Goal: Task Accomplishment & Management: Manage account settings

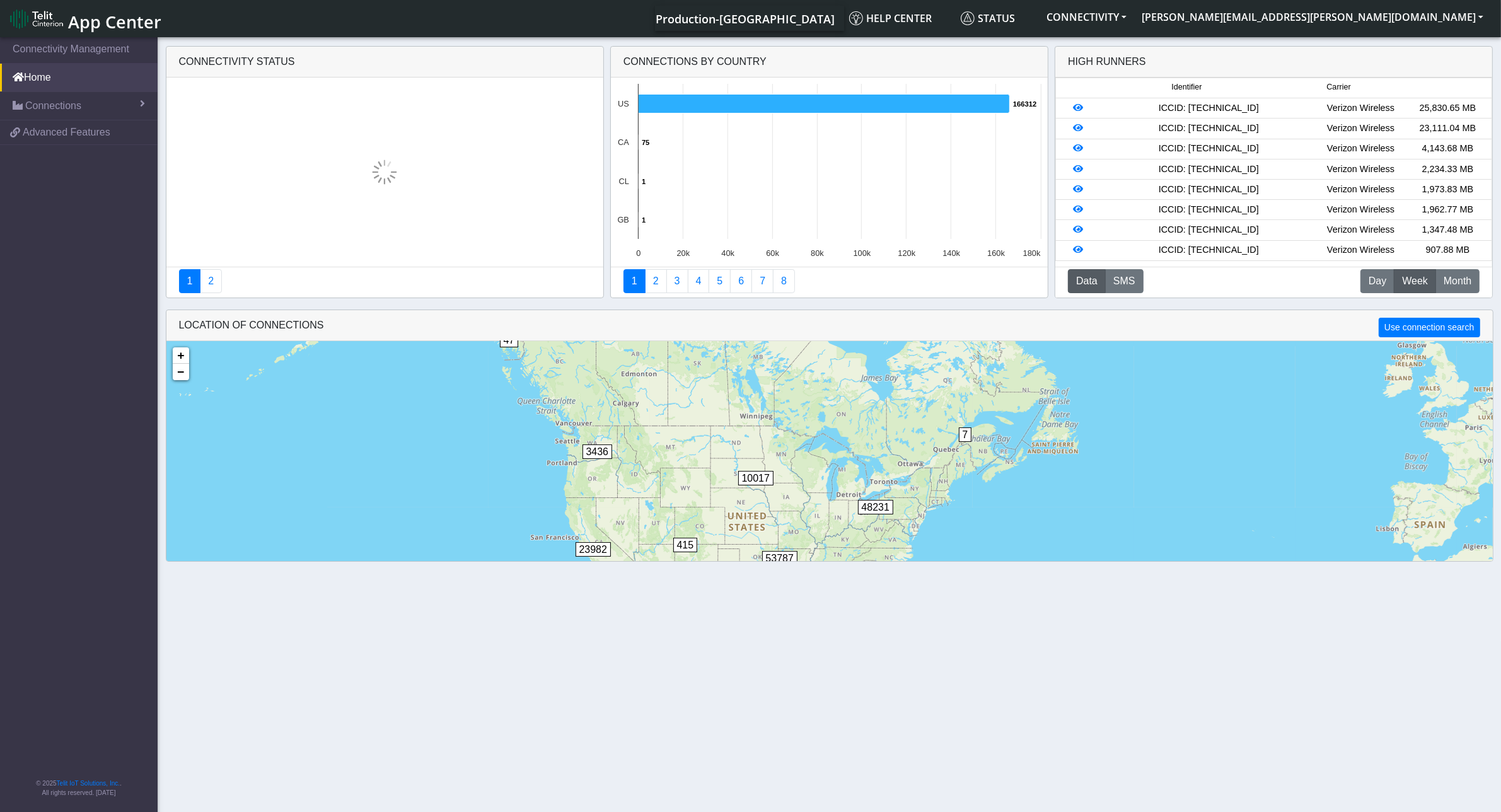
click at [81, 16] on span "App Center" at bounding box center [114, 22] width 93 height 23
click at [35, 107] on span "Connections" at bounding box center [53, 106] width 56 height 15
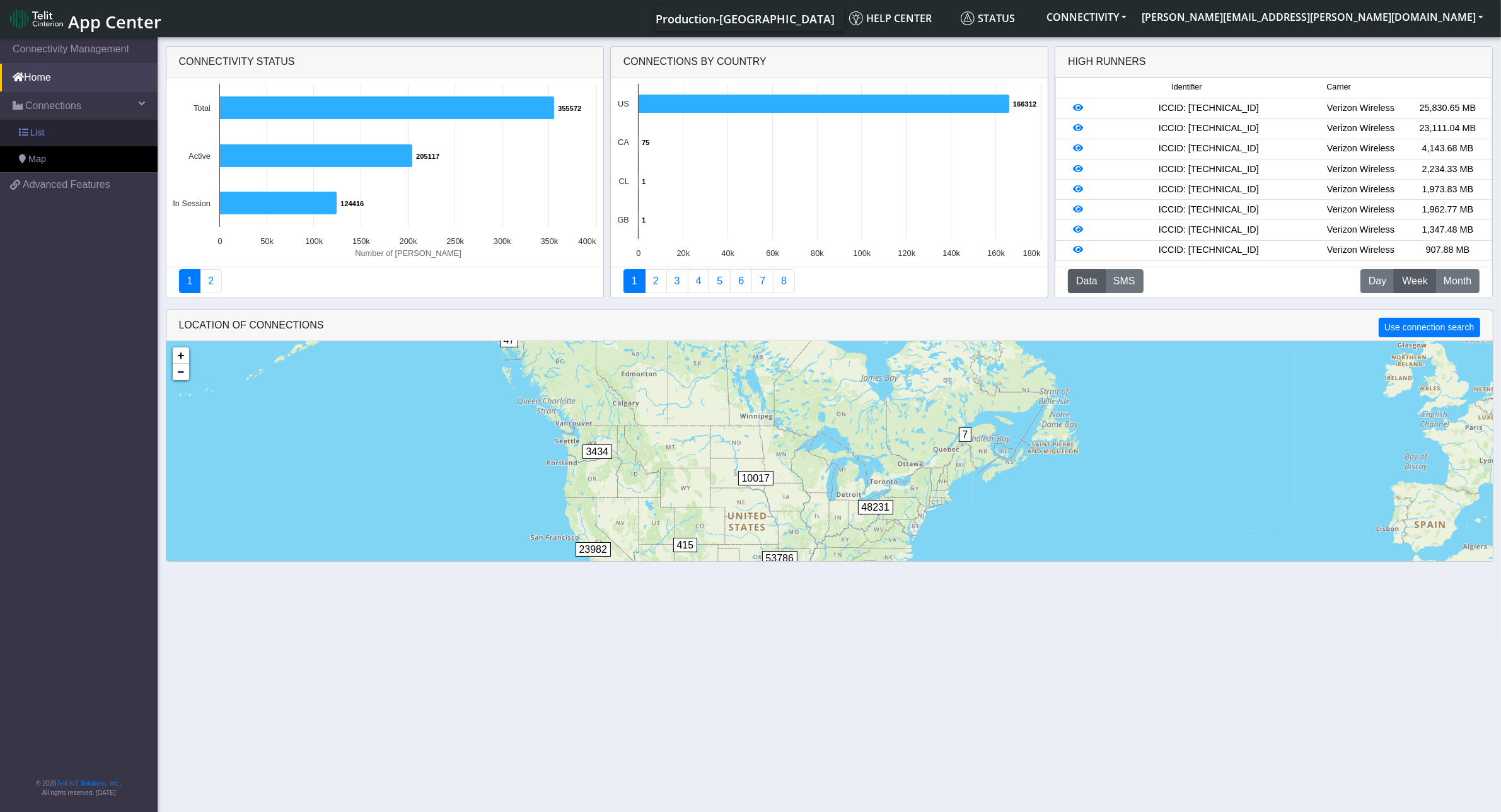
click at [49, 136] on link "List" at bounding box center [79, 133] width 158 height 26
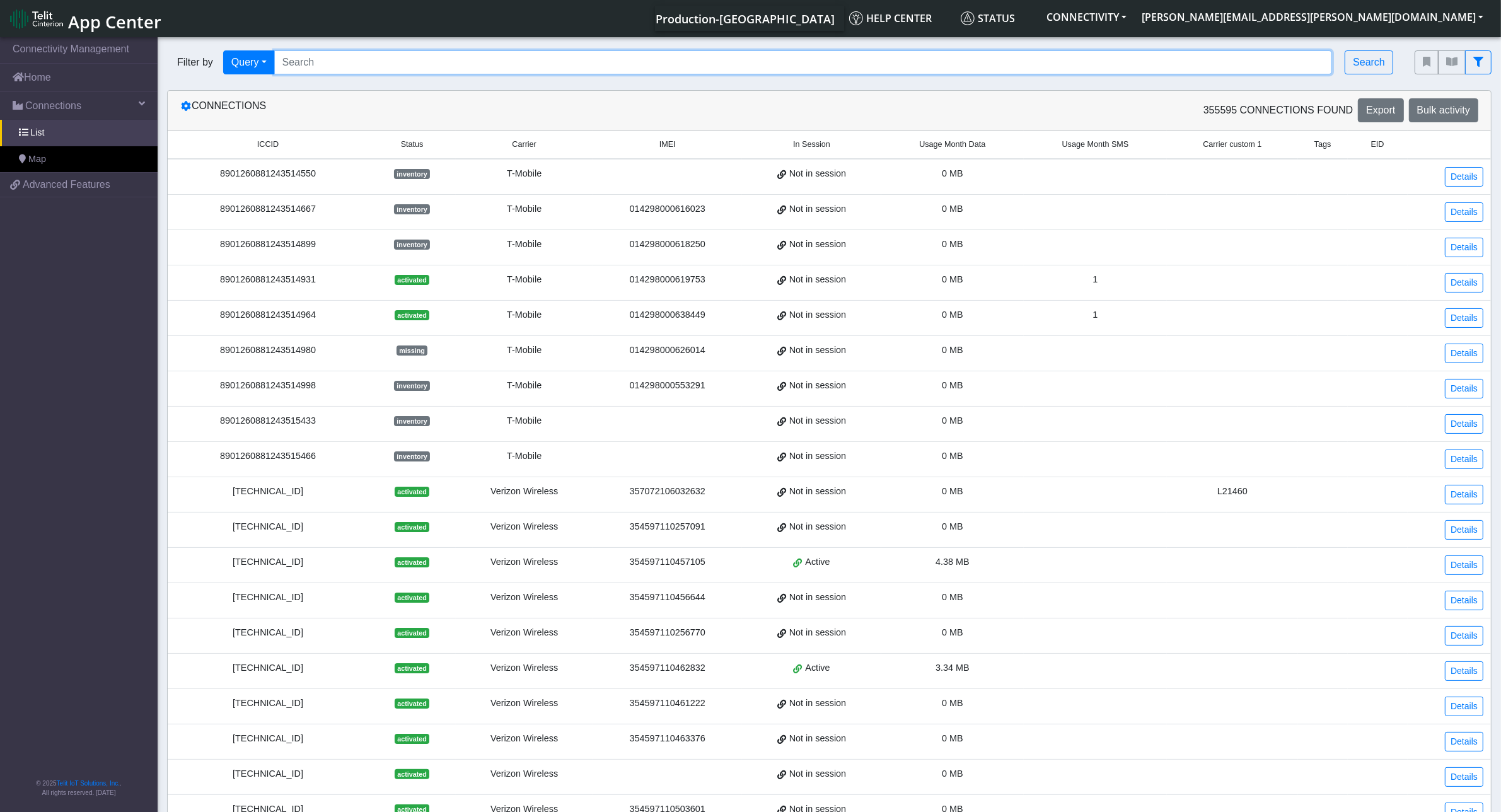
click at [376, 70] on input "Search..." at bounding box center [803, 62] width 1058 height 24
click at [336, 64] on input "Search..." at bounding box center [803, 62] width 1058 height 24
paste input "89358152000000324139"
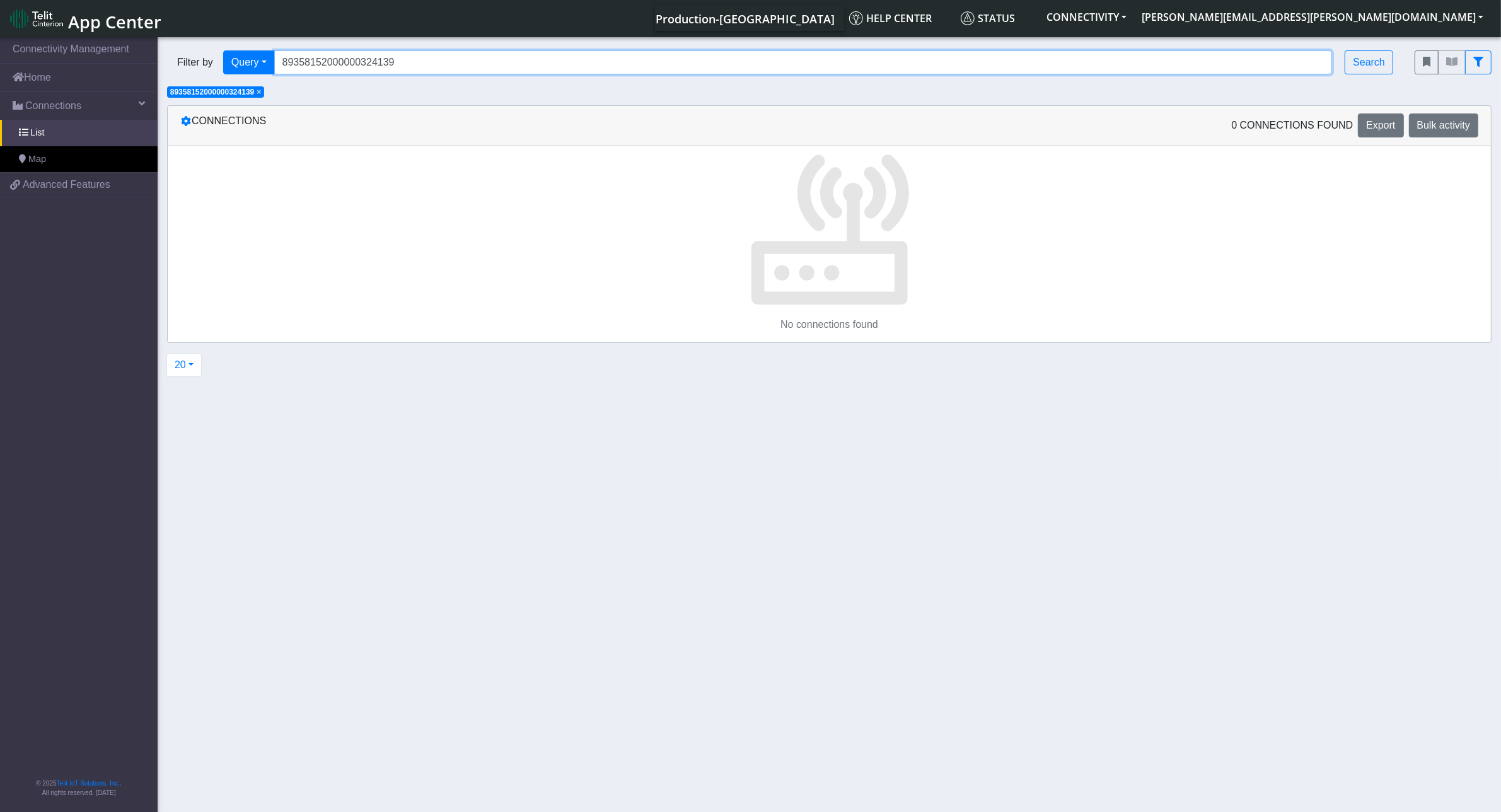
click at [360, 63] on input "89358152000000324139" at bounding box center [803, 62] width 1058 height 24
paste input "033023426500000000060317709144"
type input "89033023426500000000060317709144"
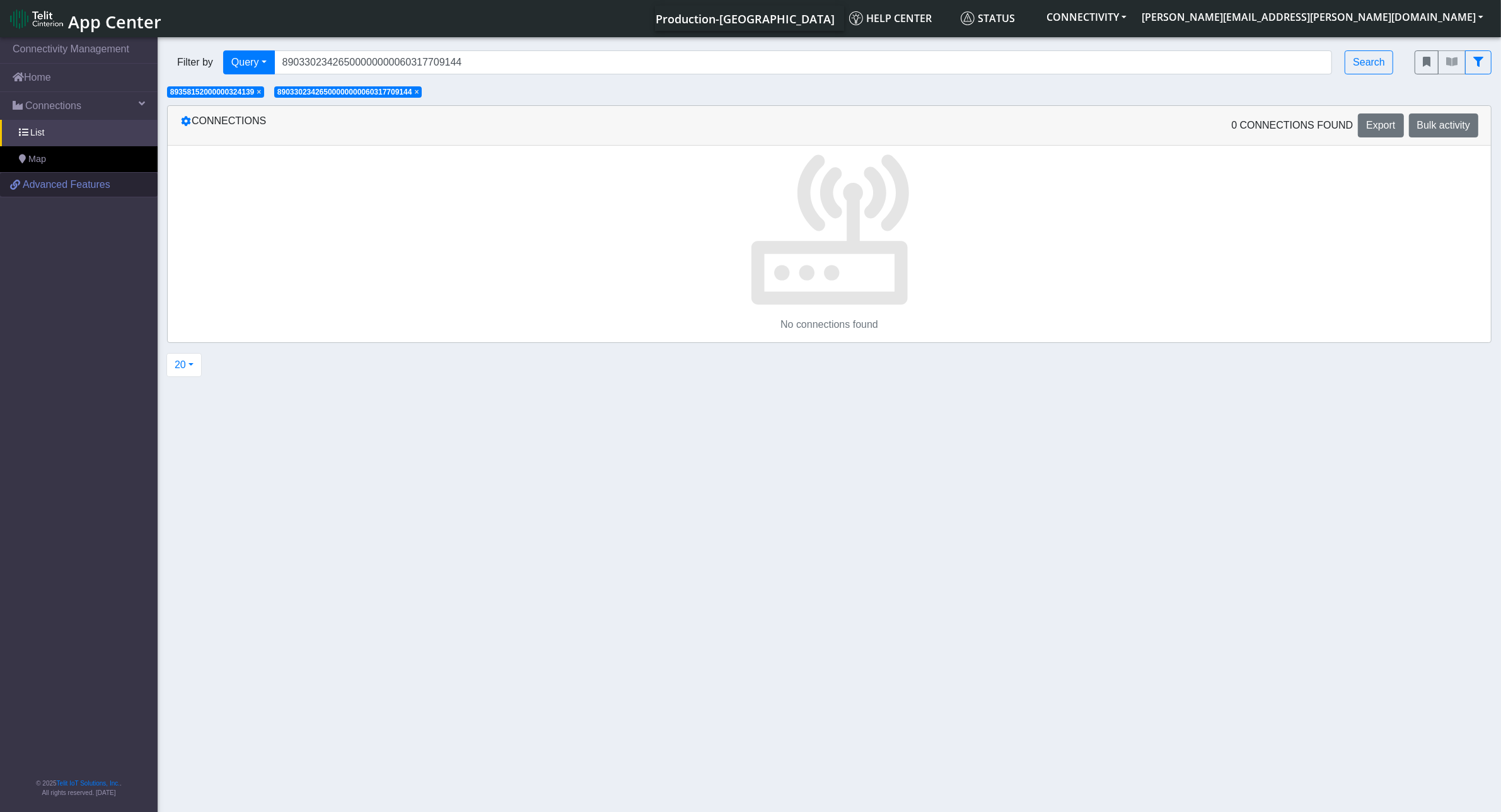
click at [62, 189] on span "Advanced Features" at bounding box center [66, 184] width 87 height 15
click at [49, 73] on link "Home" at bounding box center [79, 77] width 158 height 28
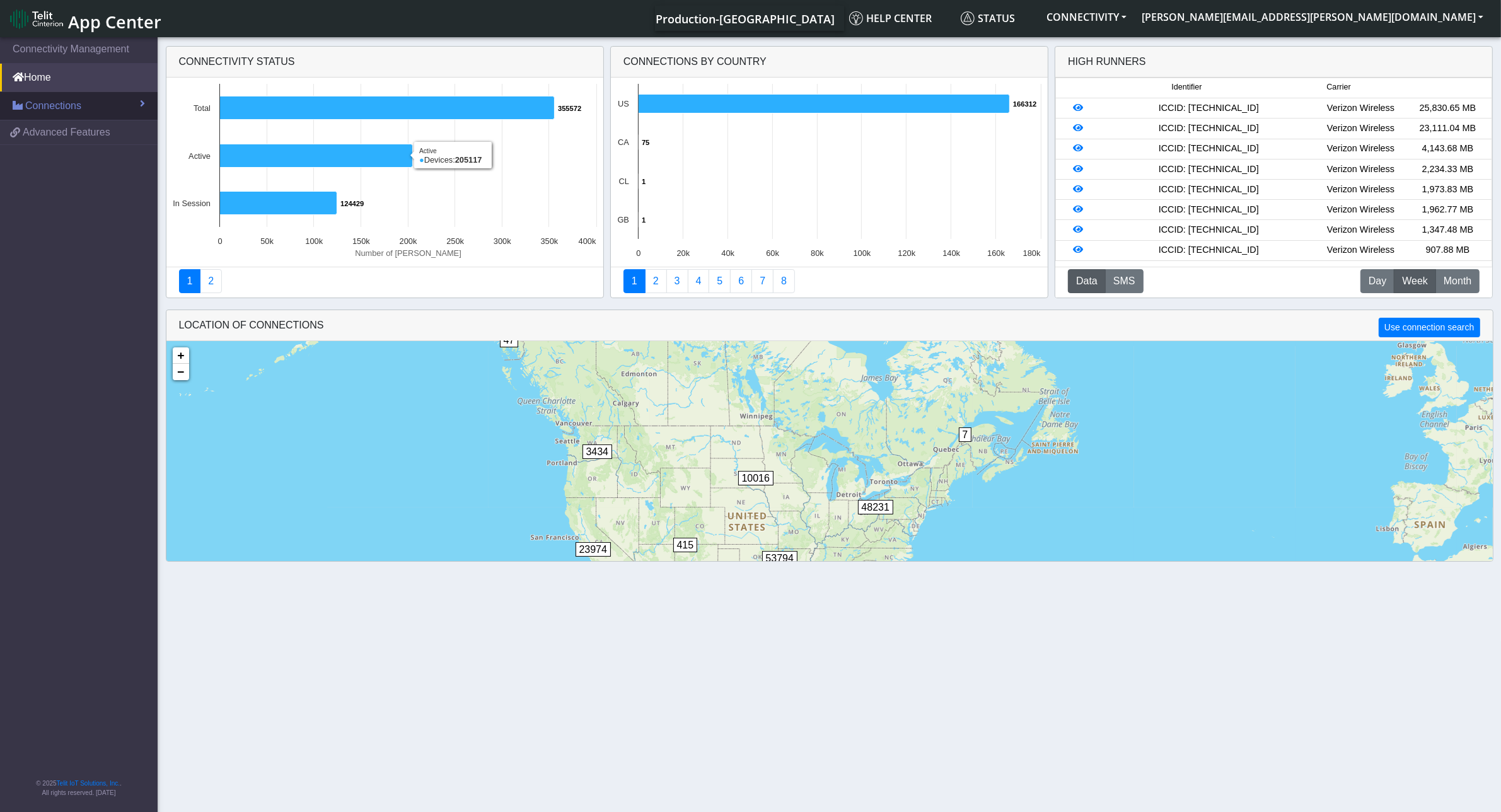
click at [52, 101] on span "Connections" at bounding box center [53, 106] width 56 height 15
click at [67, 133] on link "List" at bounding box center [79, 133] width 158 height 26
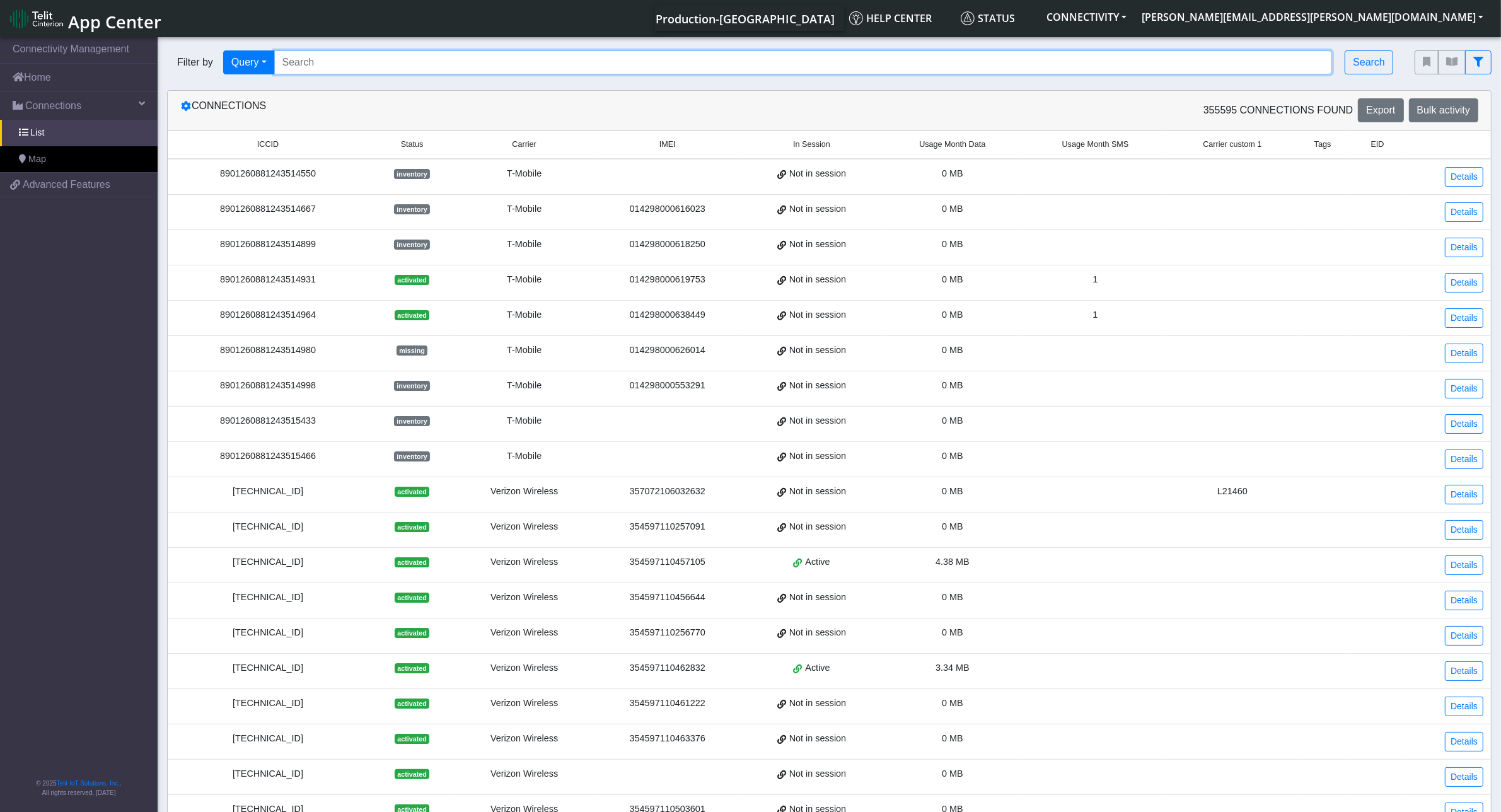
click at [340, 59] on input "Search..." at bounding box center [803, 62] width 1058 height 24
paste input "89358152000000324139"
type input "89358152000000324139"
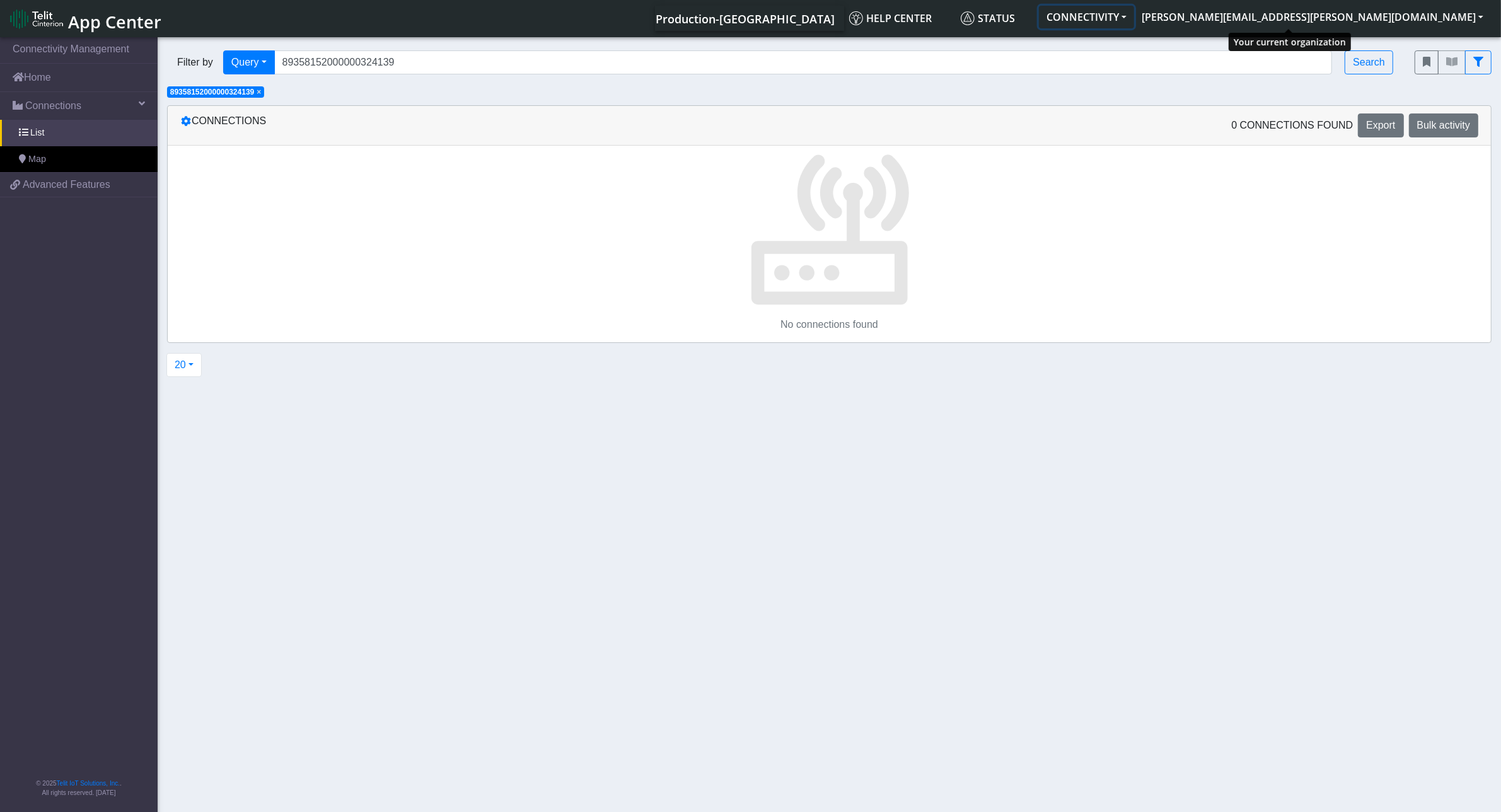
click at [1134, 14] on button "CONNECTIVITY" at bounding box center [1086, 16] width 96 height 22
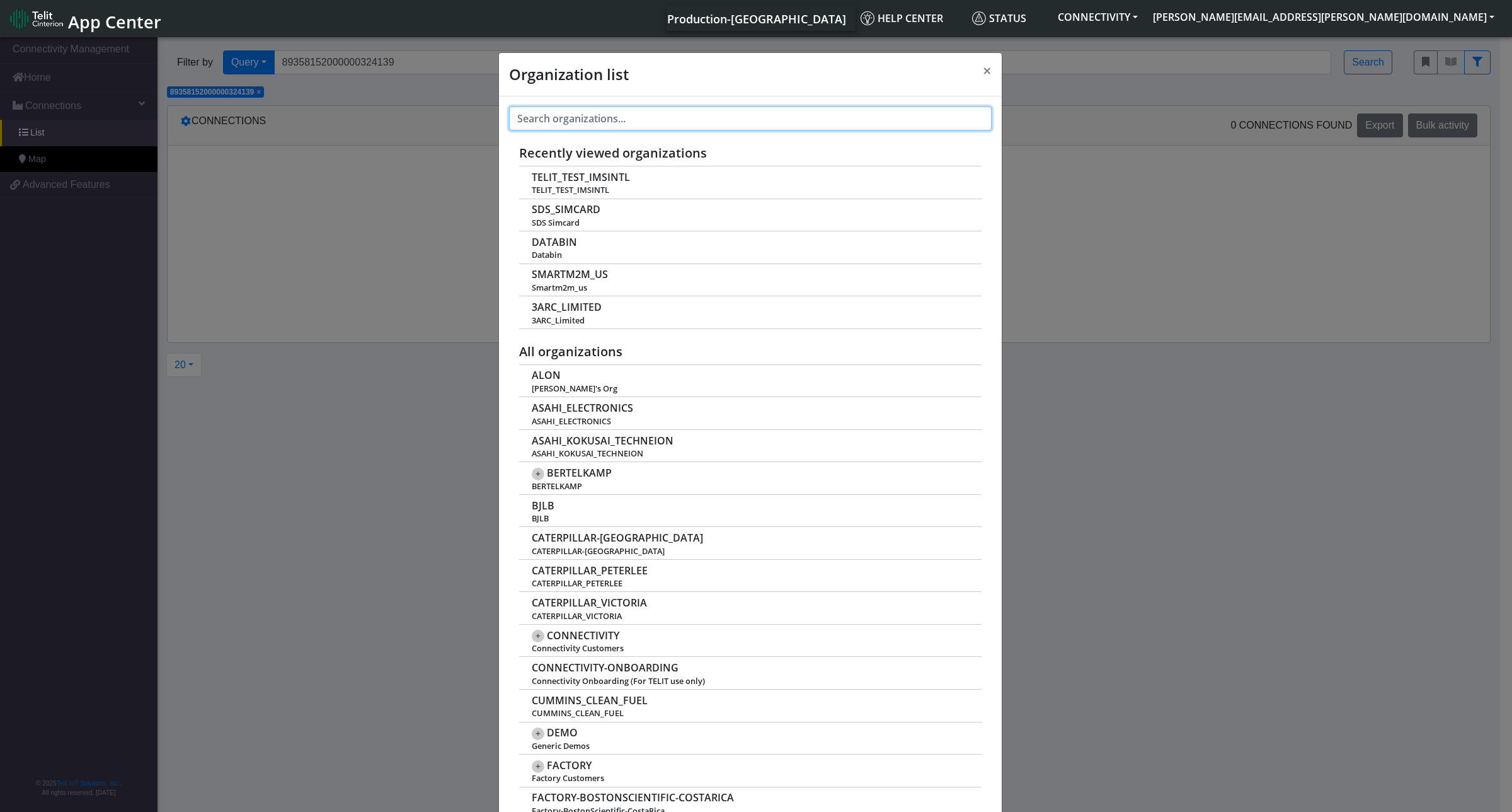
click at [581, 117] on input "text" at bounding box center [750, 118] width 483 height 24
click at [588, 117] on input "text" at bounding box center [750, 118] width 483 height 24
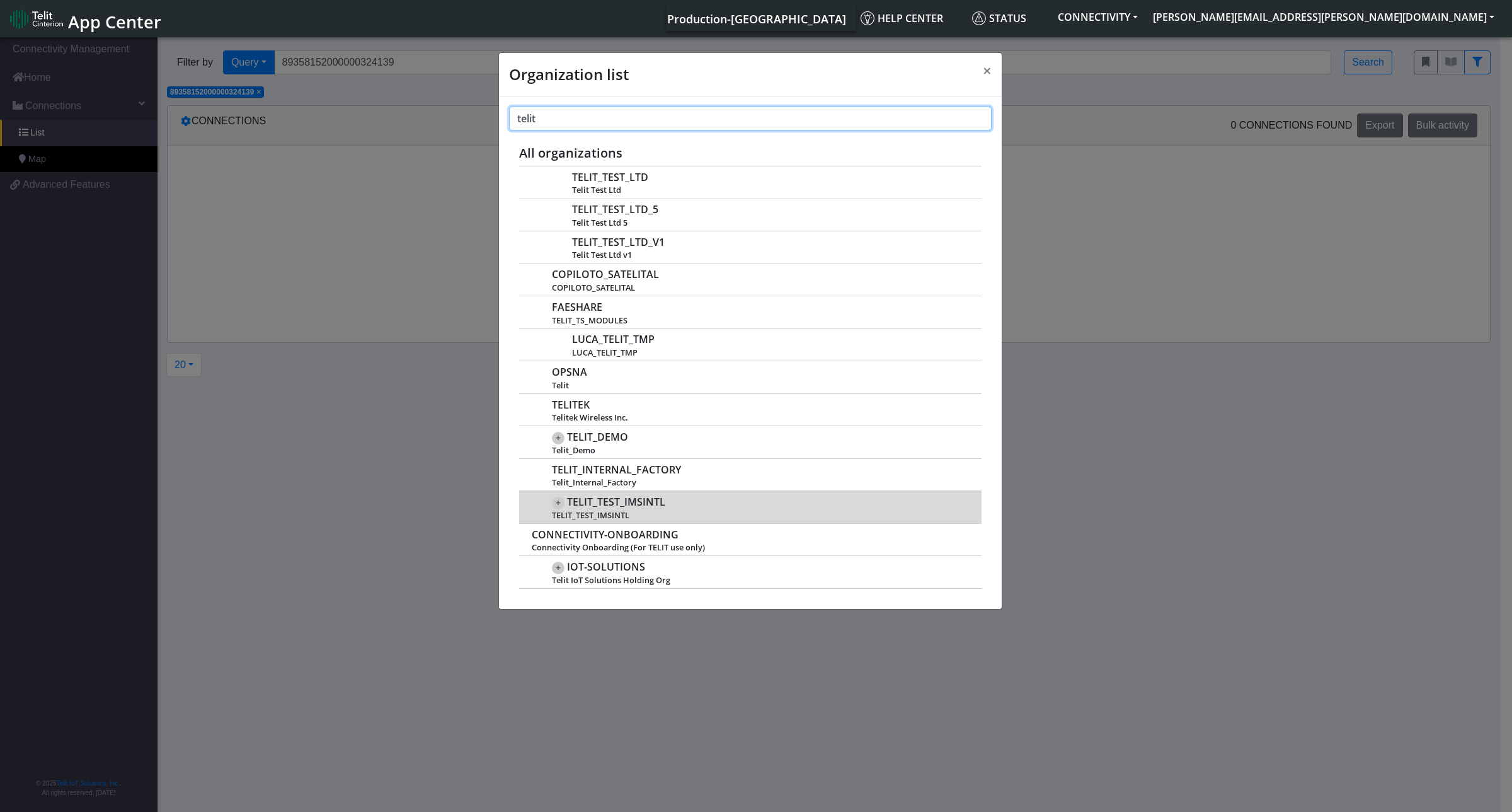
type input "telit"
click at [634, 513] on span "TELIT_TEST_IMSINTL" at bounding box center [760, 515] width 416 height 9
click at [624, 512] on span "TELIT_TEST_IMSINTL" at bounding box center [760, 515] width 416 height 9
click at [646, 508] on span "TELIT_TEST_IMSINTL" at bounding box center [615, 502] width 98 height 12
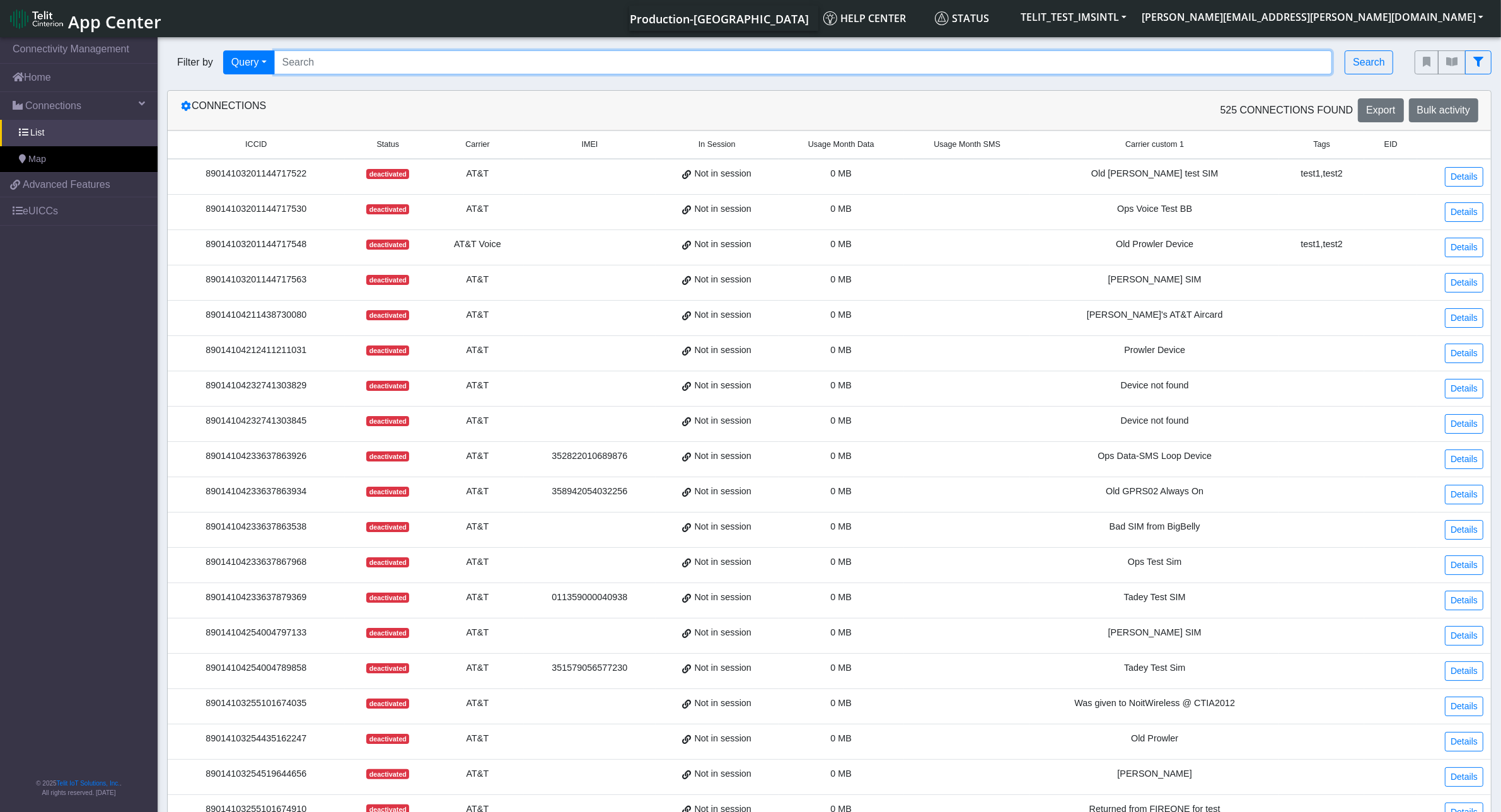
click at [339, 57] on input "Search..." at bounding box center [803, 62] width 1058 height 24
paste input "89358152000000324139"
type input "89358152000000324139"
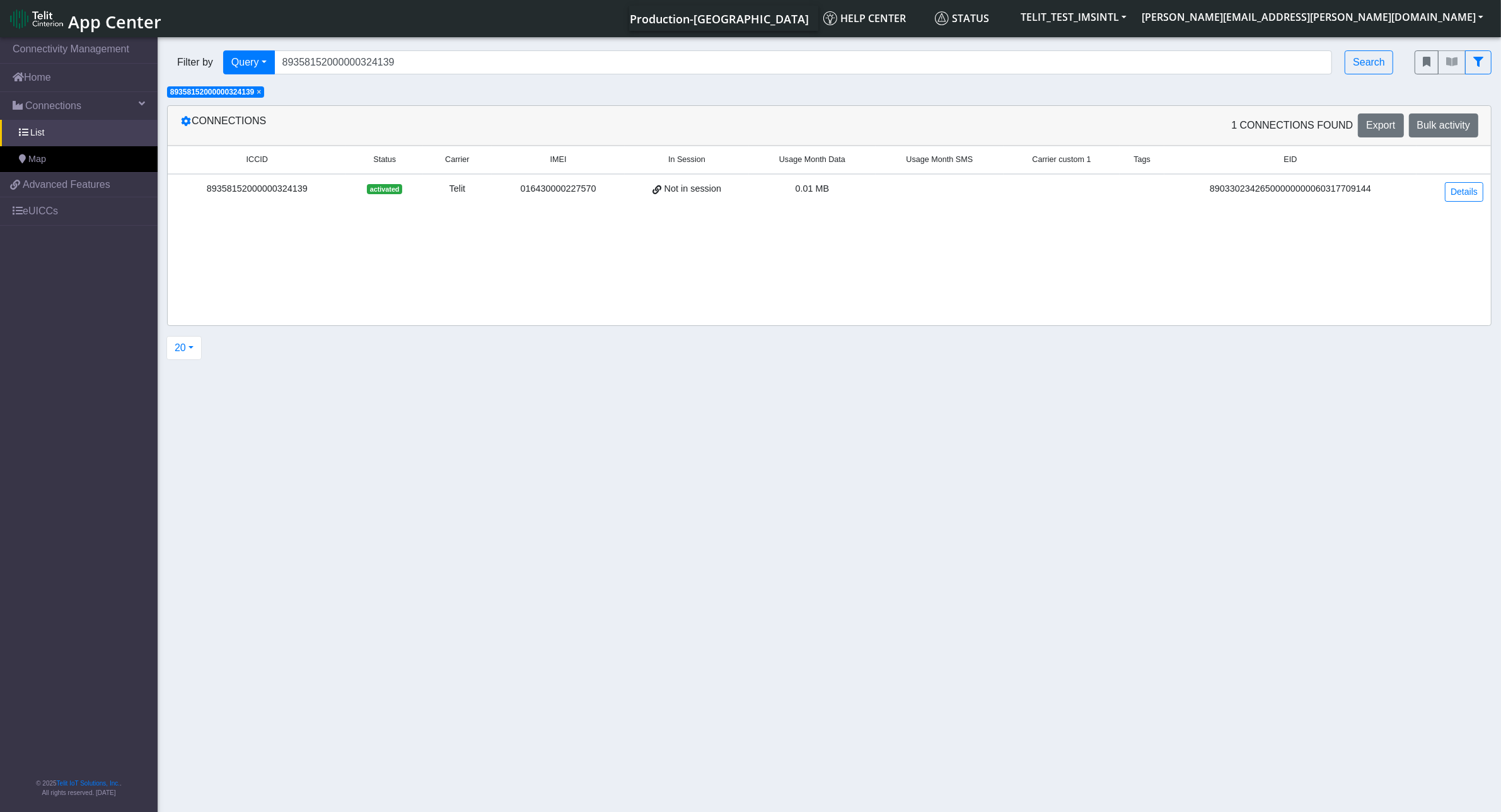
click at [263, 187] on div "89358152000000324139" at bounding box center [257, 189] width 163 height 14
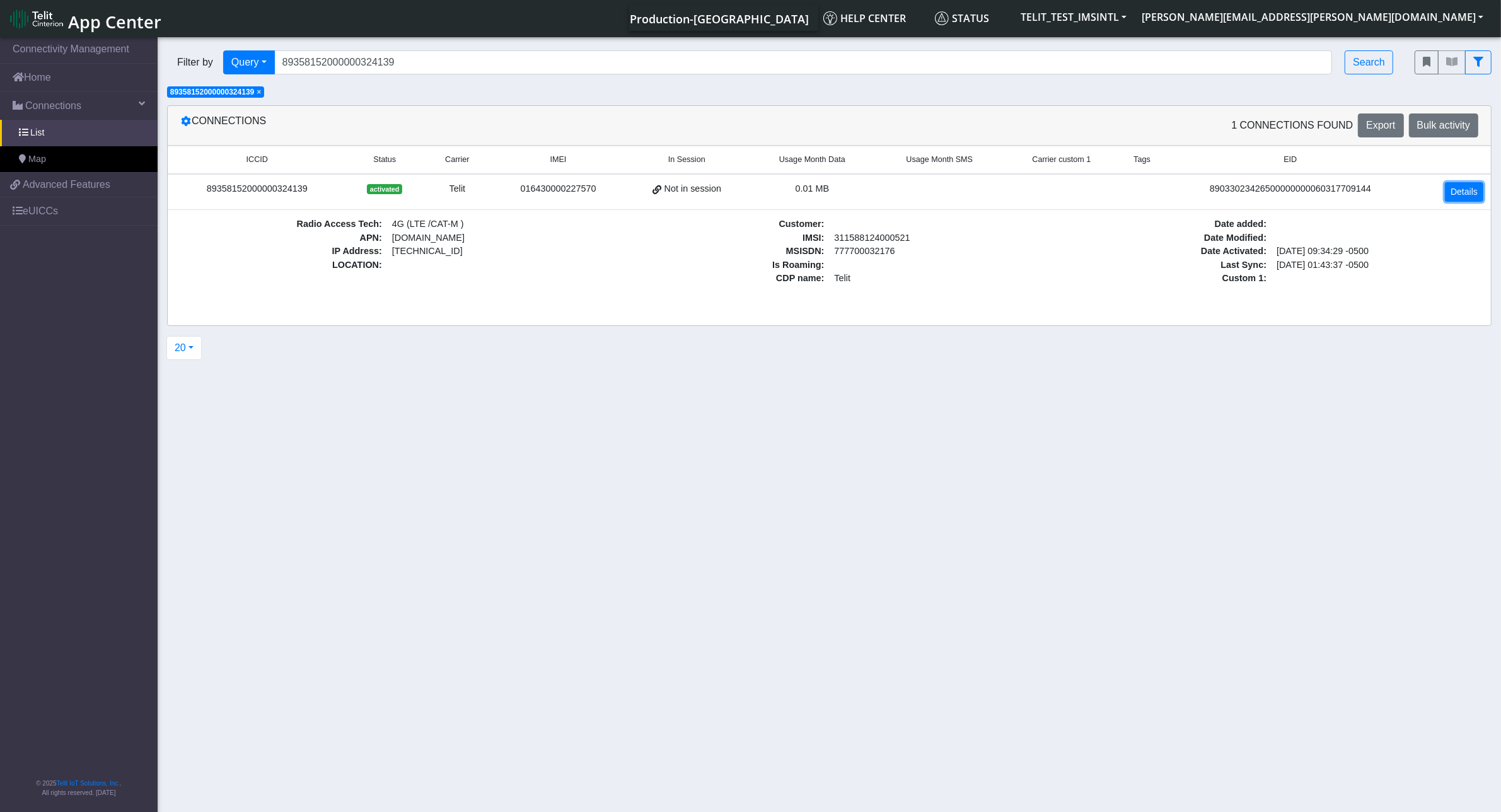
click at [1462, 194] on link "Details" at bounding box center [1464, 192] width 39 height 20
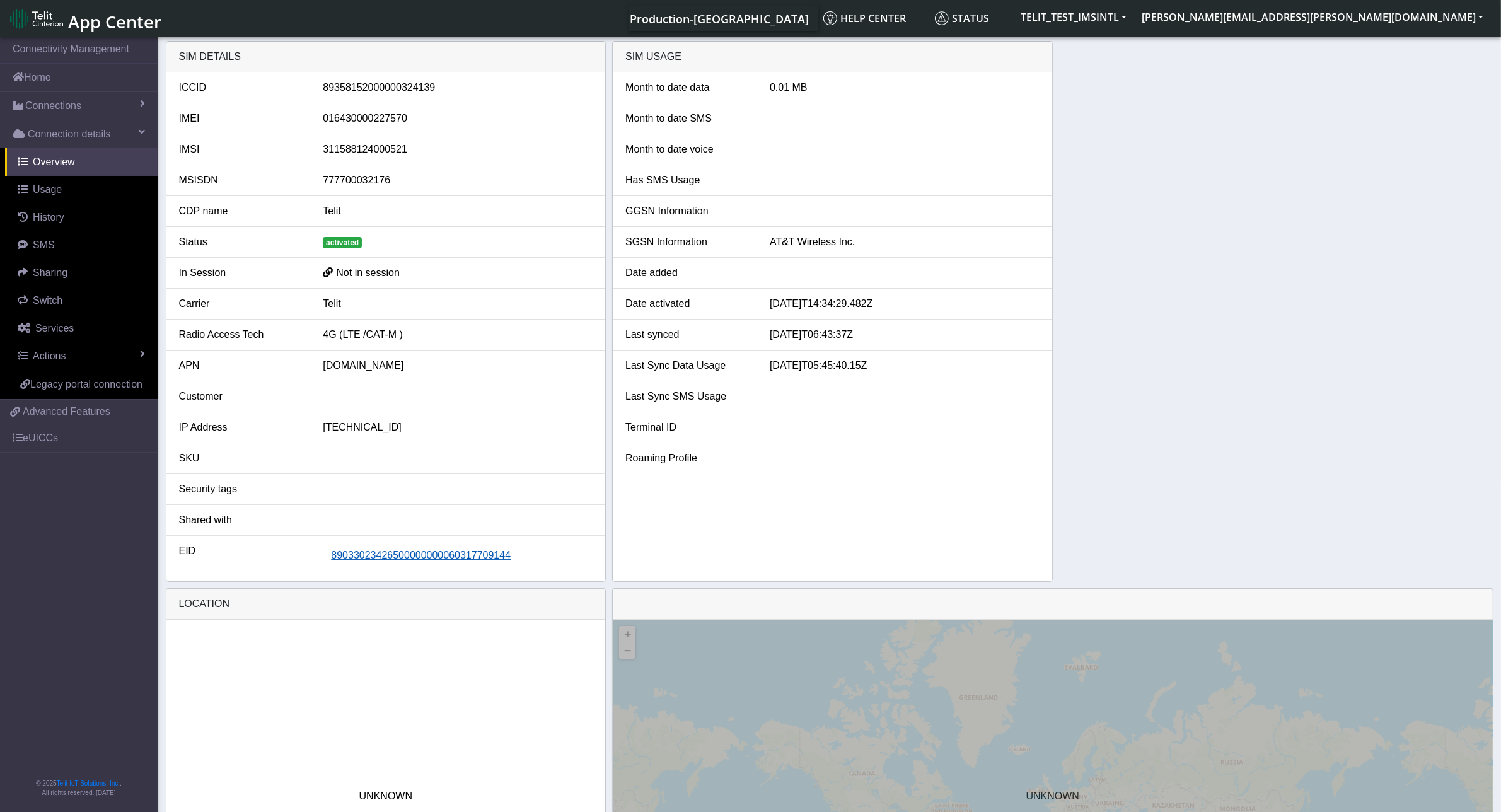
click at [366, 553] on span "89033023426500000000060317709144" at bounding box center [421, 555] width 179 height 11
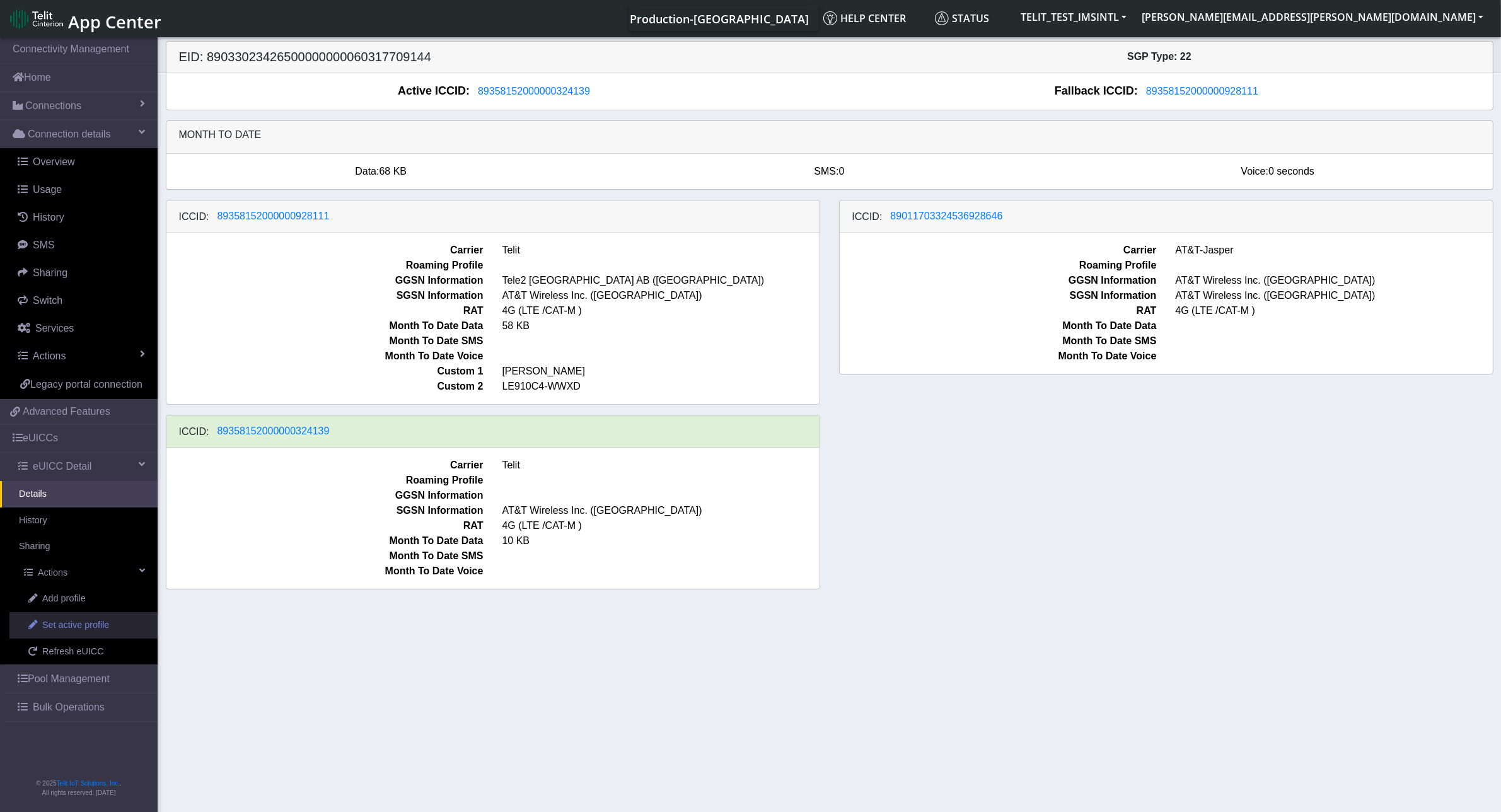
click at [107, 626] on span "Set active profile" at bounding box center [75, 625] width 67 height 14
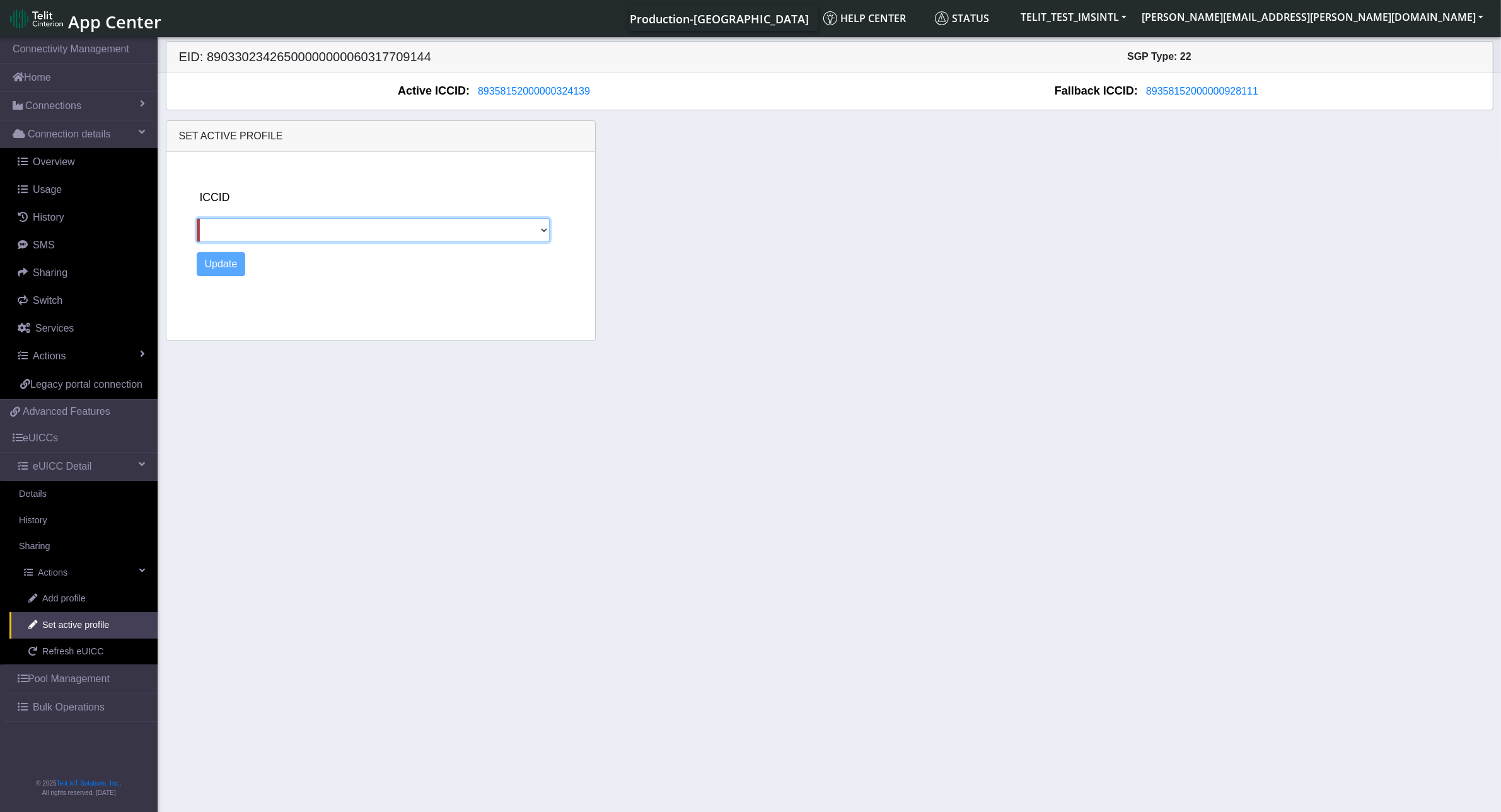
click at [542, 227] on select "89358152000000928111 89011703324536928646" at bounding box center [373, 230] width 354 height 24
select select "89358152000000928111"
click at [196, 219] on select "89358152000000928111 89011703324536928646" at bounding box center [373, 230] width 354 height 24
click at [215, 265] on button "Update" at bounding box center [221, 263] width 49 height 24
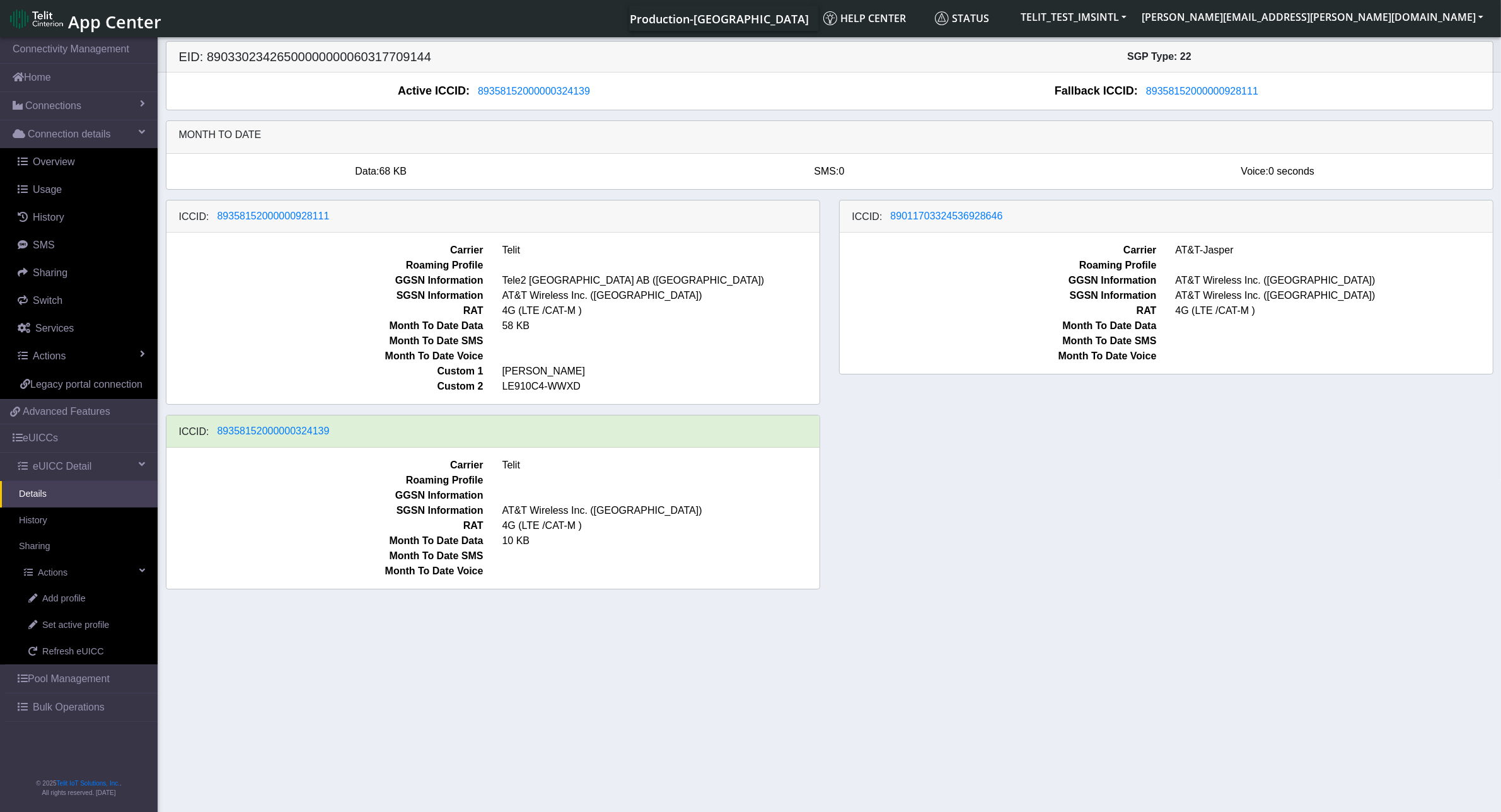
click at [282, 331] on span "Month To Date Data" at bounding box center [325, 326] width 336 height 15
click at [95, 649] on span "Refresh eUICC" at bounding box center [72, 651] width 62 height 14
click at [290, 297] on span "SGSN Information" at bounding box center [325, 295] width 336 height 15
click at [252, 376] on span "Custom 1" at bounding box center [325, 371] width 336 height 15
click at [251, 374] on span "Custom 1" at bounding box center [325, 371] width 336 height 15
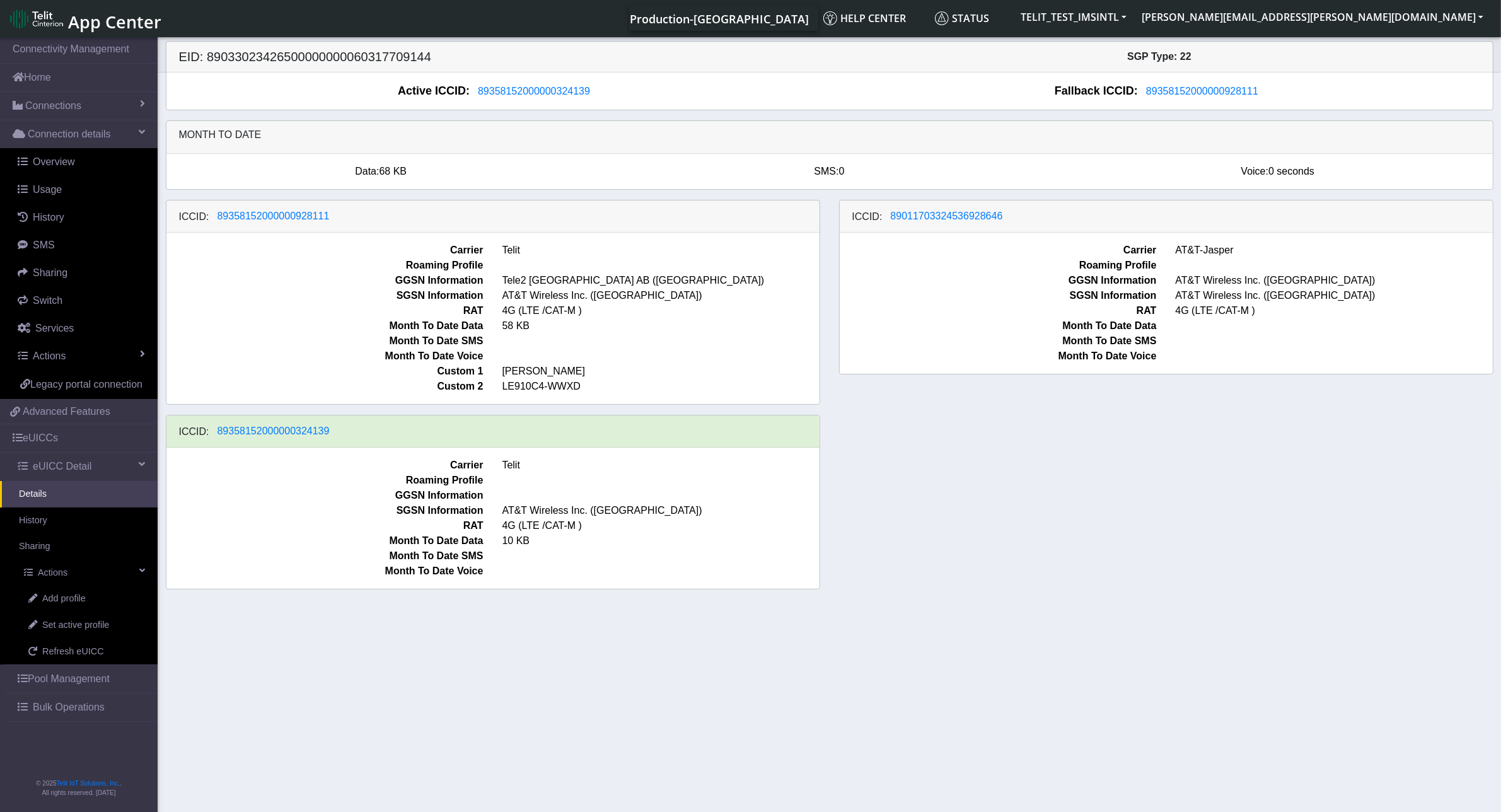
click at [316, 333] on span "Month To Date Data" at bounding box center [325, 326] width 336 height 15
click at [41, 517] on link "History" at bounding box center [79, 520] width 158 height 26
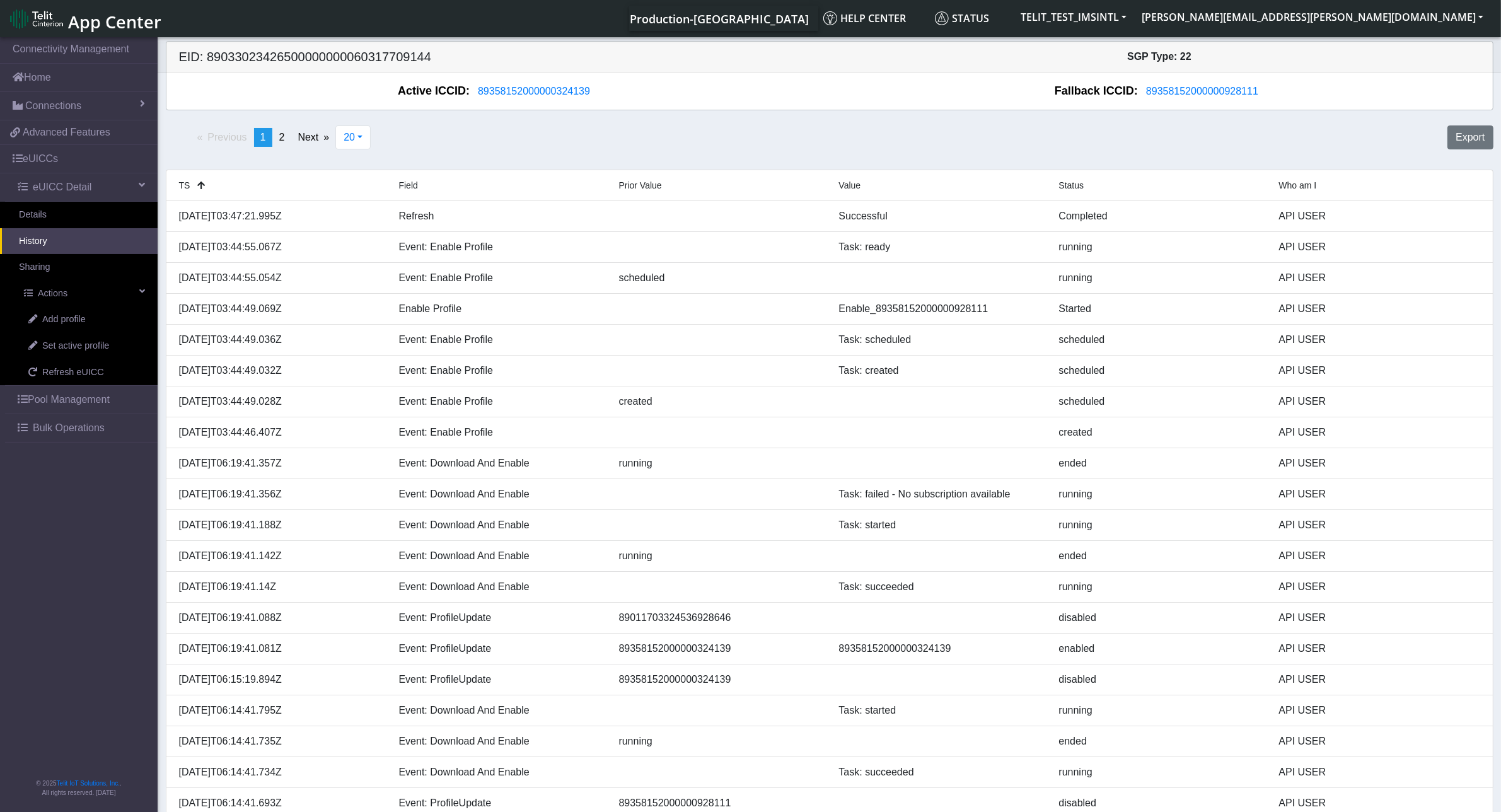
click at [524, 154] on div "Previous page 1 / 2 You're on page 1 page 2 Next page 20 20 50 100 500 Export" at bounding box center [830, 142] width 1347 height 44
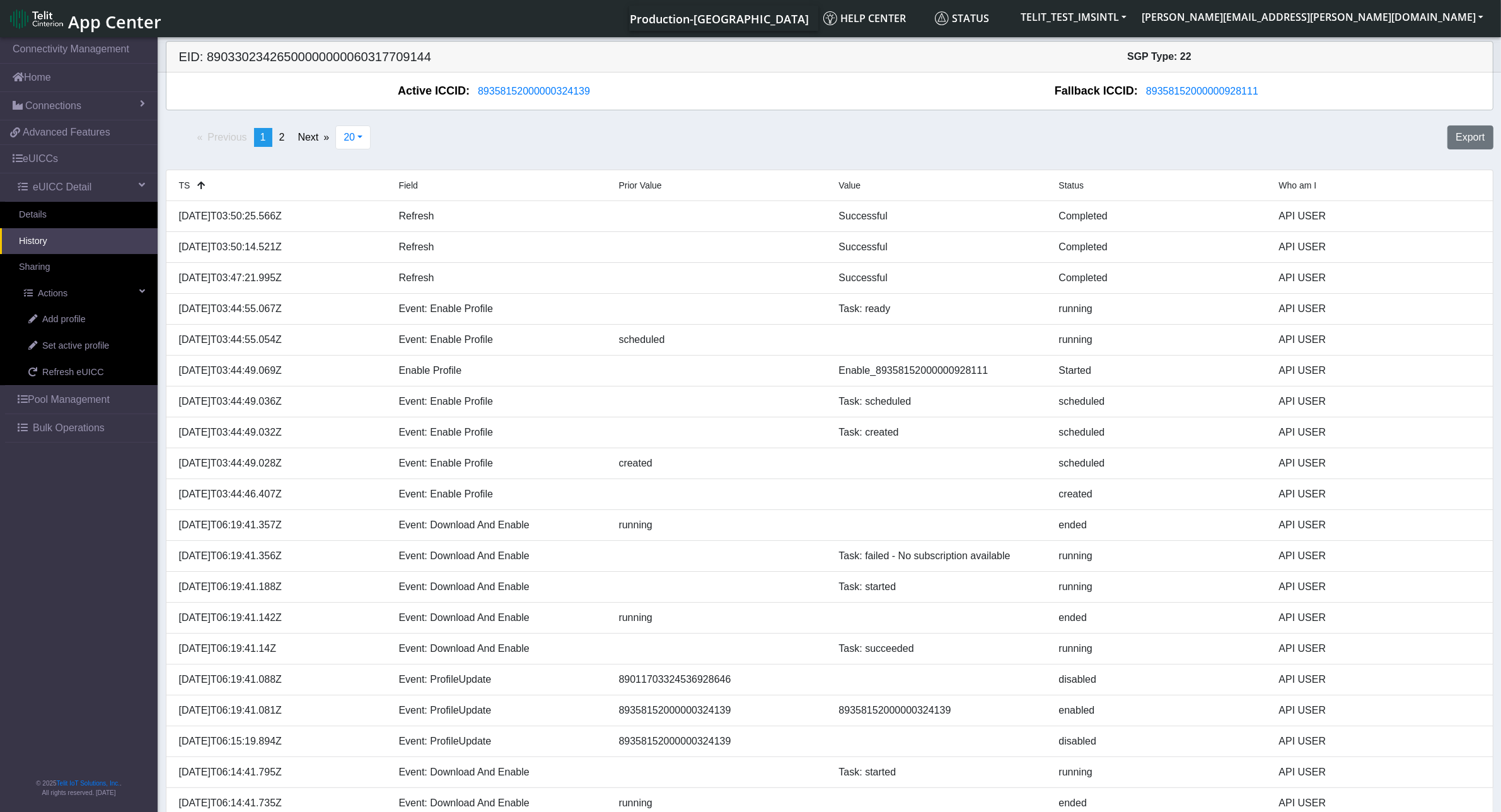
click at [60, 244] on link "History" at bounding box center [79, 241] width 158 height 26
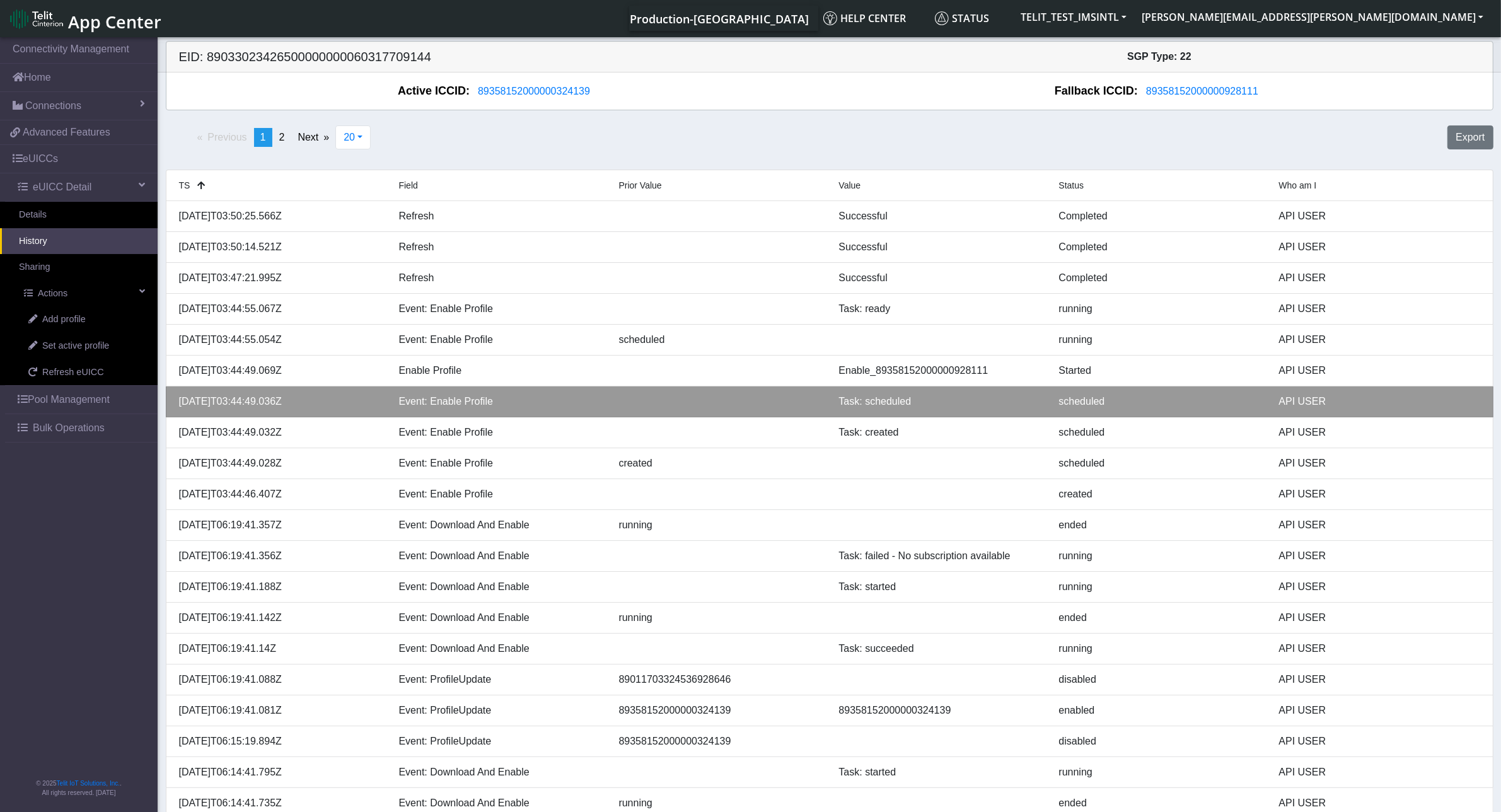
scroll to position [25, 0]
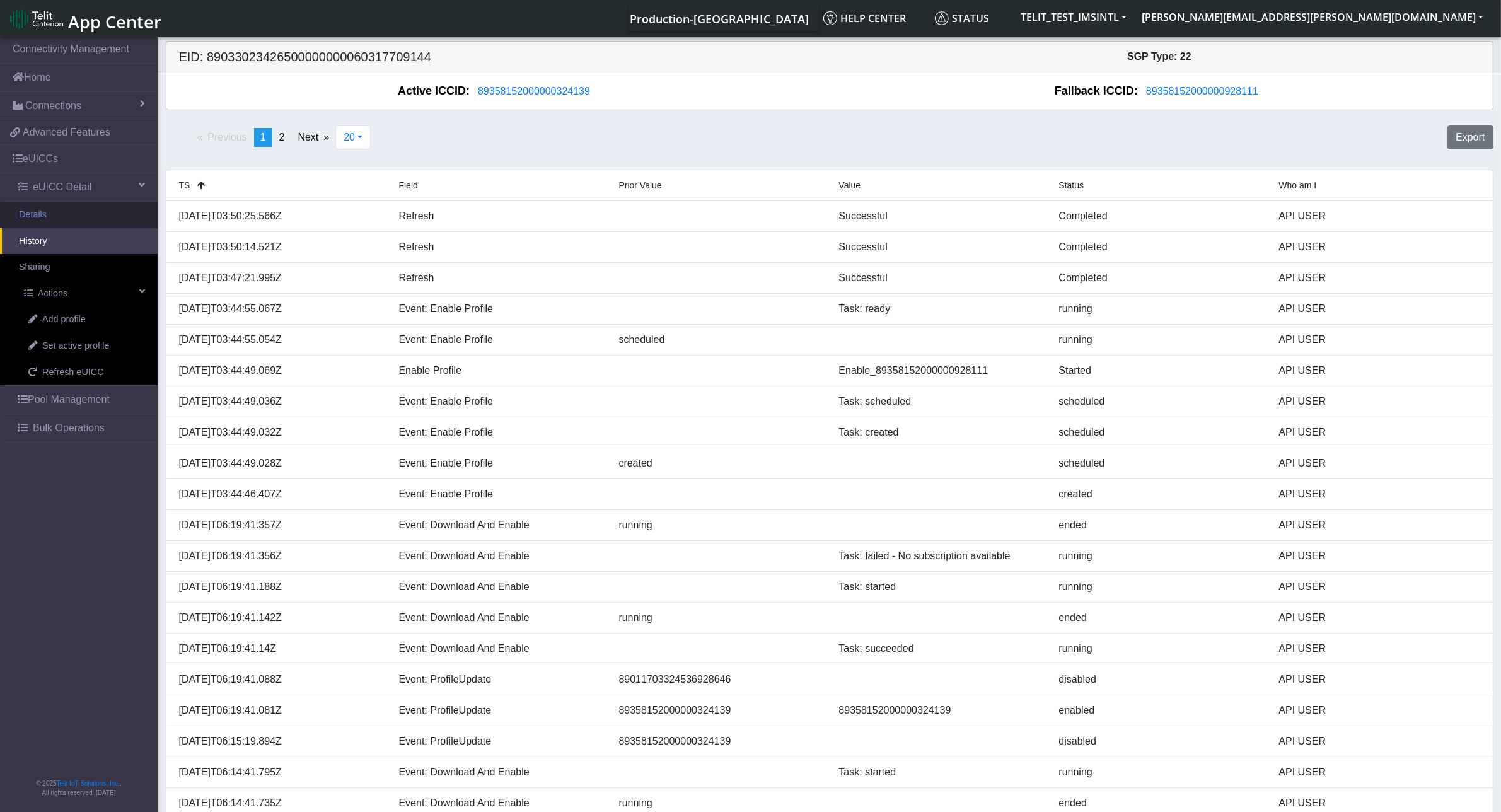
click at [59, 211] on link "Details" at bounding box center [79, 215] width 158 height 26
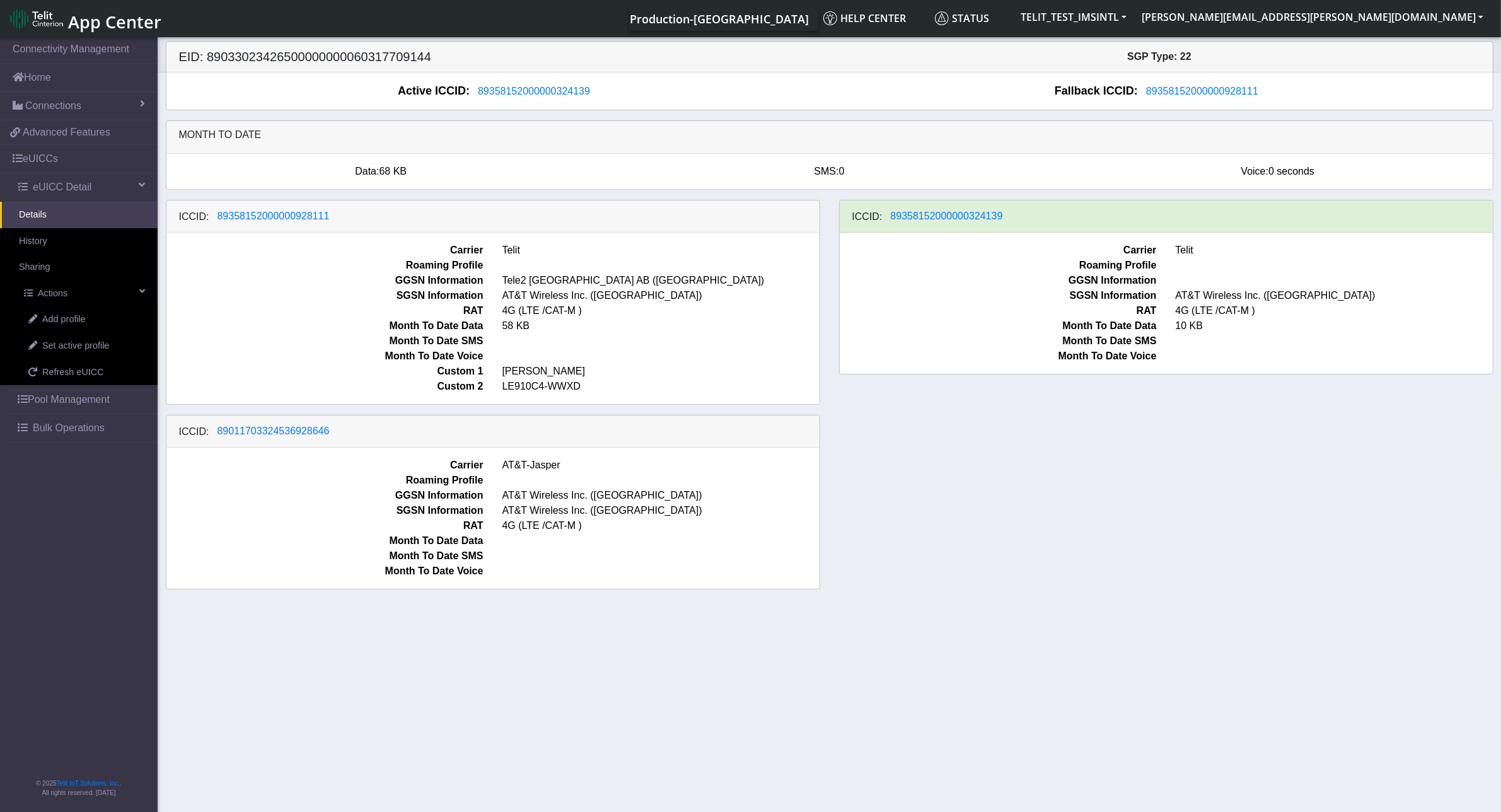
click at [910, 412] on div "ICCID: [TECHNICAL_ID] Carrier Telit Roaming Profile GGSN Information Tele2 [GEO…" at bounding box center [830, 400] width 1347 height 400
click at [975, 500] on div "ICCID: [TECHNICAL_ID] Carrier Telit Roaming Profile GGSN Information Tele2 [GEO…" at bounding box center [830, 400] width 1347 height 400
click at [39, 242] on link "History" at bounding box center [79, 241] width 158 height 26
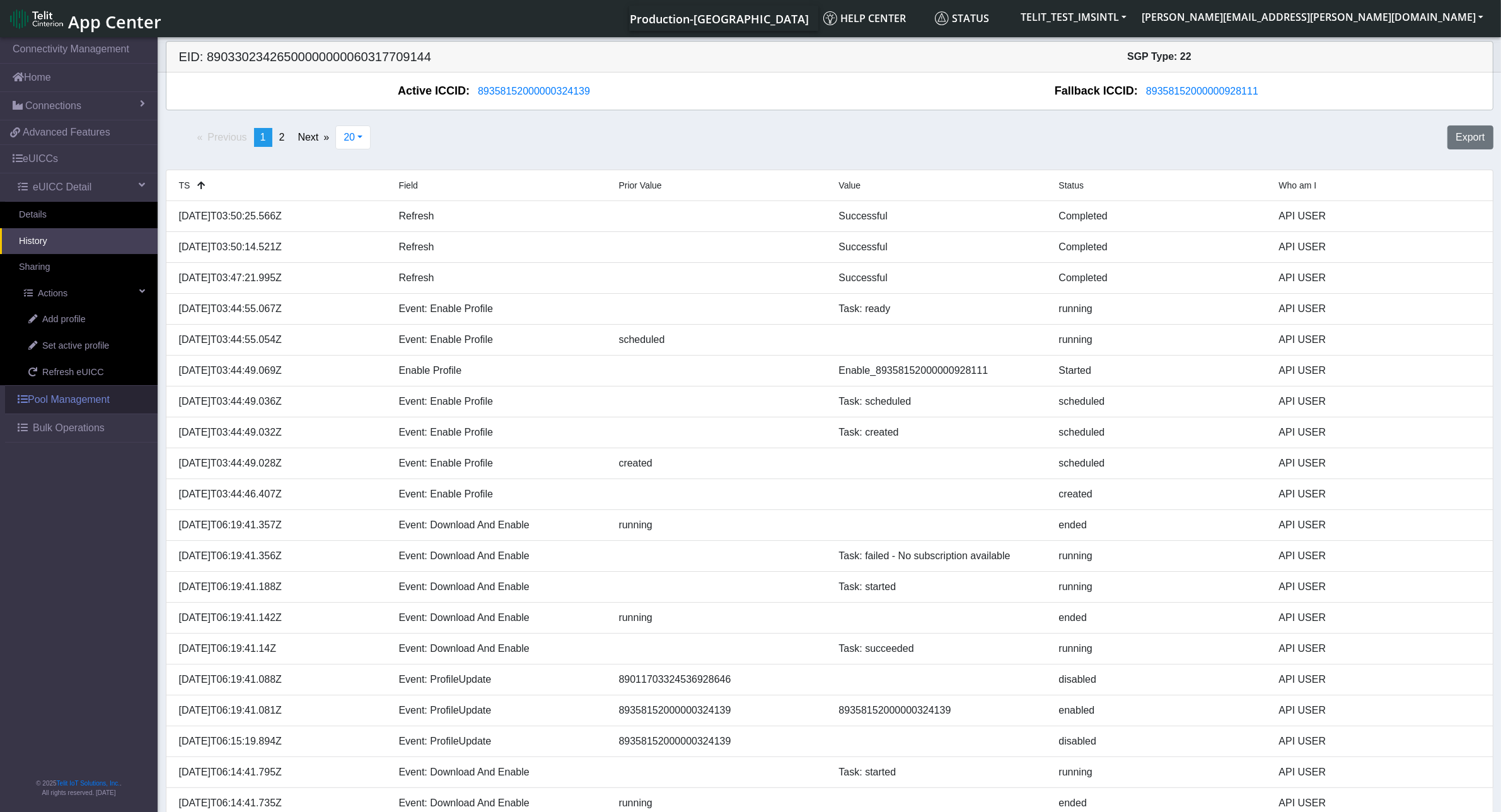
click at [19, 404] on span at bounding box center [22, 399] width 10 height 10
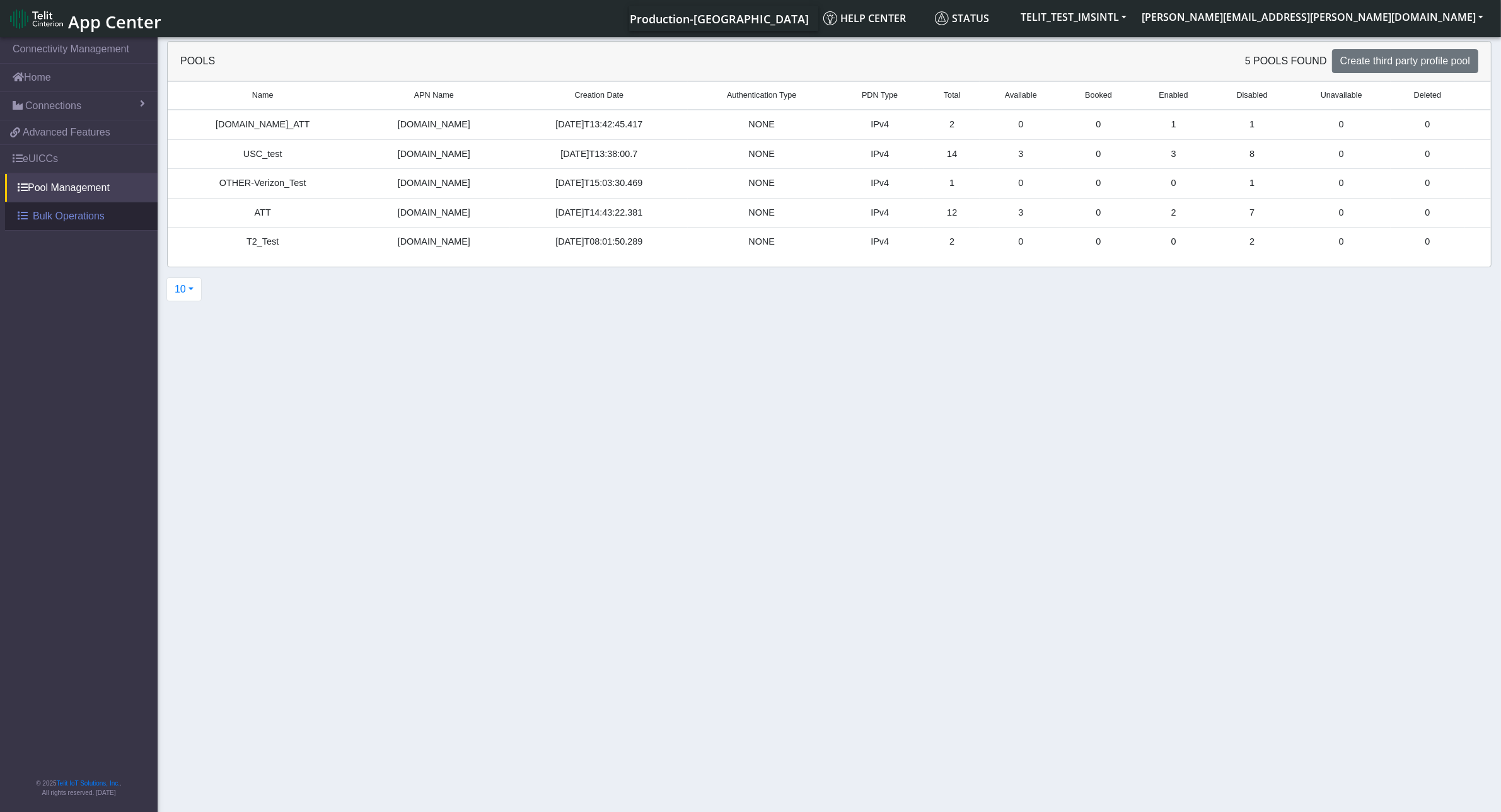
click at [20, 215] on span at bounding box center [22, 215] width 10 height 10
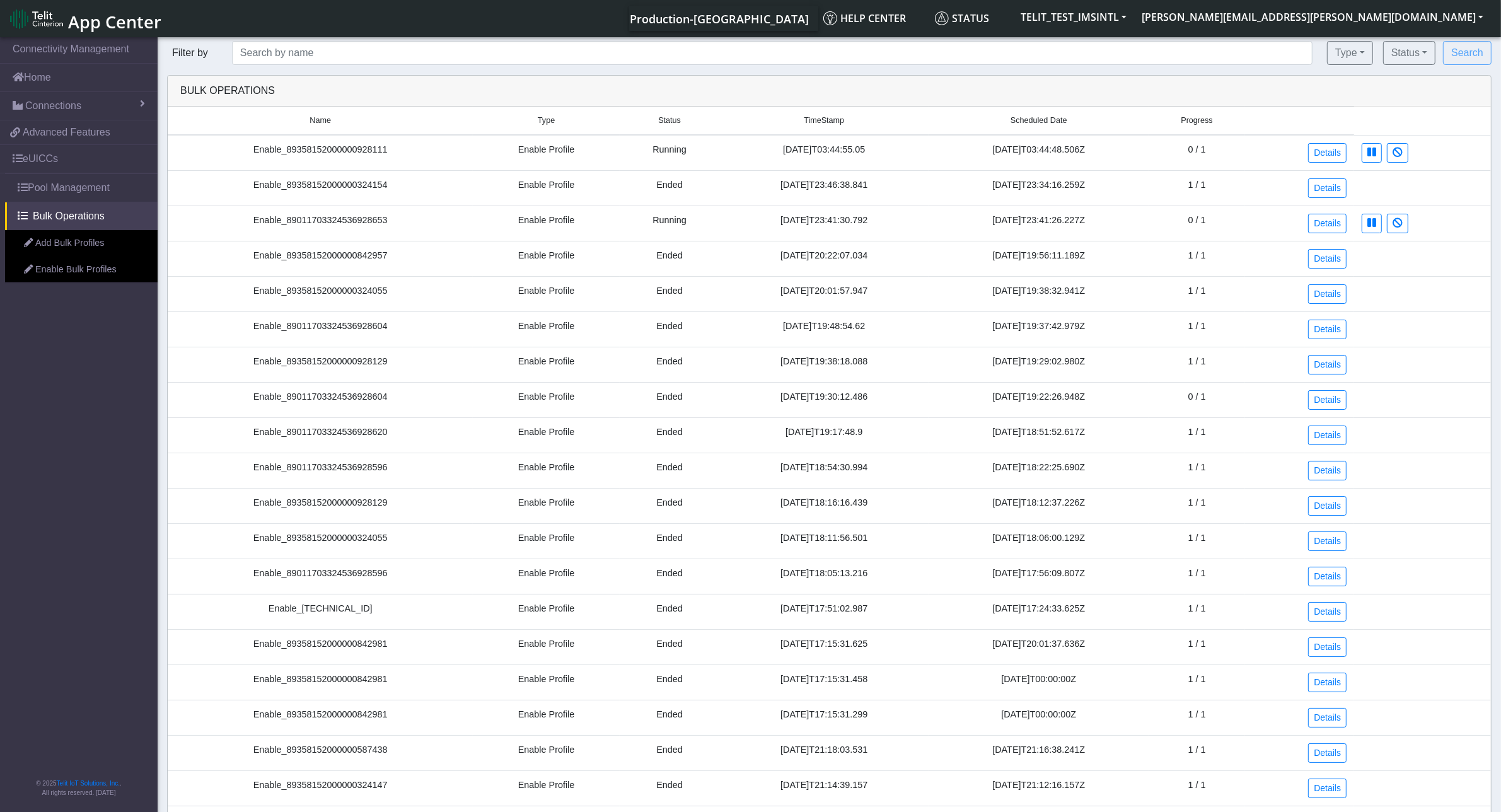
click at [566, 150] on td "Enable Profile" at bounding box center [546, 152] width 146 height 36
click at [1328, 152] on link "Details" at bounding box center [1327, 152] width 39 height 20
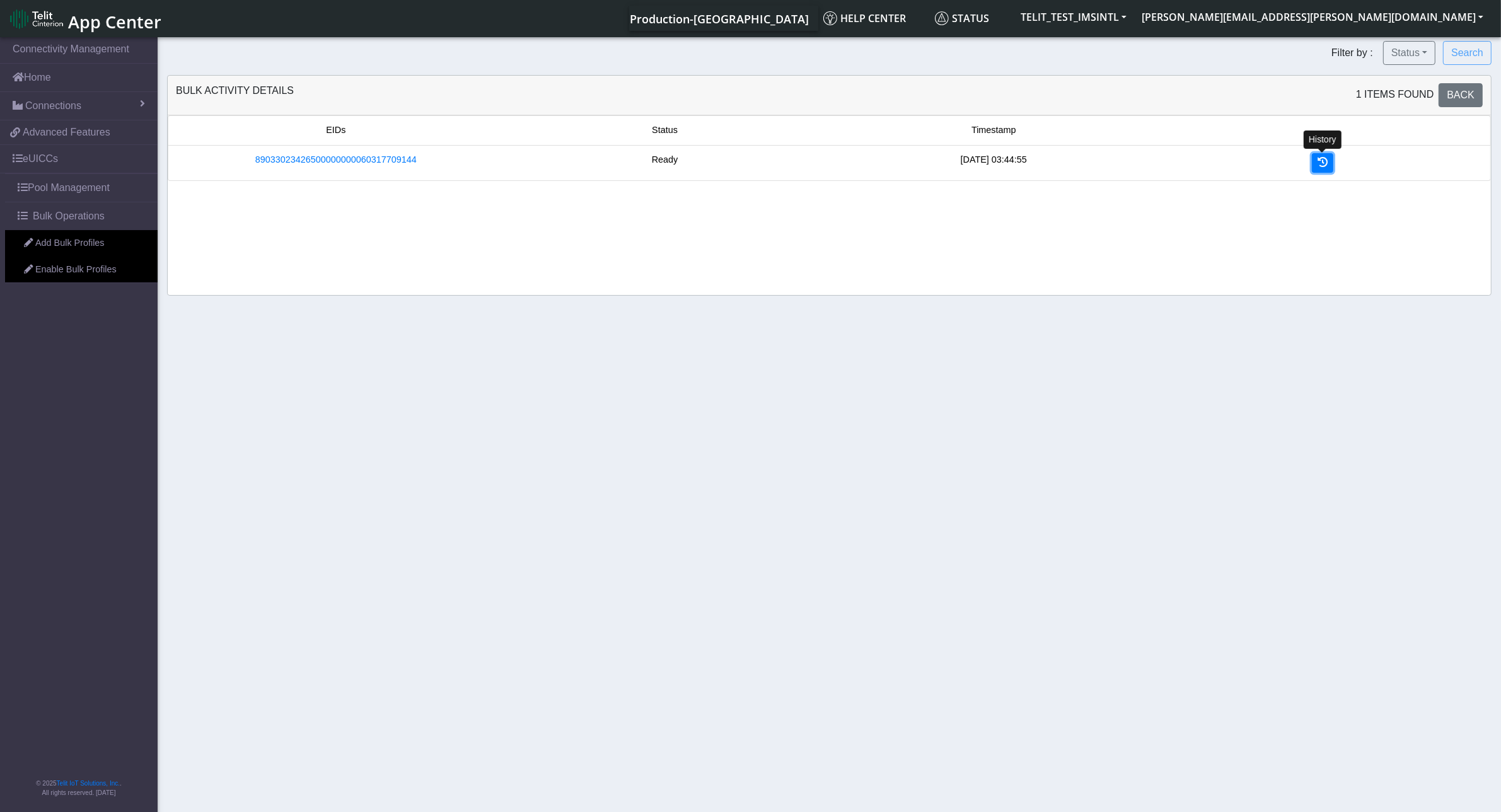
click at [1324, 165] on icon at bounding box center [1322, 162] width 10 height 10
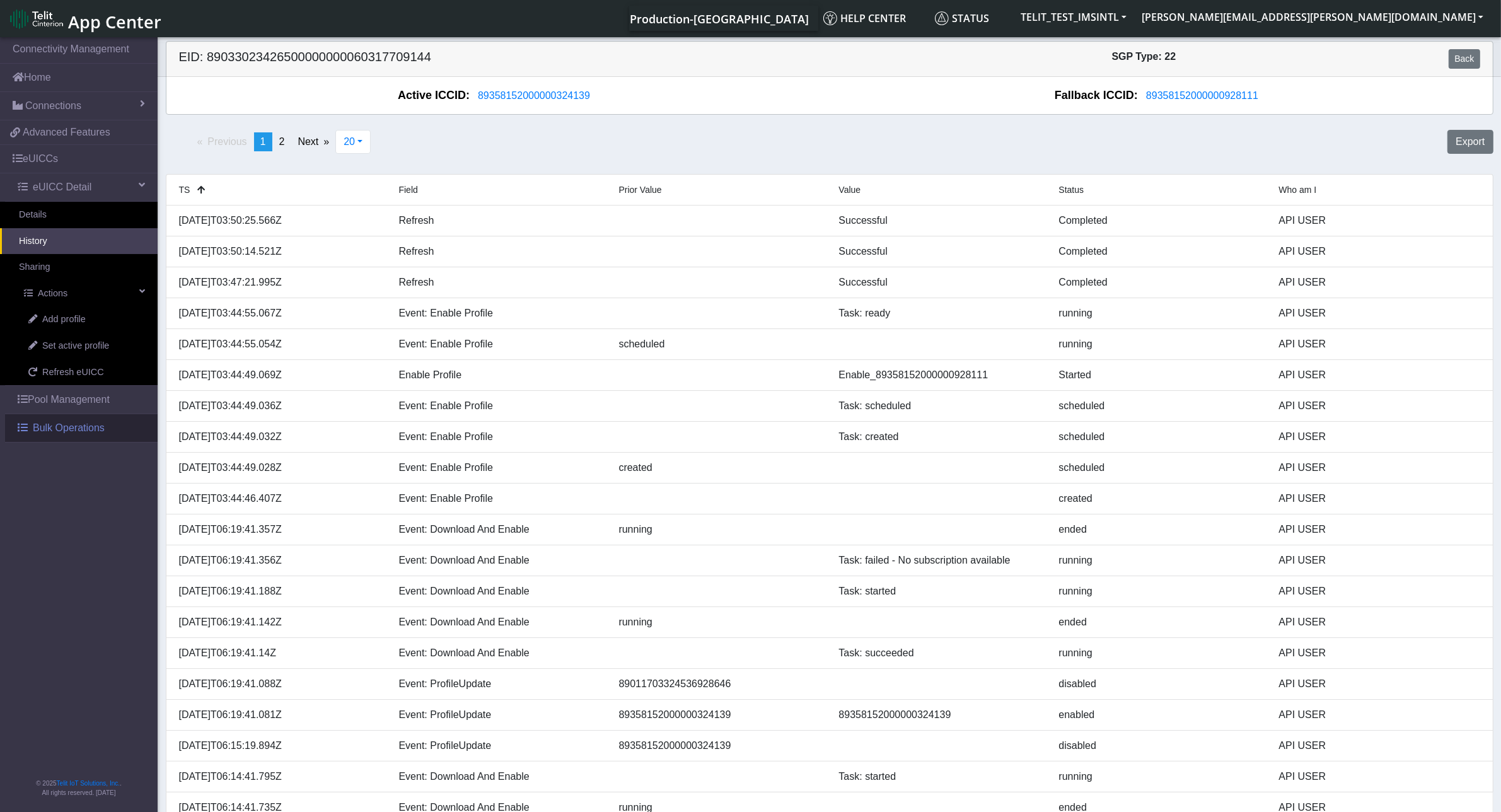
click at [70, 427] on span "Bulk Operations" at bounding box center [68, 428] width 72 height 15
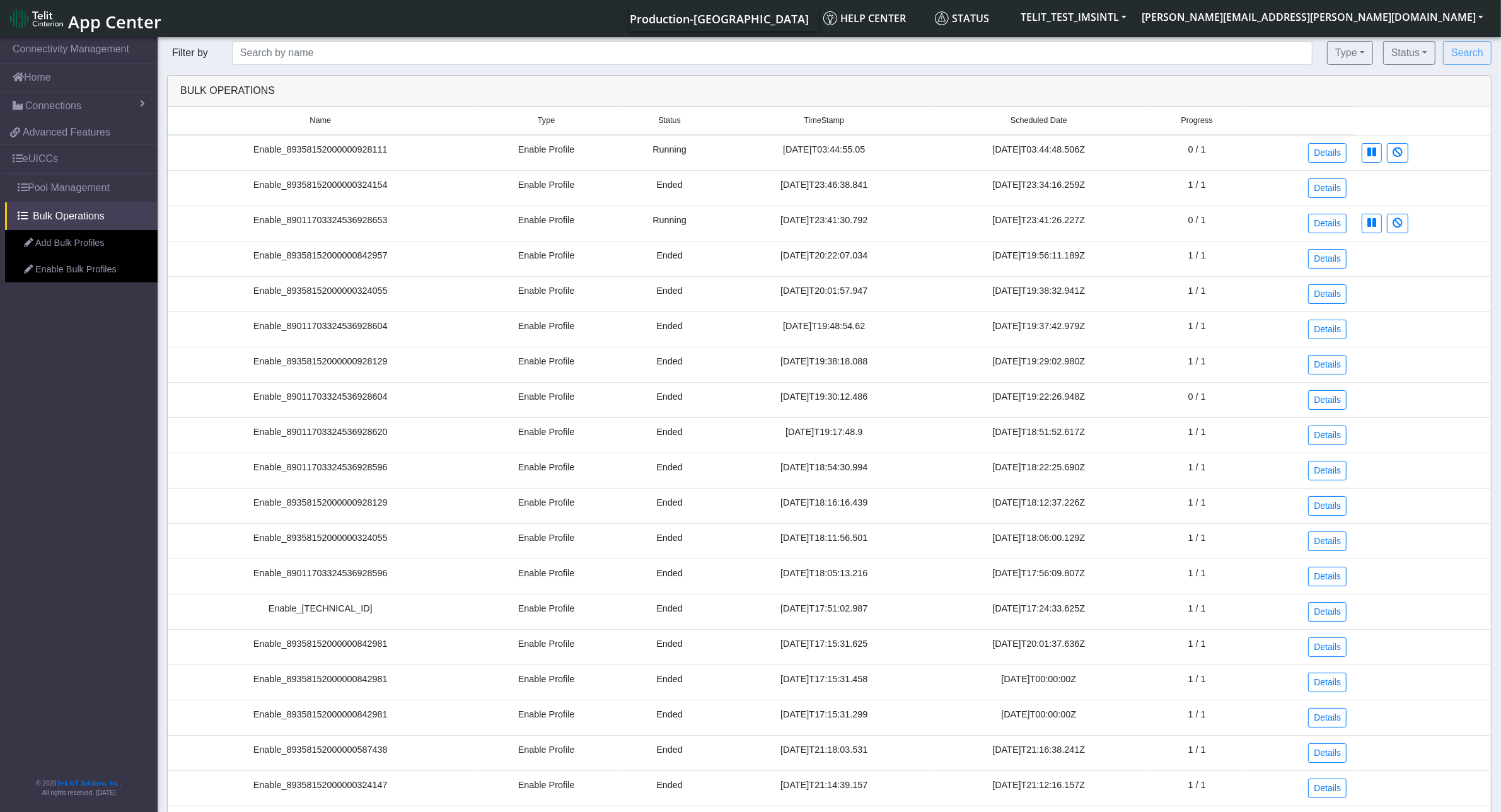
click at [627, 118] on small "Status" at bounding box center [670, 121] width 85 height 12
click at [637, 152] on td "Running" at bounding box center [670, 152] width 100 height 36
click at [625, 291] on td "Ended" at bounding box center [670, 294] width 100 height 35
click at [480, 117] on small "Type" at bounding box center [546, 121] width 131 height 12
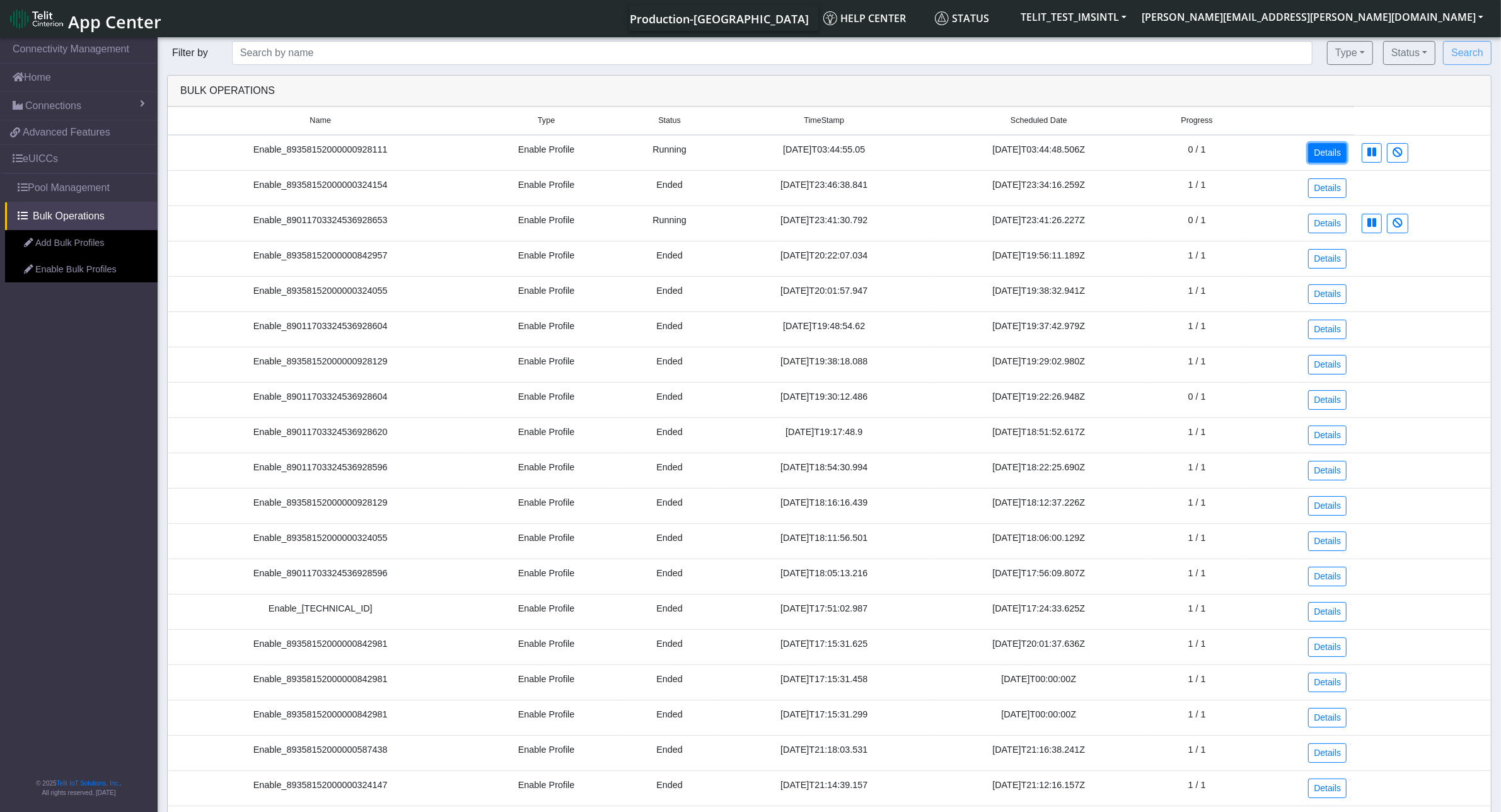
click at [1328, 158] on link "Details" at bounding box center [1327, 152] width 39 height 20
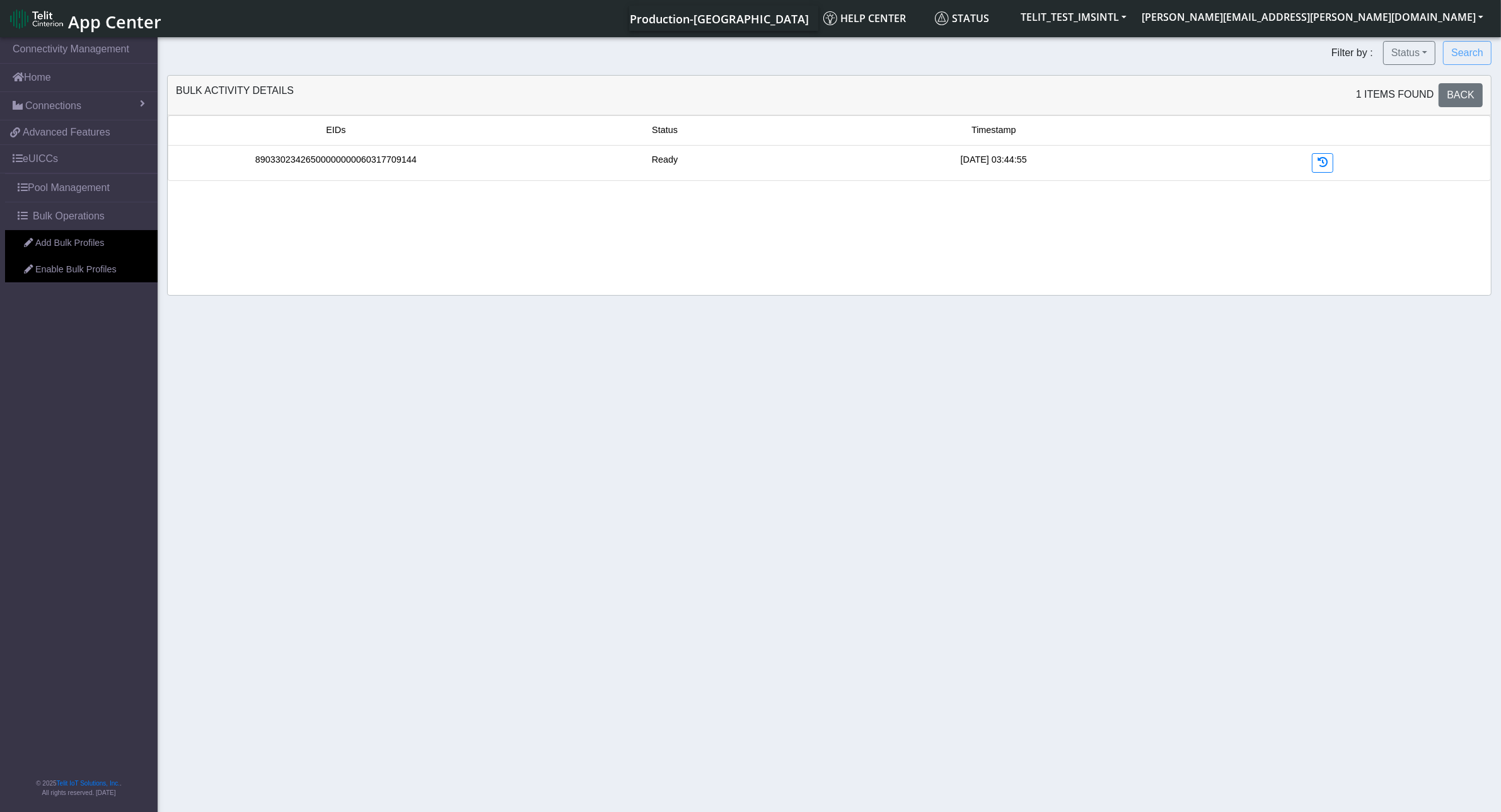
click at [301, 158] on link "89033023426500000000060317709144" at bounding box center [336, 160] width 161 height 14
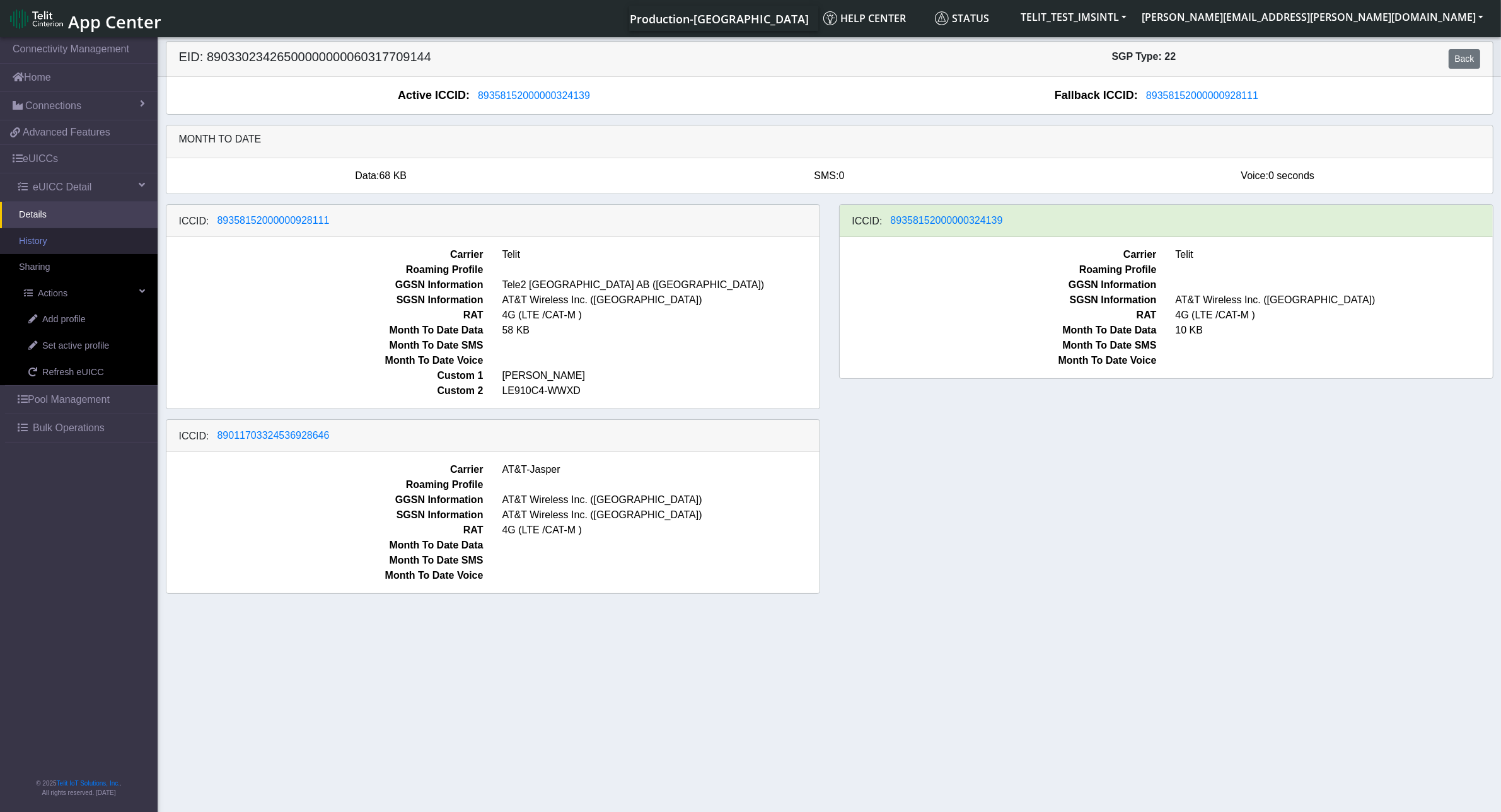
click at [64, 246] on link "History" at bounding box center [79, 241] width 158 height 26
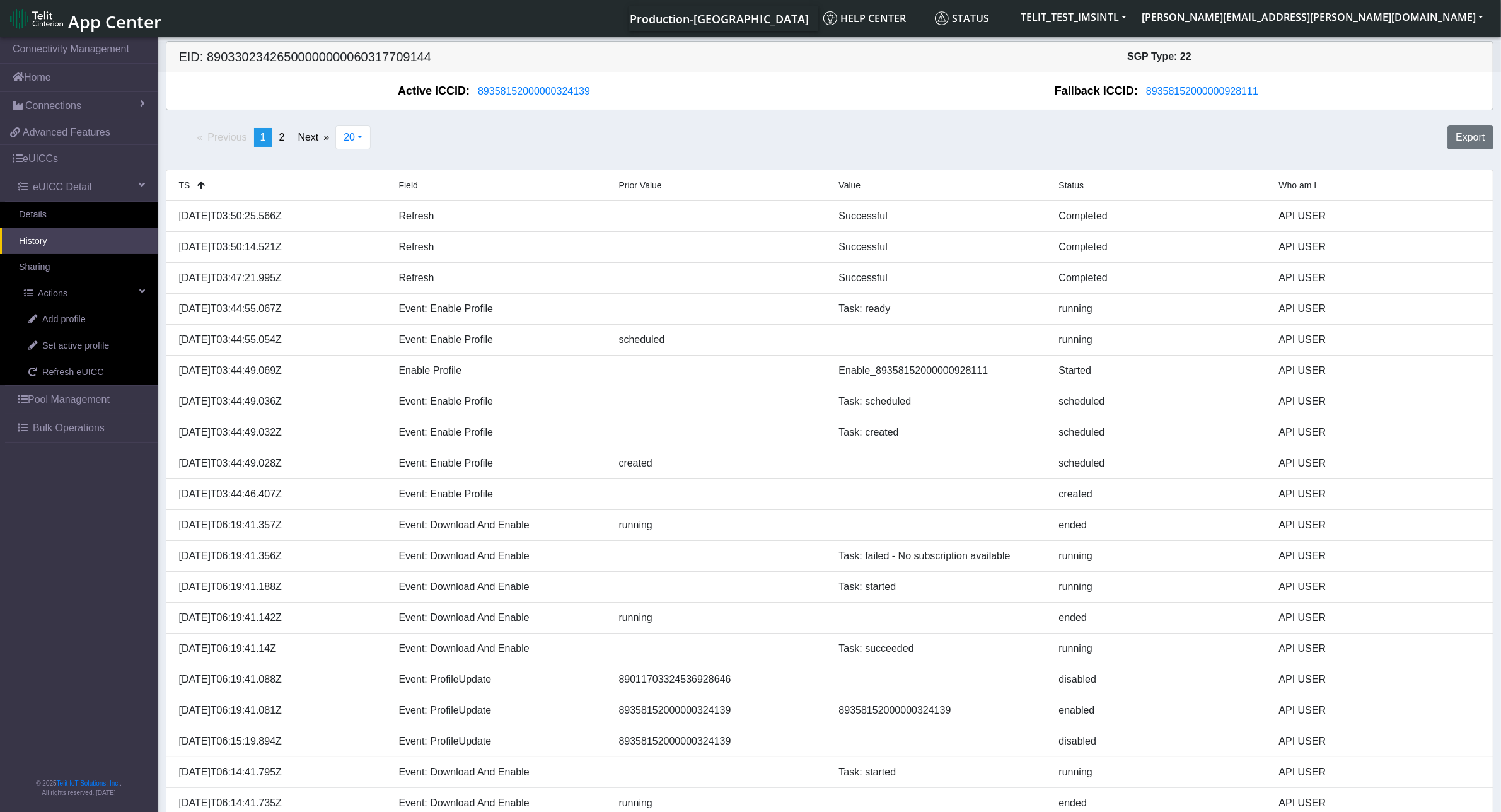
click at [503, 135] on div "Previous page 1 / 2 You're on page 1 page 2 Next page 20 20 50 100 500 Export" at bounding box center [830, 142] width 1347 height 44
click at [1183, 91] on span "89358152000000928111" at bounding box center [1202, 91] width 112 height 11
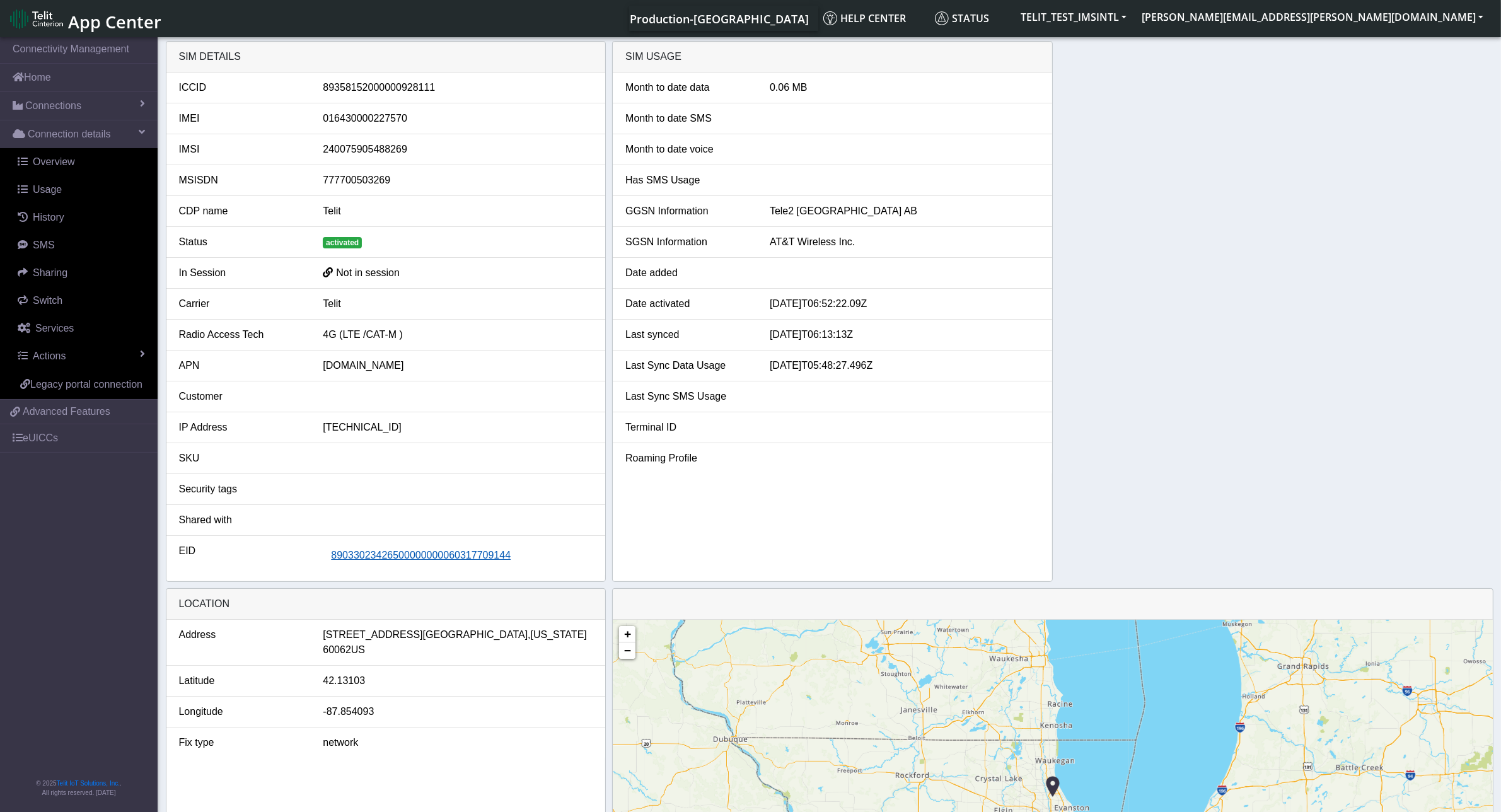
click at [412, 555] on span "89033023426500000000060317709144" at bounding box center [421, 555] width 179 height 11
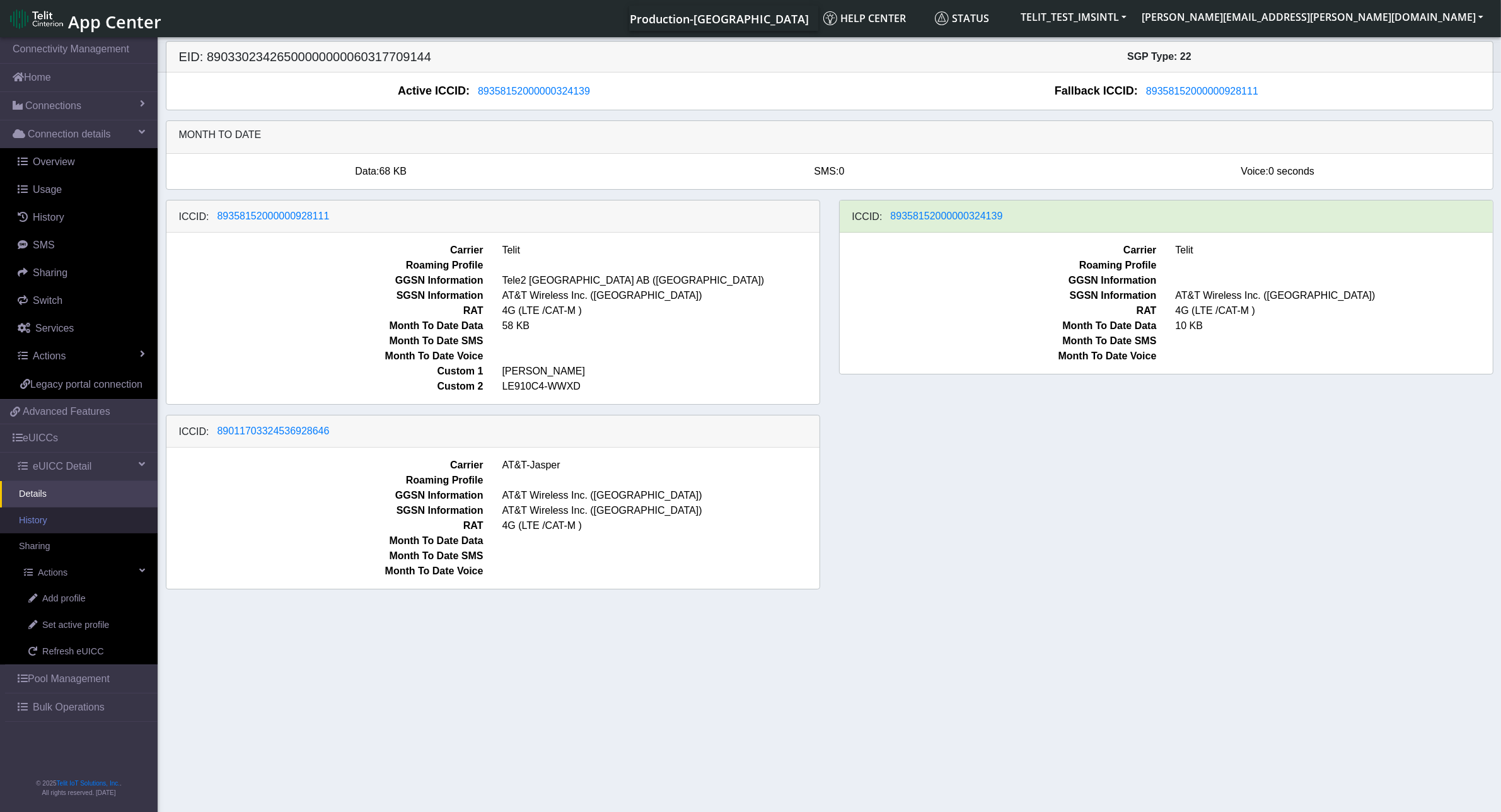
click at [65, 521] on link "History" at bounding box center [79, 520] width 158 height 26
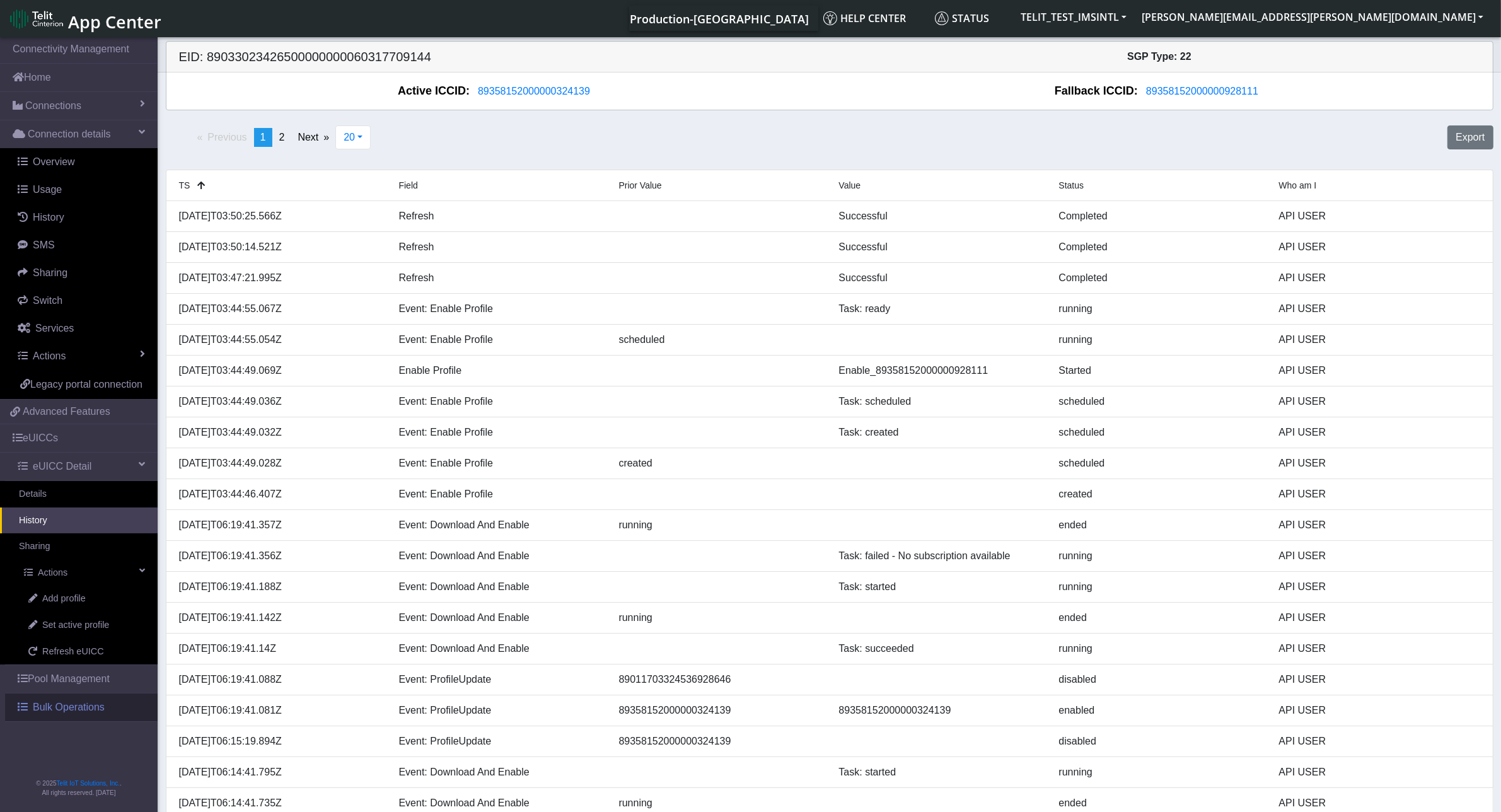
click at [67, 708] on span "Bulk Operations" at bounding box center [68, 707] width 72 height 15
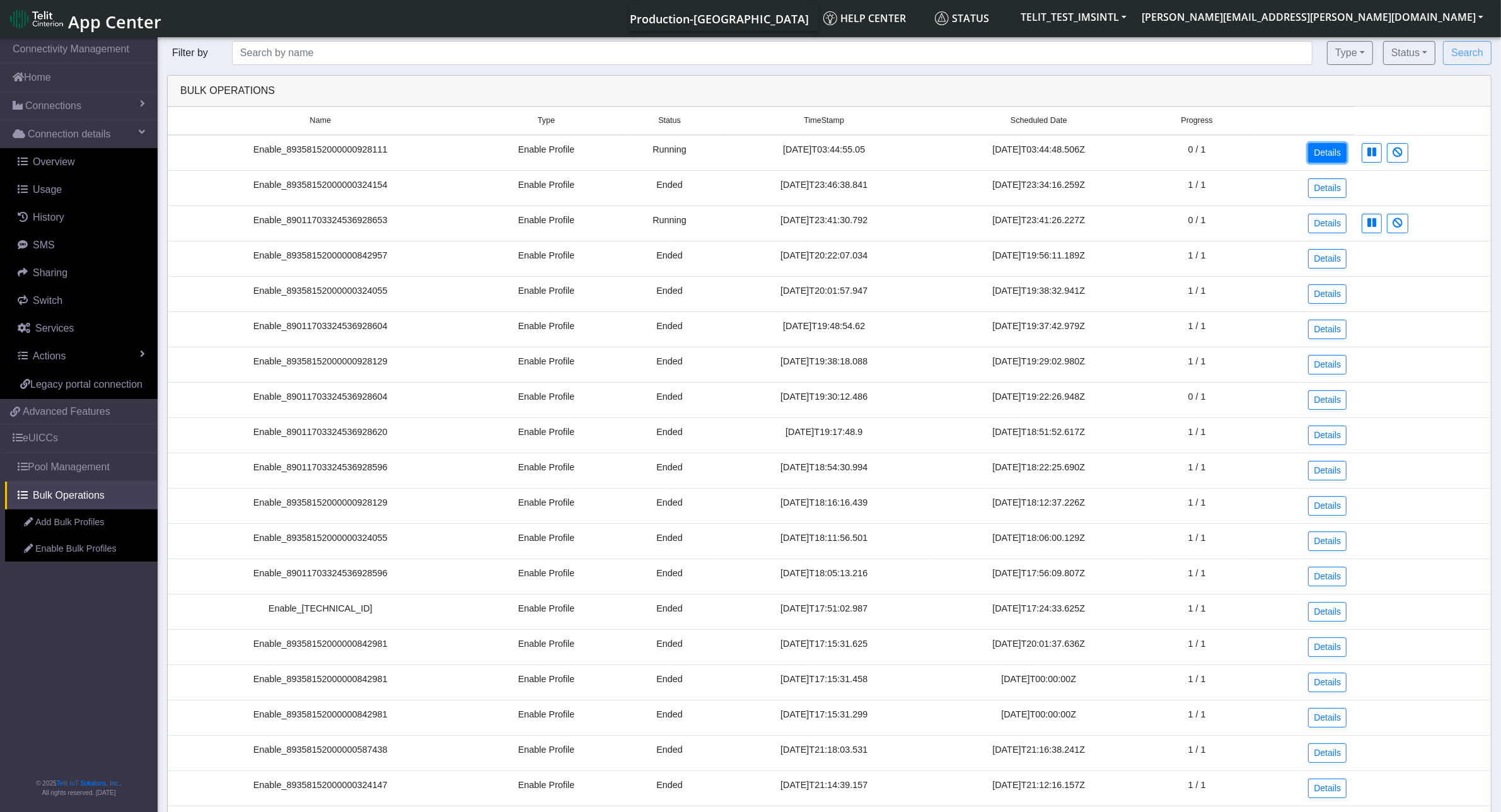
click at [1328, 152] on link "Details" at bounding box center [1327, 152] width 39 height 20
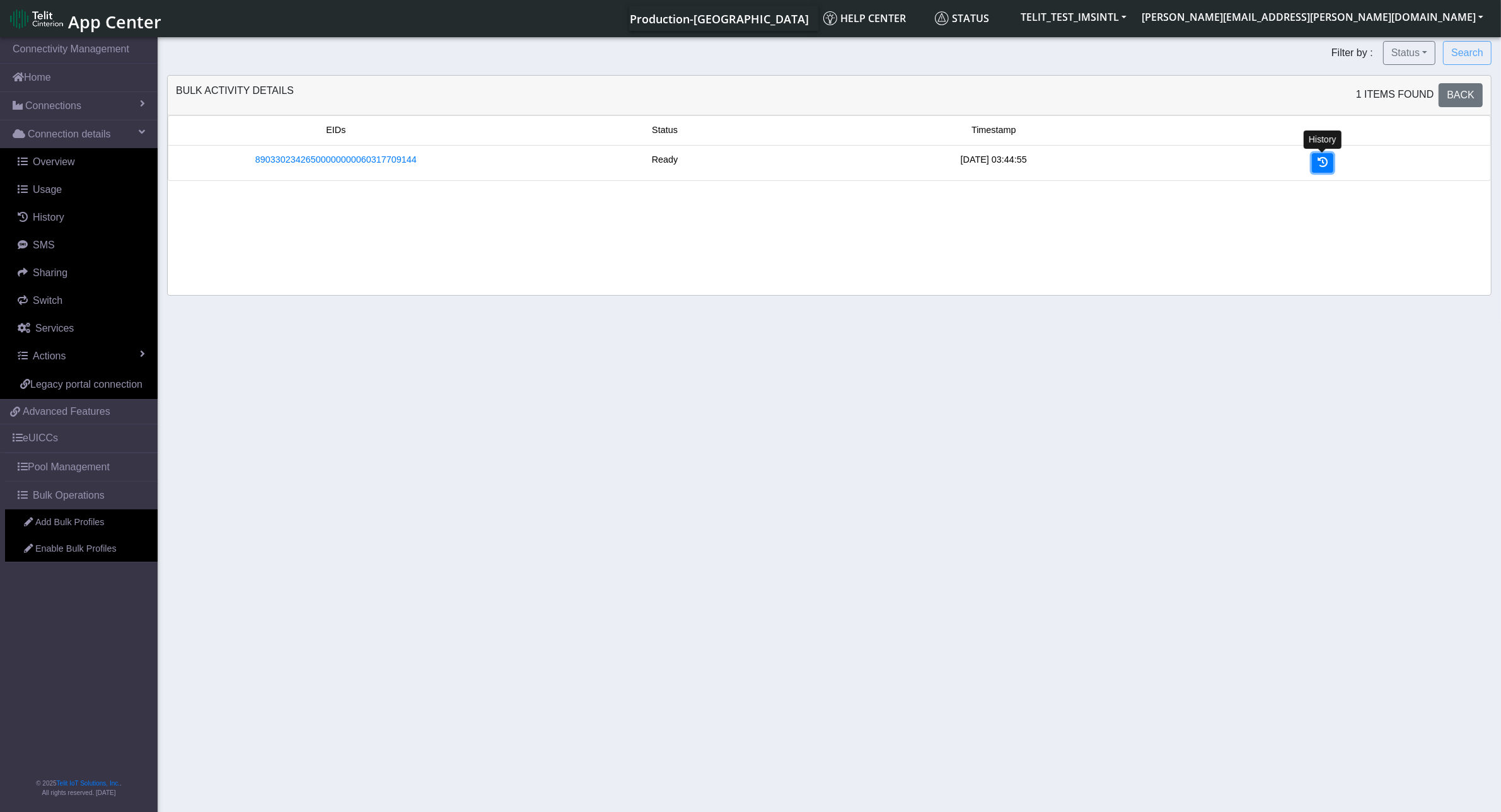
click at [1322, 162] on icon at bounding box center [1322, 162] width 10 height 10
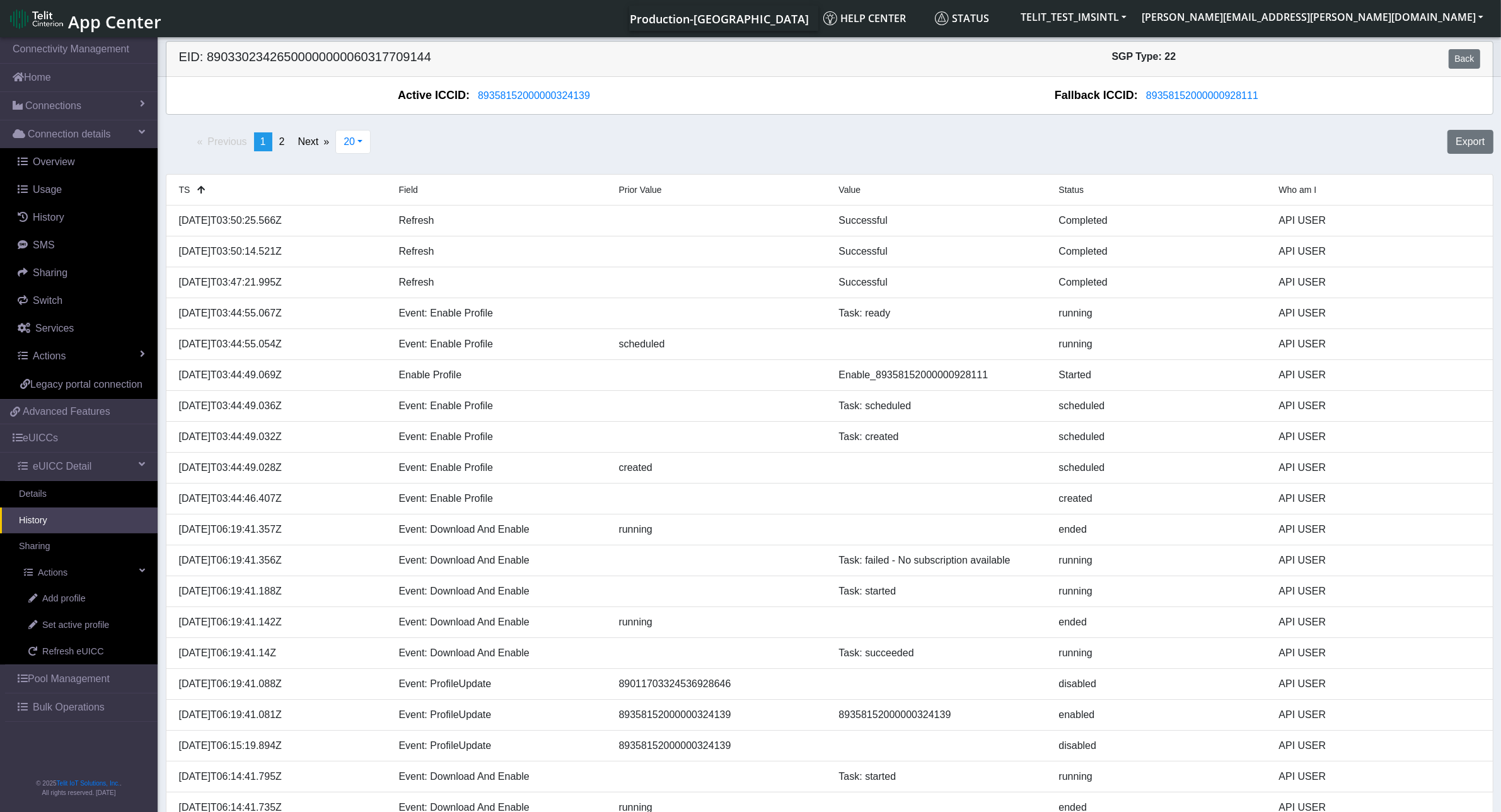
click at [63, 523] on link "History" at bounding box center [79, 520] width 158 height 26
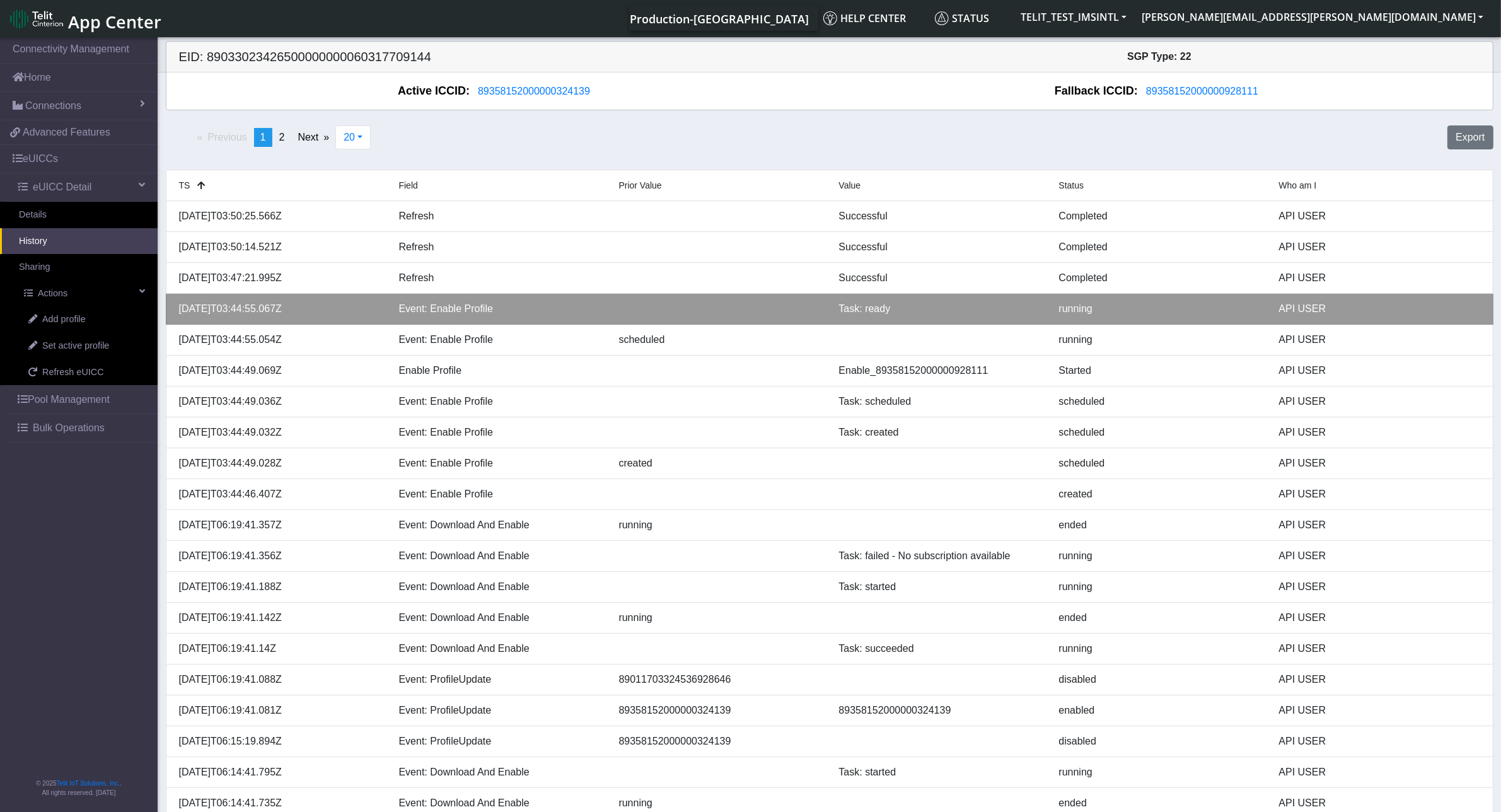
click at [1072, 316] on div "running" at bounding box center [1159, 309] width 220 height 15
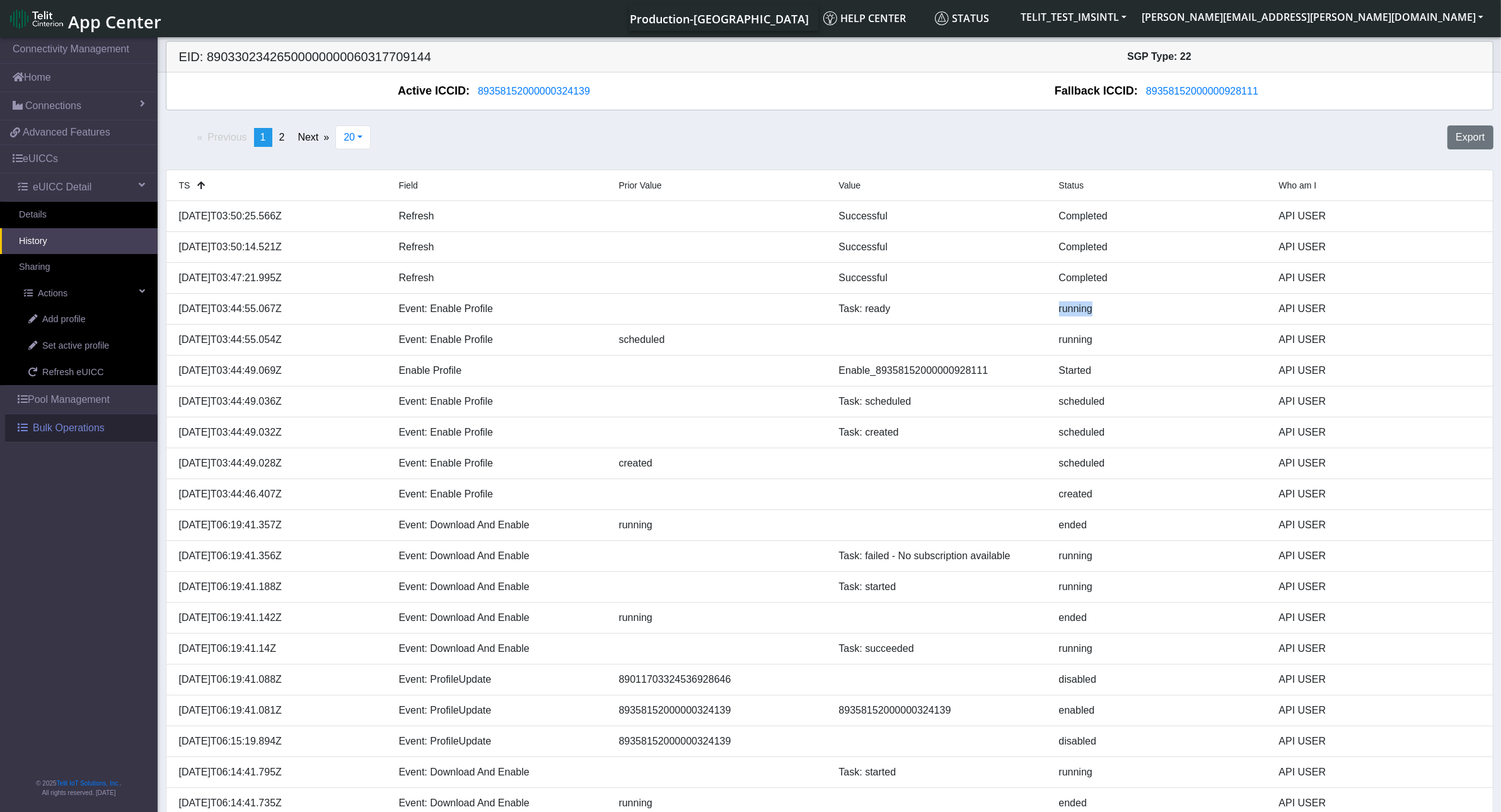
click at [51, 427] on span "Bulk Operations" at bounding box center [68, 428] width 72 height 15
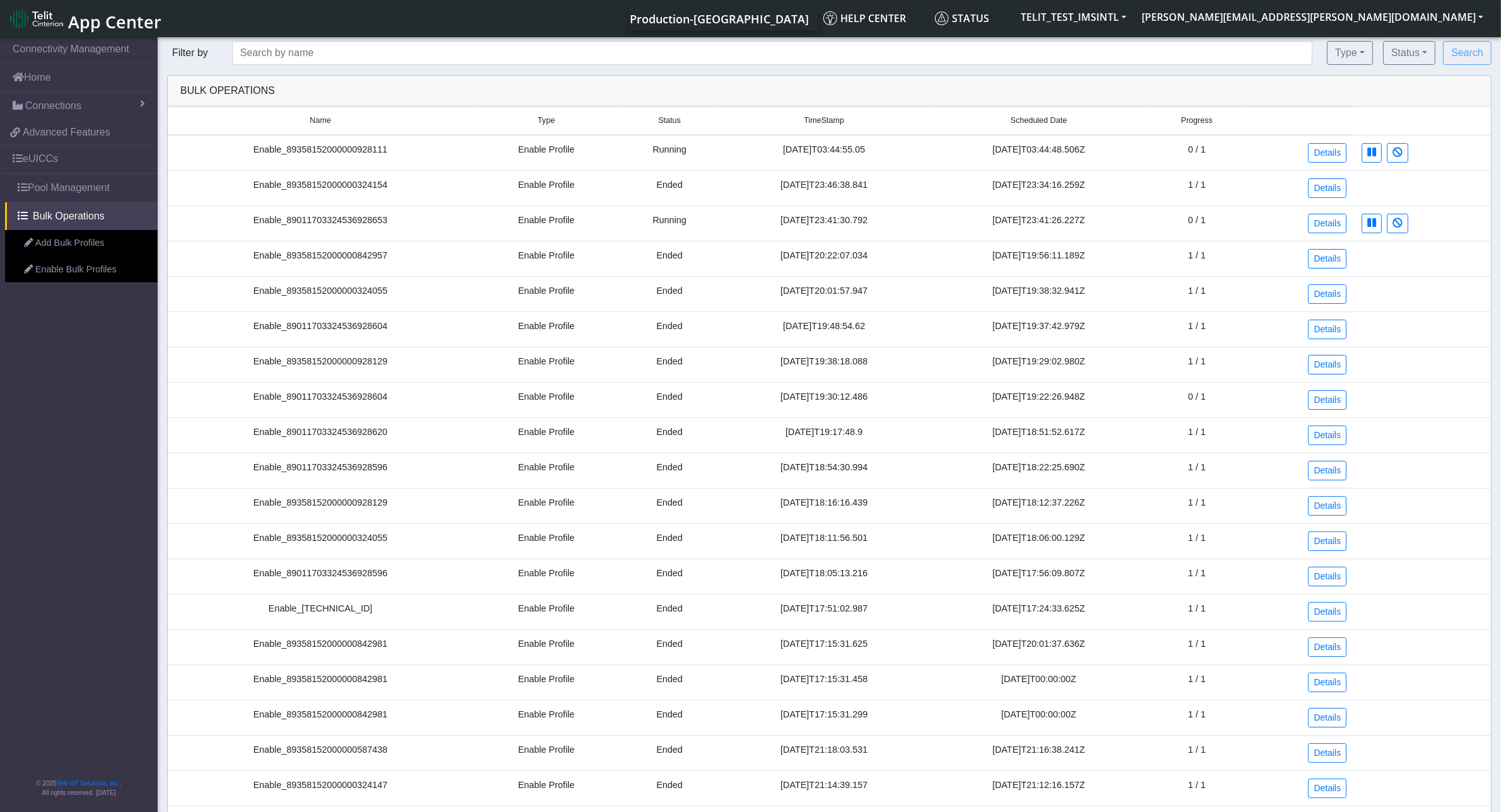
click at [344, 152] on td "Enable_89358152000000928111" at bounding box center [320, 152] width 305 height 36
click at [632, 151] on td "Running" at bounding box center [670, 152] width 100 height 36
click at [549, 95] on div "Bulk Operations" at bounding box center [829, 91] width 1317 height 15
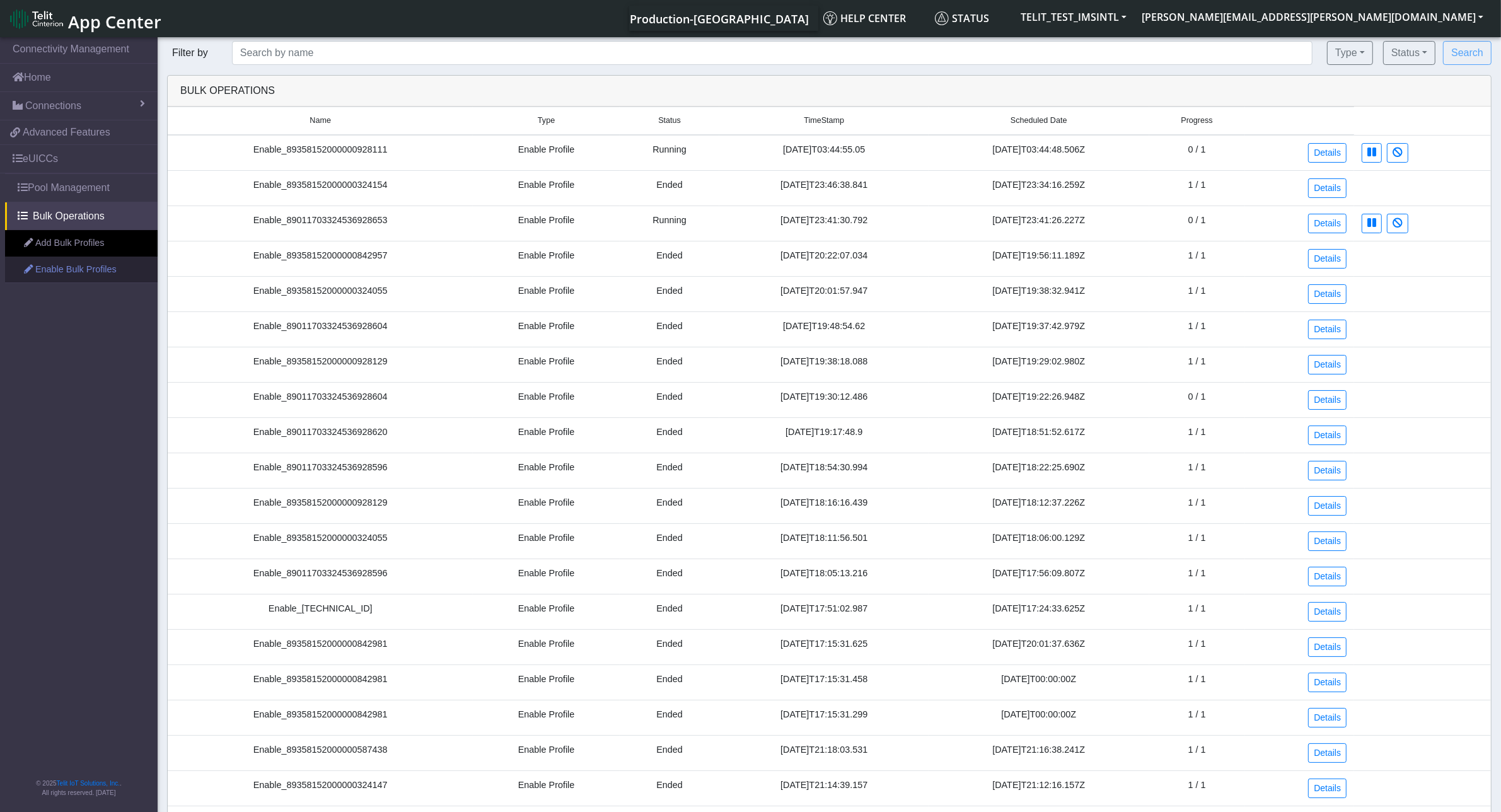
click at [86, 269] on link "Enable Bulk Profiles" at bounding box center [81, 270] width 152 height 26
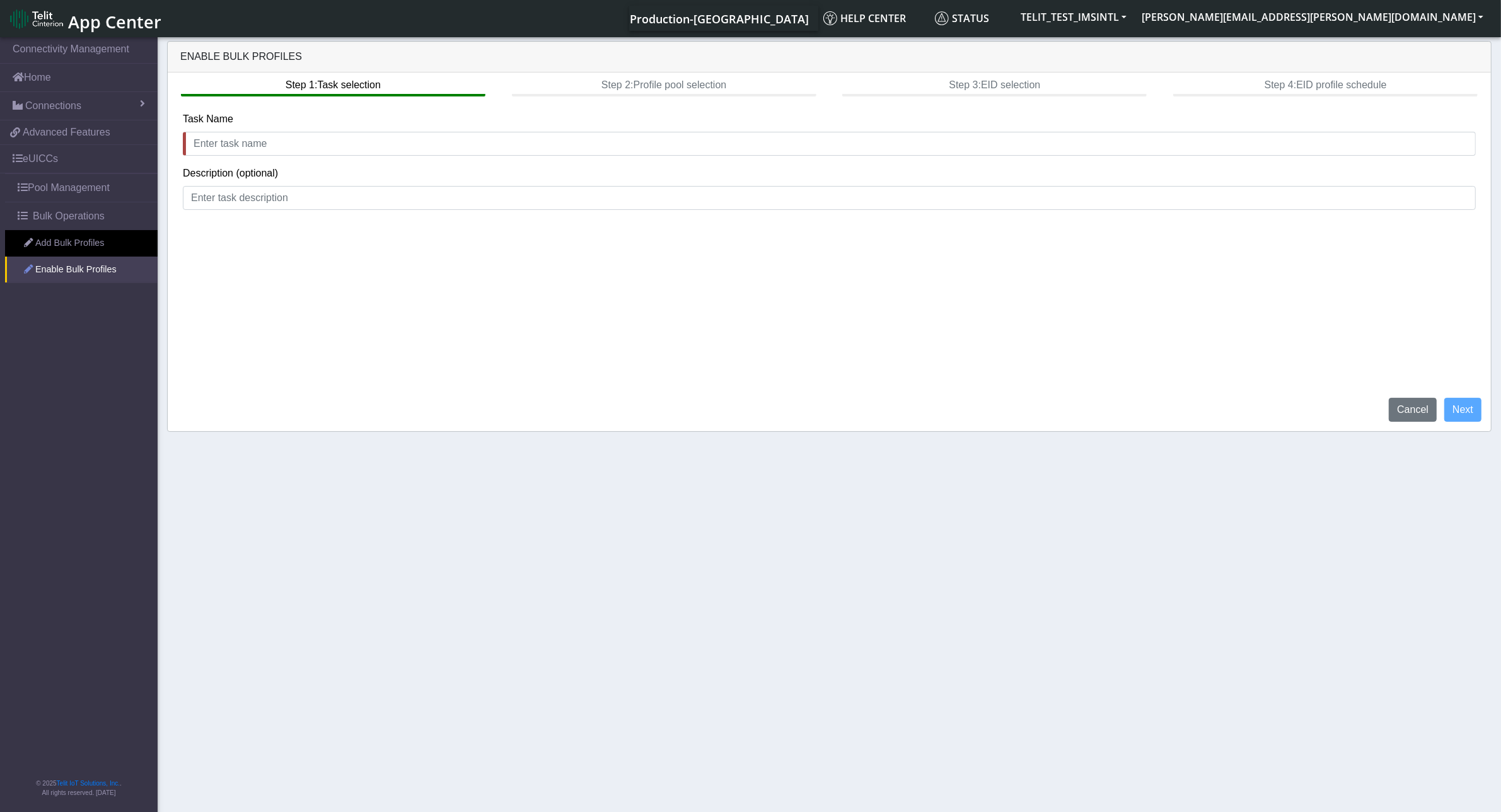
click at [72, 273] on link "Enable Bulk Profiles" at bounding box center [81, 270] width 152 height 26
click at [26, 159] on link "eUICCs" at bounding box center [79, 158] width 158 height 28
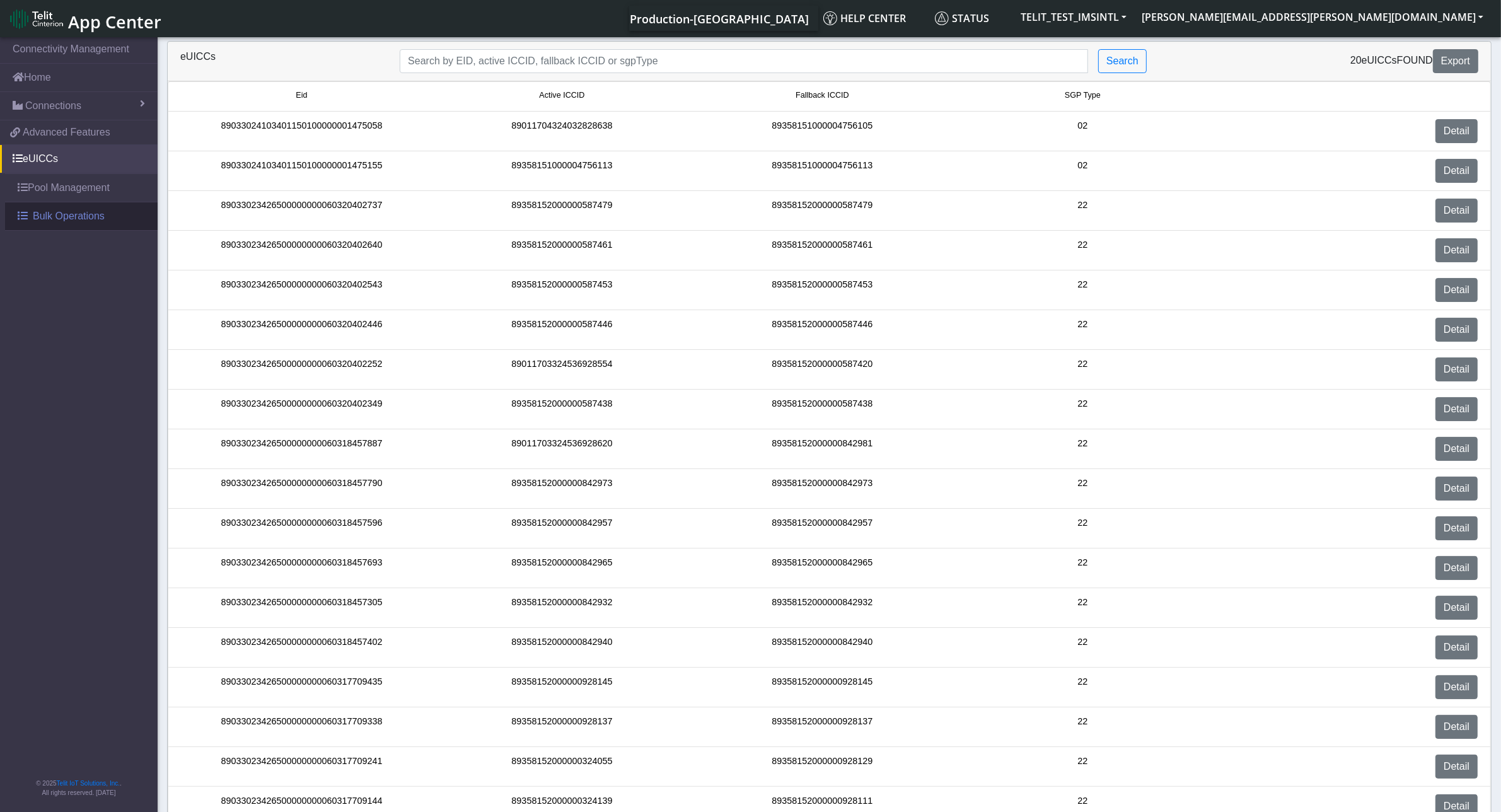
click at [68, 215] on span "Bulk Operations" at bounding box center [68, 216] width 72 height 15
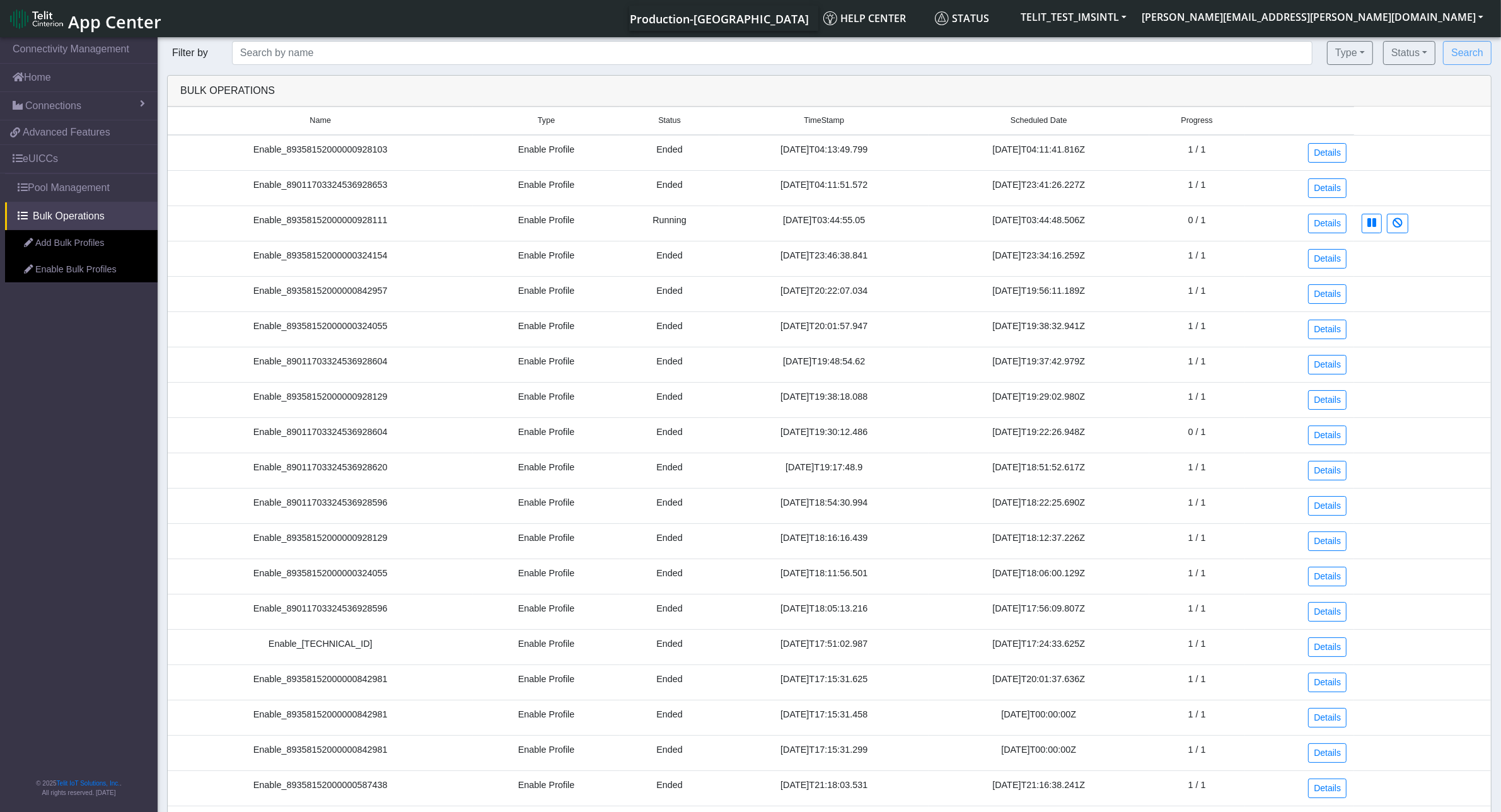
click at [620, 227] on td "Running" at bounding box center [670, 223] width 100 height 35
click at [641, 147] on td "Ended" at bounding box center [670, 152] width 100 height 36
click at [742, 224] on td "[DATE]T03:44:55.05" at bounding box center [824, 223] width 209 height 35
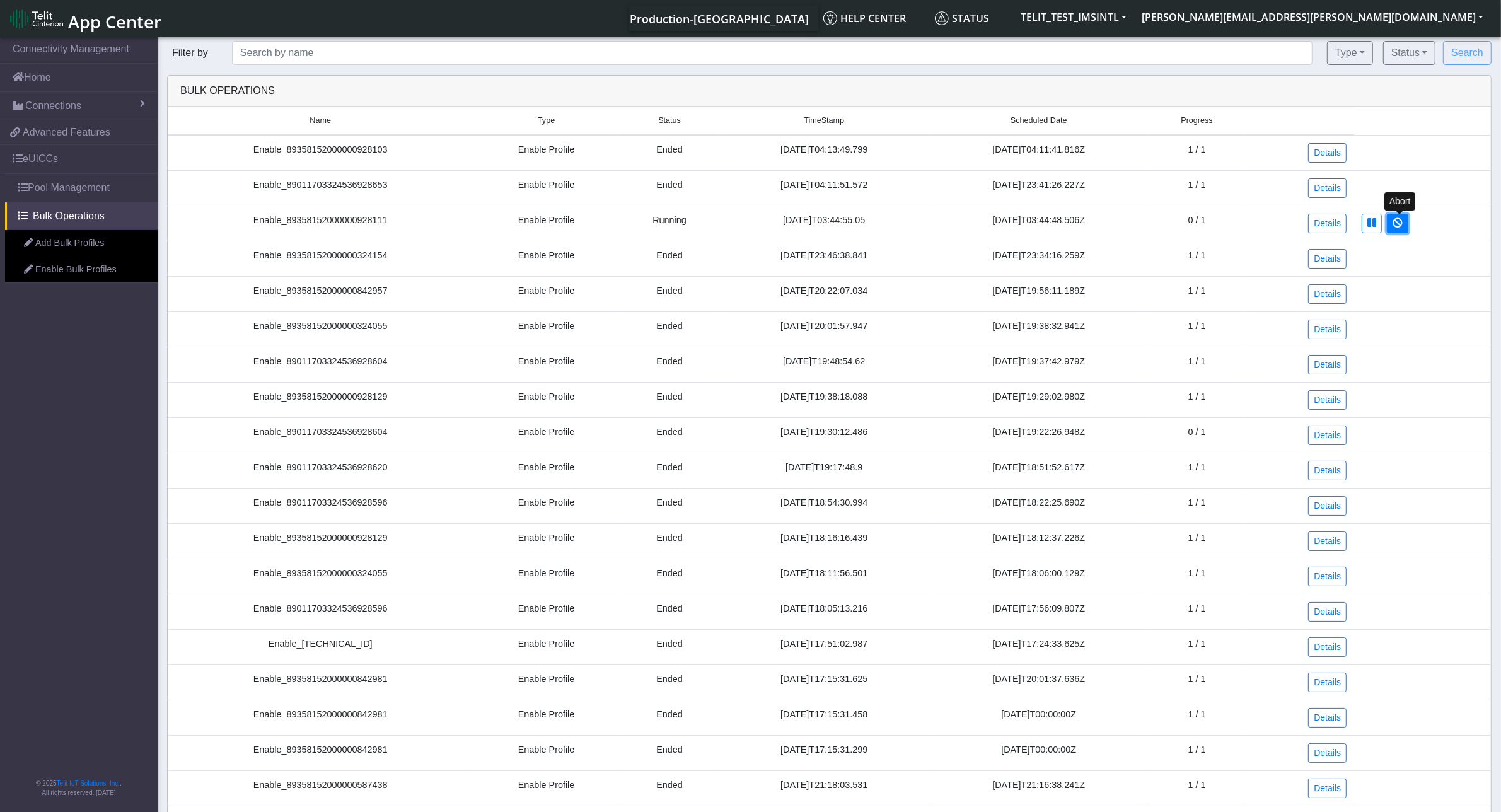
click at [1401, 228] on icon at bounding box center [1397, 222] width 10 height 10
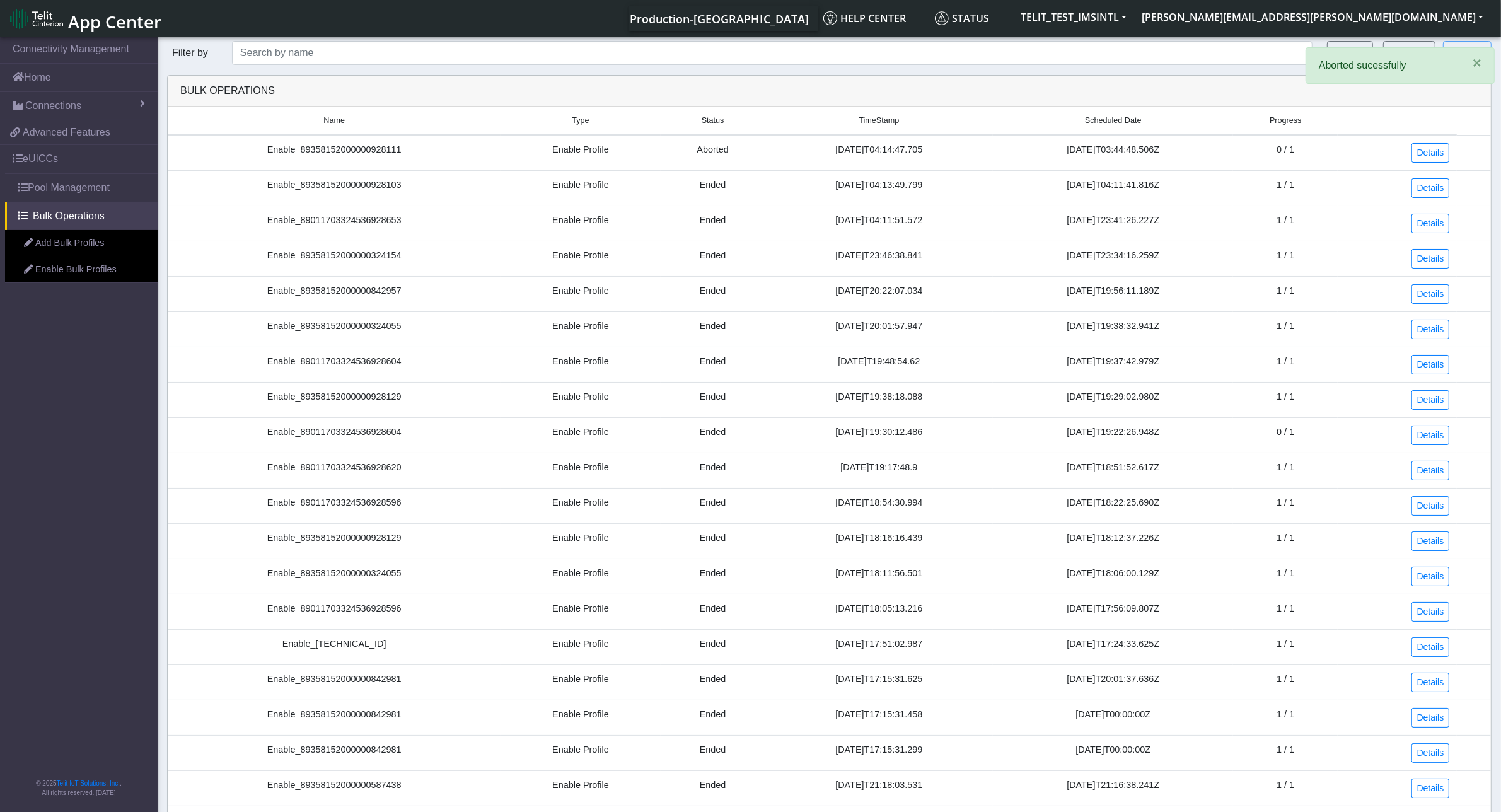
click at [677, 152] on td "Aborted" at bounding box center [713, 152] width 104 height 36
click at [660, 359] on td "Ended" at bounding box center [713, 364] width 104 height 35
click at [40, 165] on link "eUICCs" at bounding box center [79, 158] width 158 height 28
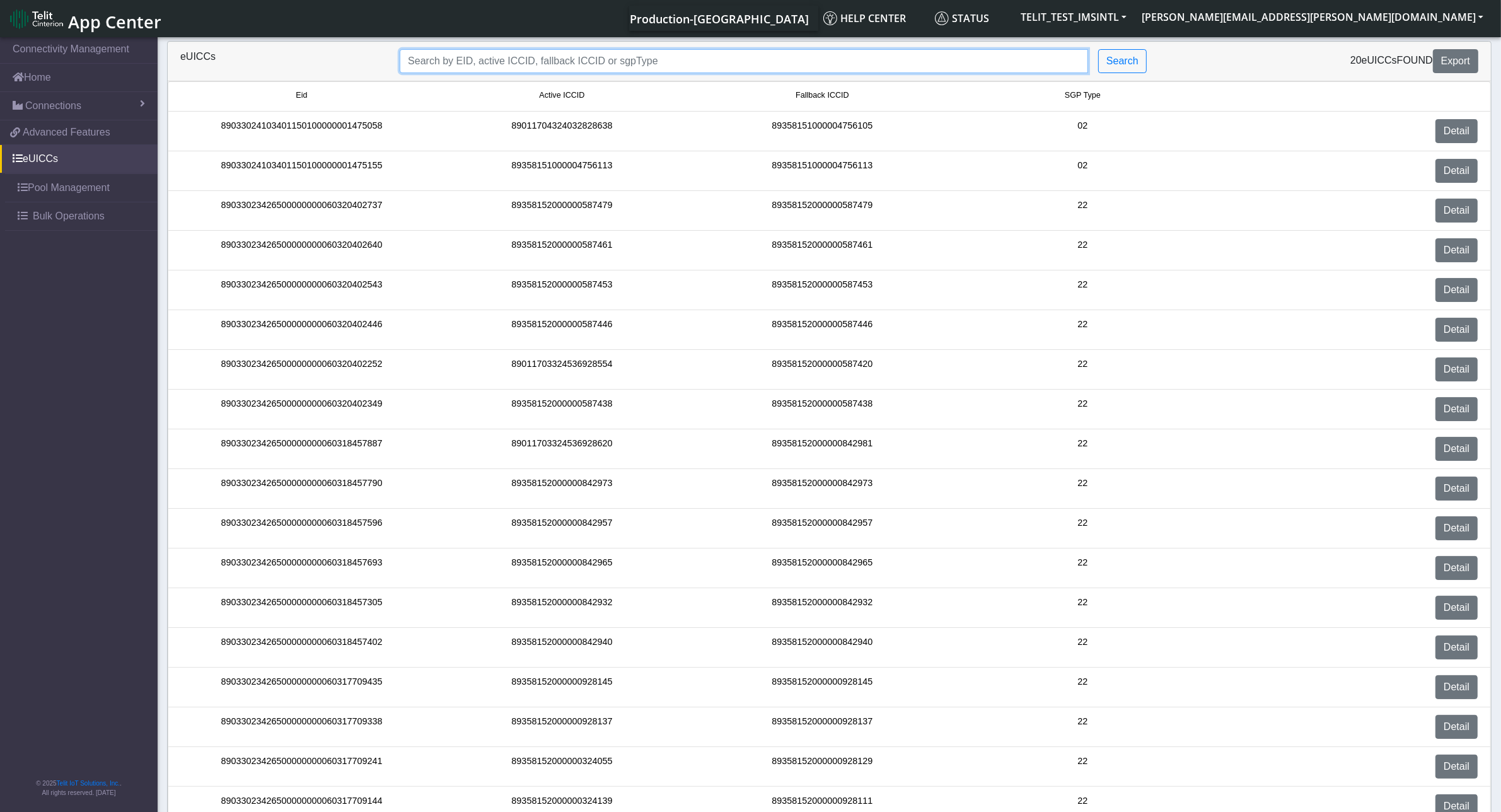
click at [474, 62] on input "Search..." at bounding box center [744, 61] width 688 height 24
click at [572, 66] on input "Search..." at bounding box center [744, 61] width 688 height 24
paste input "89033023426500000000060317709144"
type input "89033023426500000000060317709144"
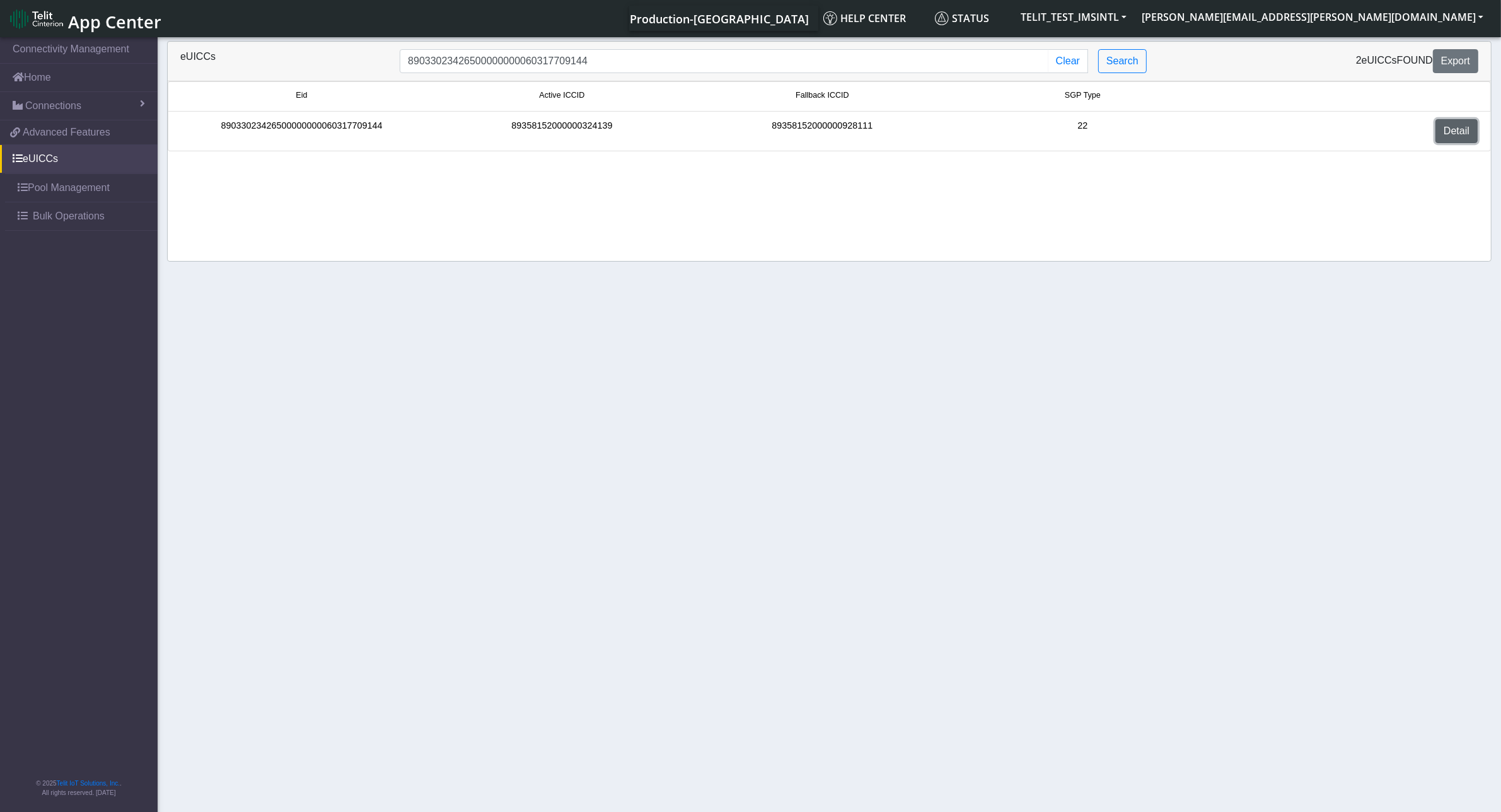
click at [1458, 133] on link "Detail" at bounding box center [1456, 131] width 42 height 24
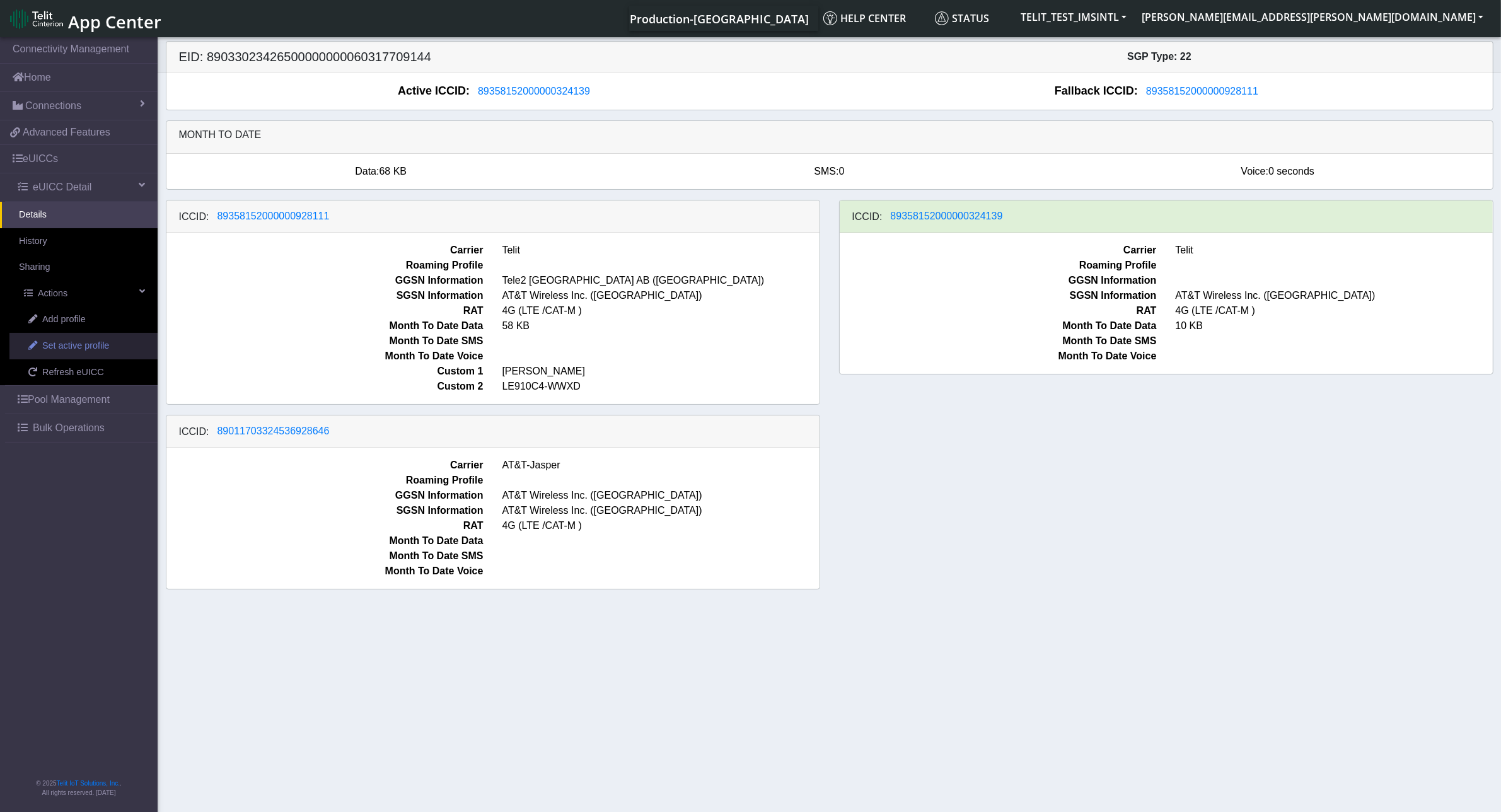
click at [77, 345] on span "Set active profile" at bounding box center [75, 346] width 67 height 14
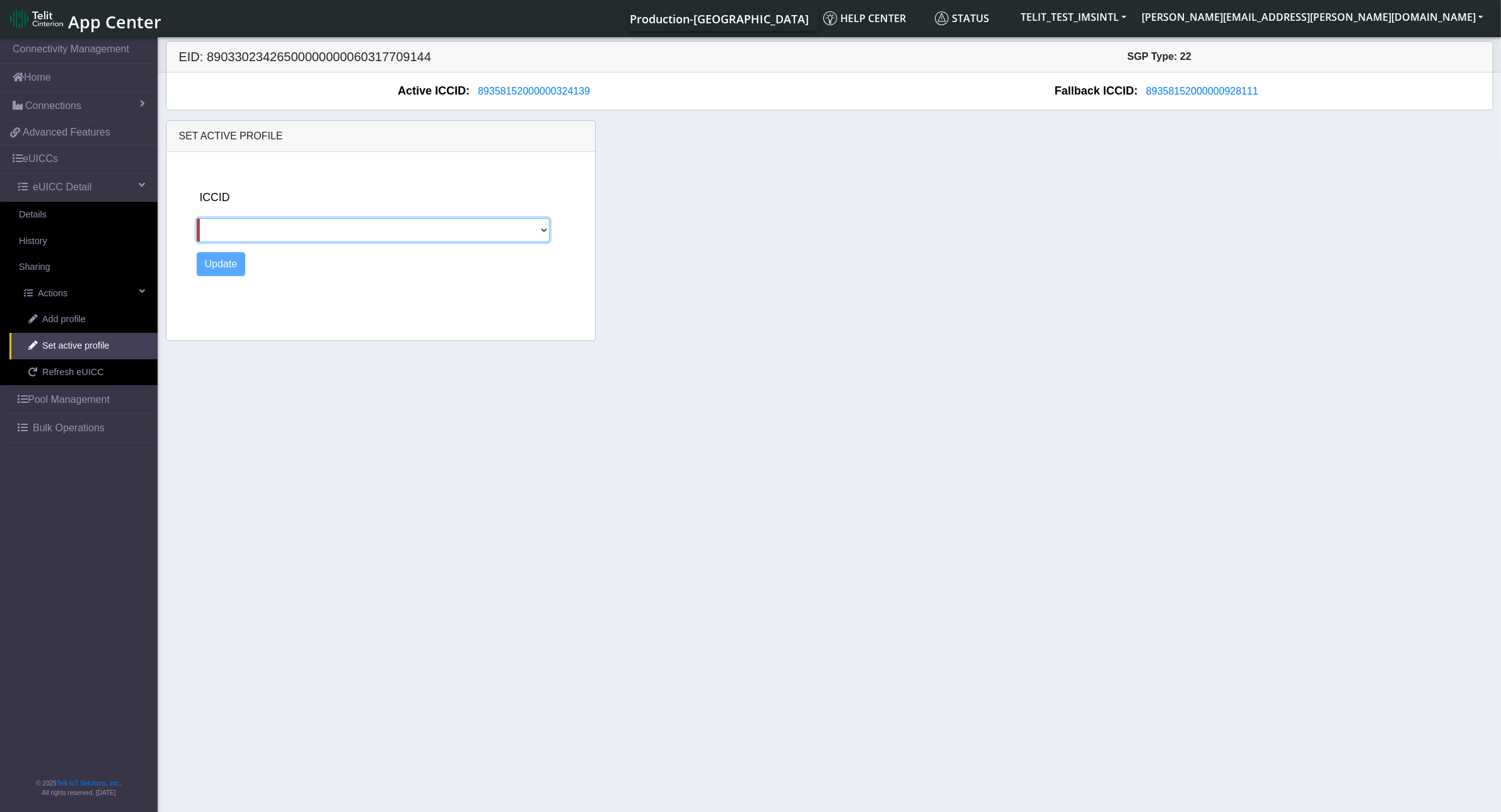
click at [540, 231] on select "89358152000000928111 89011703324536928646" at bounding box center [373, 230] width 354 height 24
select select "89011703324536928646"
click at [196, 219] on select "89358152000000928111 89011703324536928646" at bounding box center [373, 230] width 354 height 24
click at [227, 263] on button "Update" at bounding box center [221, 263] width 49 height 24
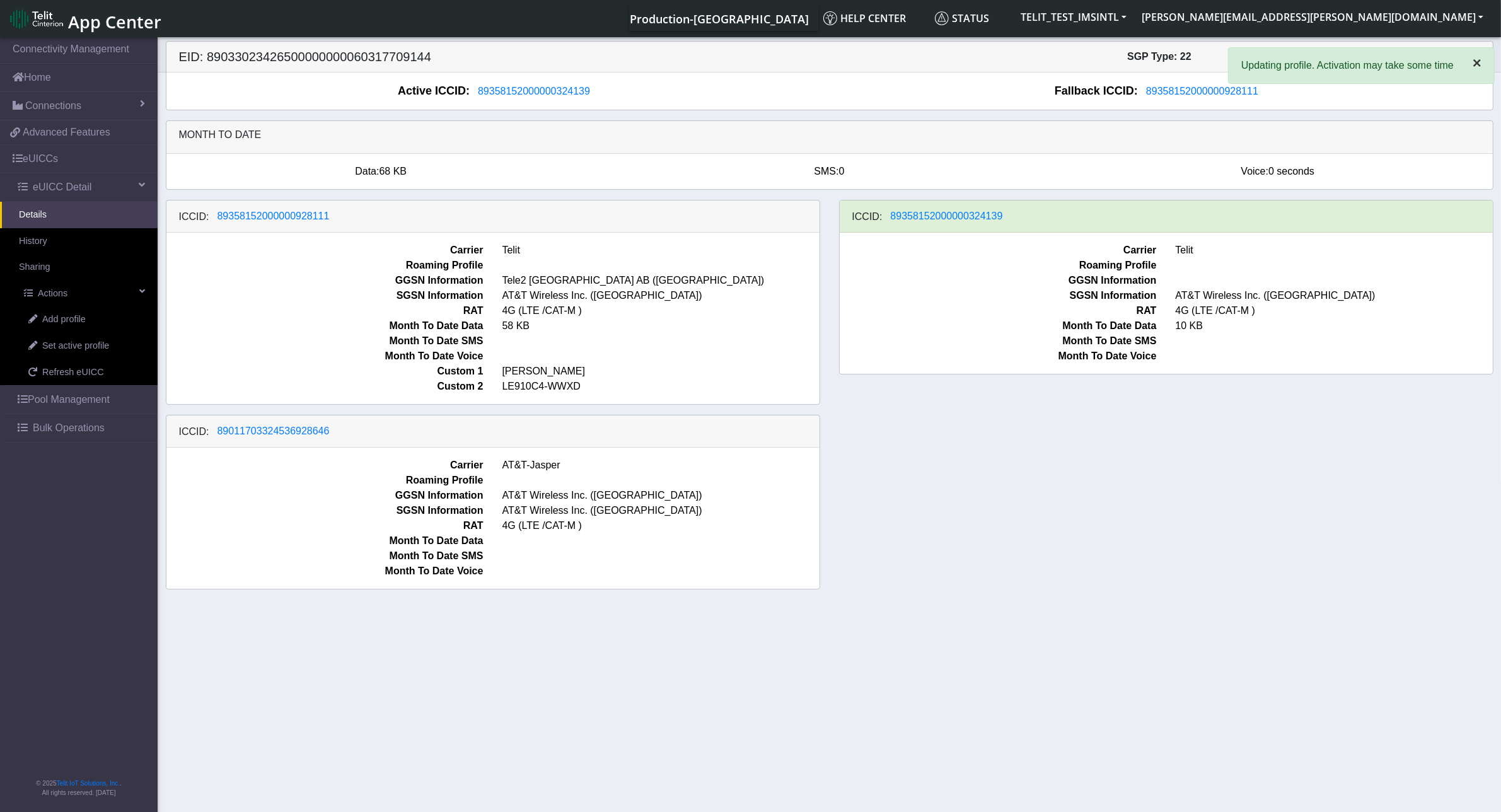
click at [1479, 64] on span "×" at bounding box center [1477, 62] width 9 height 17
click at [72, 433] on span "Bulk Operations" at bounding box center [68, 428] width 72 height 15
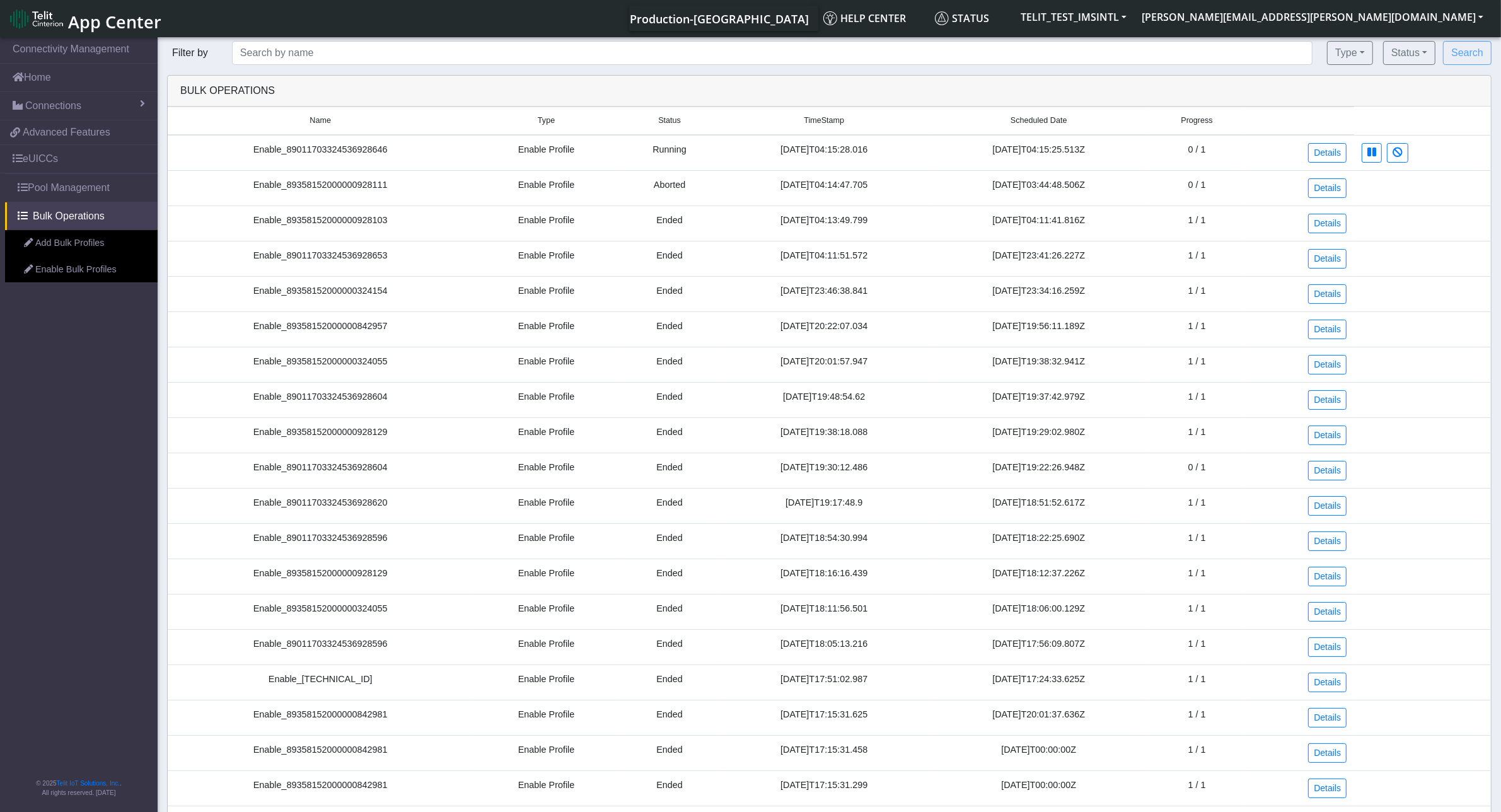
click at [348, 153] on td "Enable_89011703324536928646" at bounding box center [320, 152] width 305 height 36
click at [357, 156] on td "Enable_89011703324536928646" at bounding box center [320, 152] width 305 height 36
click at [38, 156] on link "eUICCs" at bounding box center [79, 158] width 158 height 28
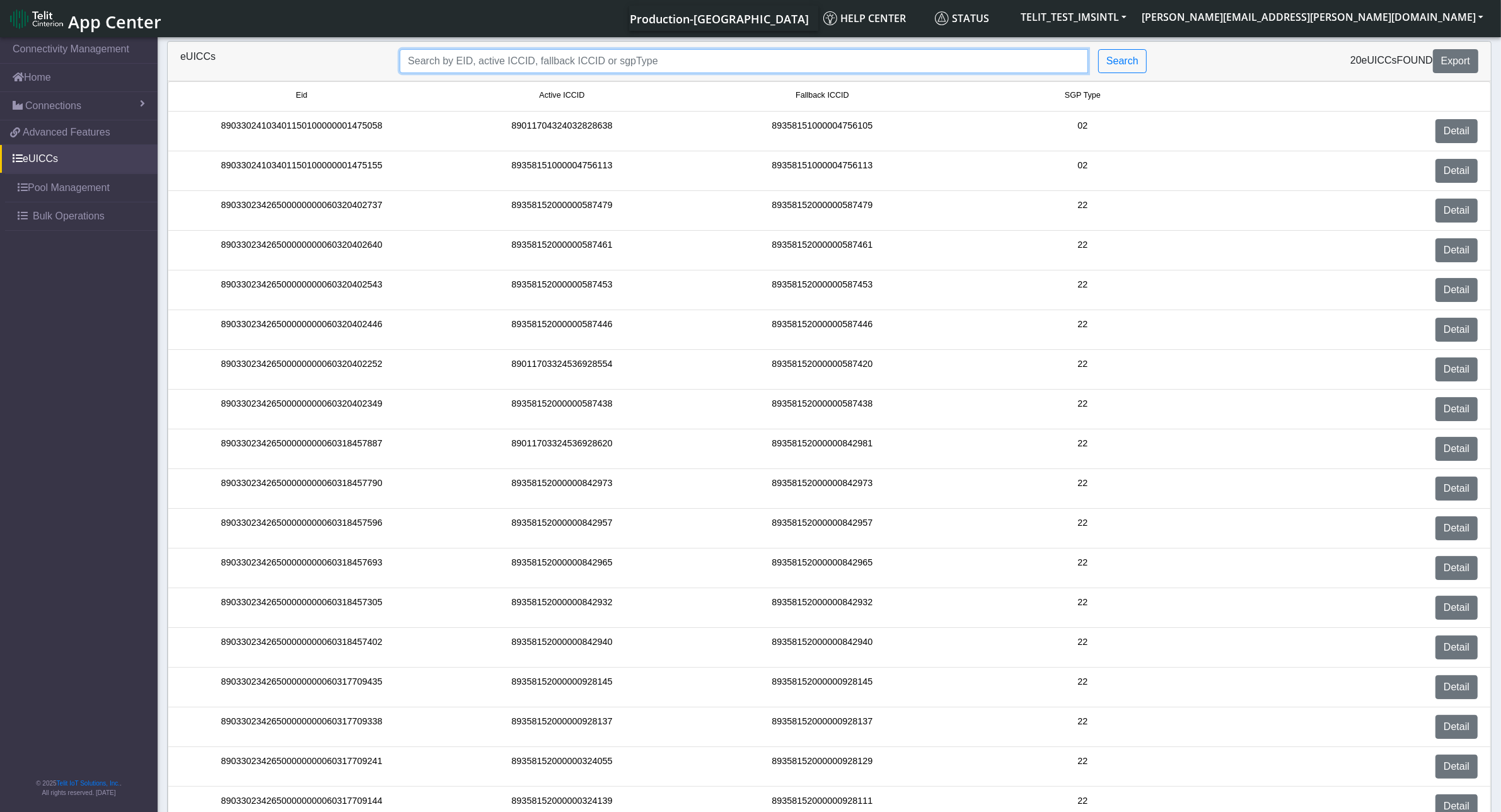
click at [494, 54] on input "Search..." at bounding box center [744, 61] width 688 height 24
paste input "89033023426500000000060317709144"
type input "89033023426500000000060317709144"
click at [1116, 61] on button "Search" at bounding box center [1122, 61] width 49 height 24
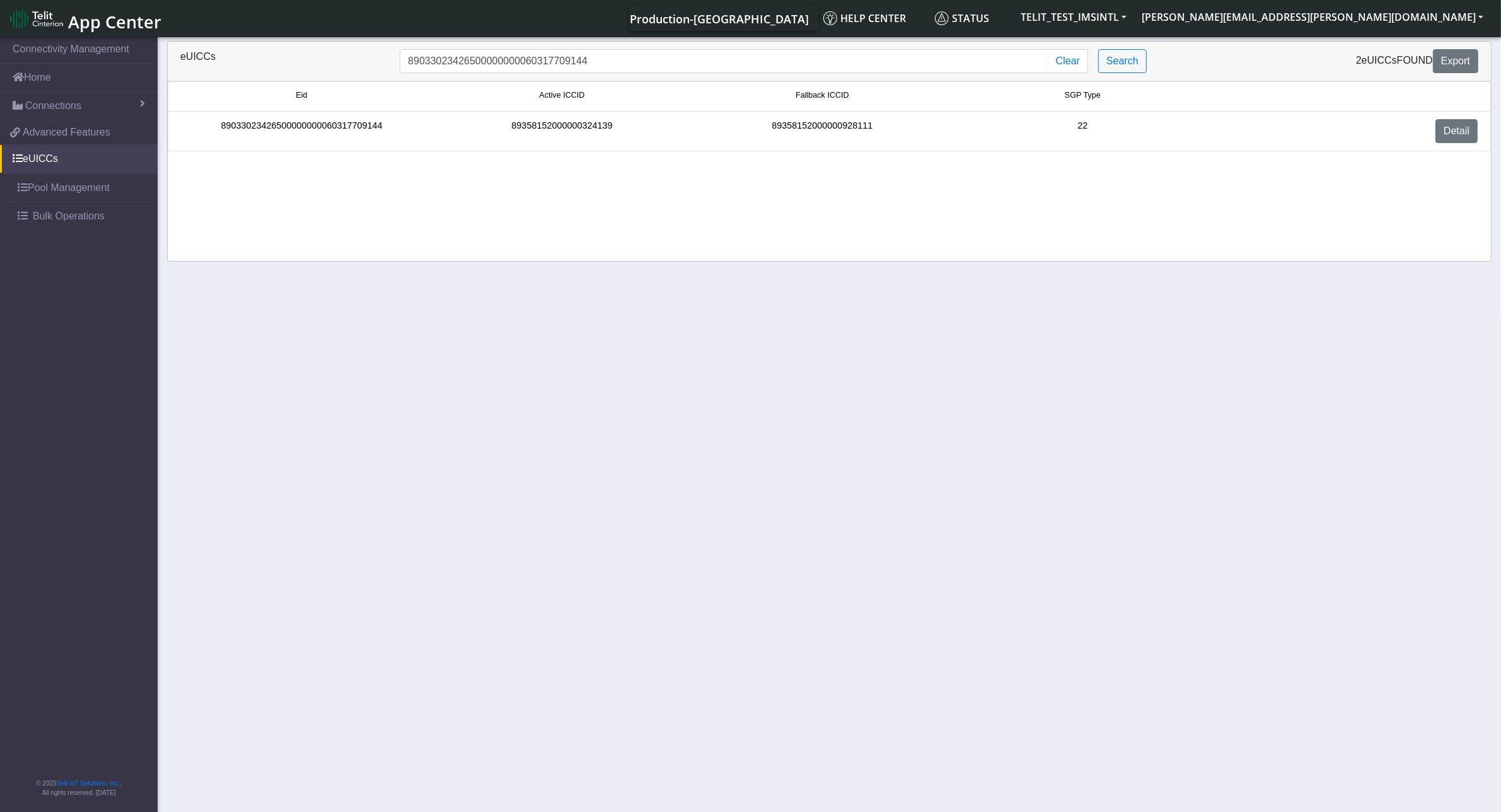
click at [262, 123] on div "89033023426500000000060317709144" at bounding box center [301, 131] width 260 height 24
click at [1464, 133] on link "Detail" at bounding box center [1456, 131] width 42 height 24
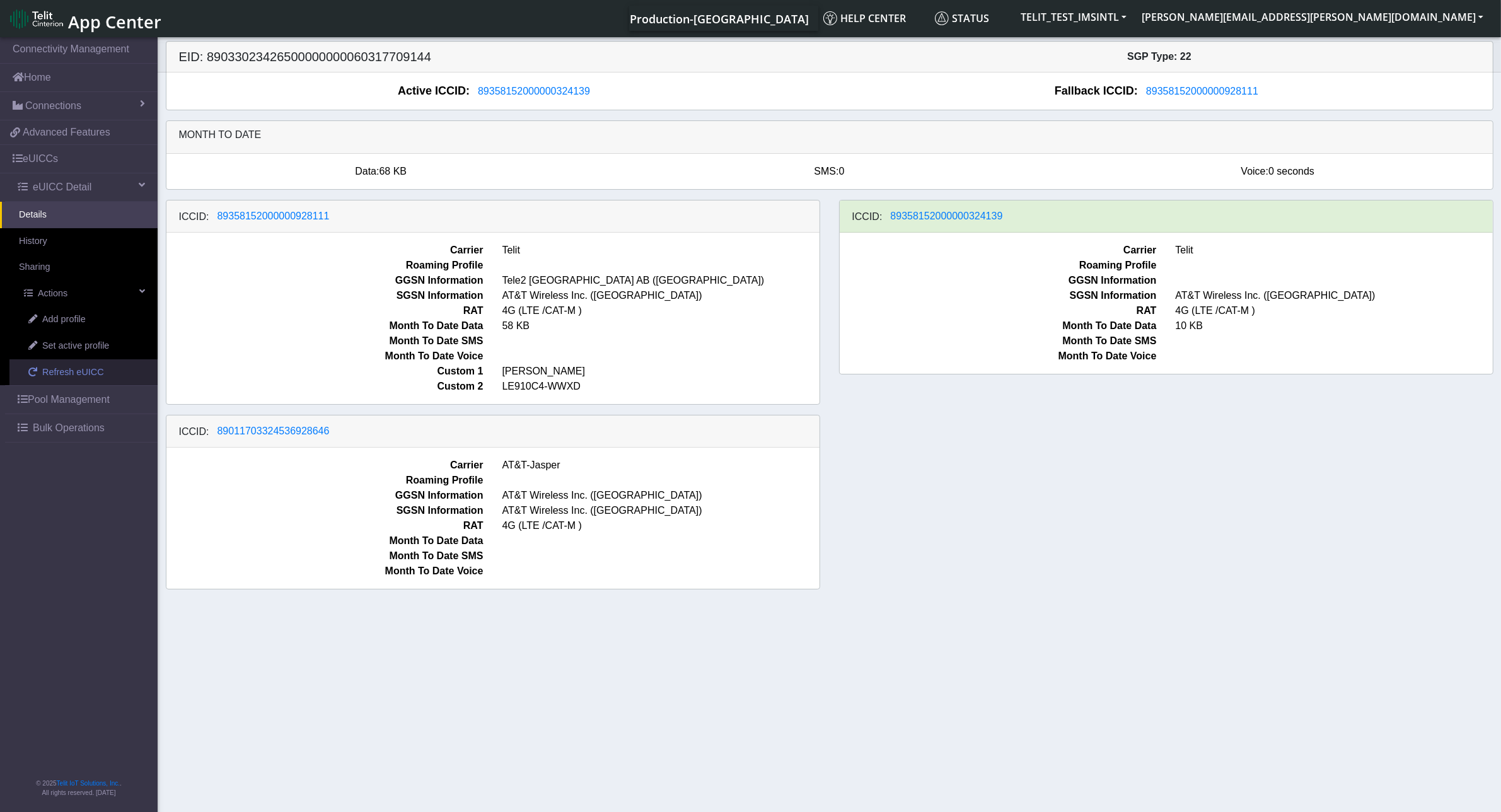
click at [58, 370] on span "Refresh eUICC" at bounding box center [72, 372] width 62 height 14
click at [1480, 68] on span "×" at bounding box center [1477, 62] width 9 height 17
click at [930, 470] on div "ICCID: 89358152000000928111 Carrier Telit Roaming Profile GGSN Information Tele…" at bounding box center [830, 400] width 1347 height 400
click at [61, 431] on span "Bulk Operations" at bounding box center [68, 428] width 72 height 15
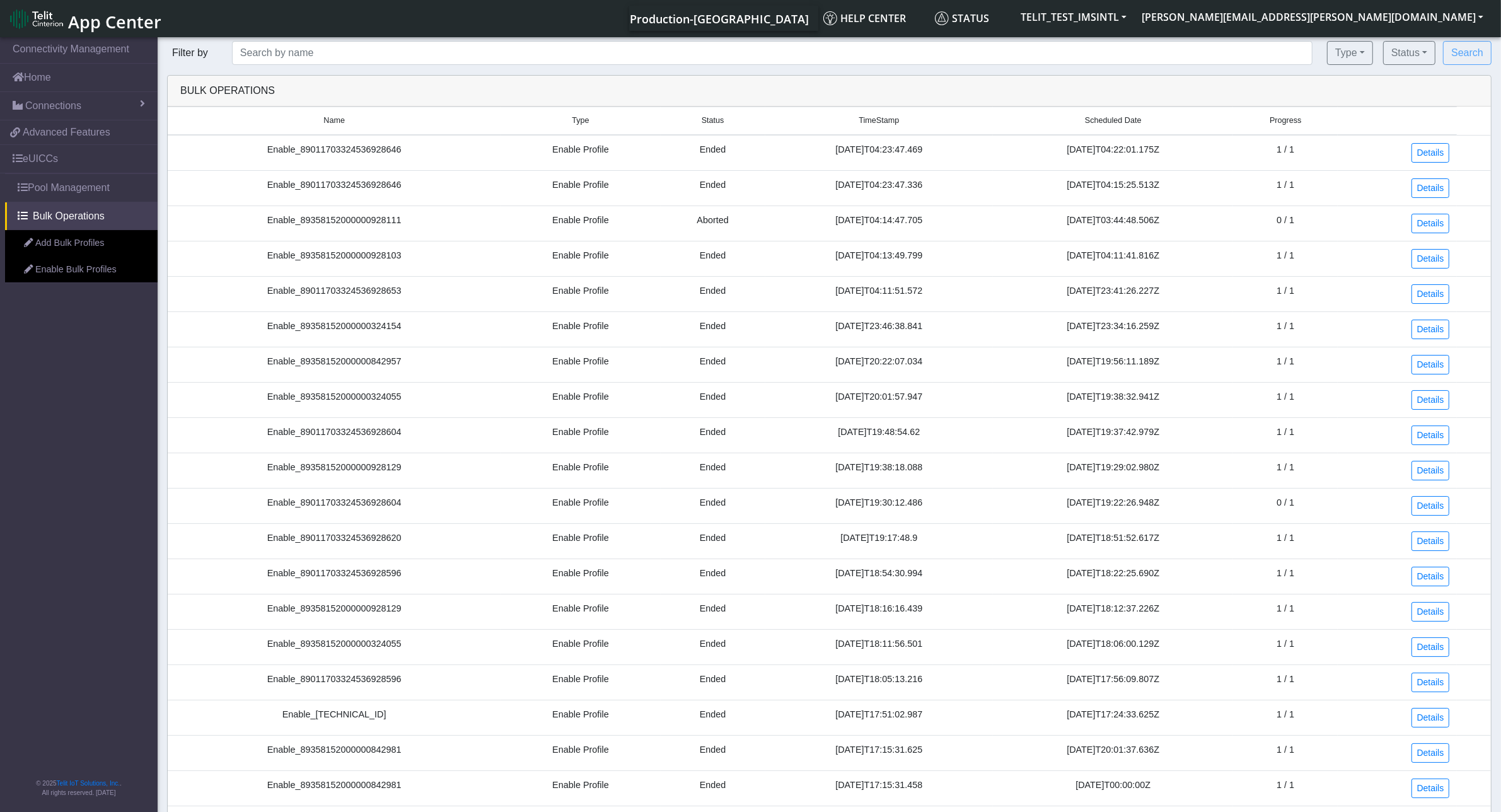
click at [358, 184] on td "Enable_89011703324536928646" at bounding box center [334, 188] width 333 height 35
click at [366, 149] on td "Enable_89011703324536928646" at bounding box center [334, 152] width 333 height 36
click at [322, 61] on input "text" at bounding box center [771, 52] width 1080 height 24
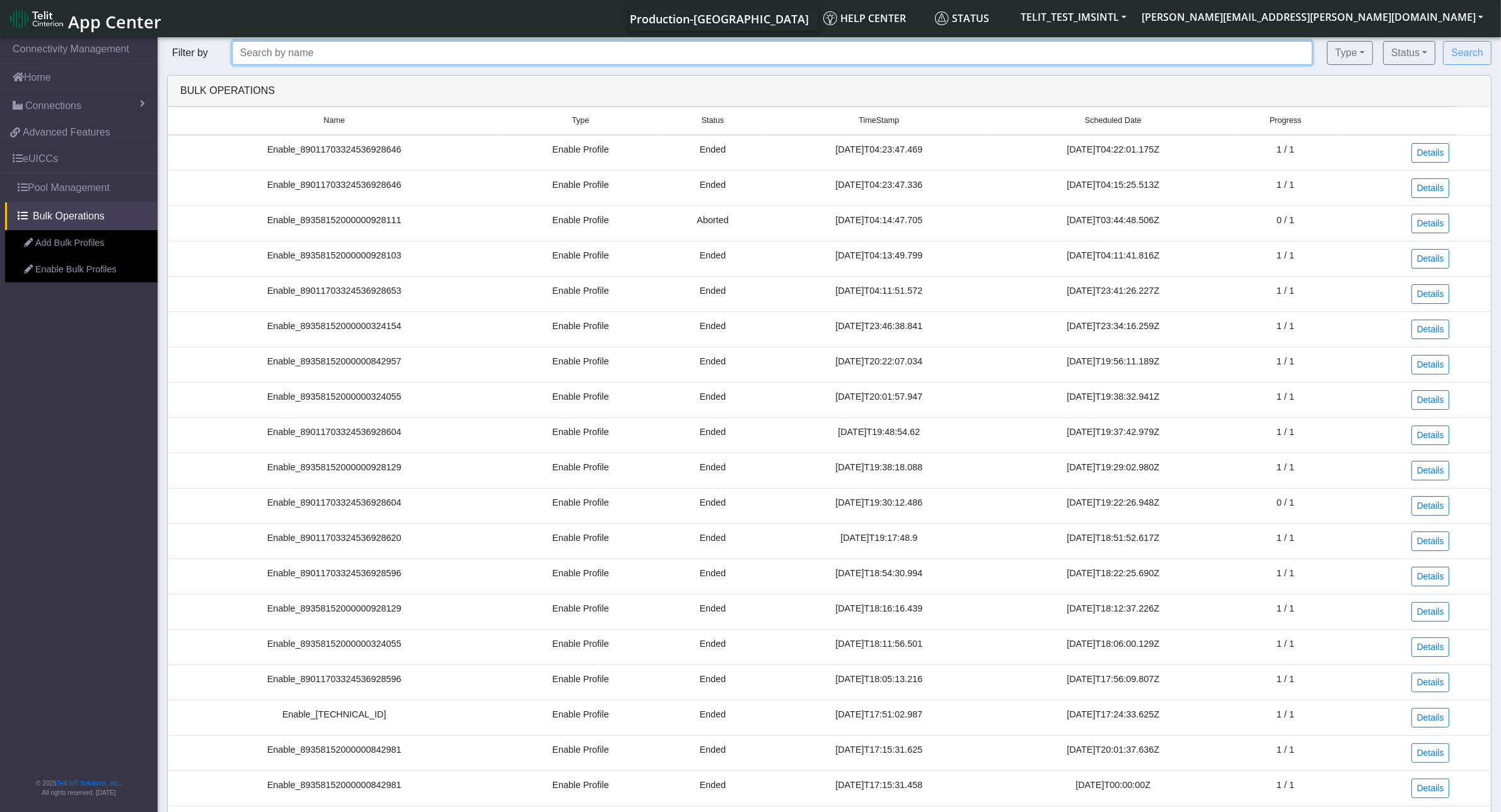
paste input "89033023426500000000060317709144"
type input "89033023426500000000060317709144"
click at [1443, 41] on button "Search" at bounding box center [1467, 52] width 49 height 24
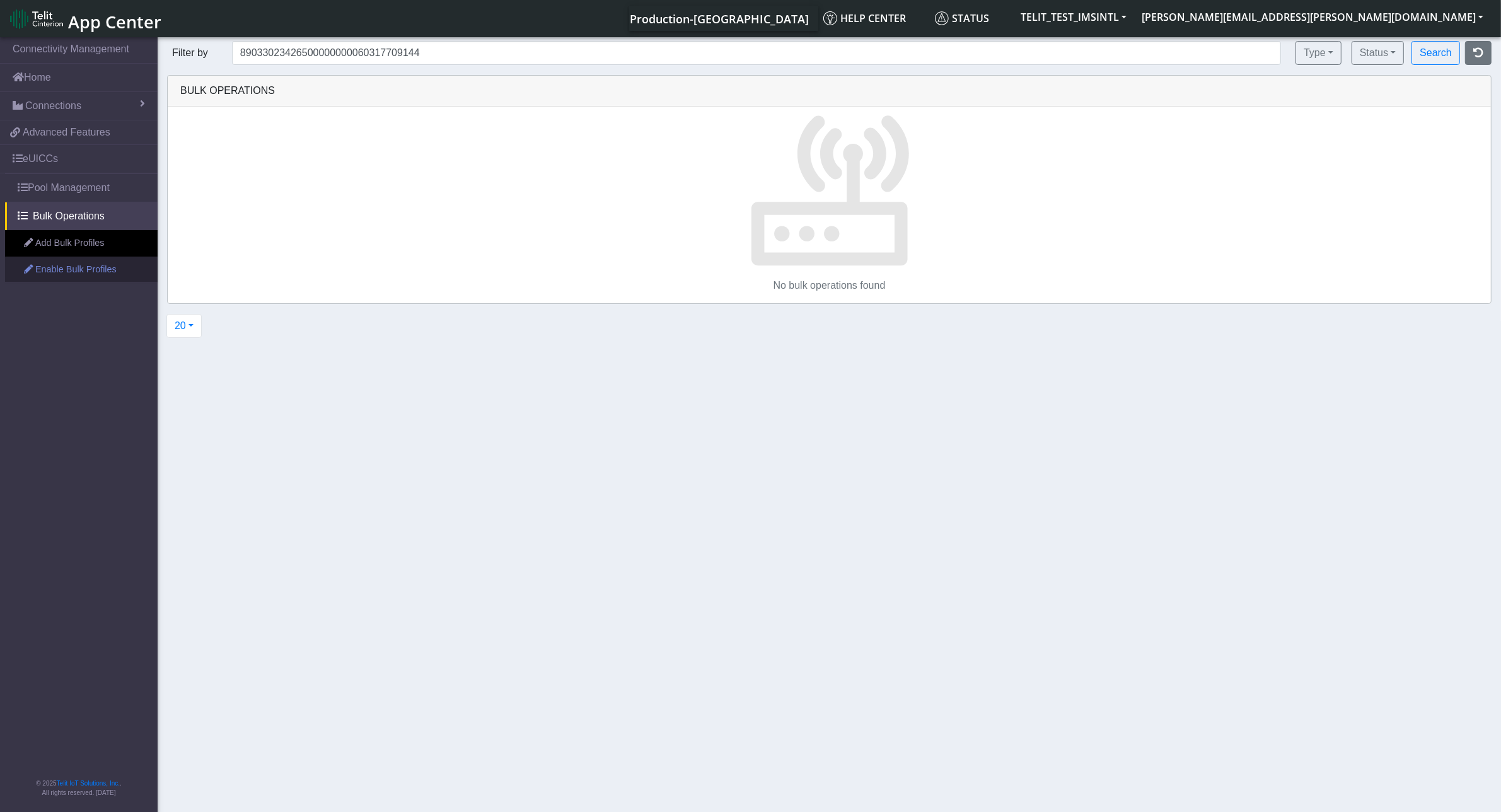
click at [75, 270] on link "Enable Bulk Profiles" at bounding box center [81, 270] width 152 height 26
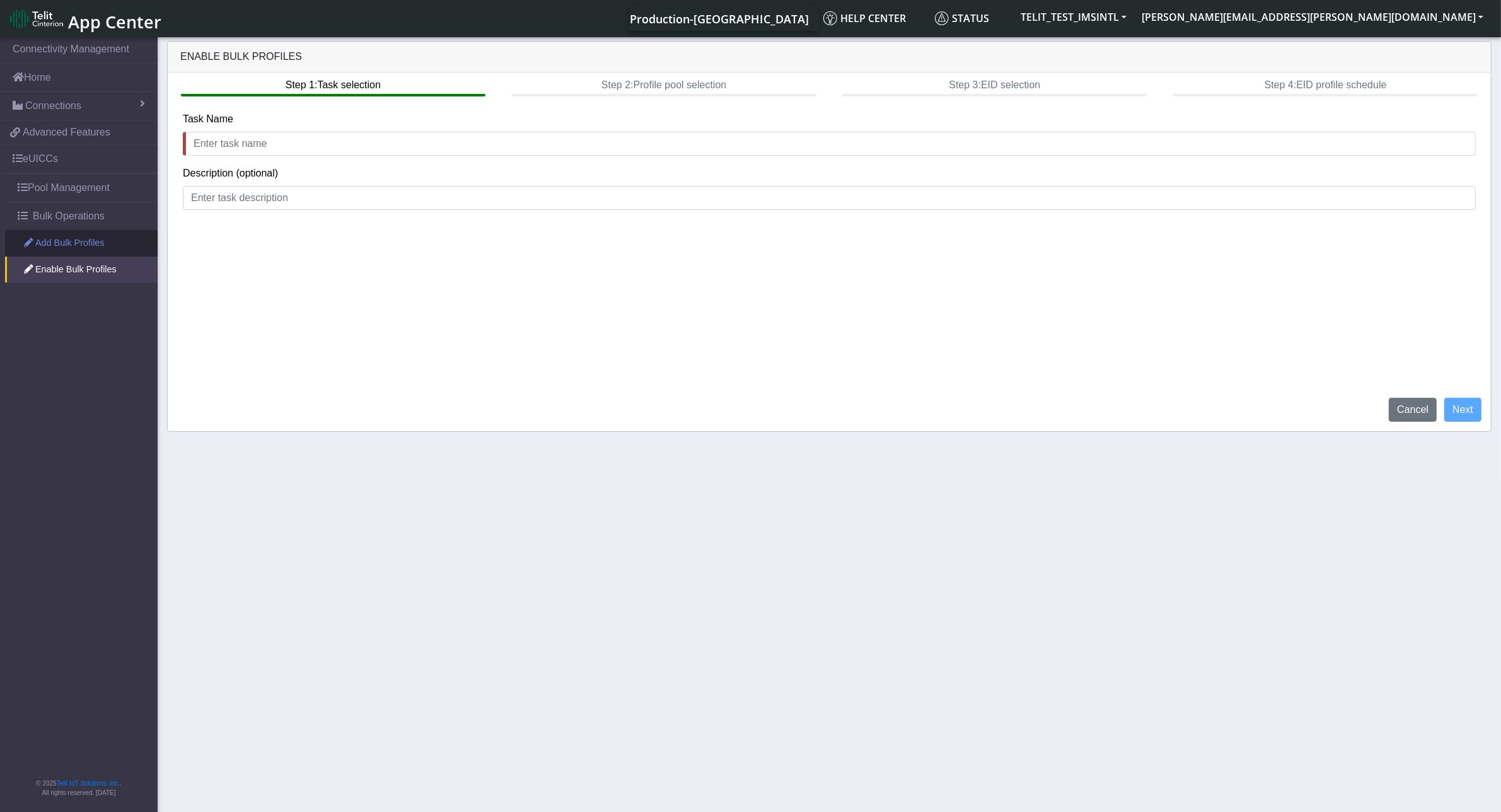
click at [68, 242] on link "Add Bulk Profiles" at bounding box center [81, 243] width 152 height 26
click at [85, 265] on link "Enable Bulk Profiles" at bounding box center [81, 270] width 152 height 26
click at [59, 219] on span "Bulk Operations" at bounding box center [68, 216] width 72 height 15
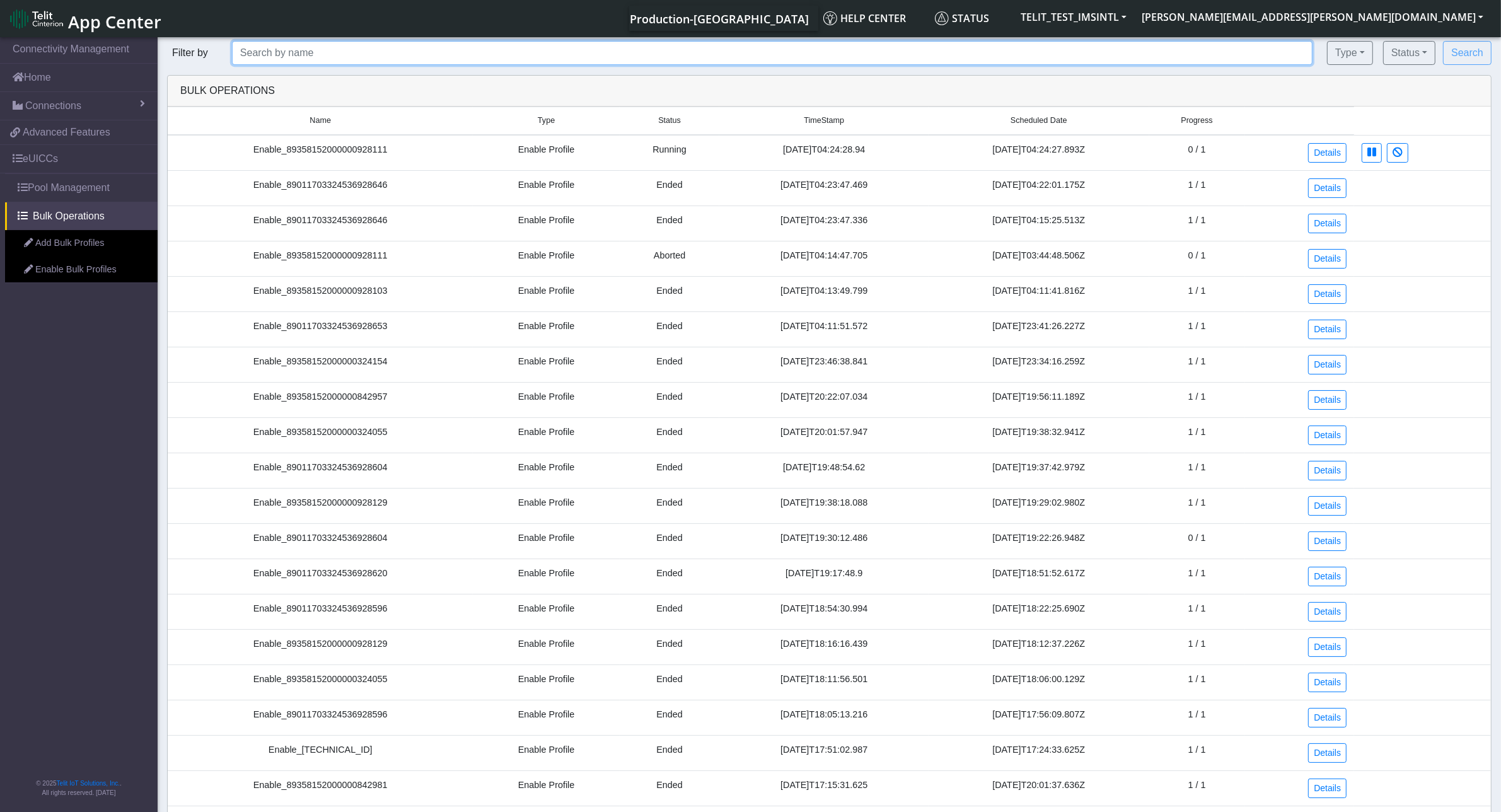
click at [316, 51] on input "text" at bounding box center [771, 52] width 1080 height 24
drag, startPoint x: 316, startPoint y: 51, endPoint x: 66, endPoint y: 158, distance: 271.9
click at [66, 158] on link "eUICCs" at bounding box center [79, 158] width 158 height 28
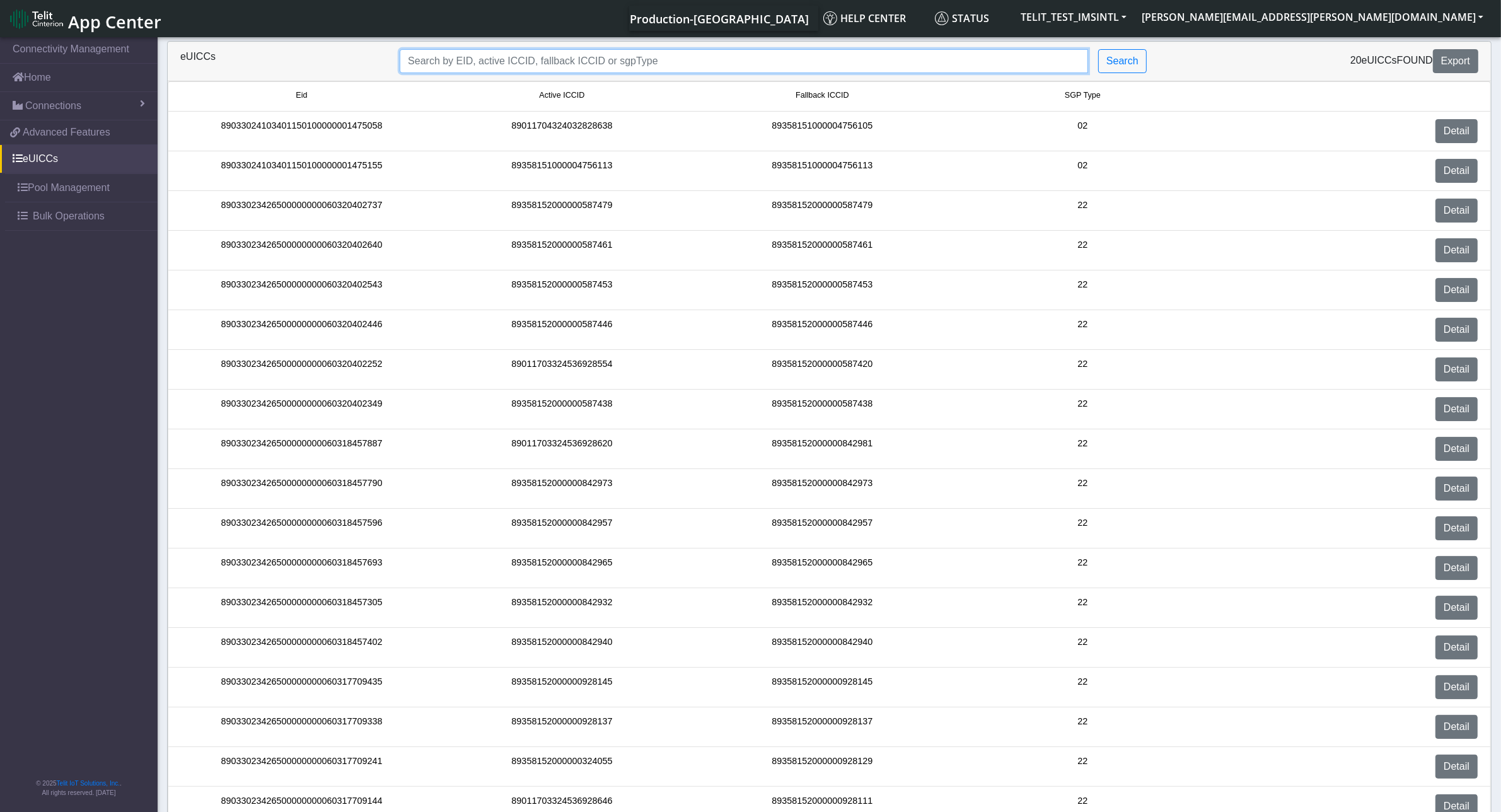
paste input "89033023426500000000060317709144"
type input "89033023426500000000060317709144"
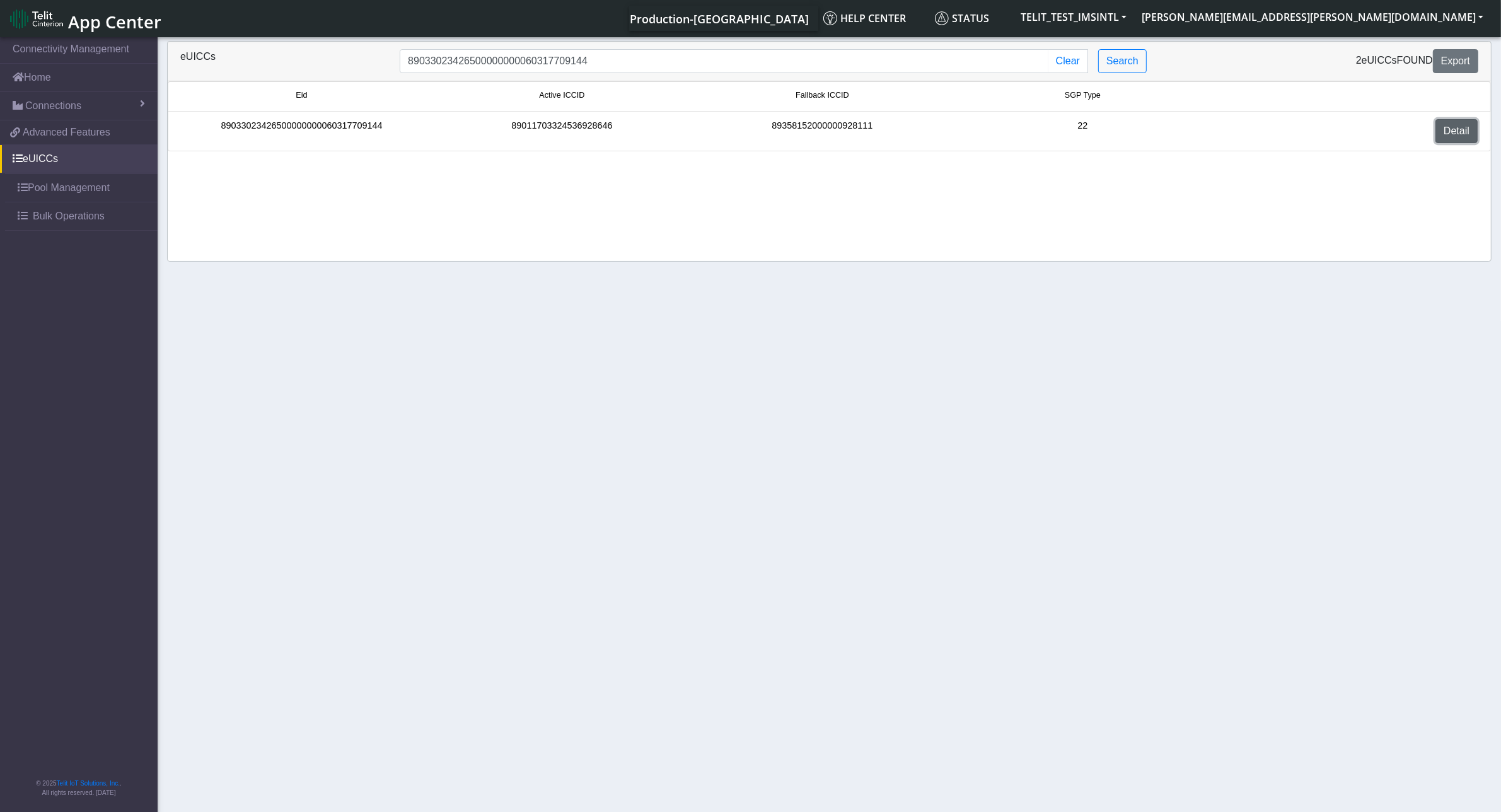
click at [1454, 134] on link "Detail" at bounding box center [1456, 131] width 42 height 24
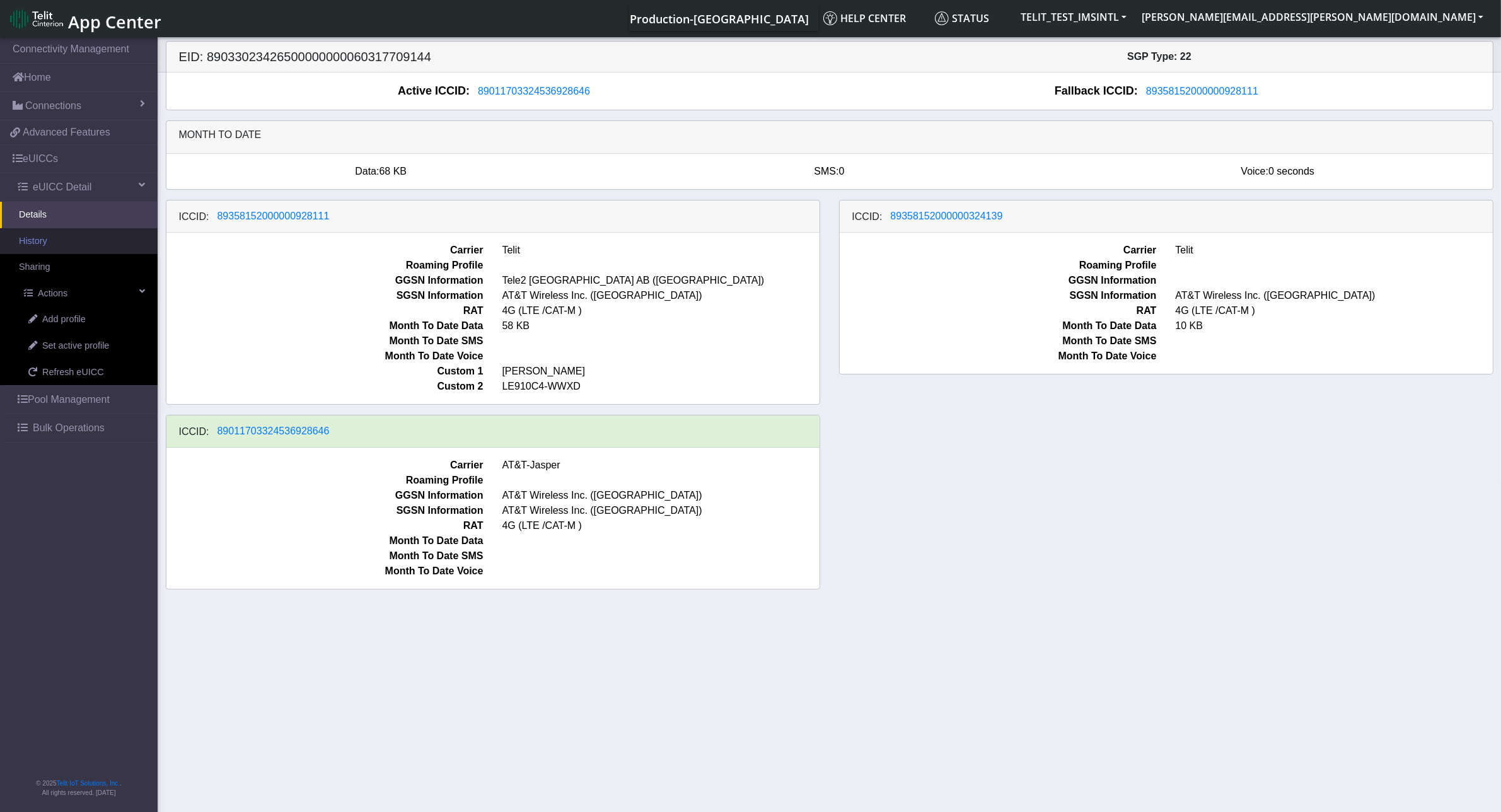
click at [43, 240] on link "History" at bounding box center [79, 241] width 158 height 26
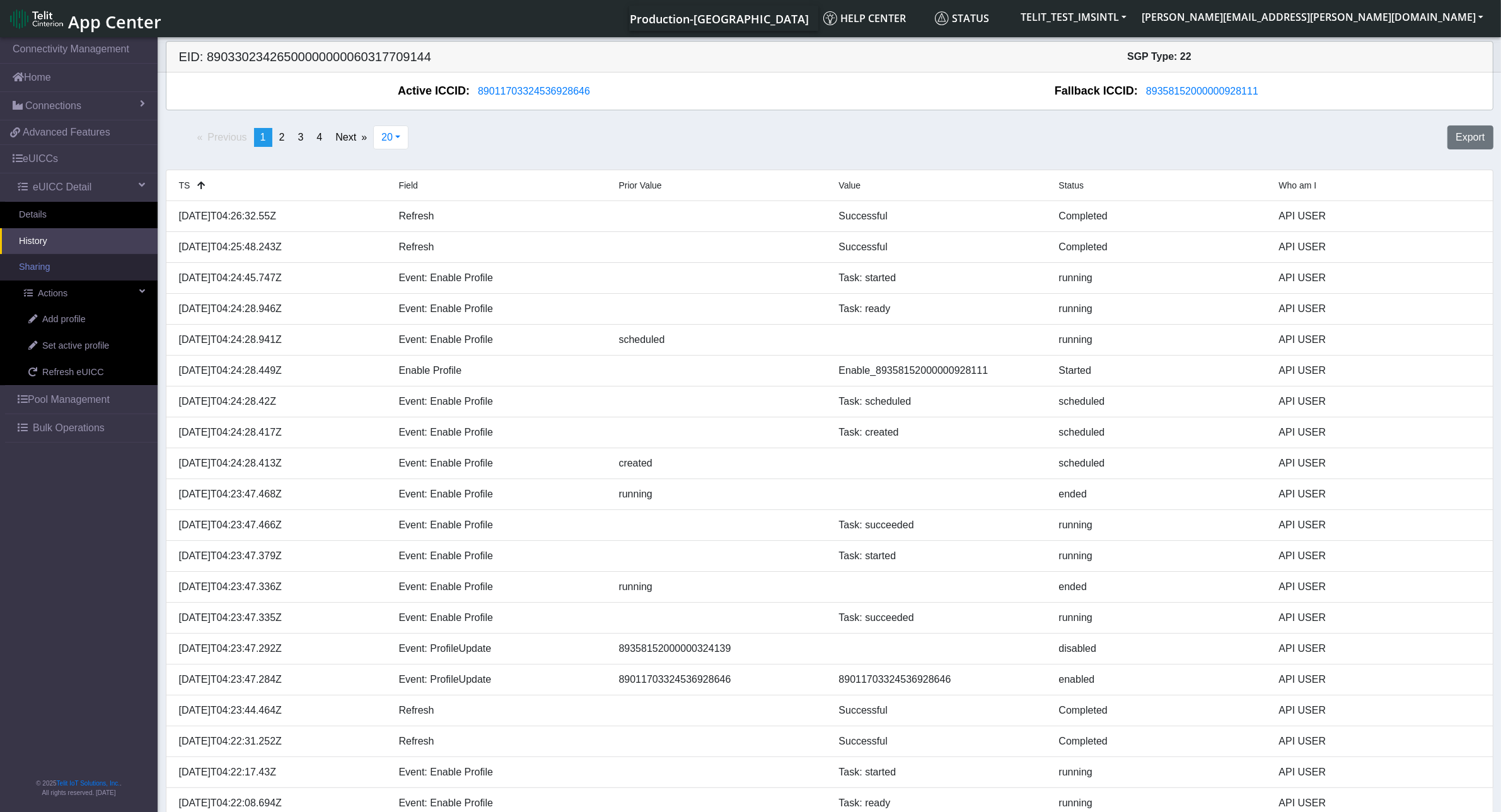
click at [60, 267] on link "Sharing" at bounding box center [79, 267] width 158 height 26
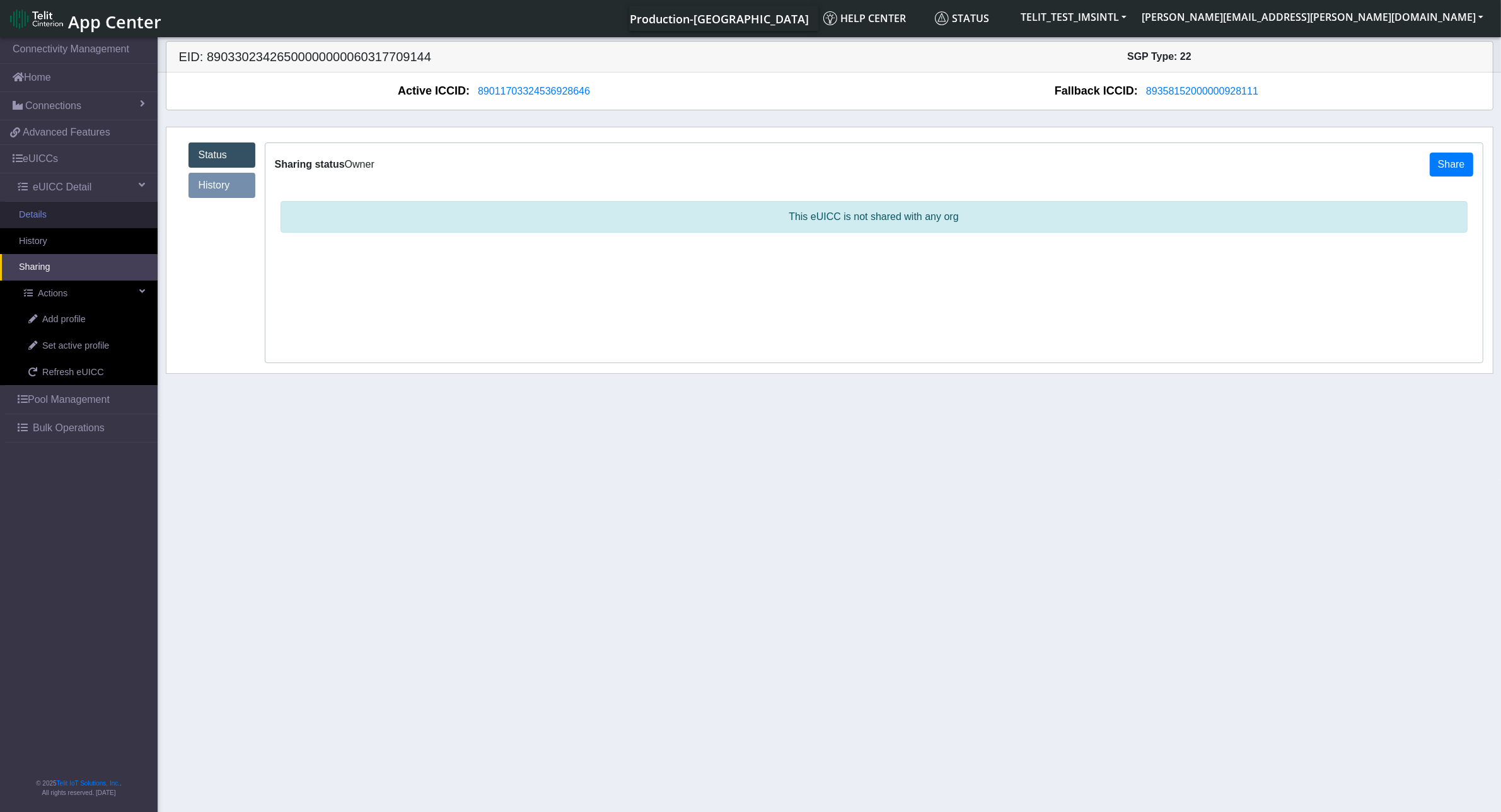
click at [65, 218] on link "Details" at bounding box center [79, 215] width 158 height 26
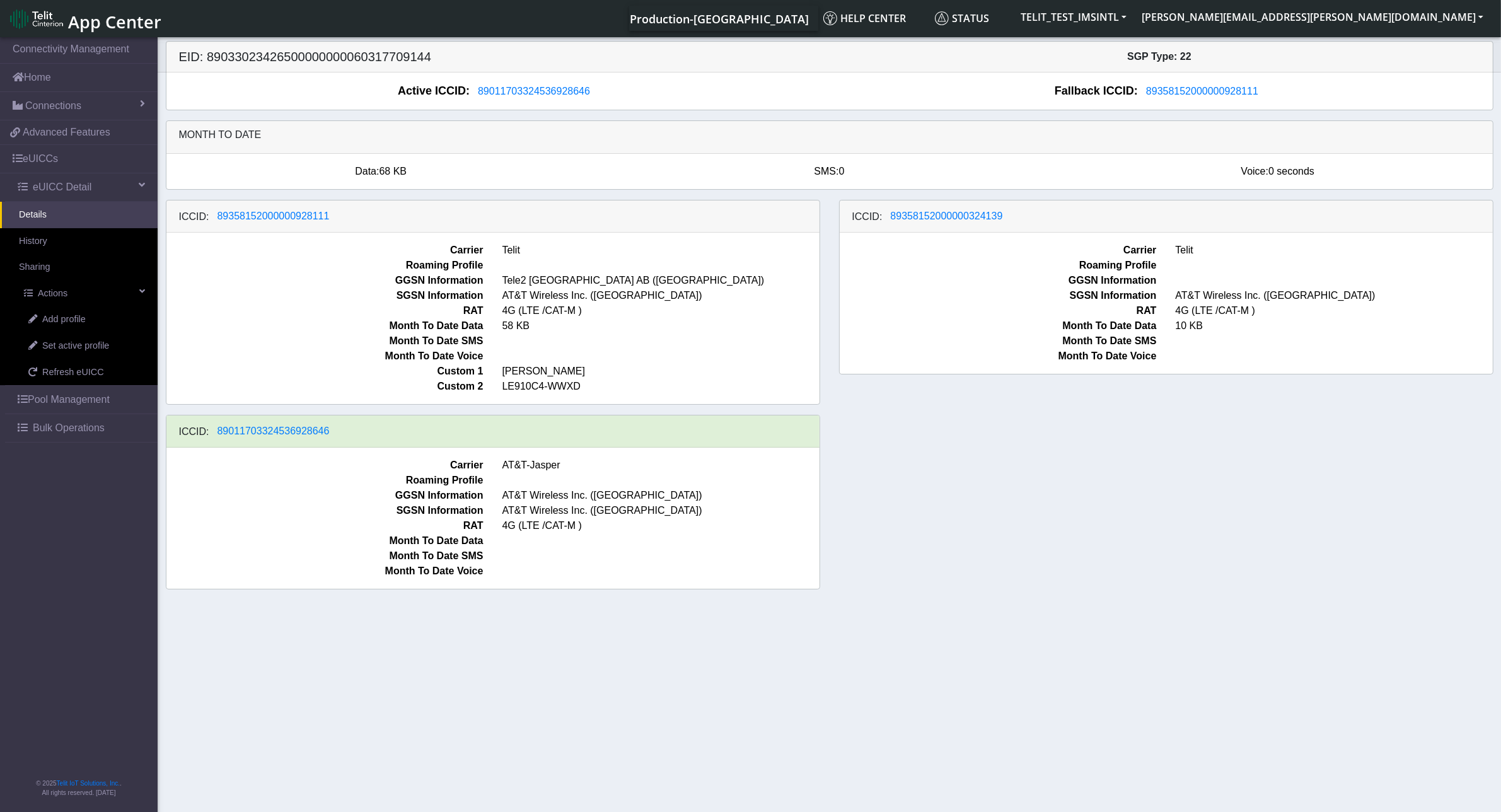
click at [322, 278] on span "GGSN Information" at bounding box center [325, 280] width 336 height 15
click at [354, 435] on div "ICCID: [TECHNICAL_ID]" at bounding box center [493, 431] width 653 height 32
click at [61, 295] on span "Actions" at bounding box center [53, 293] width 30 height 14
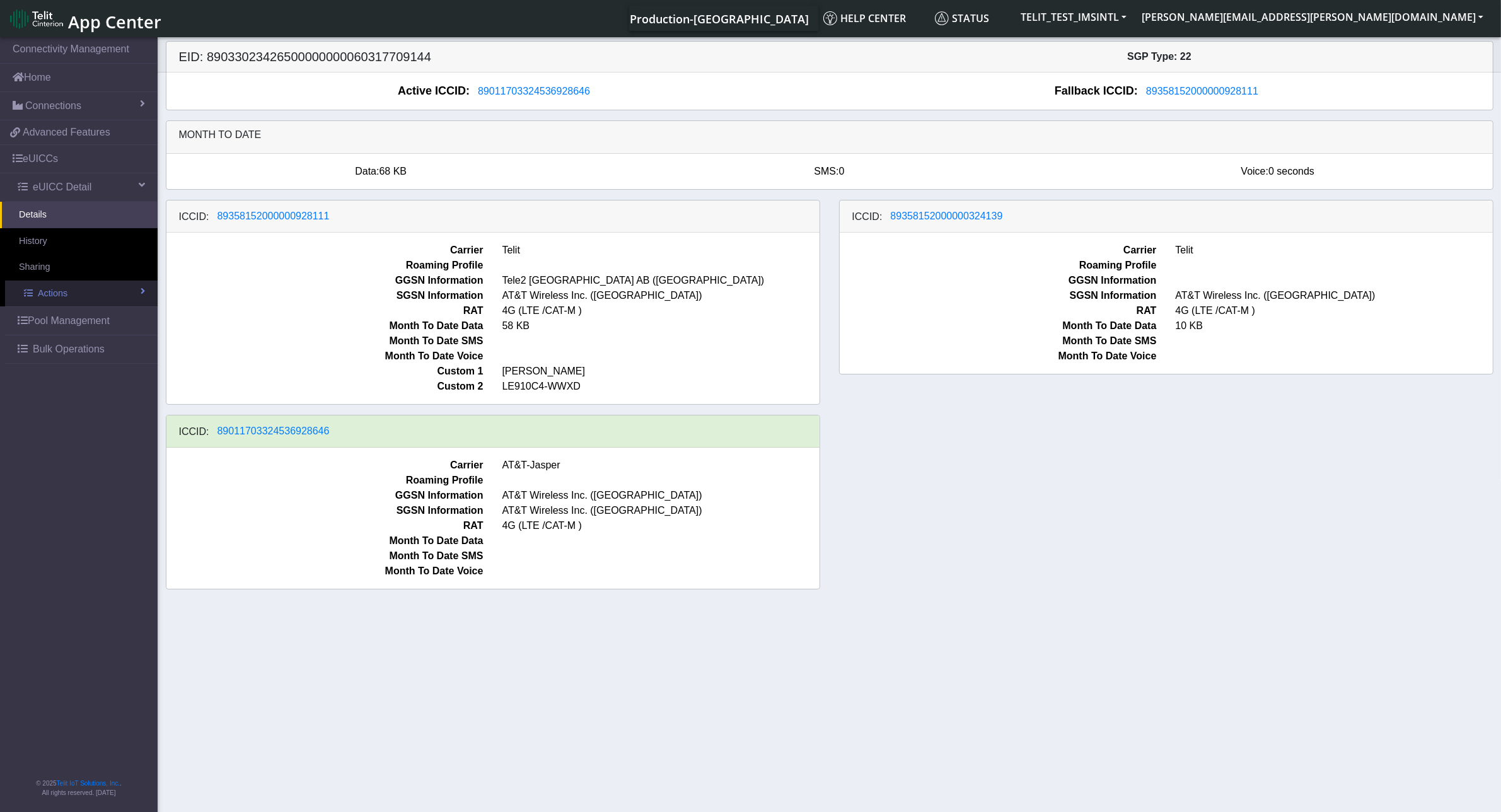
click at [63, 295] on span "Actions" at bounding box center [53, 293] width 30 height 14
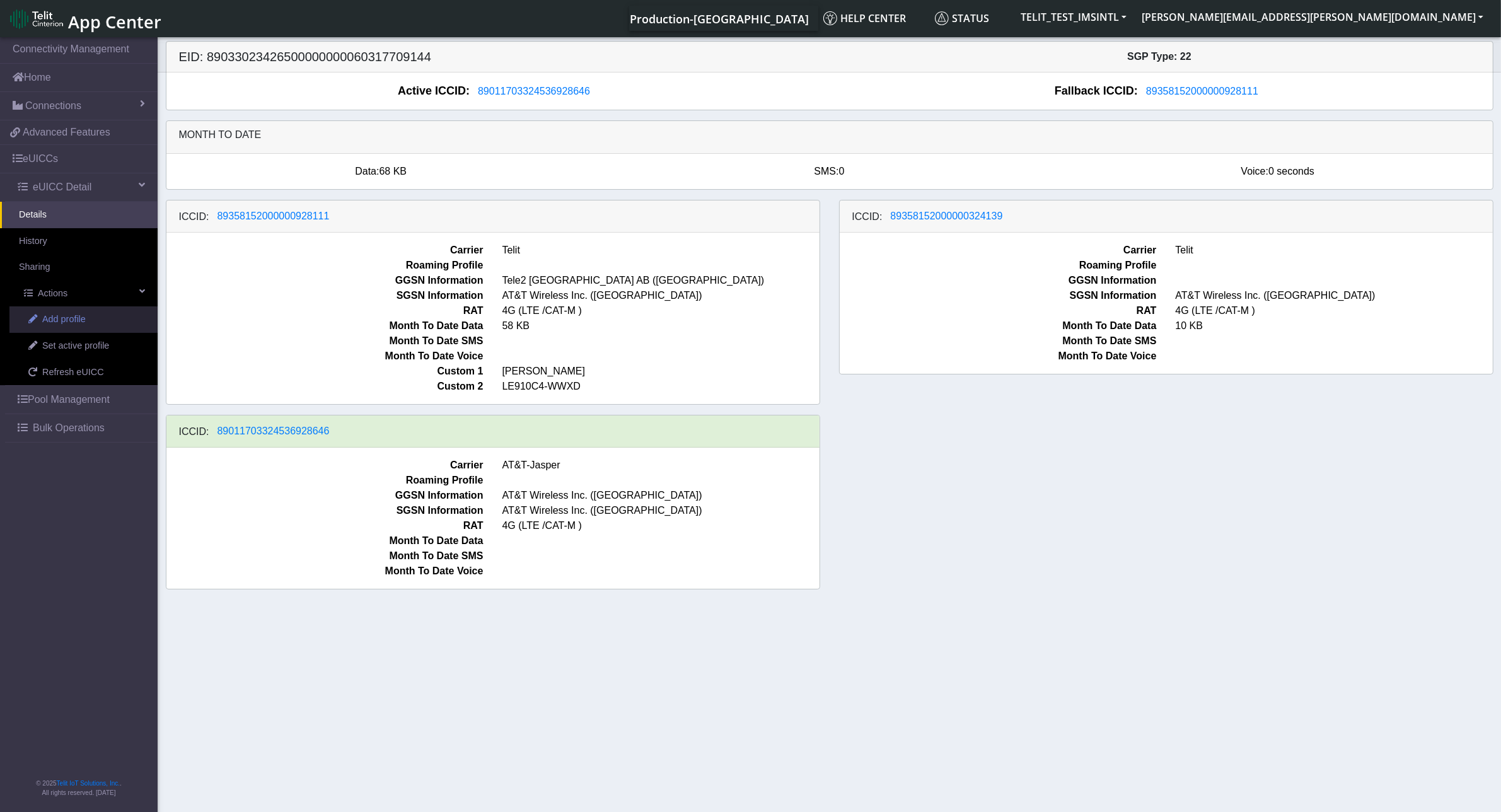
click at [64, 324] on span "Add profile" at bounding box center [64, 320] width 43 height 14
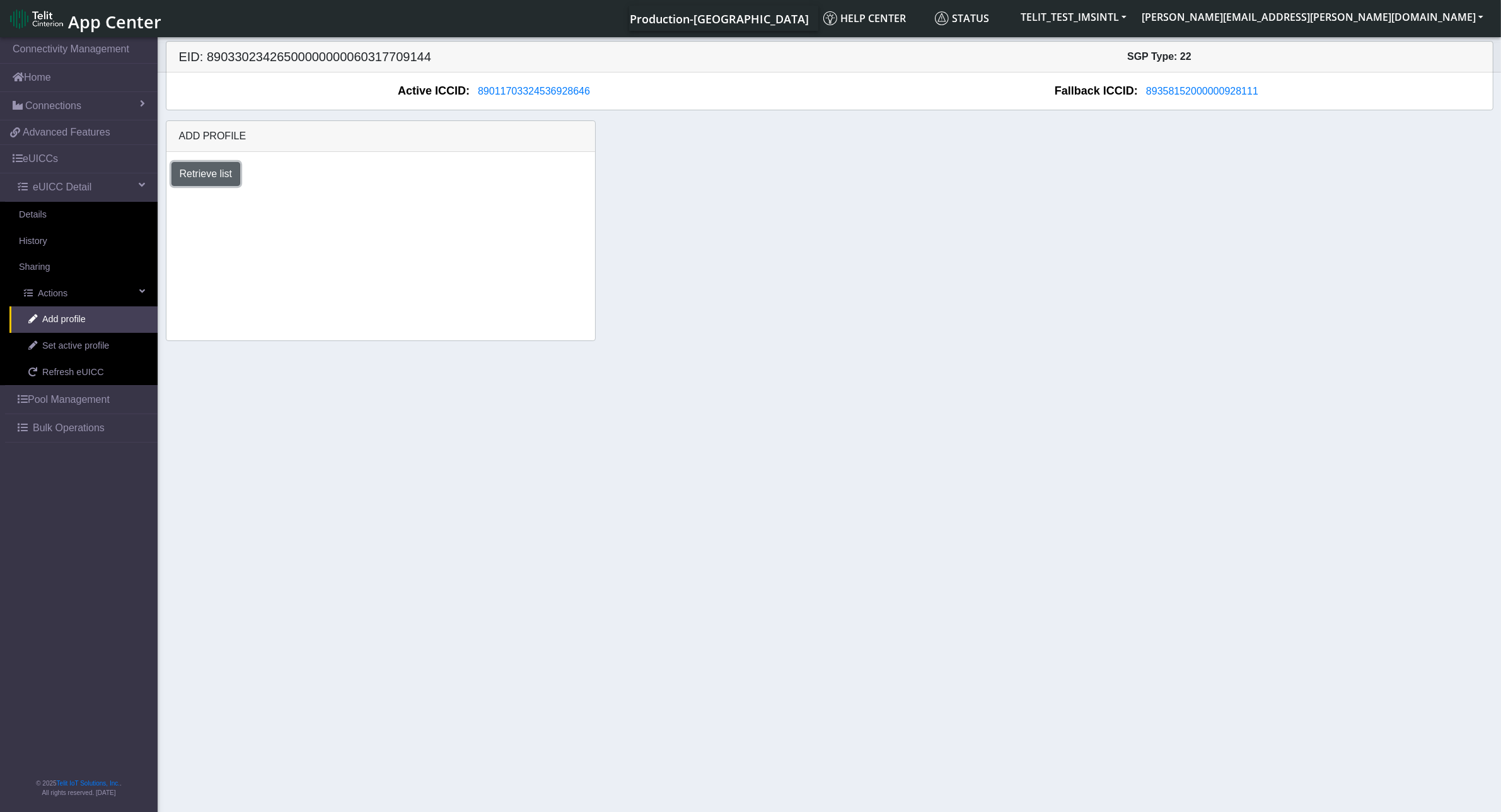
click at [213, 179] on button "Retrieve list" at bounding box center [206, 173] width 69 height 24
click at [352, 207] on select "Select profile to add OTHER-nxt23.net_ATT (available: 0) USC_test (available: 3…" at bounding box center [268, 207] width 194 height 24
select select "b45db35c-d63d-4434-a746-874259ad27d0"
click at [171, 197] on select "Select profile to add OTHER-nxt23.net_ATT (available: 0) USC_test (available: 3…" at bounding box center [268, 207] width 194 height 24
click at [232, 175] on button "Retrieve list" at bounding box center [206, 173] width 69 height 24
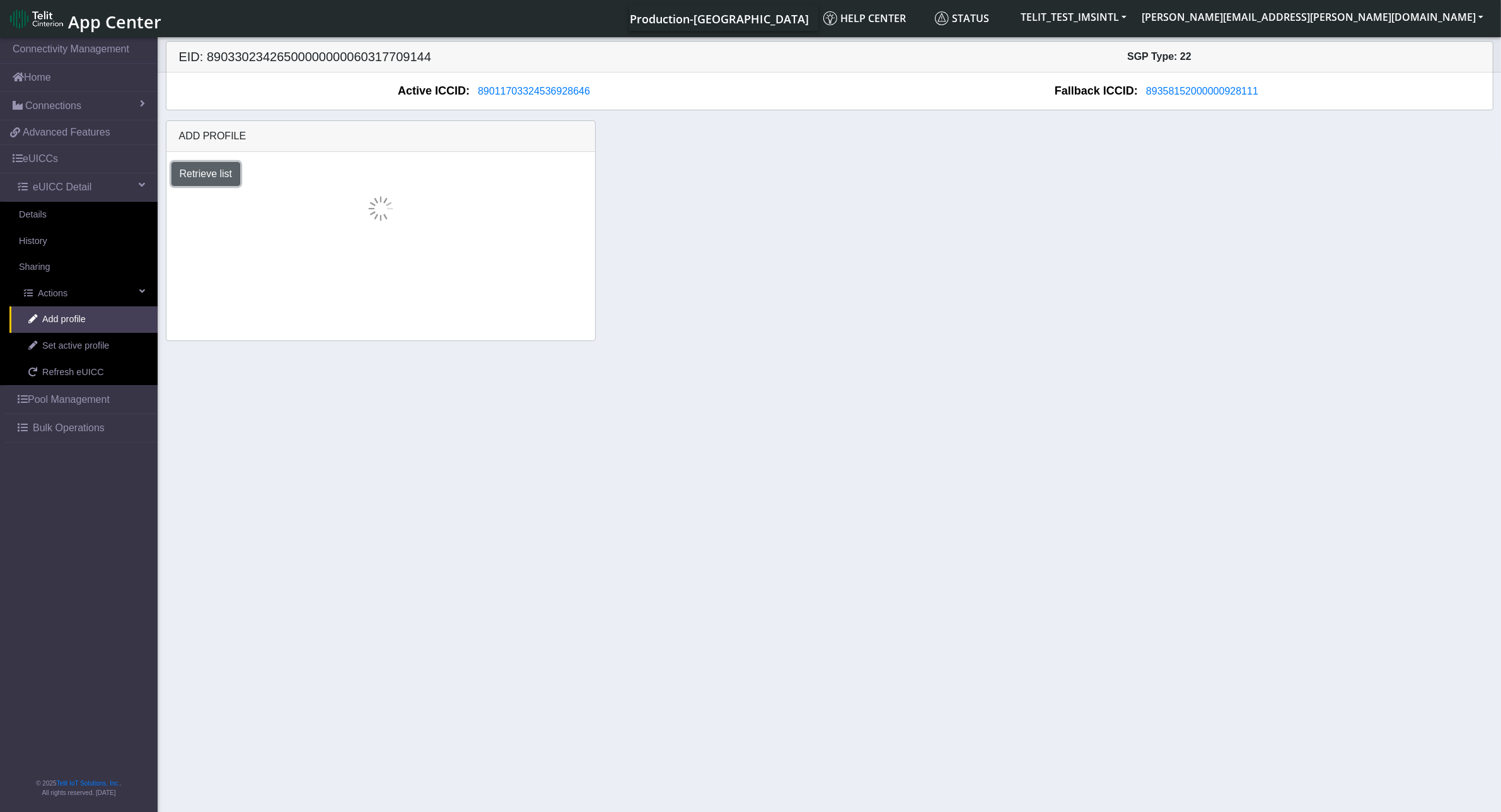
select select "b45db35c-d63d-4434-a746-874259ad27d0"
click at [334, 215] on select "Select profile to add OTHER-nxt23.net_ATT (available: 0) USC_test (available: 3…" at bounding box center [267, 207] width 192 height 24
click at [49, 216] on link "Details" at bounding box center [79, 215] width 158 height 26
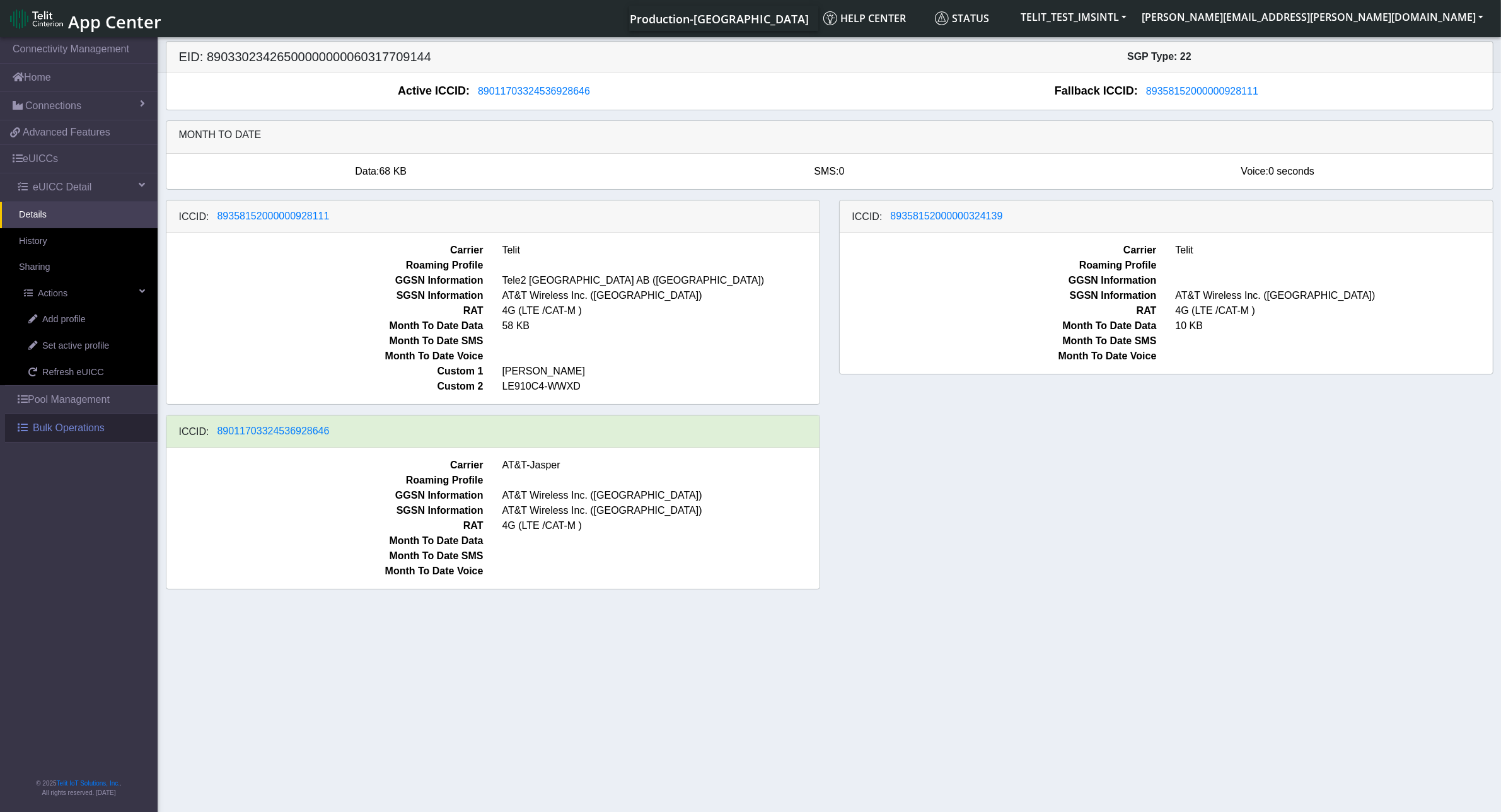
click at [67, 431] on span "Bulk Operations" at bounding box center [68, 428] width 72 height 15
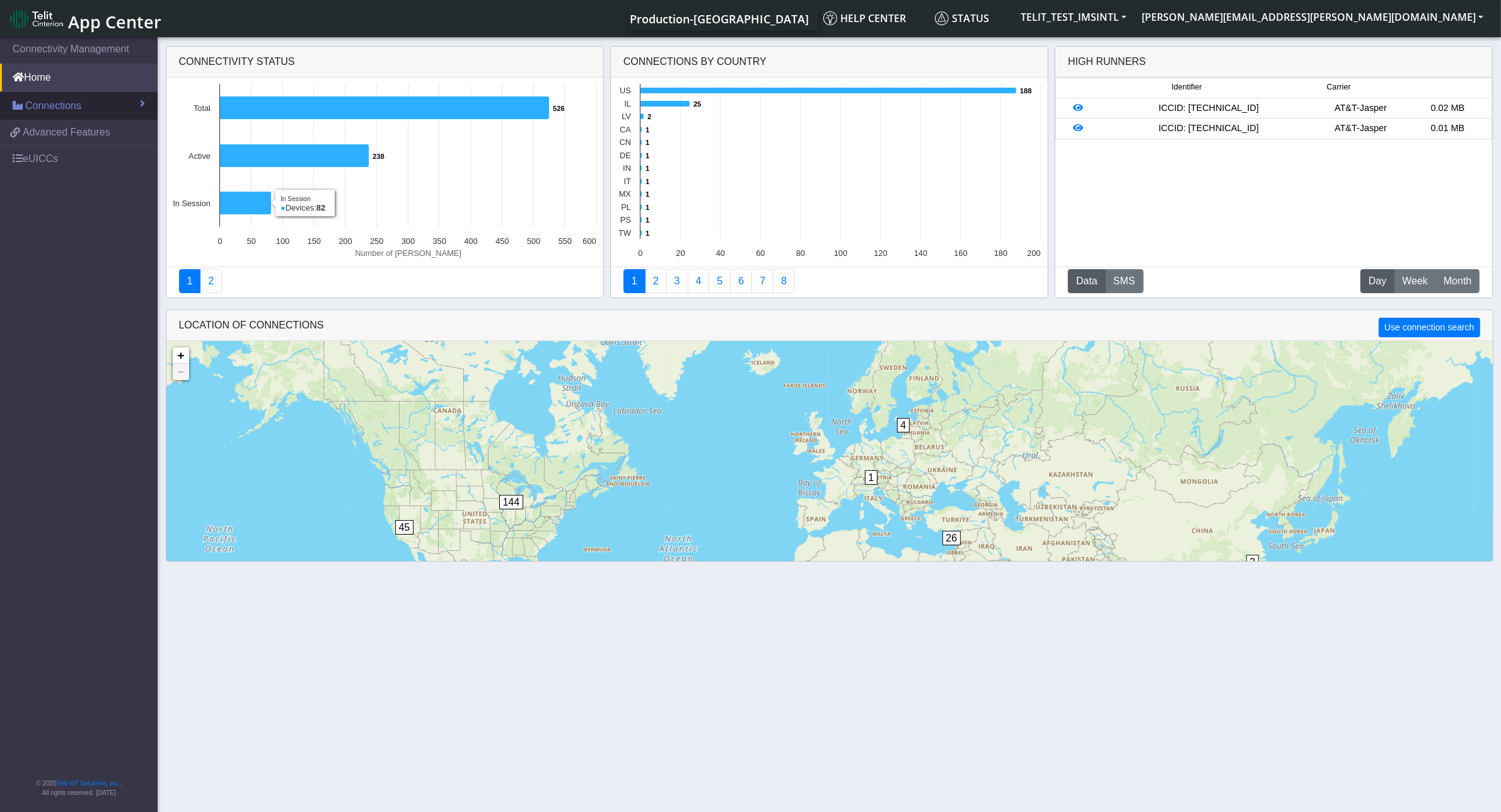
click at [39, 104] on span "Connections" at bounding box center [53, 106] width 56 height 15
click at [58, 137] on link "List" at bounding box center [79, 133] width 158 height 26
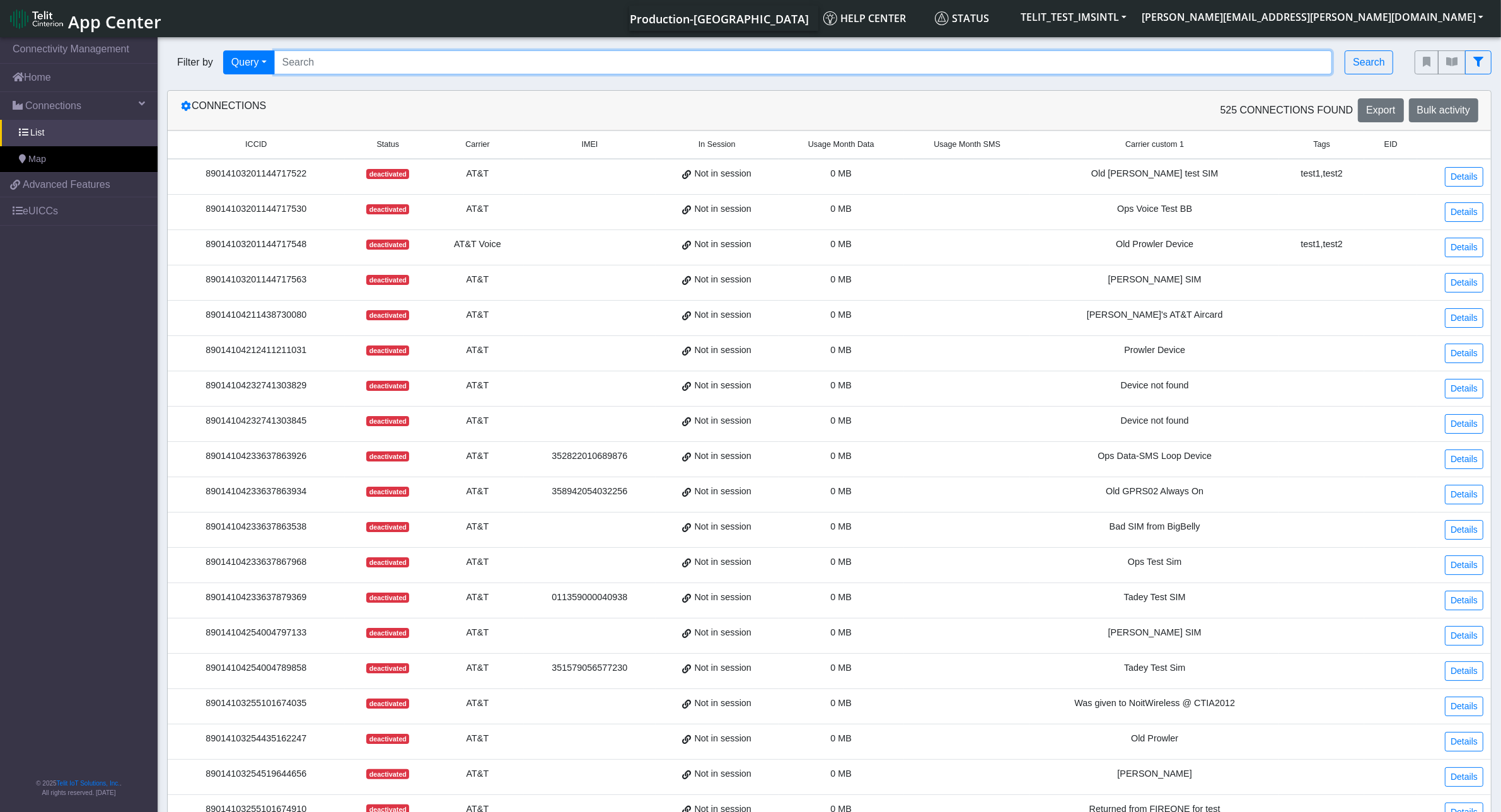
click at [404, 63] on input "Search..." at bounding box center [803, 62] width 1058 height 24
click at [518, 69] on input "Search..." at bounding box center [803, 62] width 1058 height 24
paste input "89033023426500000000060317709144"
type input "89033023426500000000060317709144"
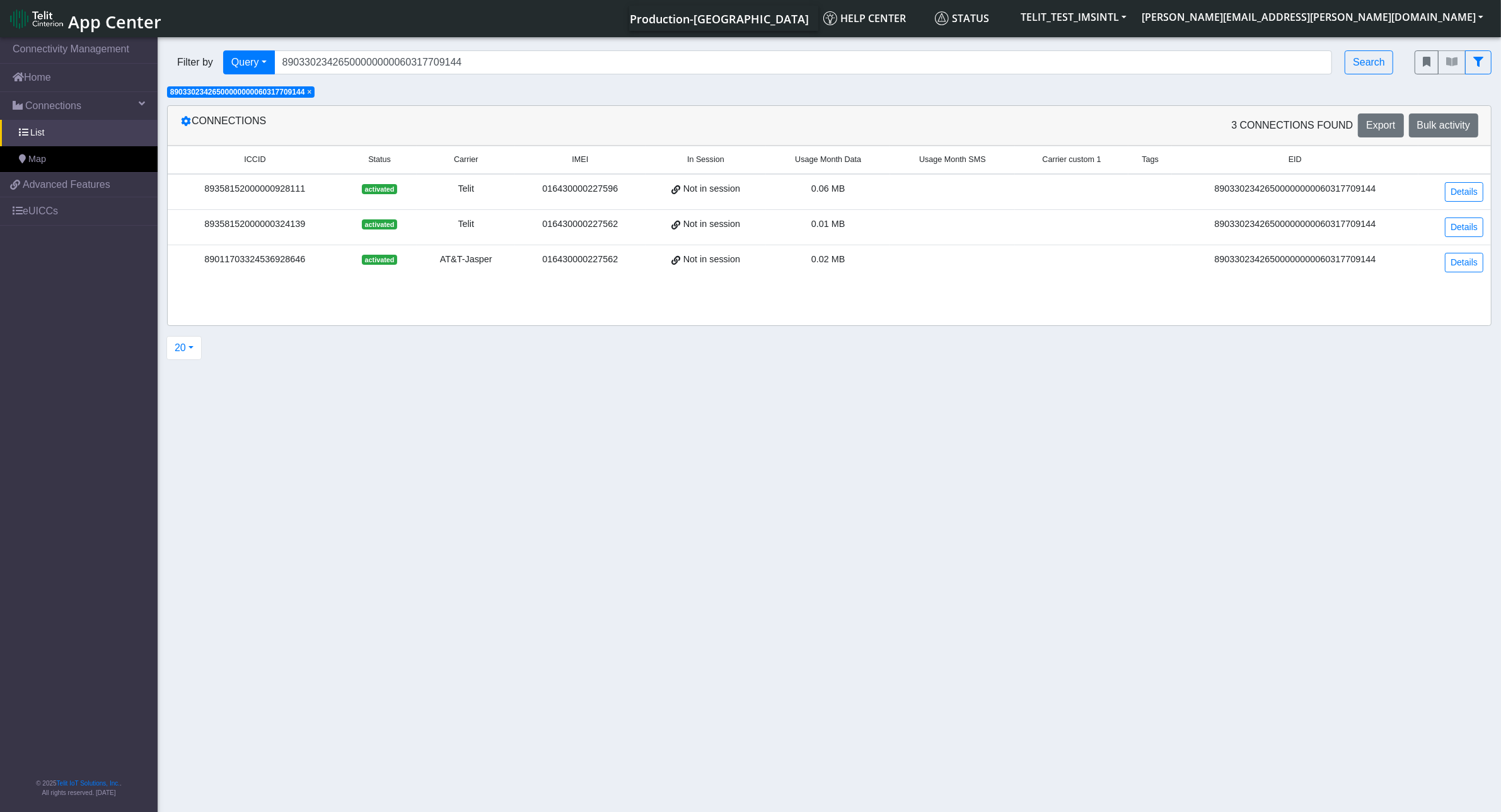
click at [259, 265] on div "89011703324536928646" at bounding box center [255, 259] width 159 height 14
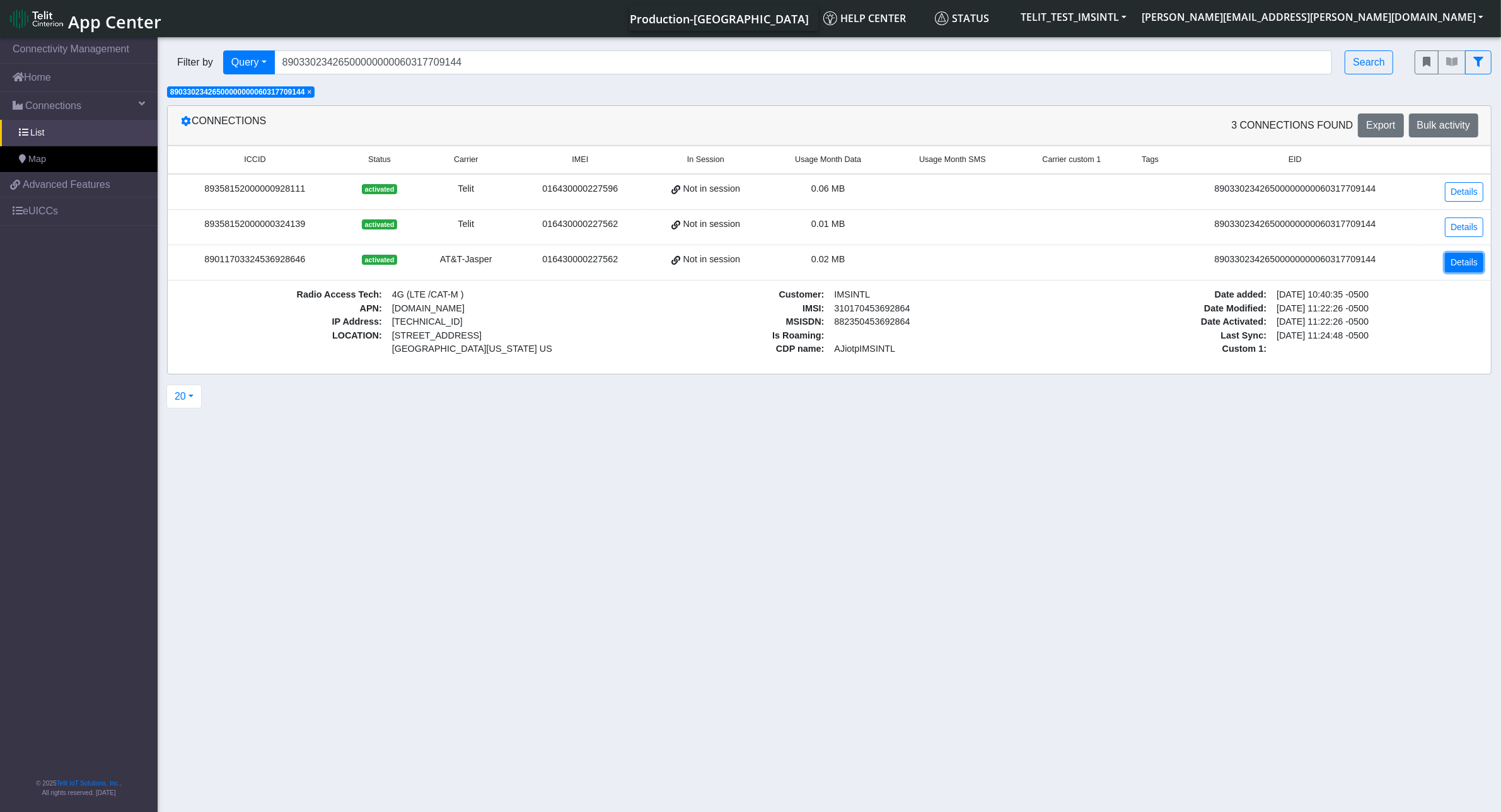
click at [1457, 268] on link "Details" at bounding box center [1464, 262] width 39 height 20
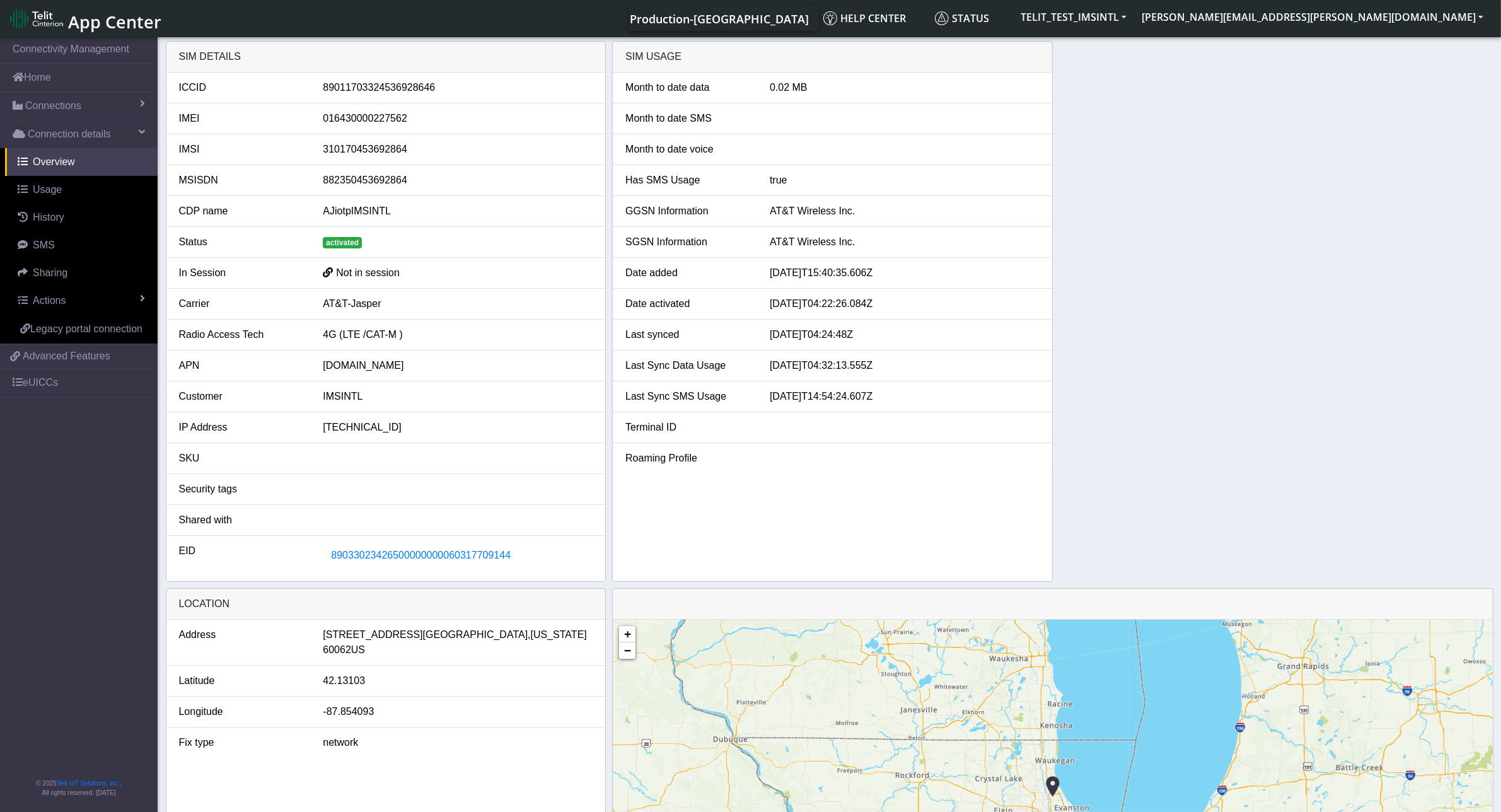
click at [375, 90] on div "89011703324536928646" at bounding box center [457, 87] width 289 height 15
copy div "89011703324536928646"
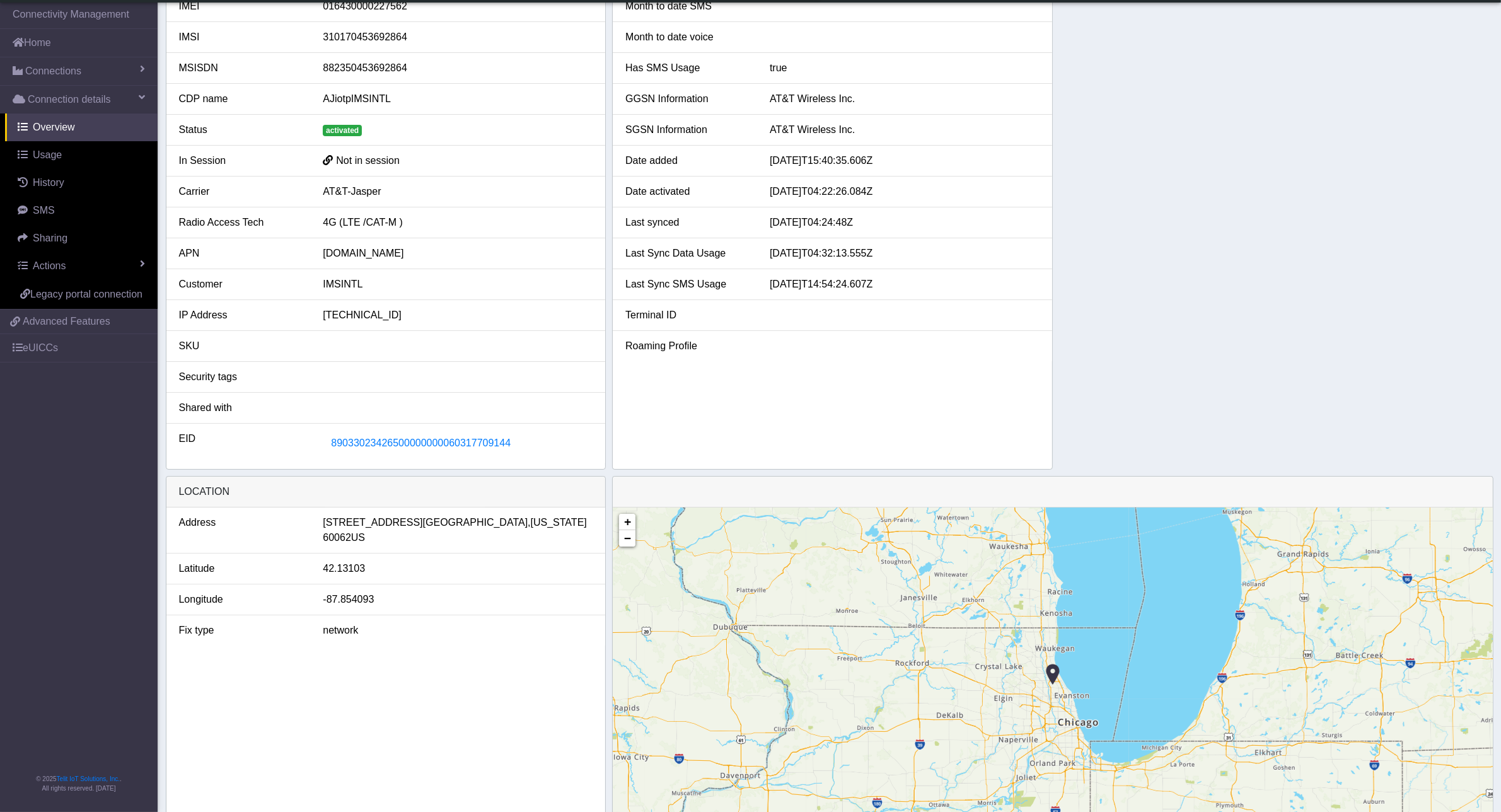
scroll to position [153, 0]
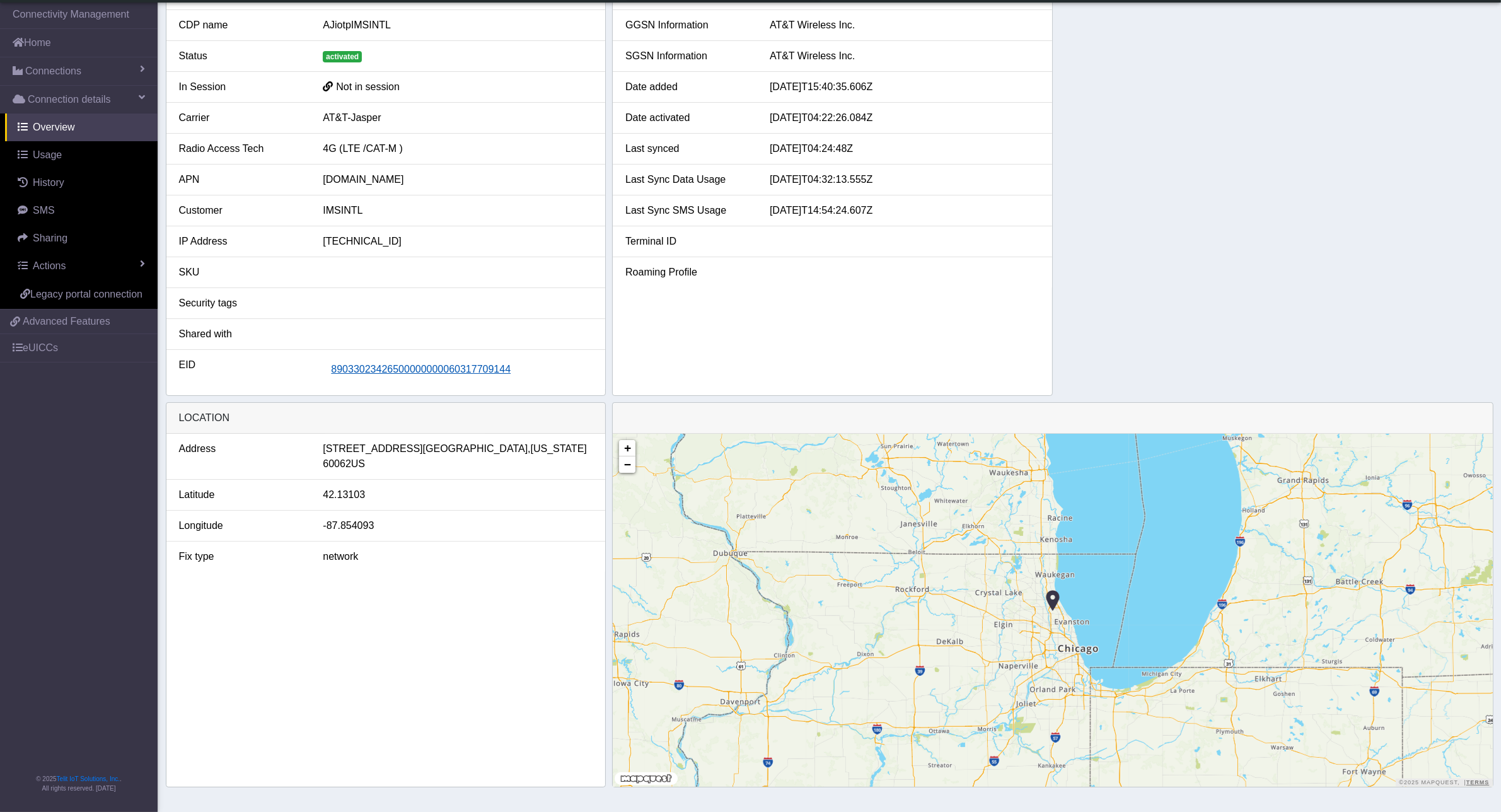
click at [417, 370] on span "89033023426500000000060317709144" at bounding box center [421, 369] width 179 height 11
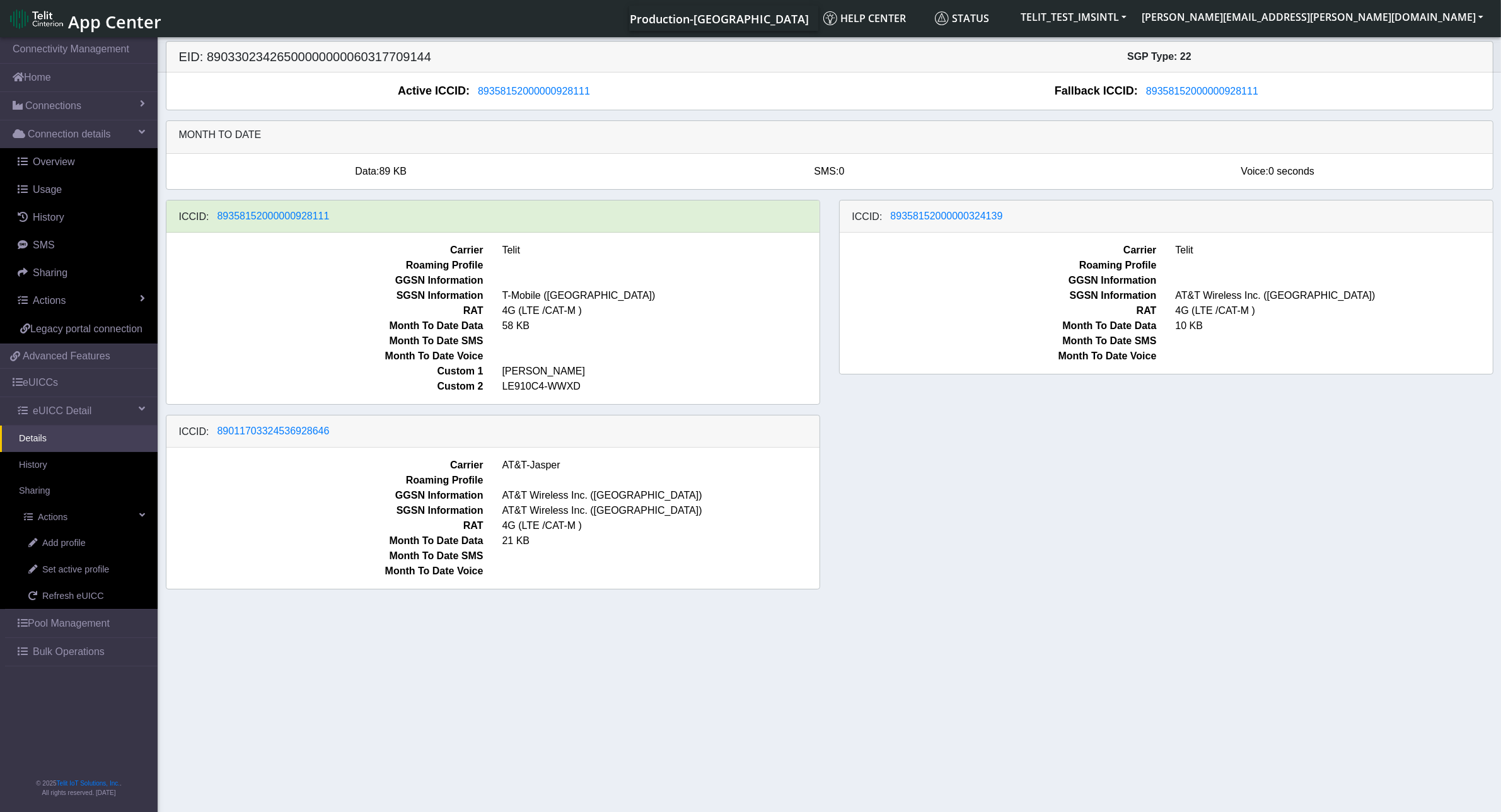
click at [358, 524] on span "RAT" at bounding box center [325, 526] width 336 height 15
click at [74, 650] on span "Bulk Operations" at bounding box center [68, 651] width 72 height 15
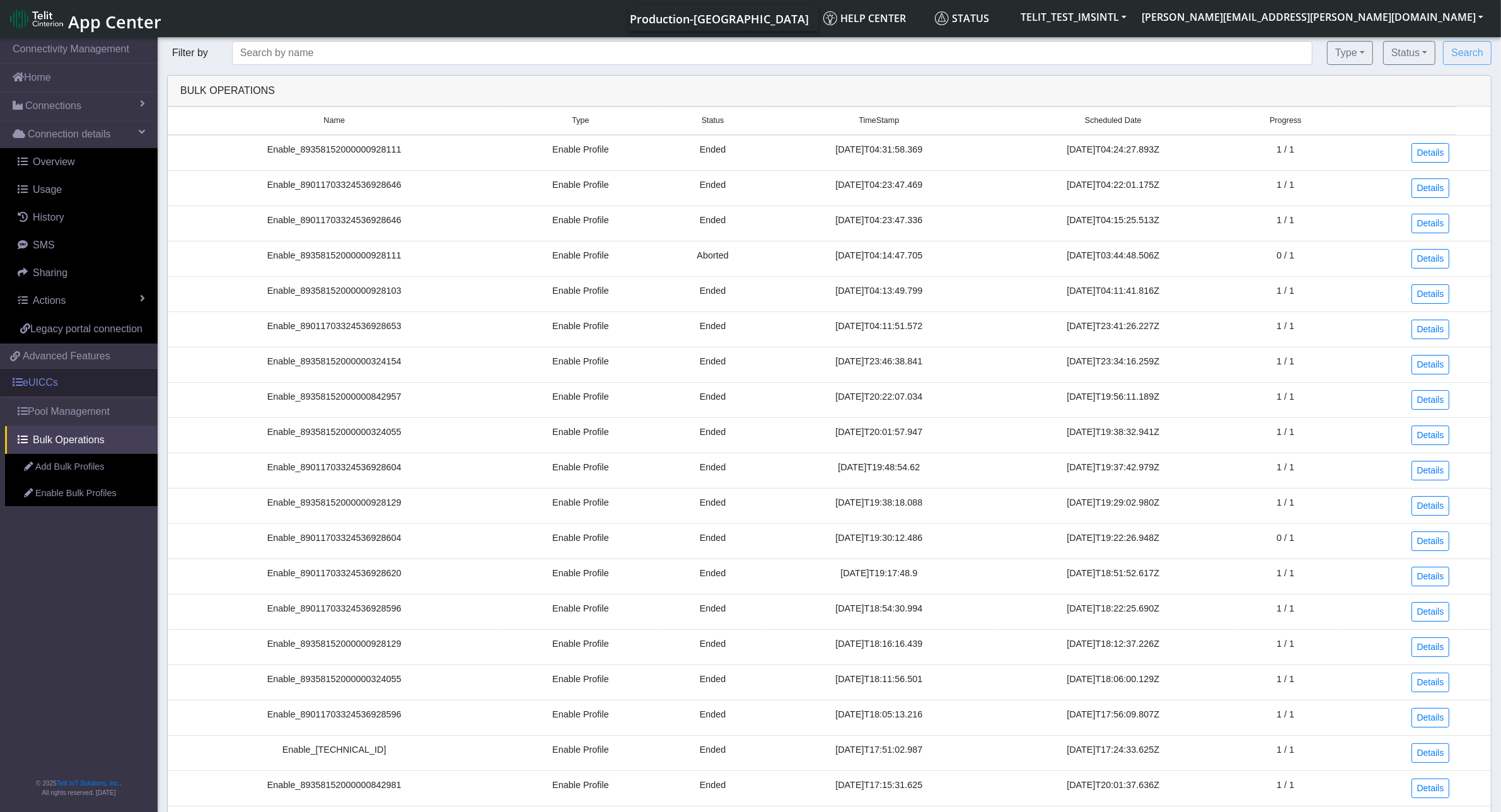
click at [40, 380] on link "eUICCs" at bounding box center [79, 382] width 158 height 28
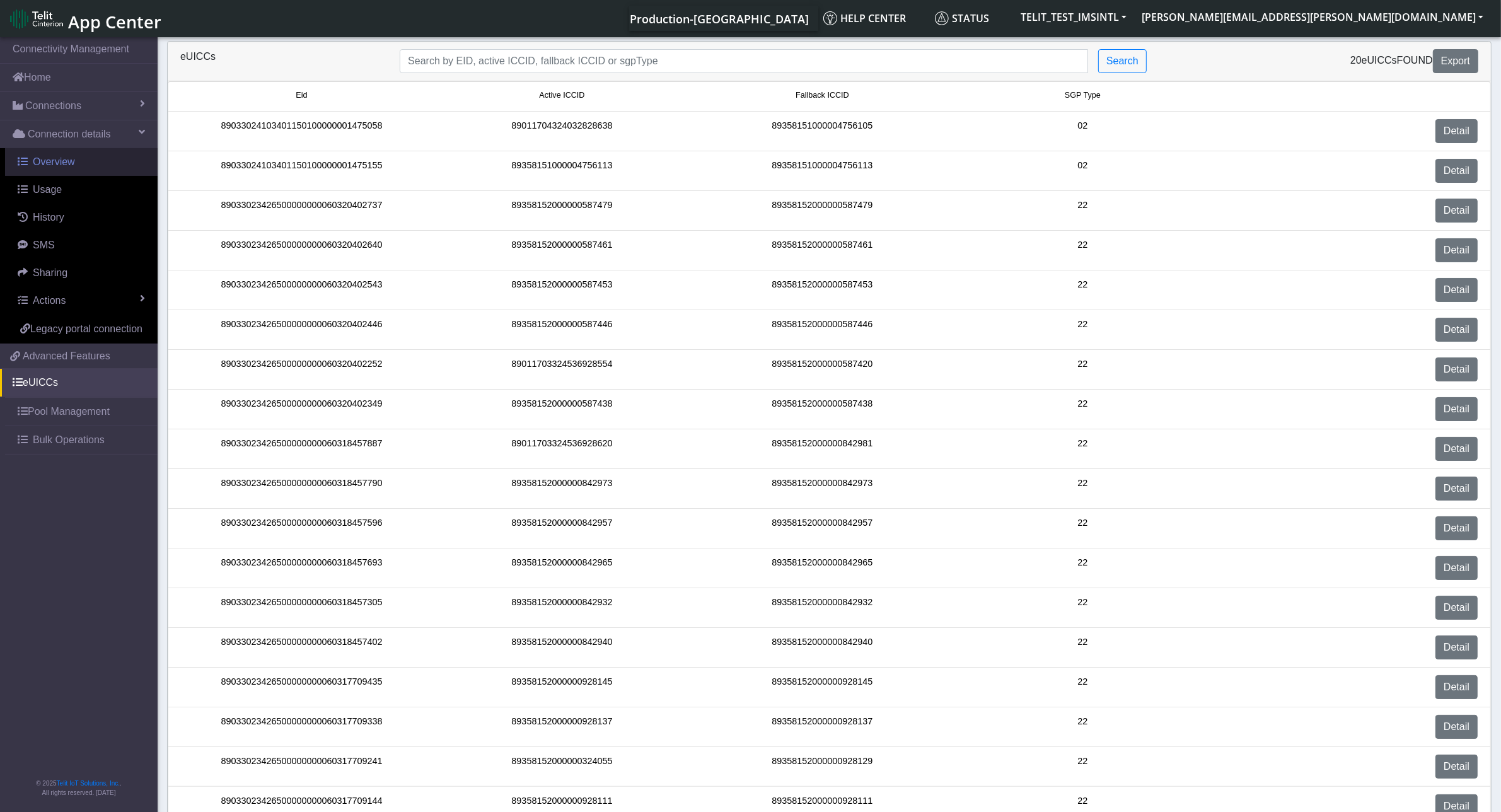
click at [56, 164] on span "Overview" at bounding box center [54, 162] width 42 height 11
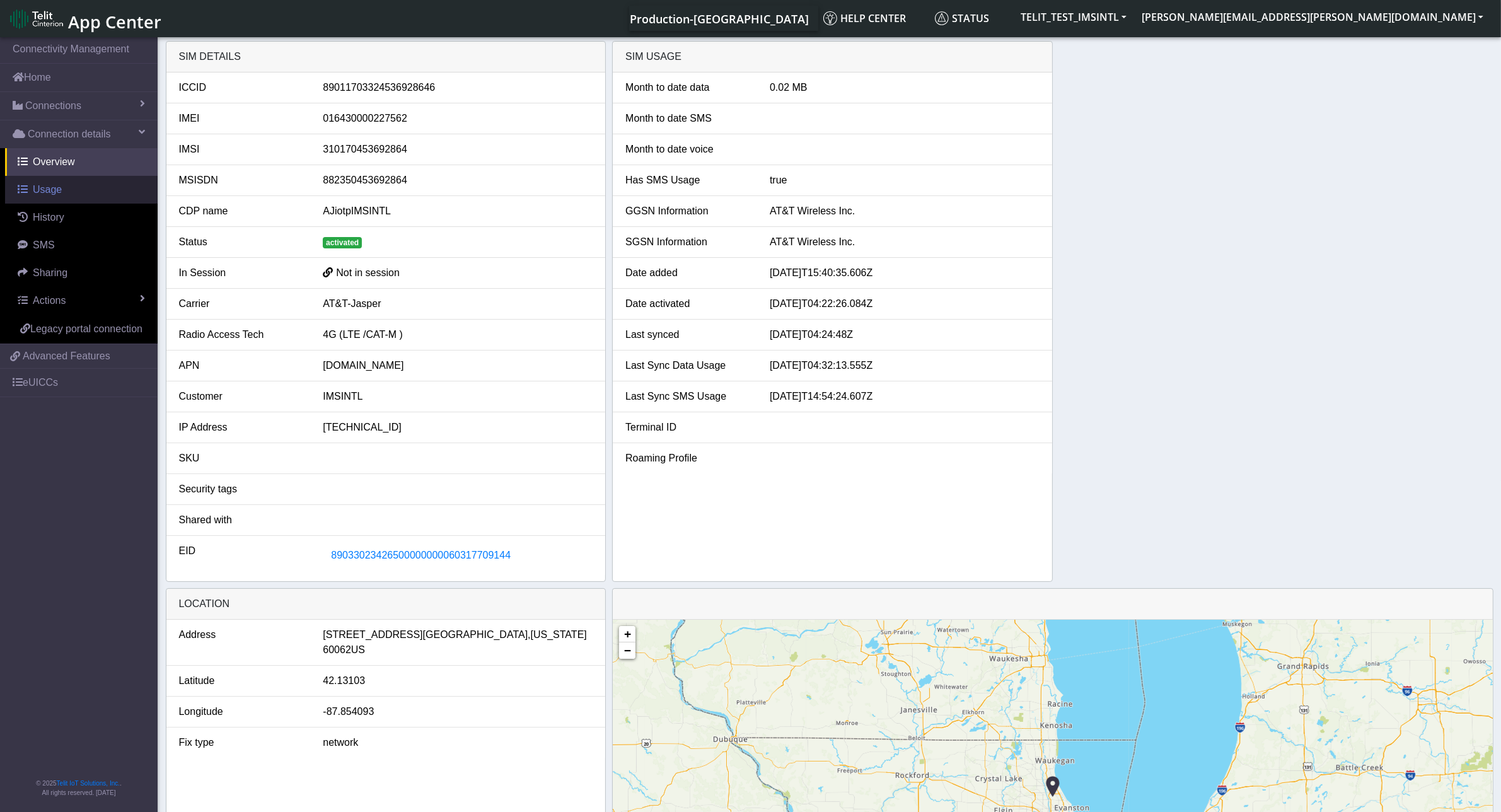
click at [44, 190] on span "Usage" at bounding box center [47, 190] width 29 height 11
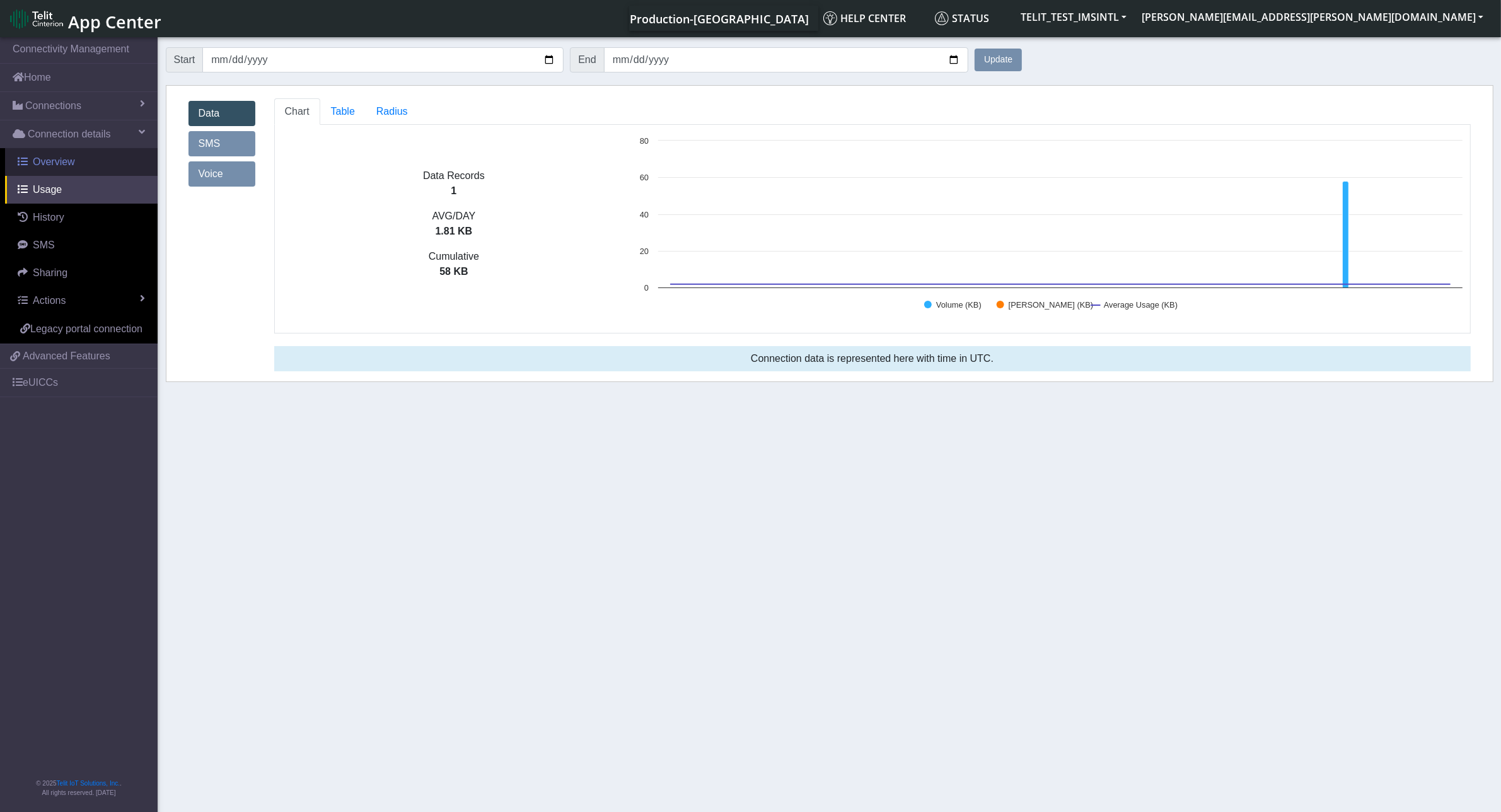
click at [64, 164] on span "Overview" at bounding box center [54, 162] width 42 height 11
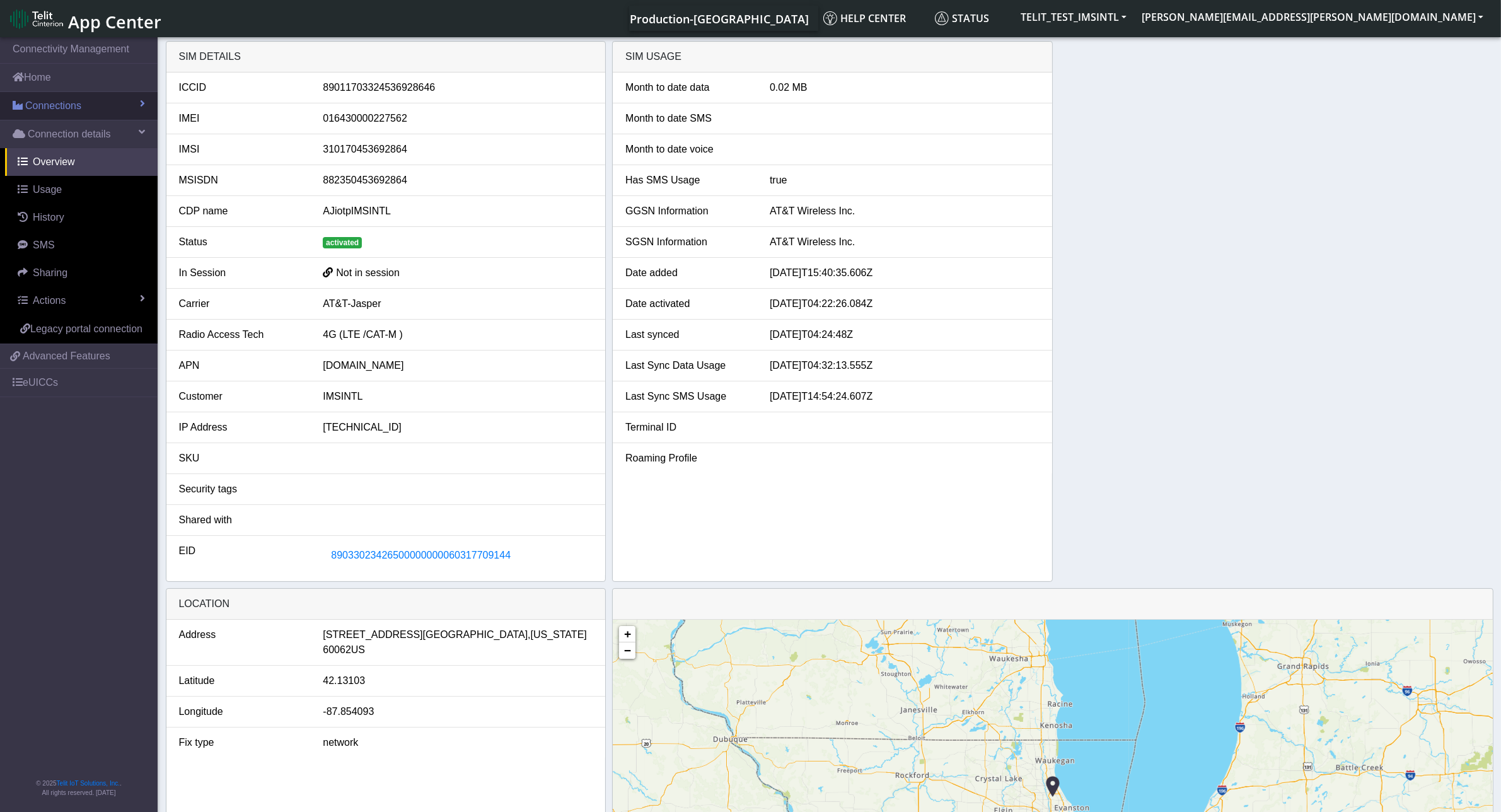
click at [67, 109] on span "Connections" at bounding box center [53, 106] width 56 height 15
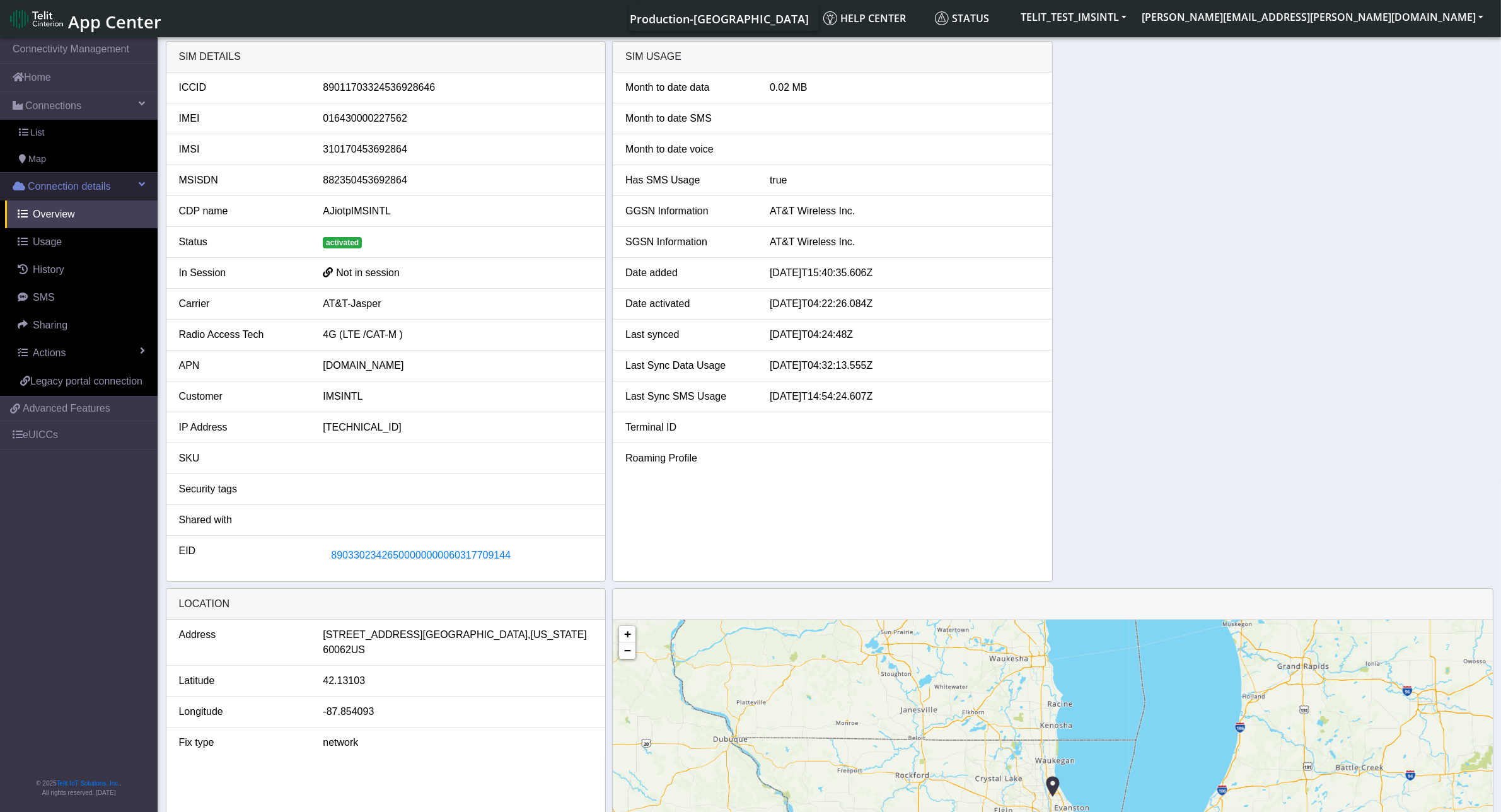
click at [84, 185] on span "Connection details" at bounding box center [69, 186] width 83 height 15
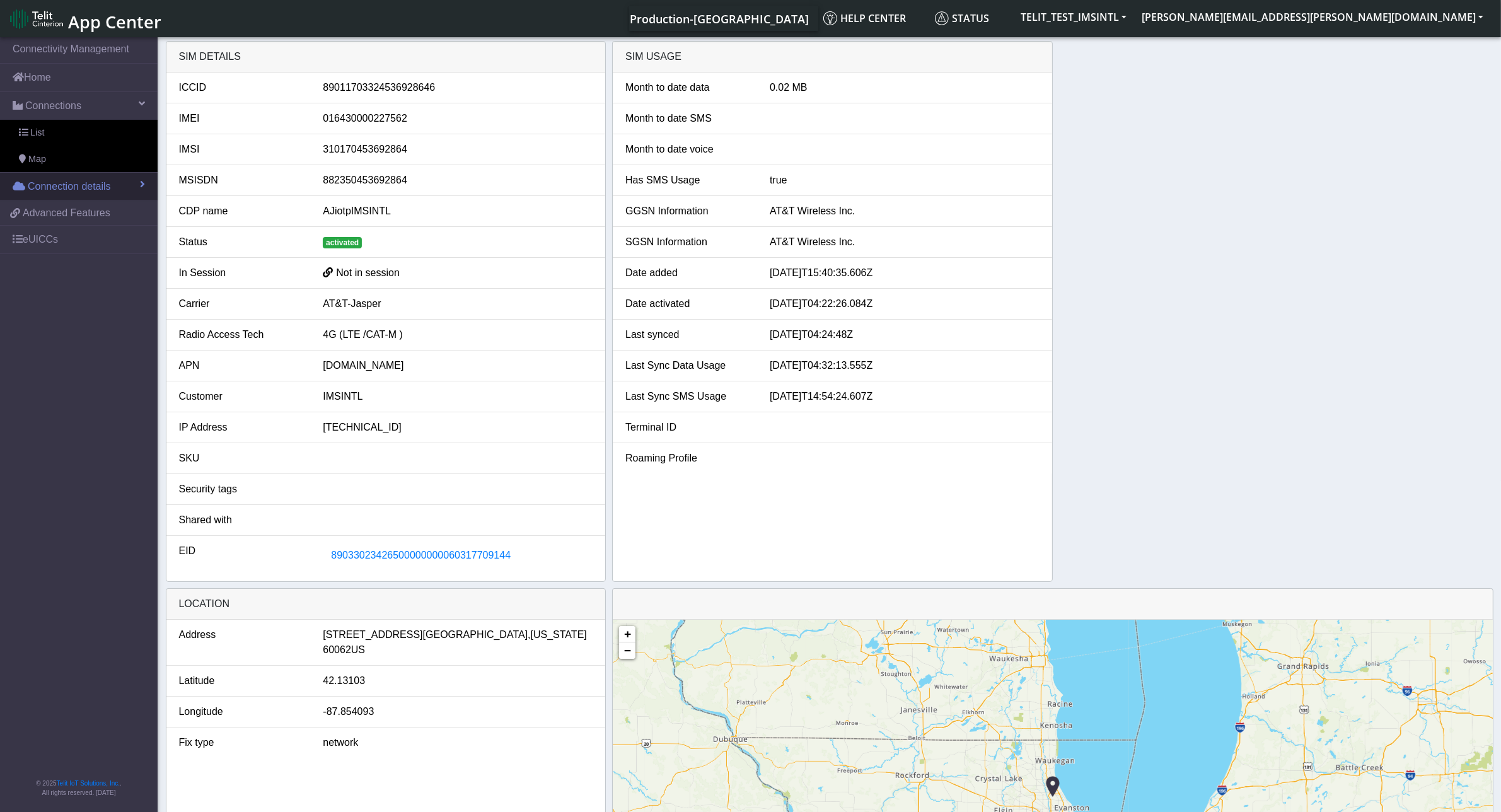
click at [84, 185] on span "Connection details" at bounding box center [69, 186] width 83 height 15
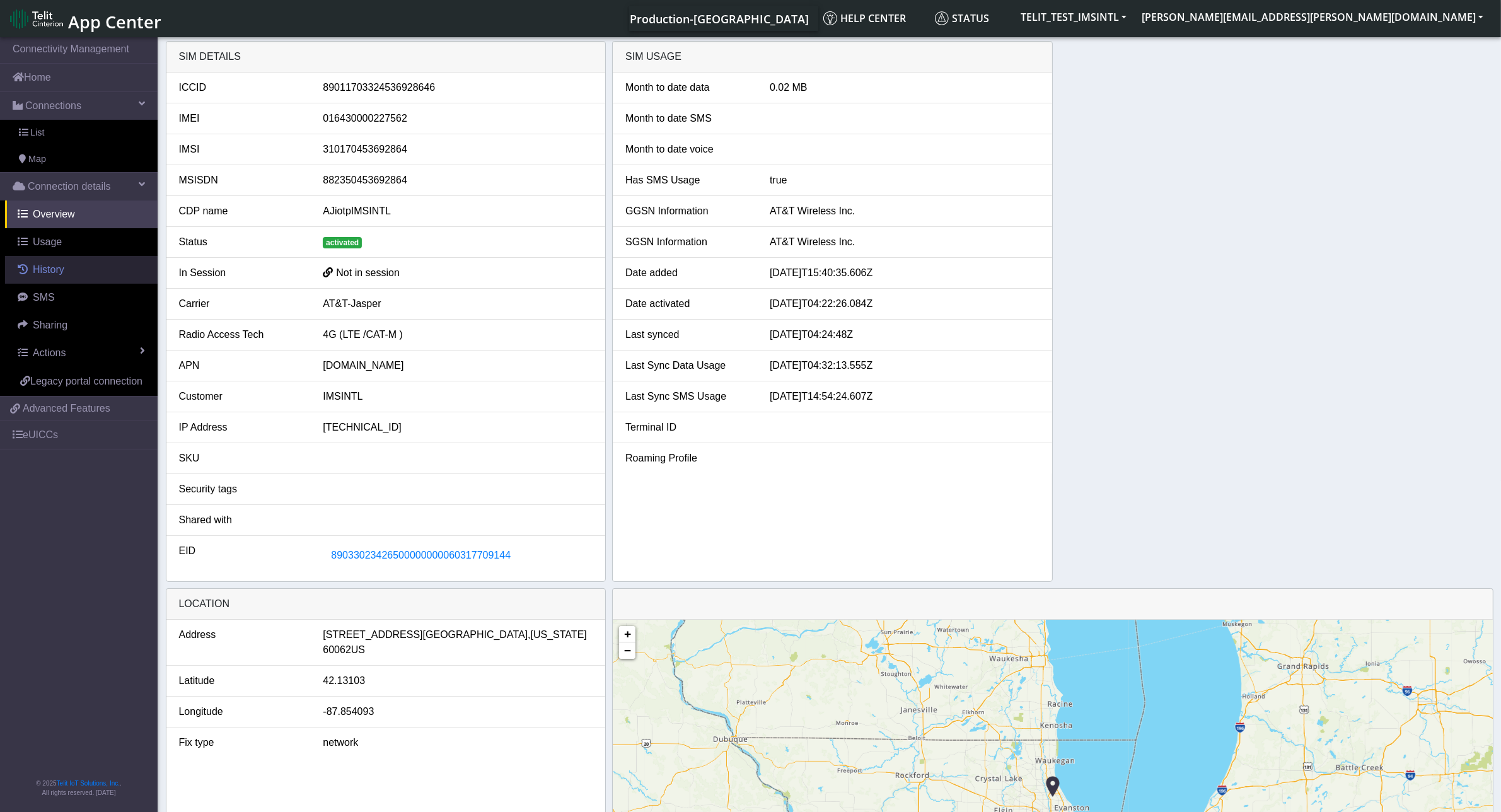
click at [77, 272] on link "History" at bounding box center [81, 270] width 152 height 28
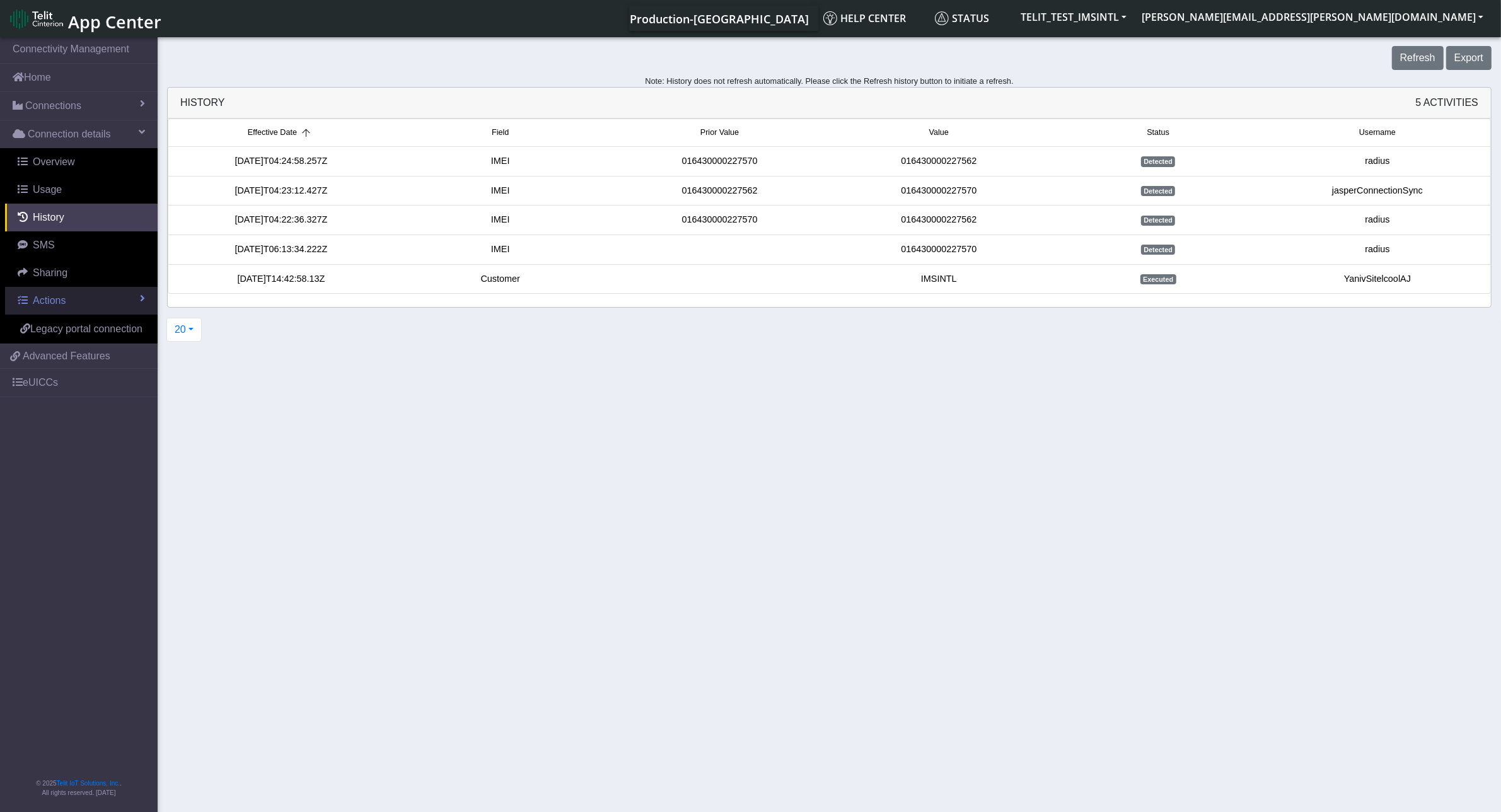
click at [77, 301] on link "Actions" at bounding box center [81, 300] width 152 height 28
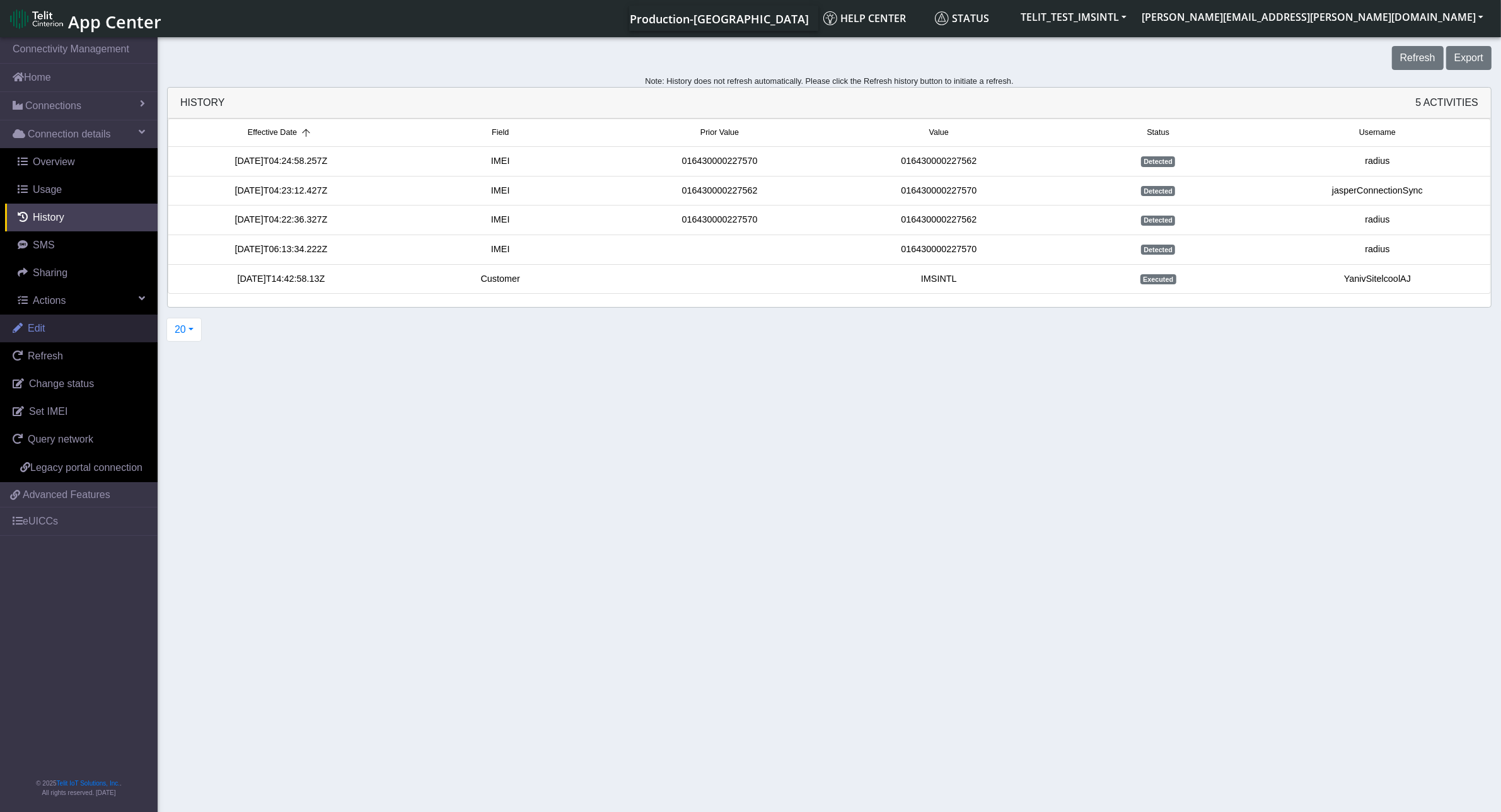
click at [79, 323] on link "Edit" at bounding box center [79, 328] width 158 height 28
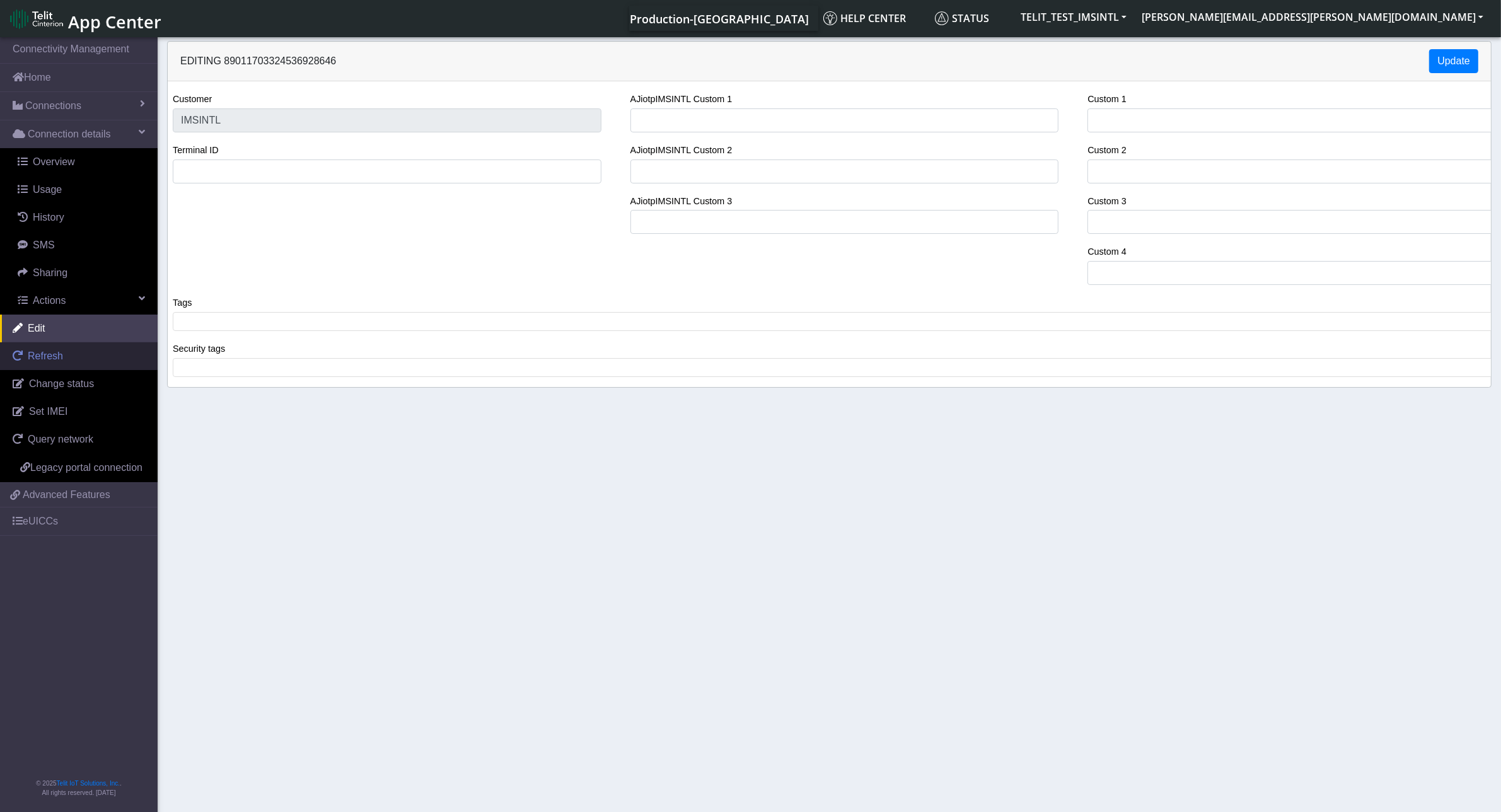
click at [79, 351] on link "Refresh" at bounding box center [79, 356] width 158 height 28
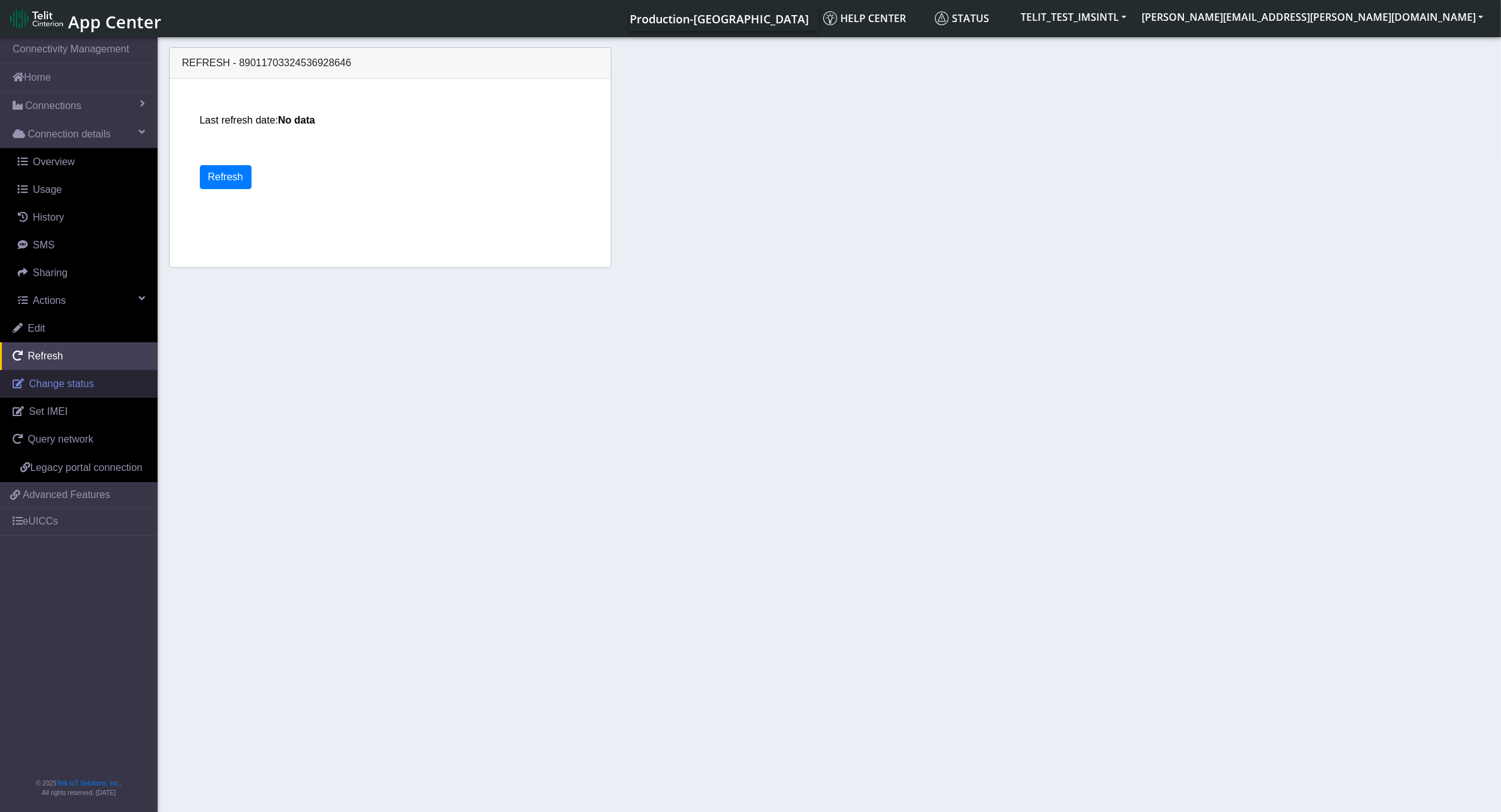
click at [87, 385] on span "Change status" at bounding box center [62, 383] width 65 height 11
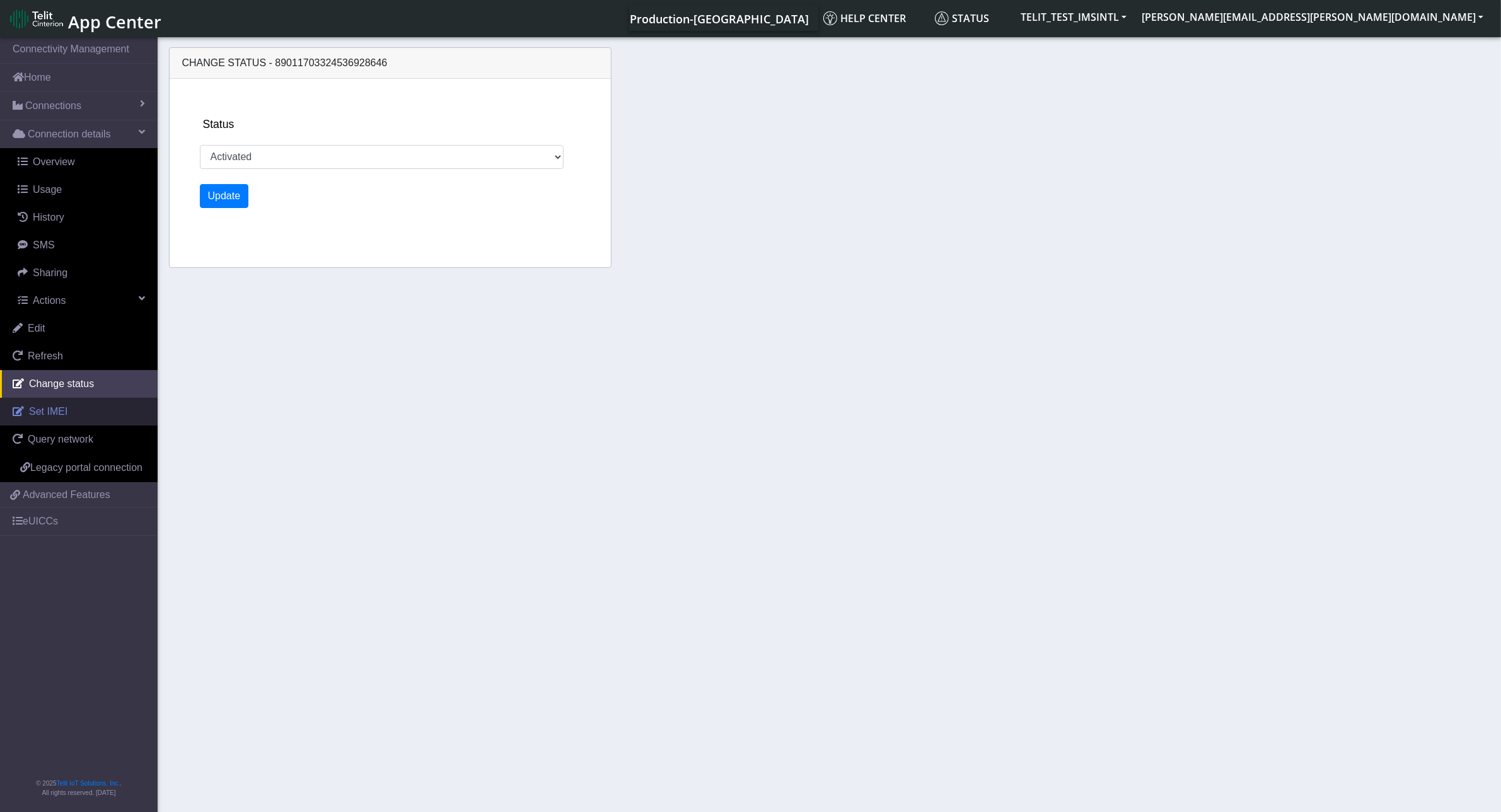
click at [83, 405] on link "Set IMEI" at bounding box center [79, 411] width 158 height 28
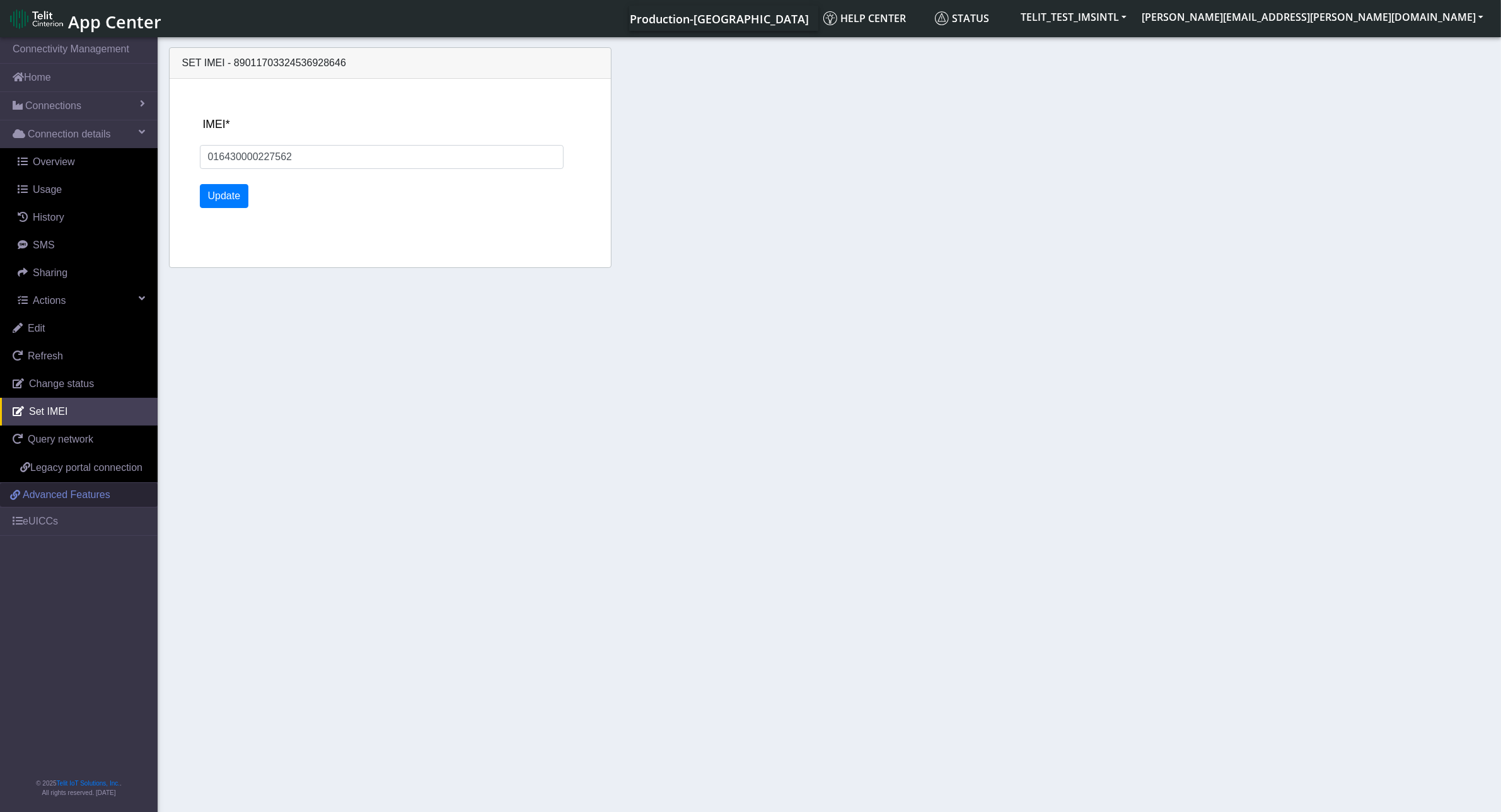
click at [90, 494] on span "Advanced Features" at bounding box center [66, 494] width 87 height 15
click at [79, 162] on link "Overview" at bounding box center [81, 162] width 152 height 28
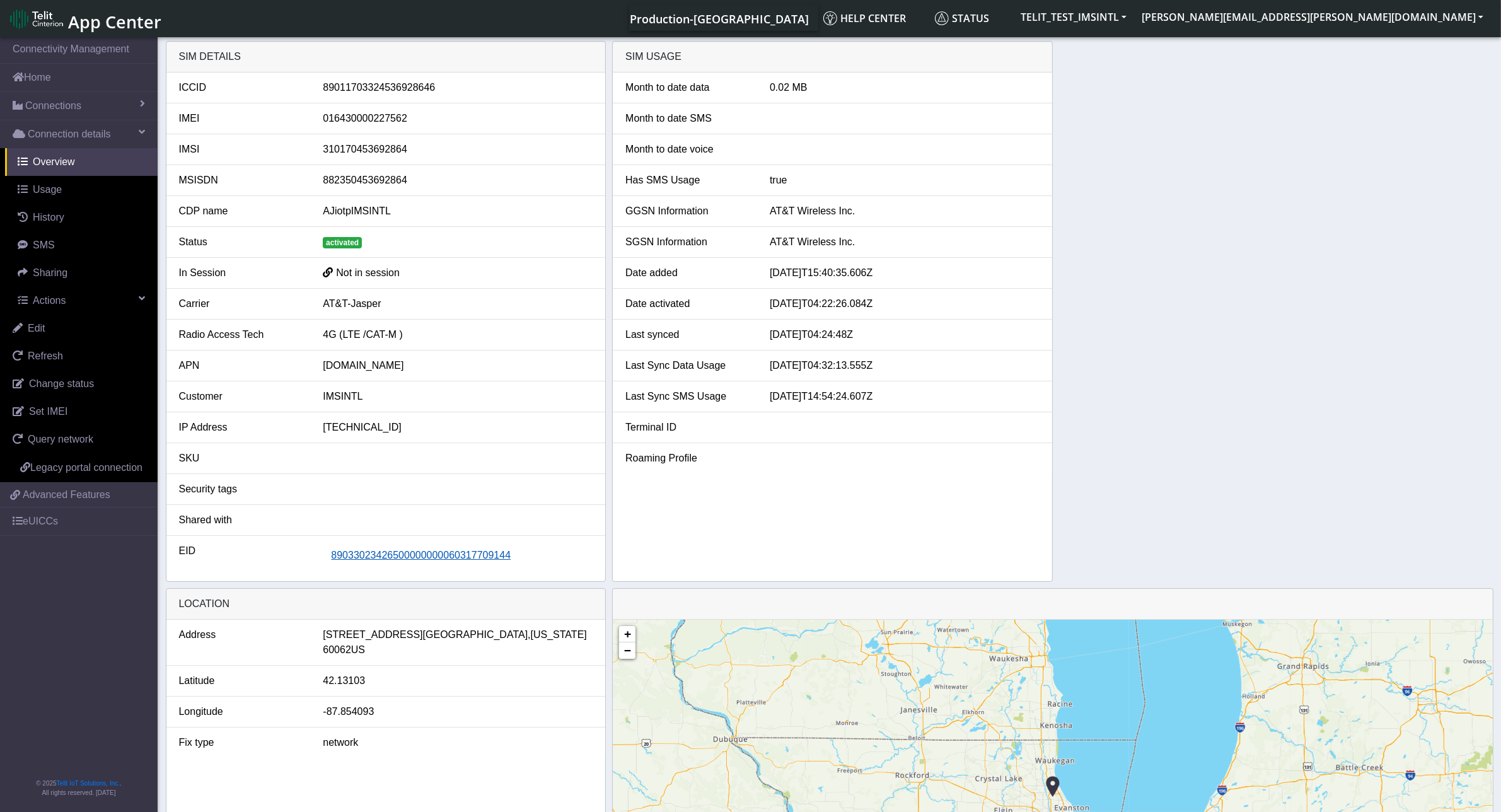
click at [366, 553] on span "89033023426500000000060317709144" at bounding box center [421, 555] width 179 height 11
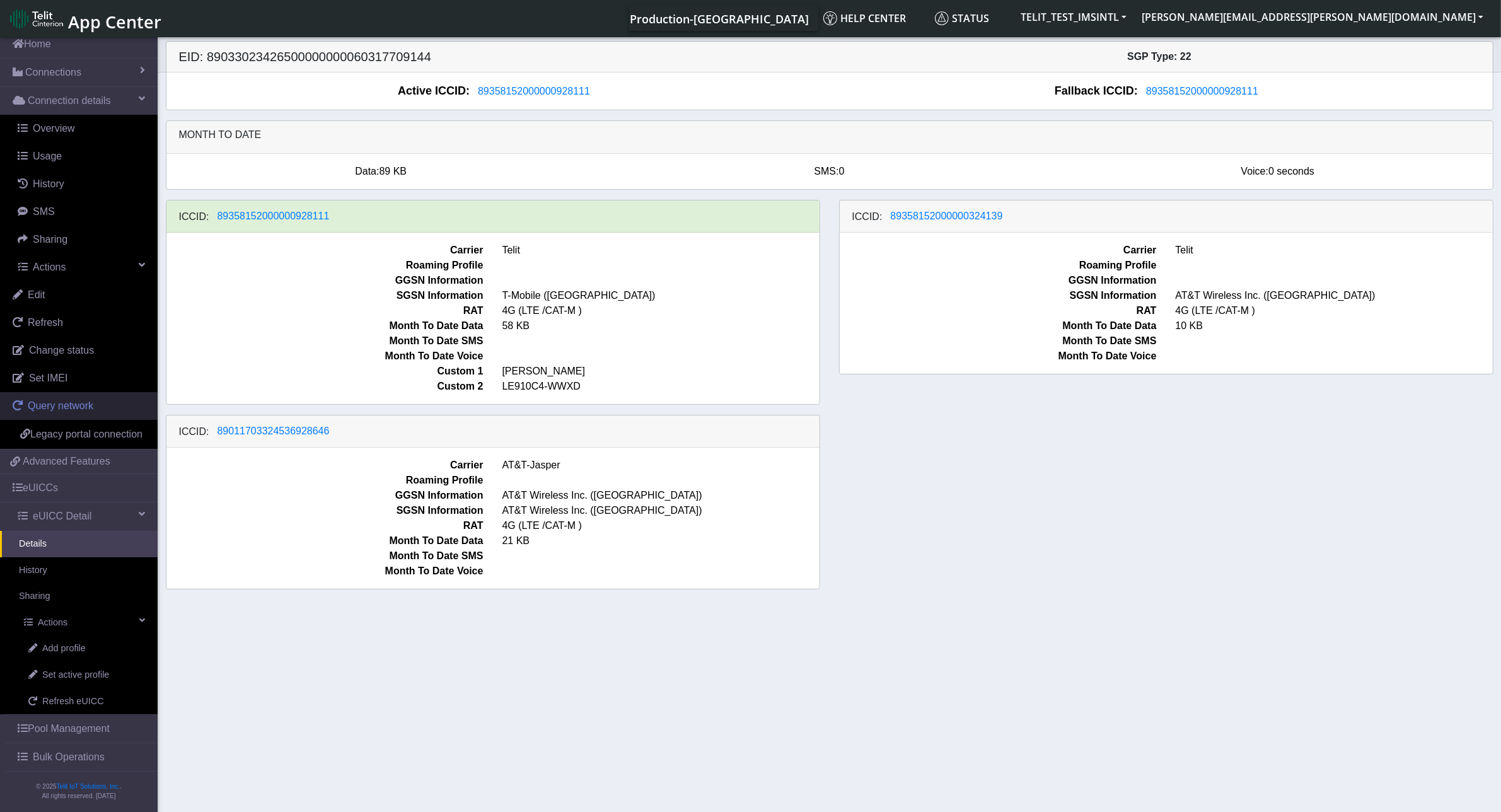
scroll to position [52, 0]
click at [89, 534] on link "Details" at bounding box center [79, 540] width 158 height 26
click at [93, 572] on link "History" at bounding box center [79, 567] width 158 height 26
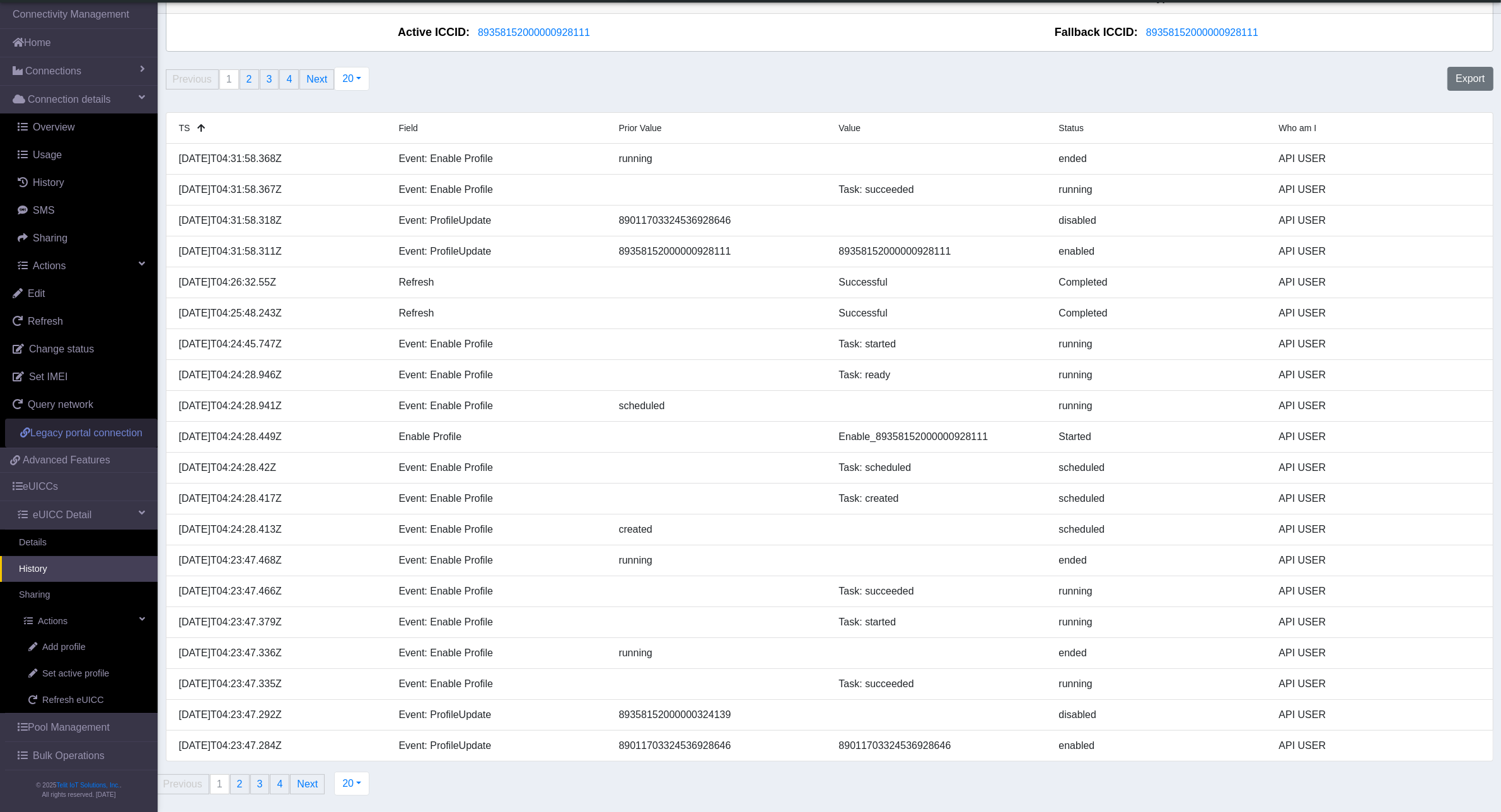
click at [96, 437] on span "Legacy portal connection" at bounding box center [87, 433] width 112 height 11
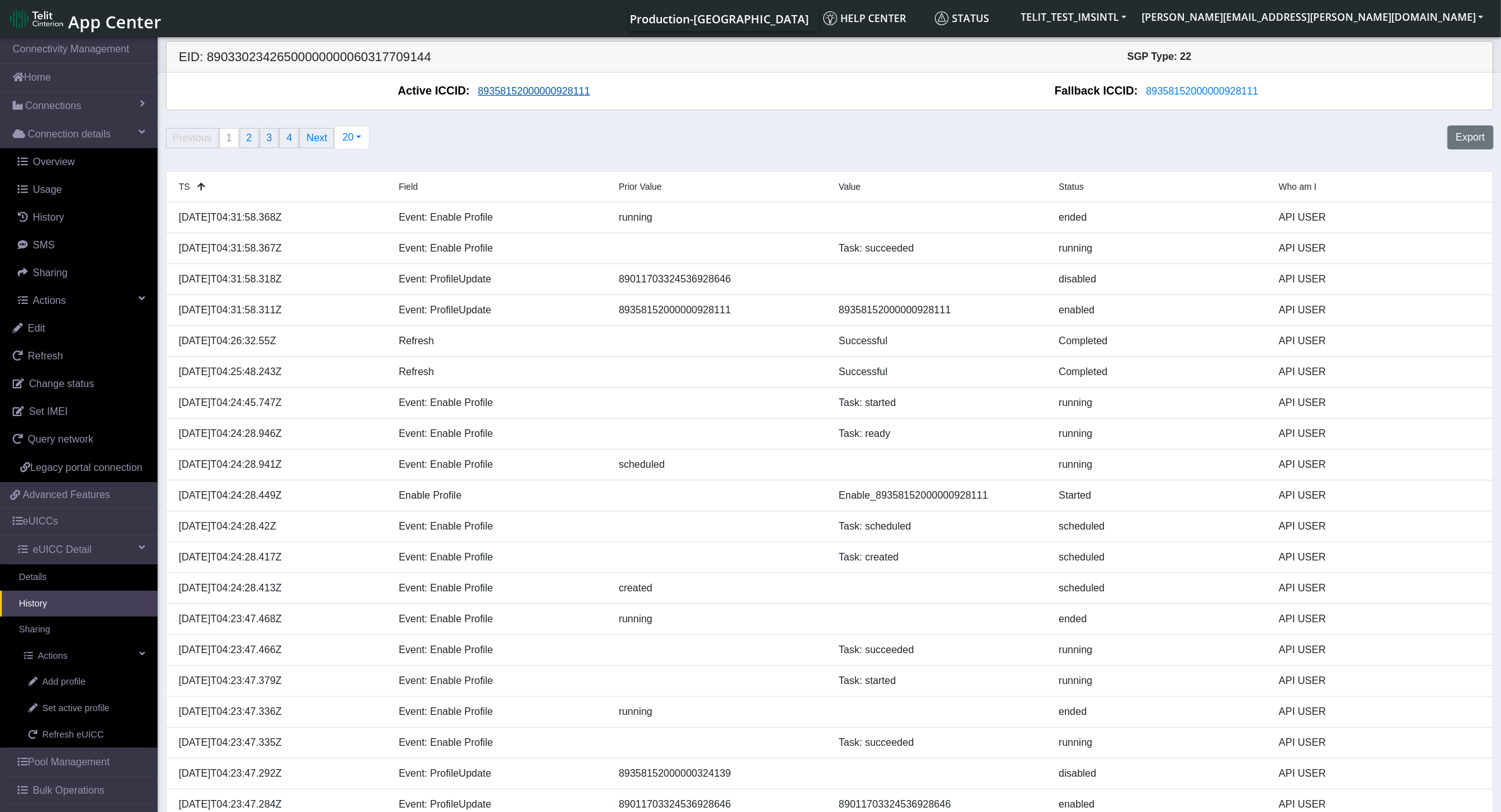
drag, startPoint x: 595, startPoint y: 88, endPoint x: 483, endPoint y: 89, distance: 112.0
click at [483, 89] on div "Active ICCID: 89358152000000928111" at bounding box center [499, 91] width 662 height 17
drag, startPoint x: 641, startPoint y: 99, endPoint x: 488, endPoint y: 95, distance: 153.1
click at [489, 96] on div "Active ICCID: 89358152000000928111" at bounding box center [499, 91] width 662 height 17
drag, startPoint x: 476, startPoint y: 74, endPoint x: 550, endPoint y: 131, distance: 93.4
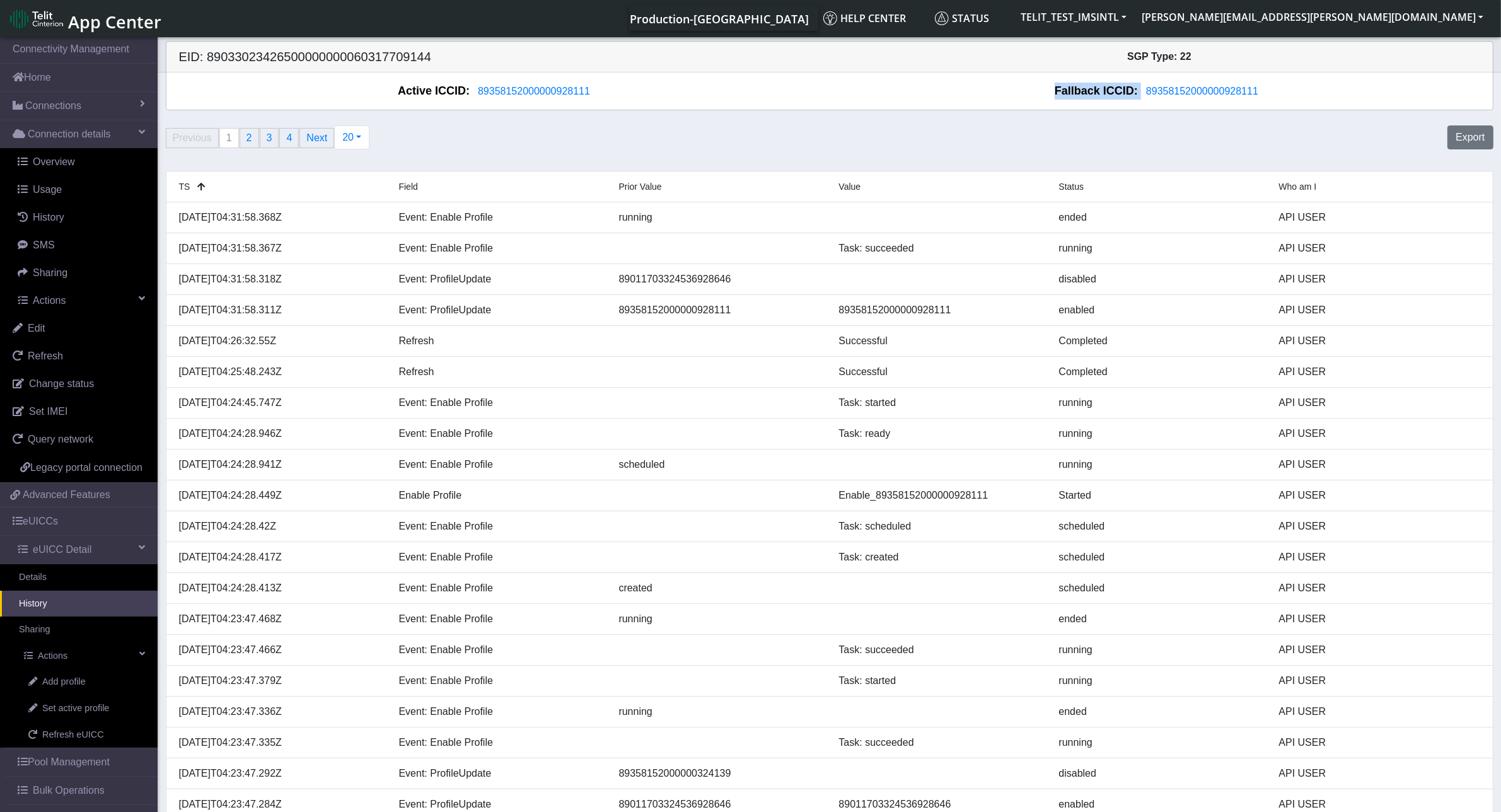
click at [550, 131] on div "EID: 89033023426500000000060317709144 SGP Type: 22 Active ICCID: 89358152000000…" at bounding box center [830, 455] width 1328 height 830
click at [1089, 140] on div "Previous page 1 / 4 You're on page 1 page 2 page 3 page 4 Next page 20 20 50 10…" at bounding box center [830, 143] width 1347 height 45
click at [1002, 127] on div "Previous page 1 / 4 You're on page 1 page 2 page 3 page 4 Next page 20 20 50 10…" at bounding box center [830, 143] width 1347 height 45
click at [723, 147] on div "Previous page 1 / 4 You're on page 1 page 2 page 3 page 4 Next page 20 20 50 10…" at bounding box center [830, 143] width 1347 height 45
click at [541, 127] on div "Previous page 1 / 4 You're on page 1 page 2 page 3 page 4 Next page 20 20 50 10…" at bounding box center [830, 143] width 1347 height 45
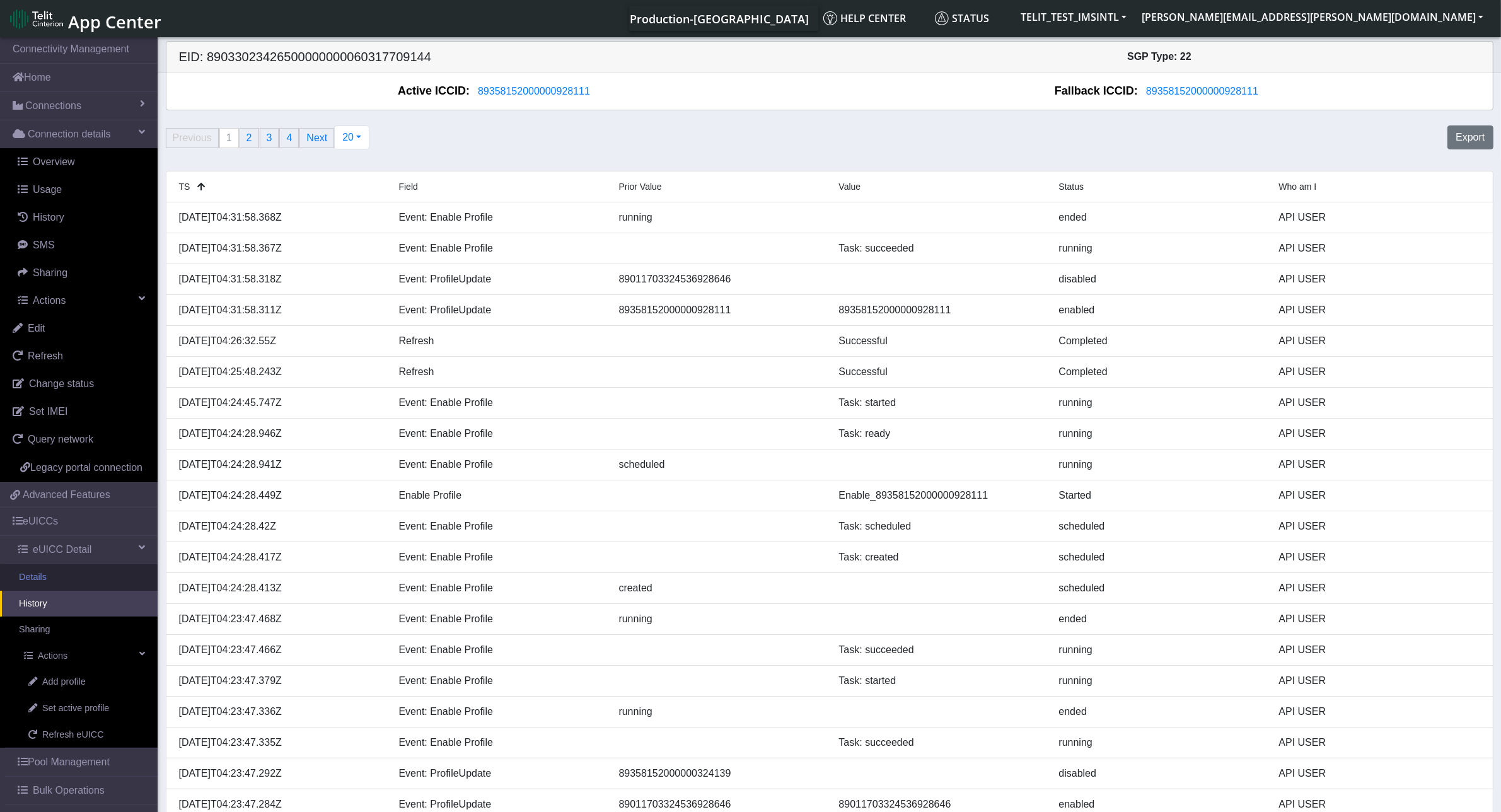
click at [60, 591] on link "Details" at bounding box center [79, 577] width 158 height 26
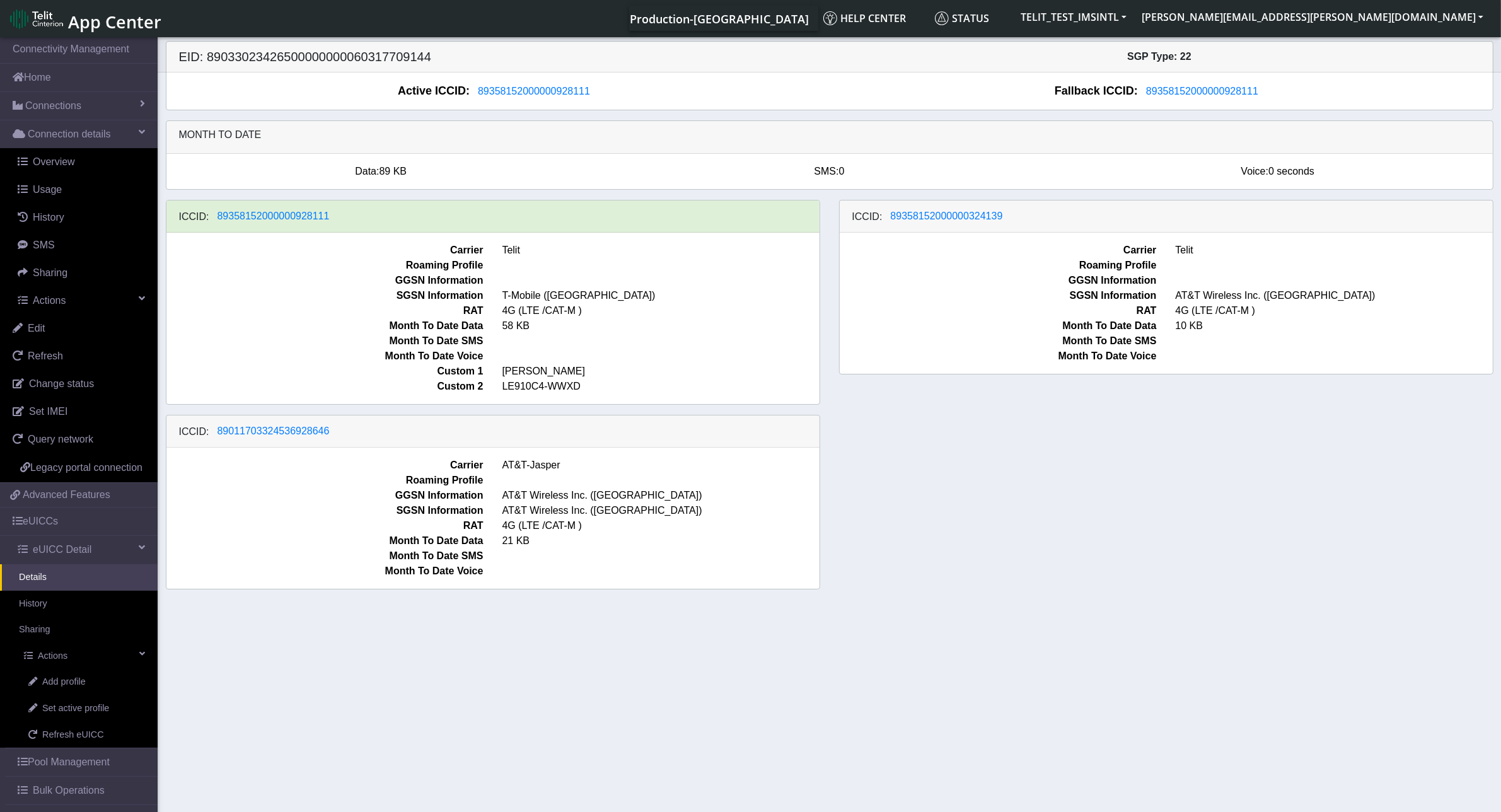
scroll to position [52, 0]
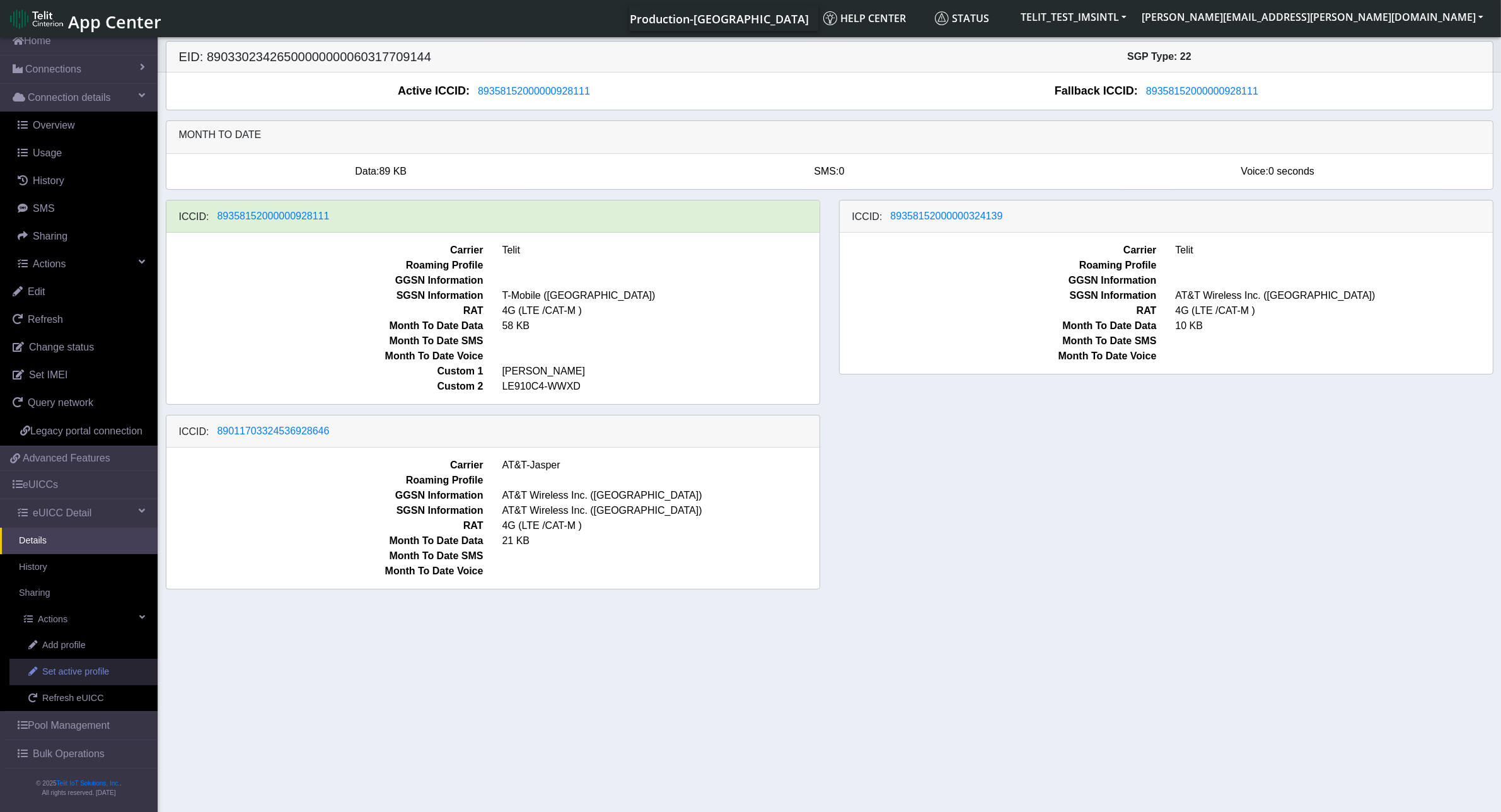
click at [89, 670] on span "Set active profile" at bounding box center [75, 672] width 67 height 14
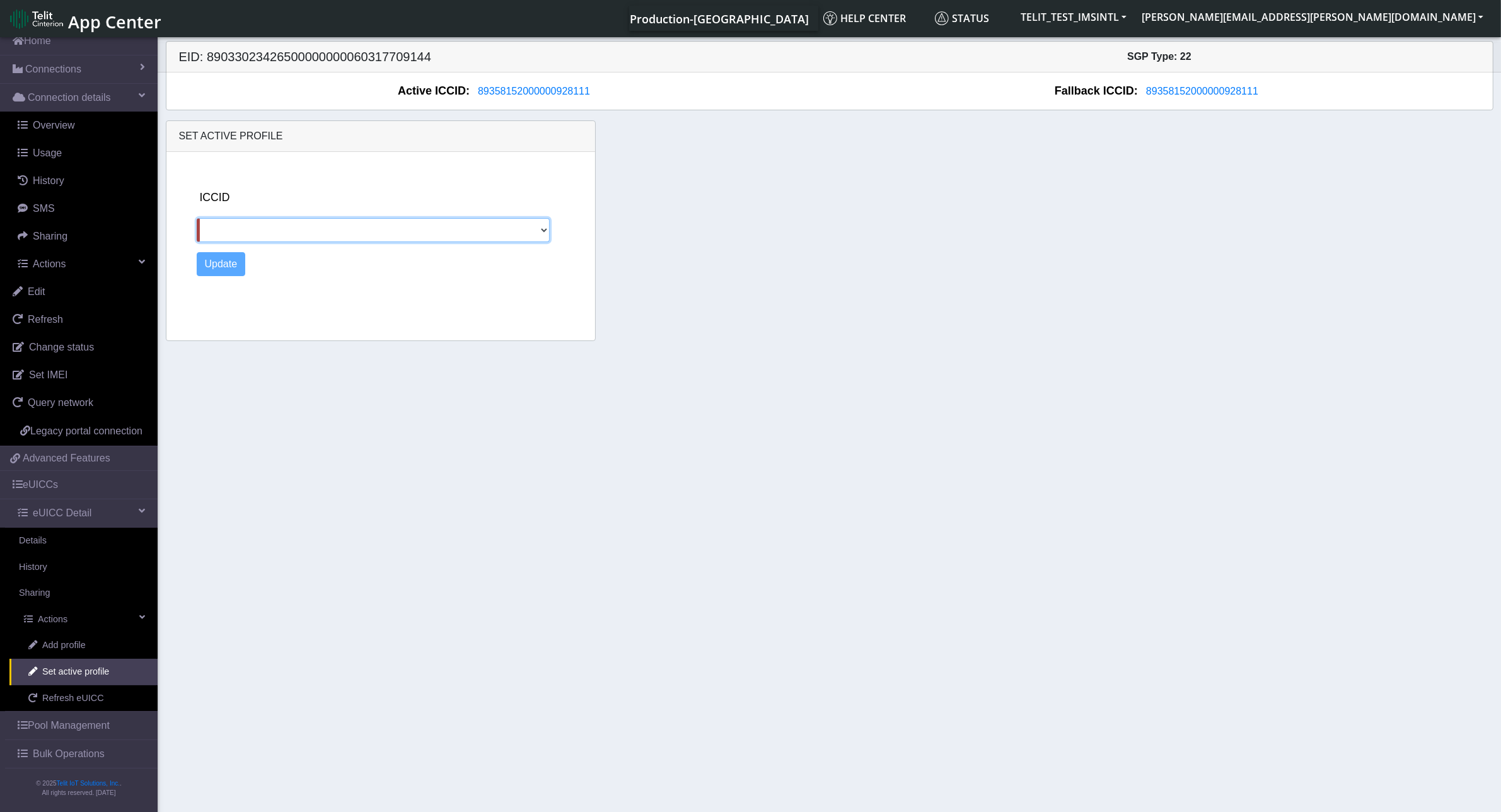
click at [543, 230] on select "89358152000000324139 89011703324536928646" at bounding box center [373, 230] width 354 height 24
select select "89011703324536928646"
click at [196, 219] on select "89358152000000324139 89011703324536928646" at bounding box center [373, 230] width 354 height 24
click at [215, 265] on button "Update" at bounding box center [221, 263] width 49 height 24
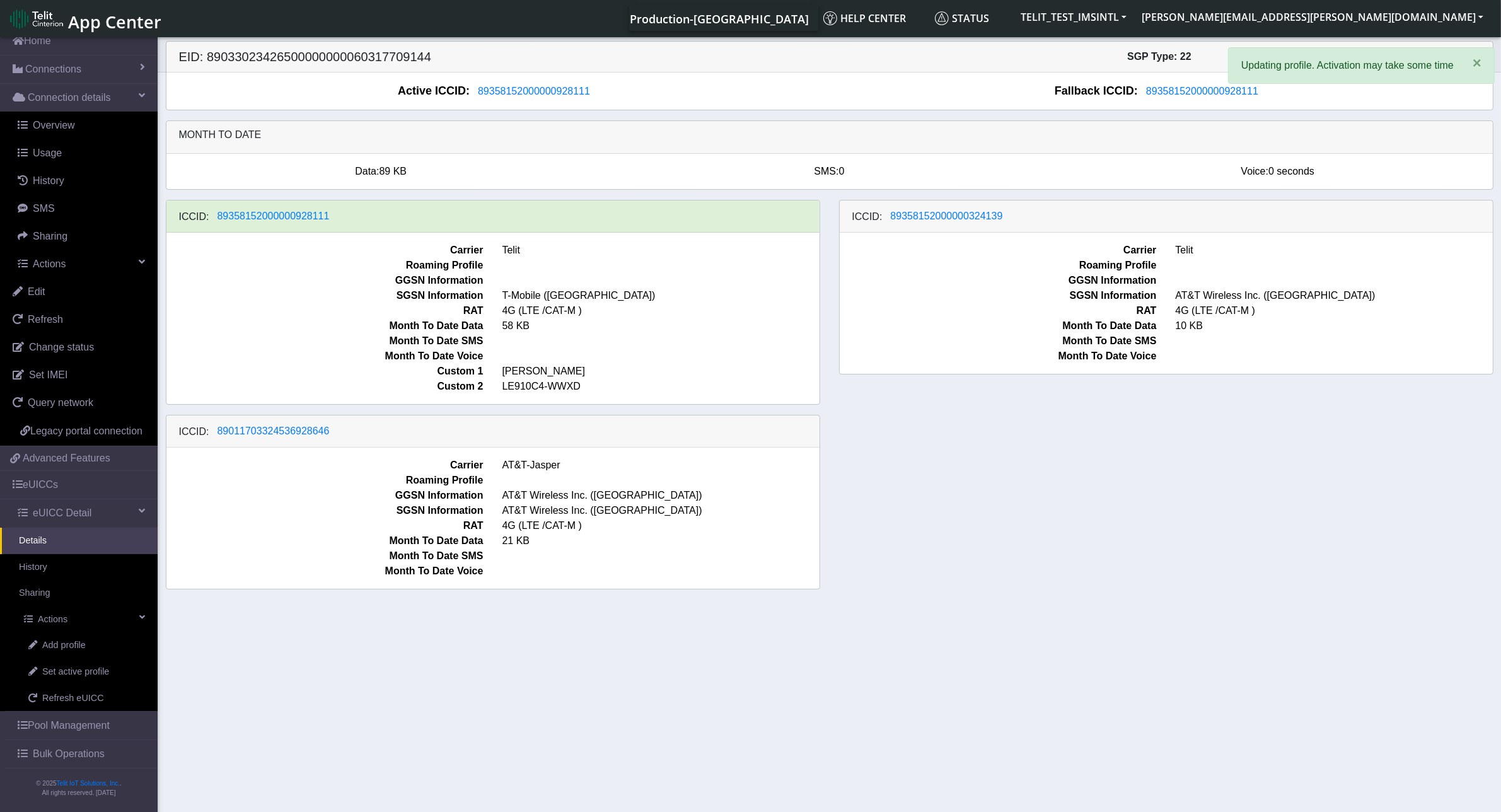
click at [916, 420] on div "ICCID: 89358152000000928111 Carrier Telit Roaming Profile GGSN Information SGSN…" at bounding box center [830, 400] width 1347 height 400
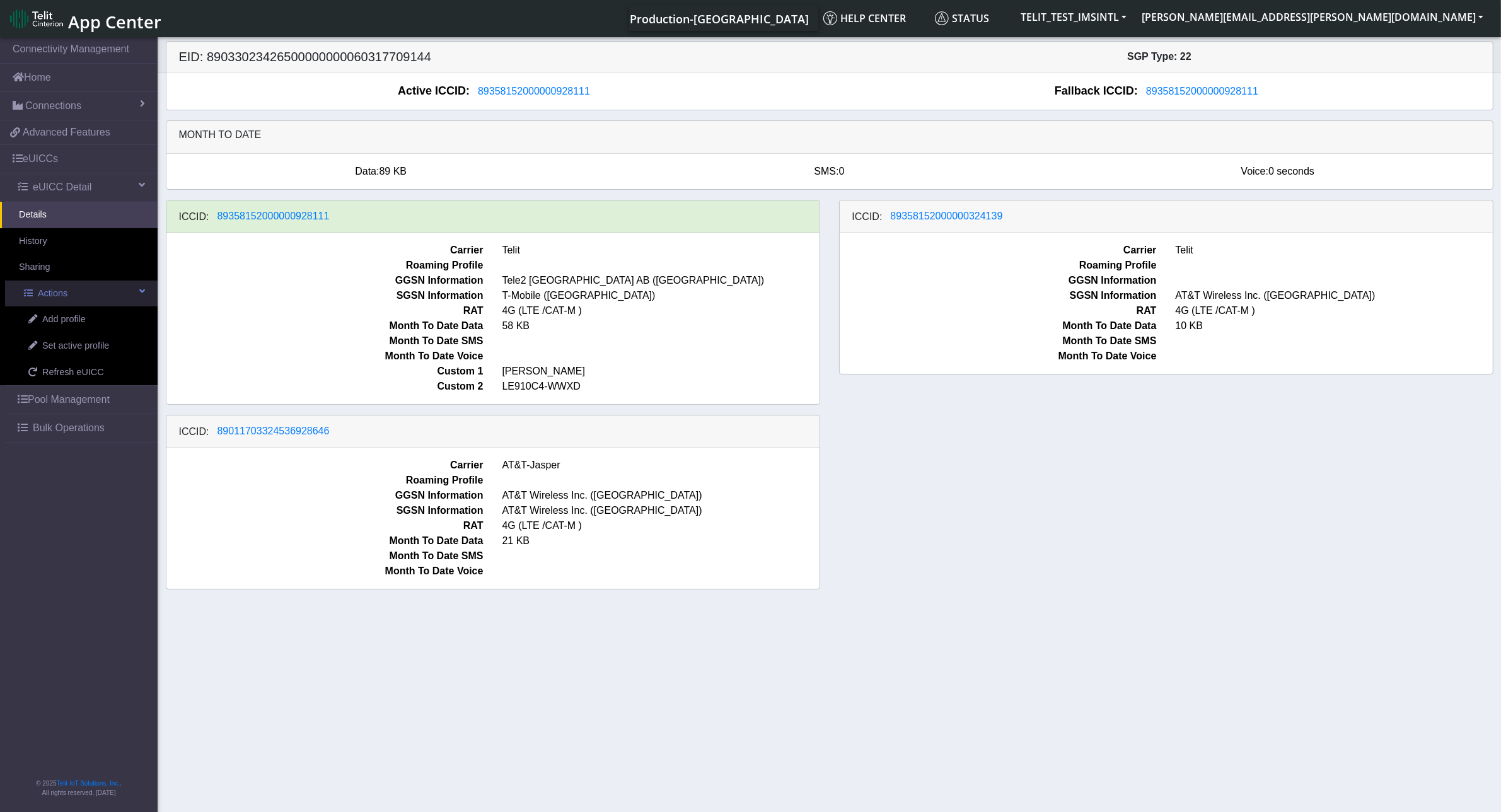
click at [103, 294] on link "Actions" at bounding box center [81, 293] width 152 height 26
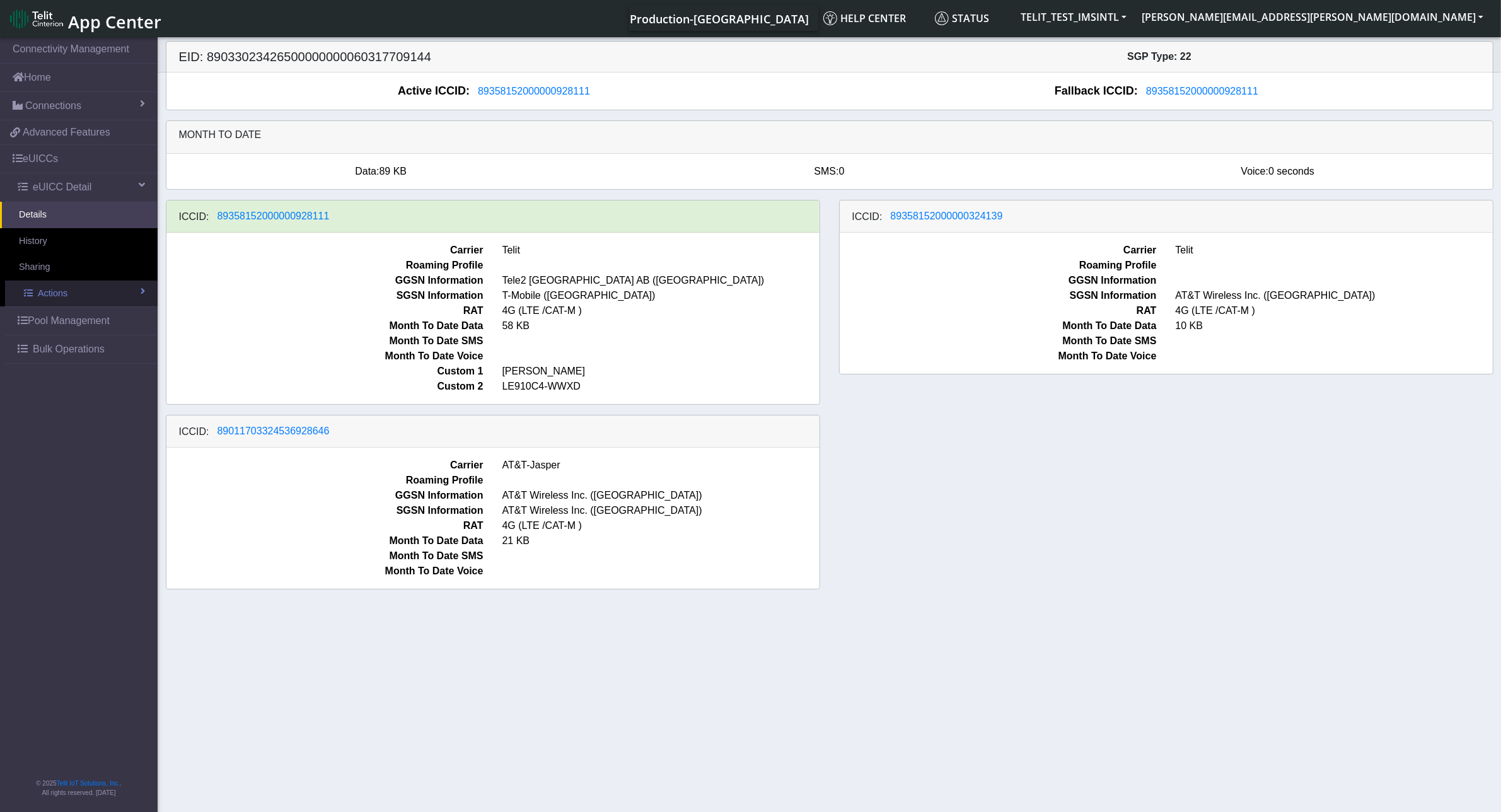
click at [103, 294] on link "Actions" at bounding box center [81, 293] width 152 height 26
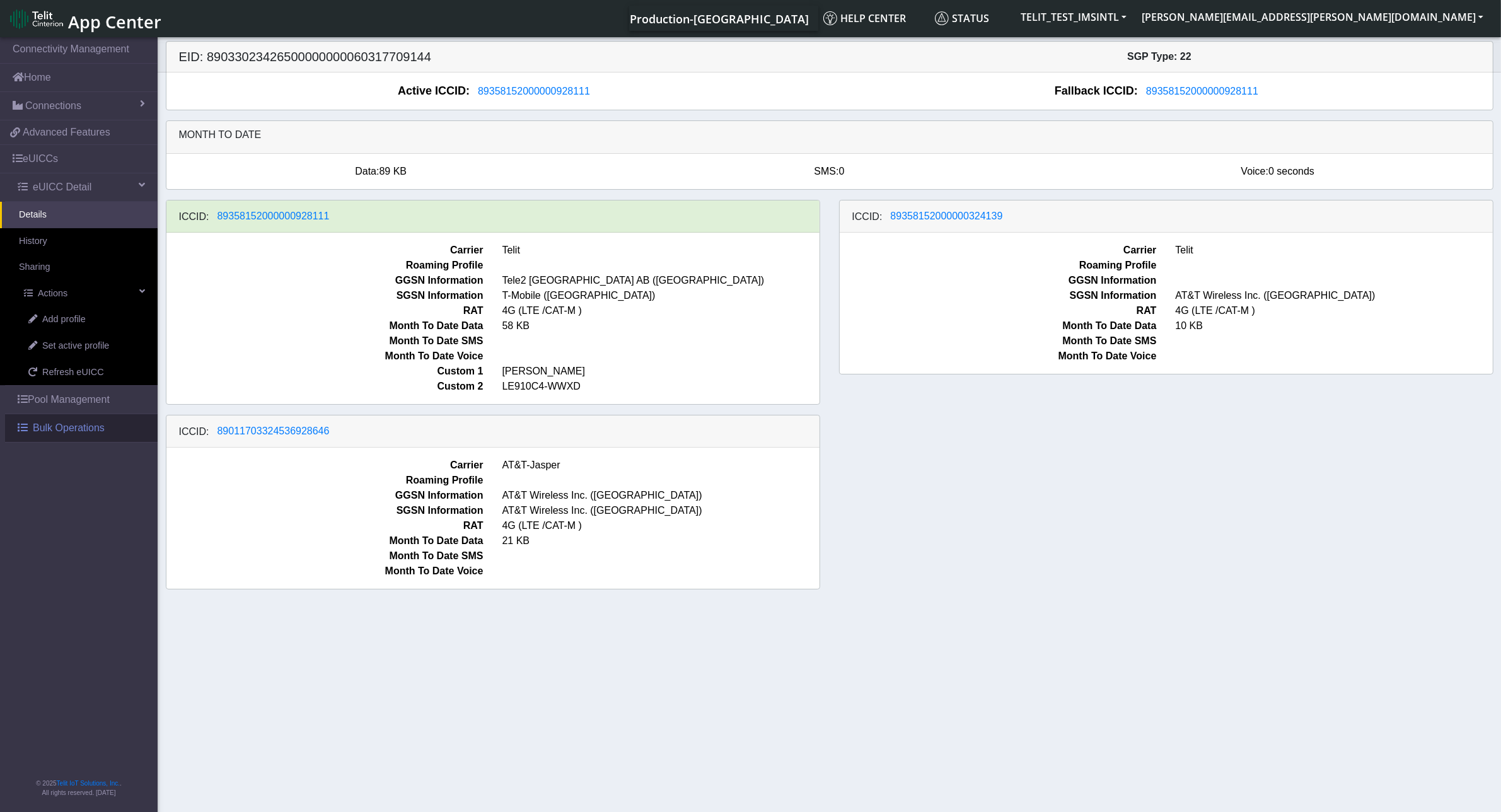
click at [93, 429] on span "Bulk Operations" at bounding box center [68, 428] width 72 height 15
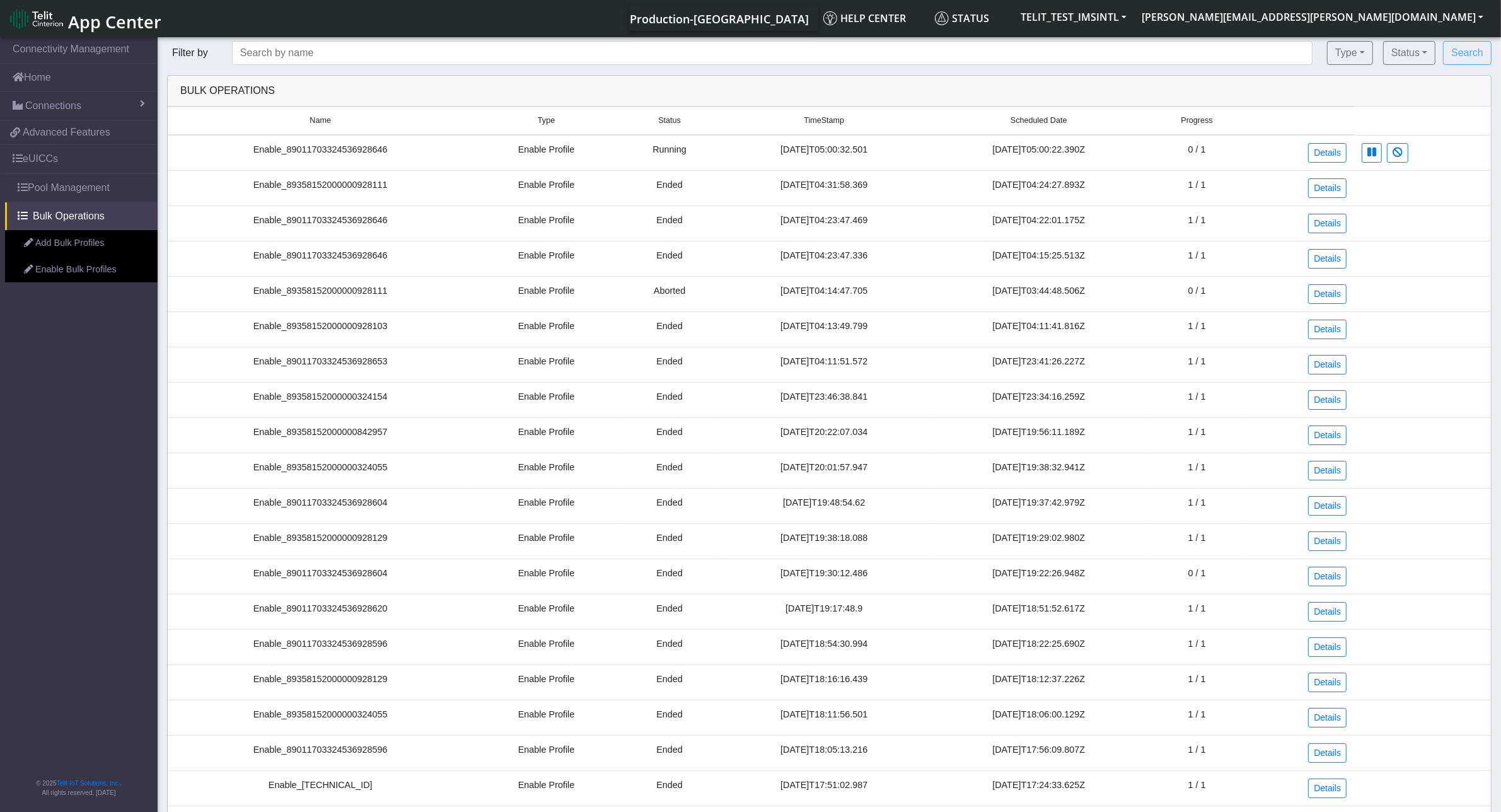
click at [339, 151] on td "Enable_89011703324536928646" at bounding box center [320, 152] width 305 height 36
click at [337, 151] on td "Enable_89011703324536928646" at bounding box center [320, 152] width 305 height 36
drag, startPoint x: 337, startPoint y: 151, endPoint x: 322, endPoint y: 156, distance: 15.8
click at [322, 156] on td "Enable_89011703324536928646" at bounding box center [320, 152] width 305 height 36
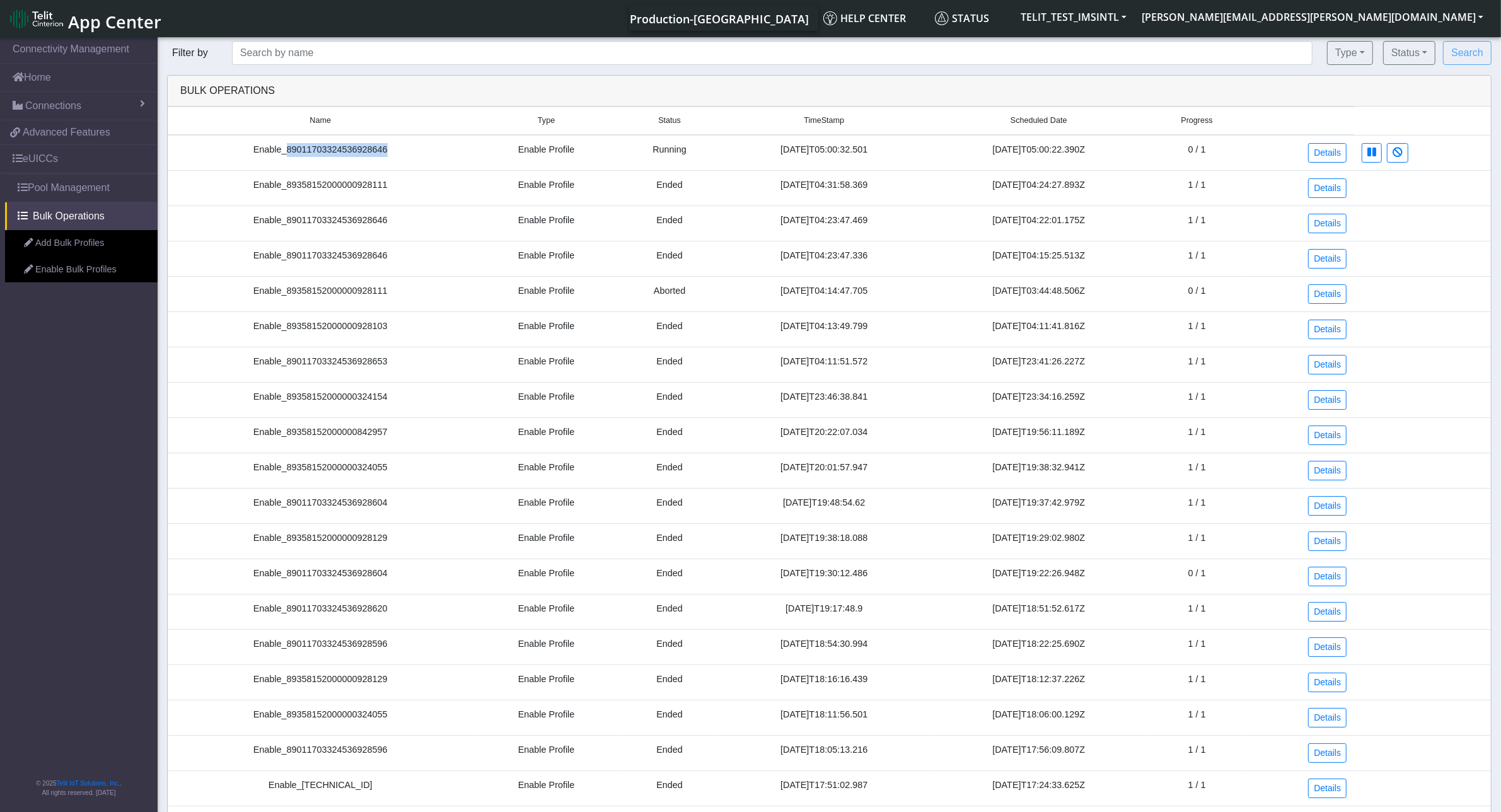
drag, startPoint x: 278, startPoint y: 152, endPoint x: 366, endPoint y: 153, distance: 88.0
click at [374, 155] on td "Enable_89011703324536928646" at bounding box center [320, 152] width 305 height 36
copy td "89011703324536928646"
click at [63, 150] on link "eUICCs" at bounding box center [79, 158] width 158 height 28
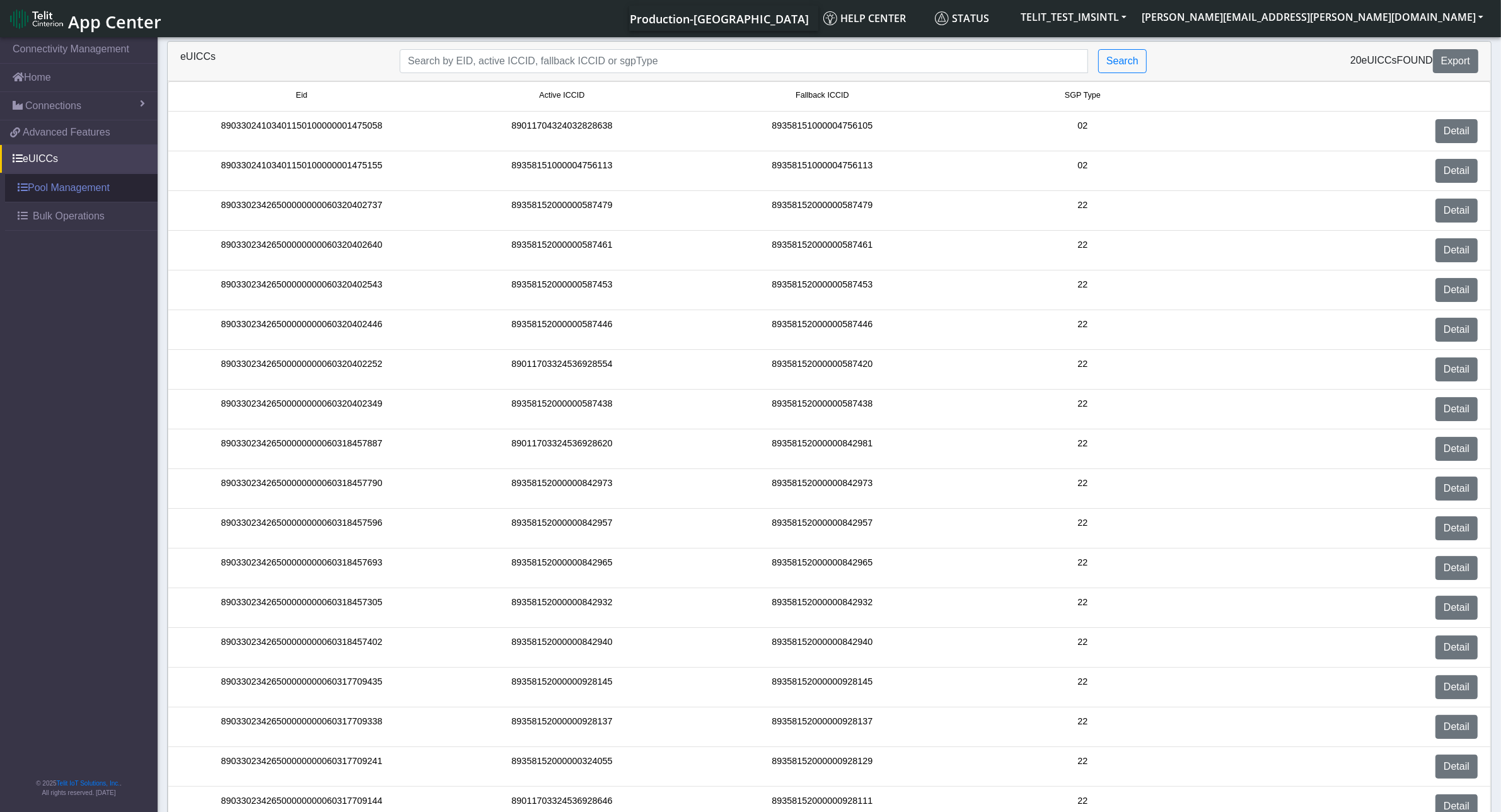
click at [70, 186] on link "Pool Management" at bounding box center [81, 188] width 152 height 28
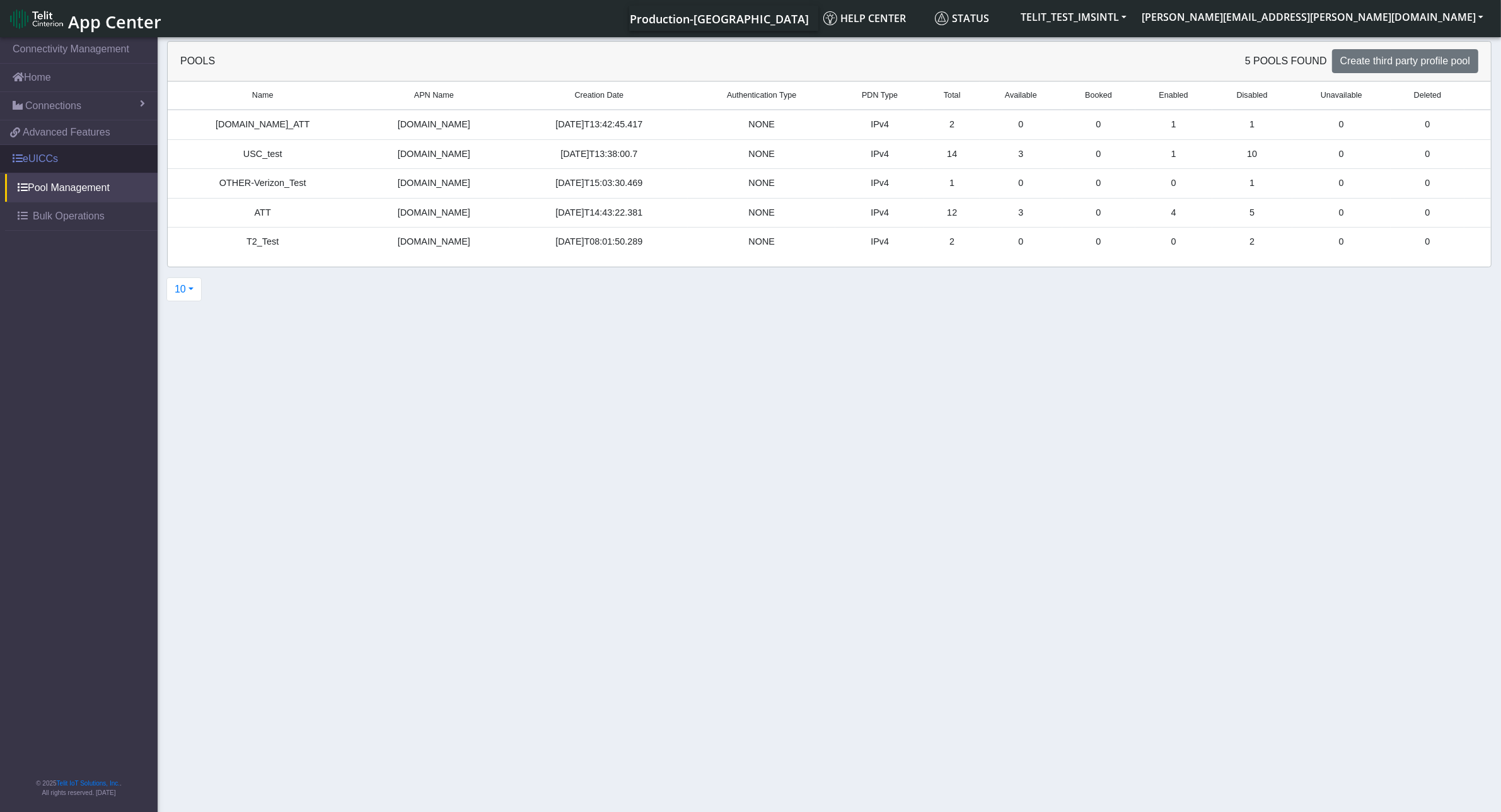
click at [22, 161] on span at bounding box center [18, 158] width 10 height 10
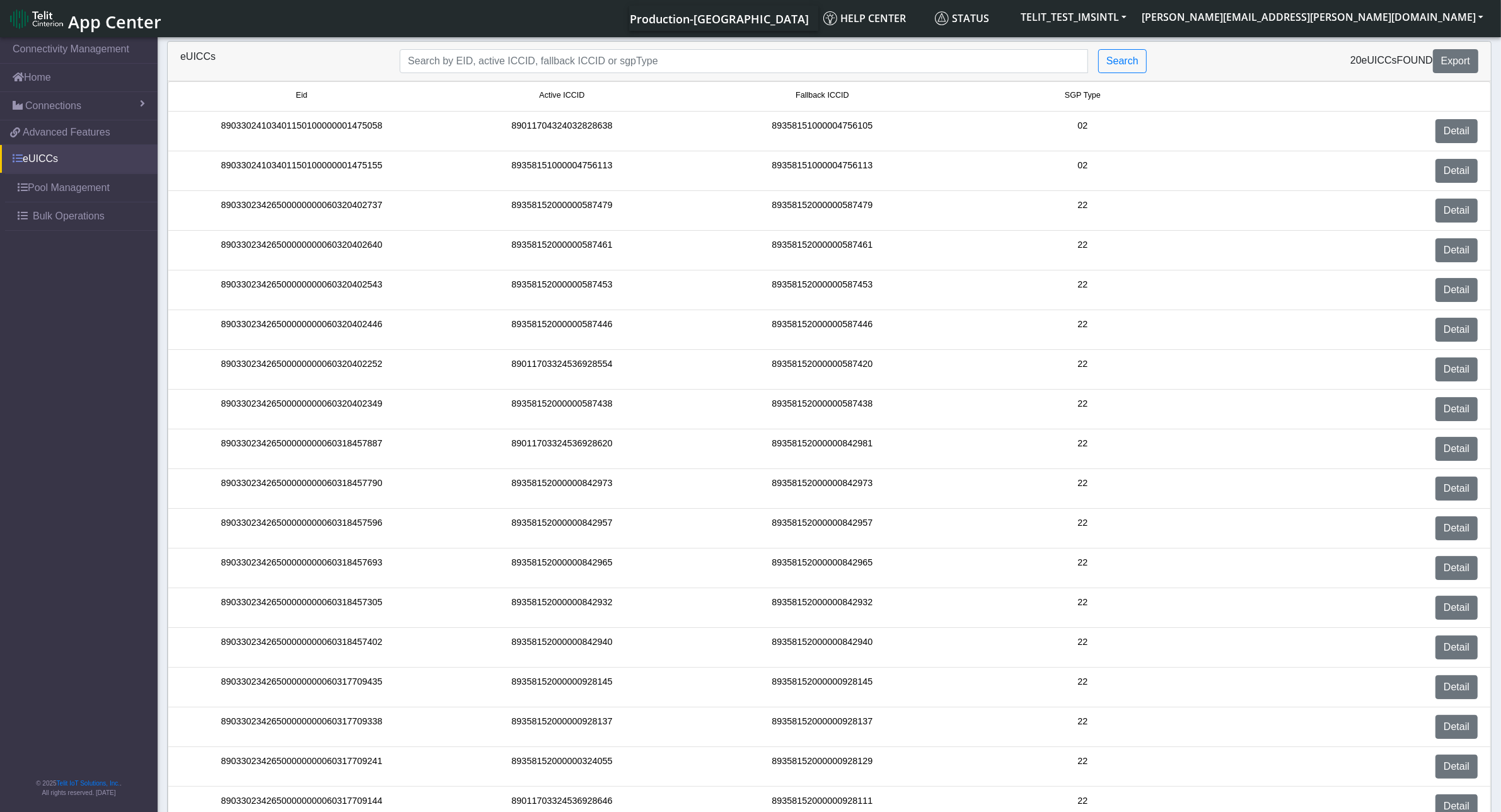
click at [20, 161] on span at bounding box center [18, 158] width 10 height 10
click at [482, 71] on input "Search..." at bounding box center [744, 61] width 688 height 24
paste input "89033023426500000000060317709144"
type input "89033023426500000000060317709144"
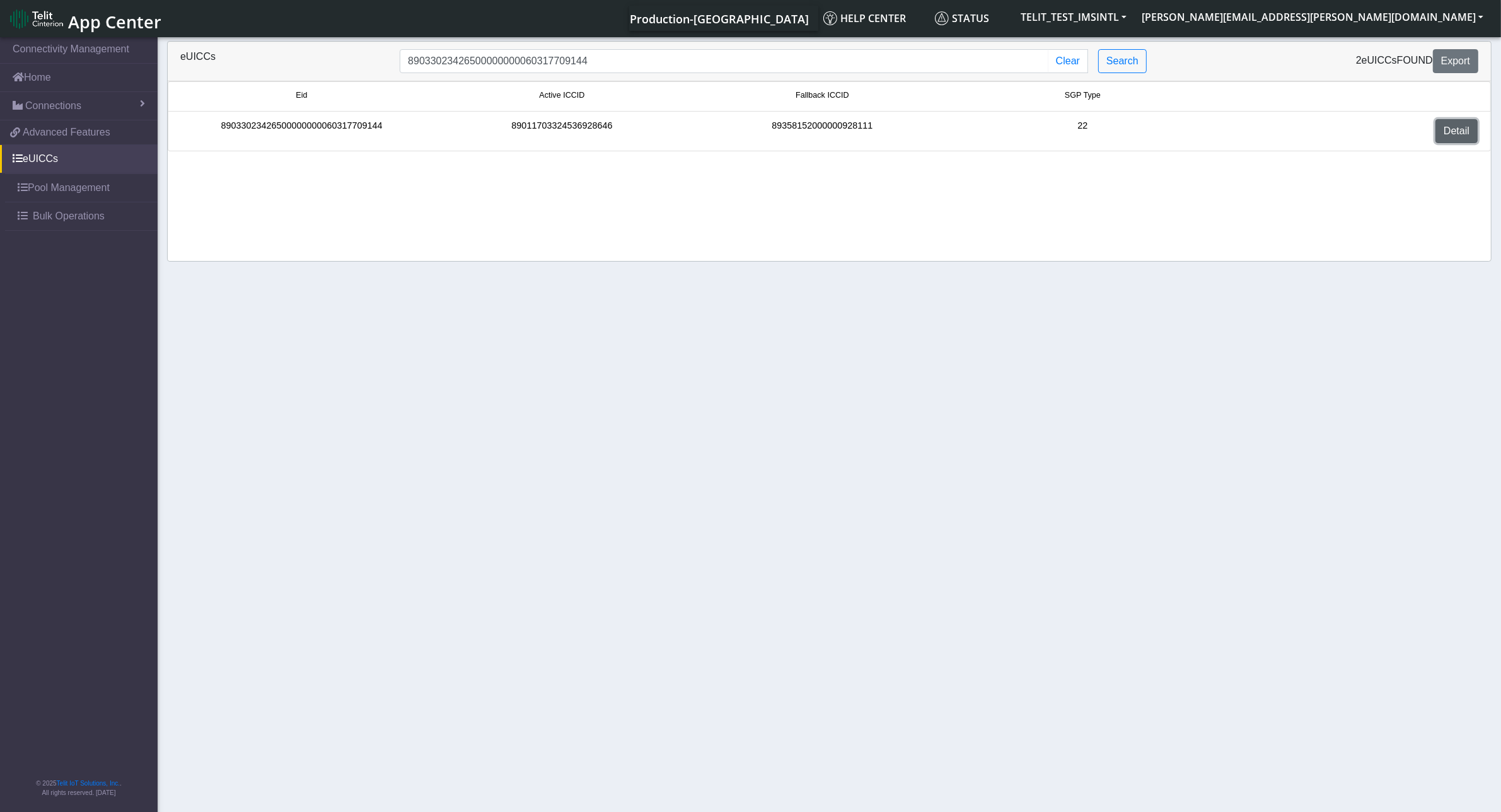
click at [1453, 133] on link "Detail" at bounding box center [1456, 131] width 42 height 24
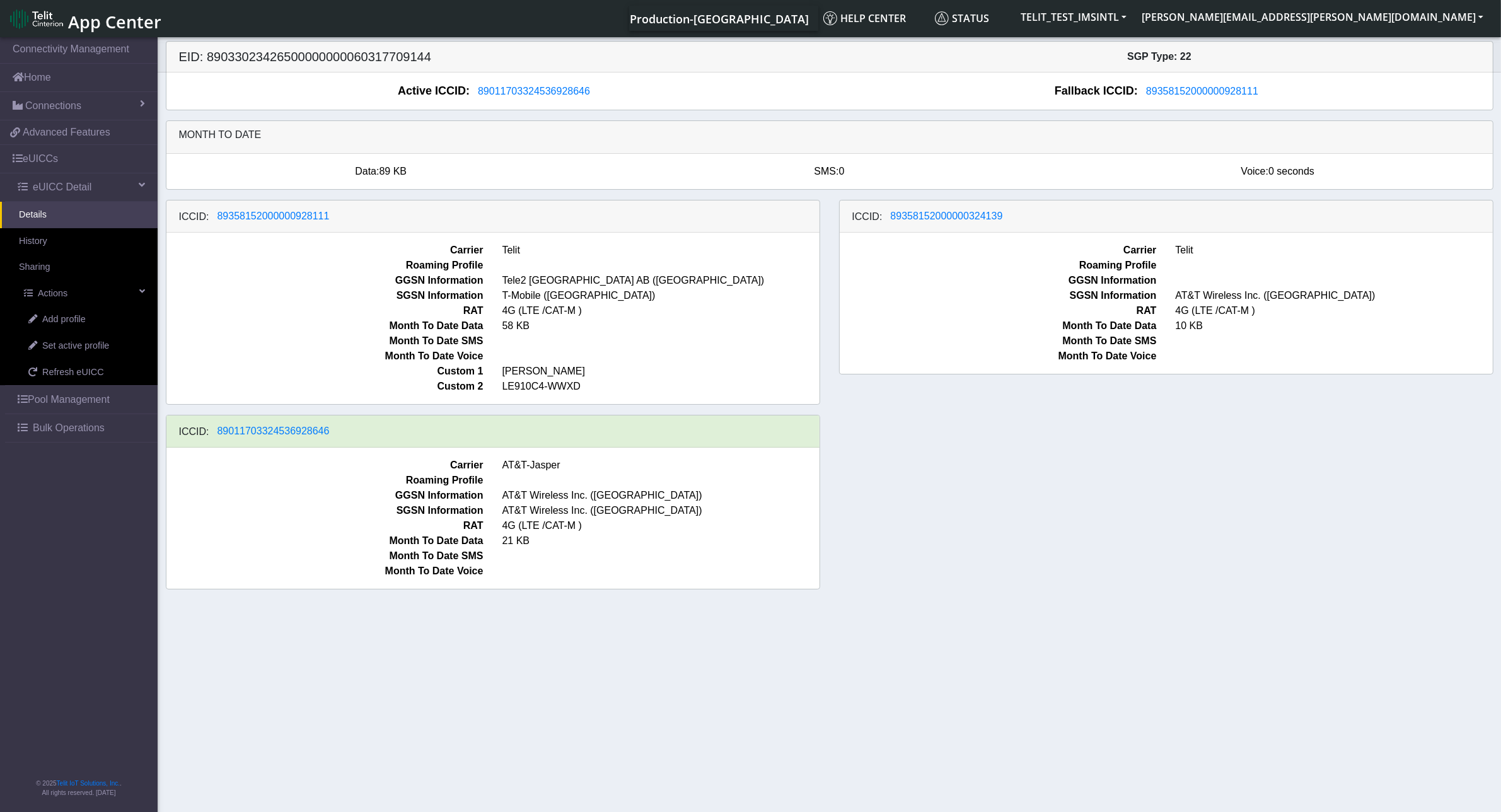
click at [270, 351] on span "Month To Date Voice" at bounding box center [325, 356] width 336 height 15
click at [82, 347] on span "Set active profile" at bounding box center [75, 346] width 67 height 14
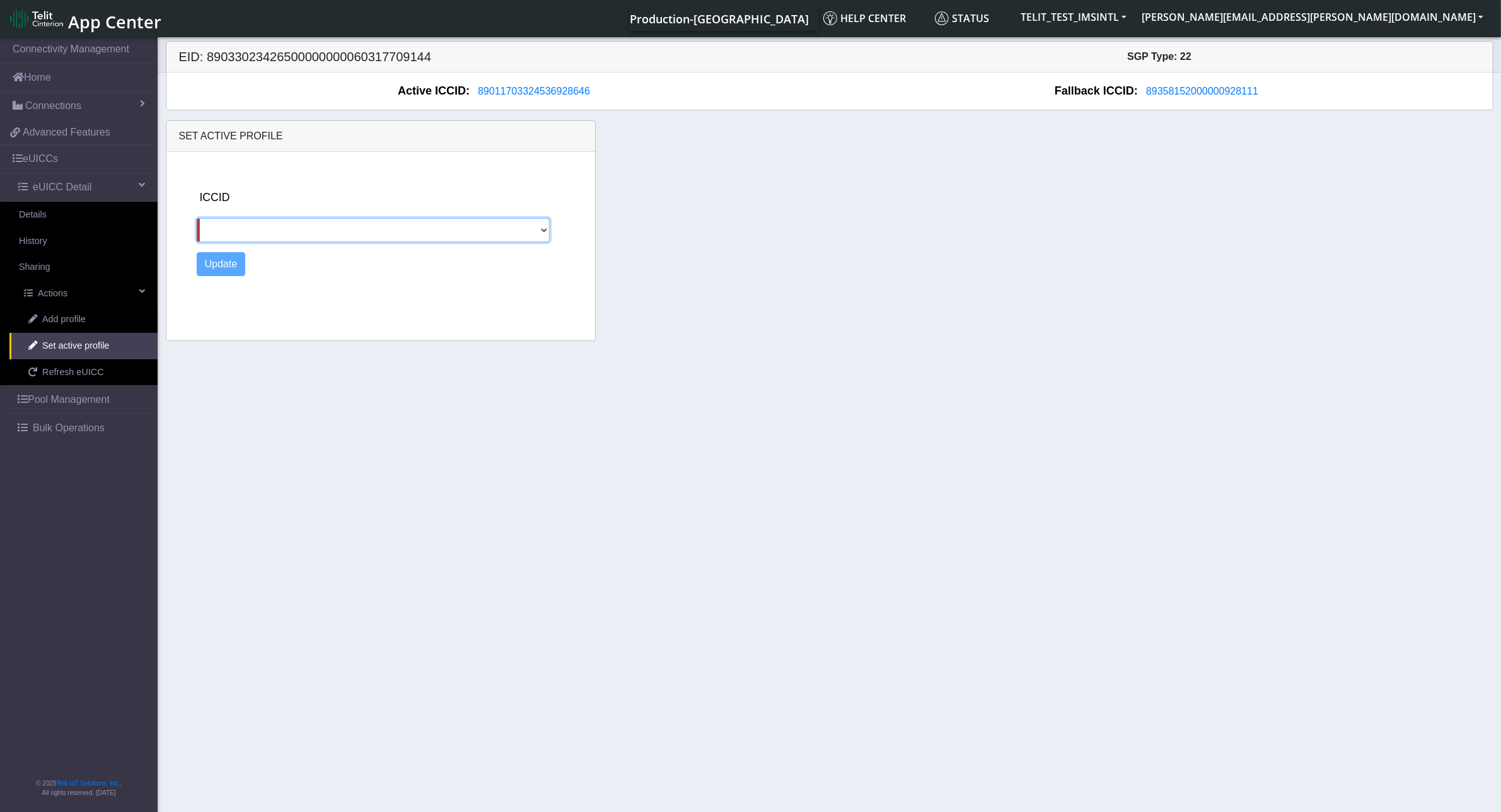
click at [544, 234] on select "89358152000000928111 89358152000000324139" at bounding box center [373, 230] width 354 height 24
select select "89358152000000928111"
click at [196, 219] on select "89358152000000928111 89358152000000324139" at bounding box center [373, 230] width 354 height 24
click at [218, 263] on button "Update" at bounding box center [221, 263] width 49 height 24
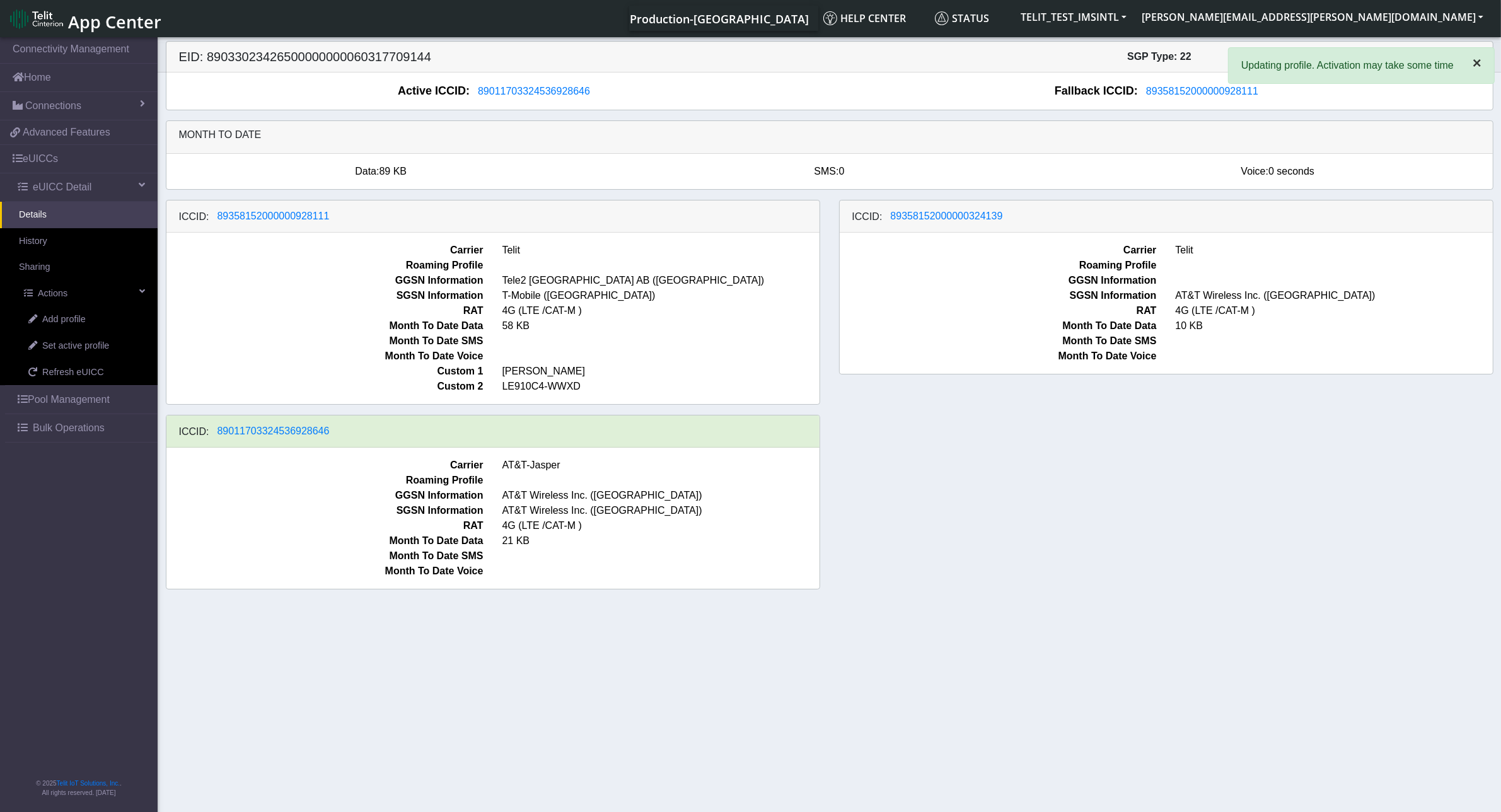
click at [1475, 64] on span "×" at bounding box center [1477, 62] width 9 height 17
drag, startPoint x: 1280, startPoint y: 348, endPoint x: 1265, endPoint y: 357, distance: 17.5
click at [1280, 354] on div "Carrier Telit Roaming Profile GGSN Information SGSN Information AT&T Wireless I…" at bounding box center [1166, 303] width 653 height 141
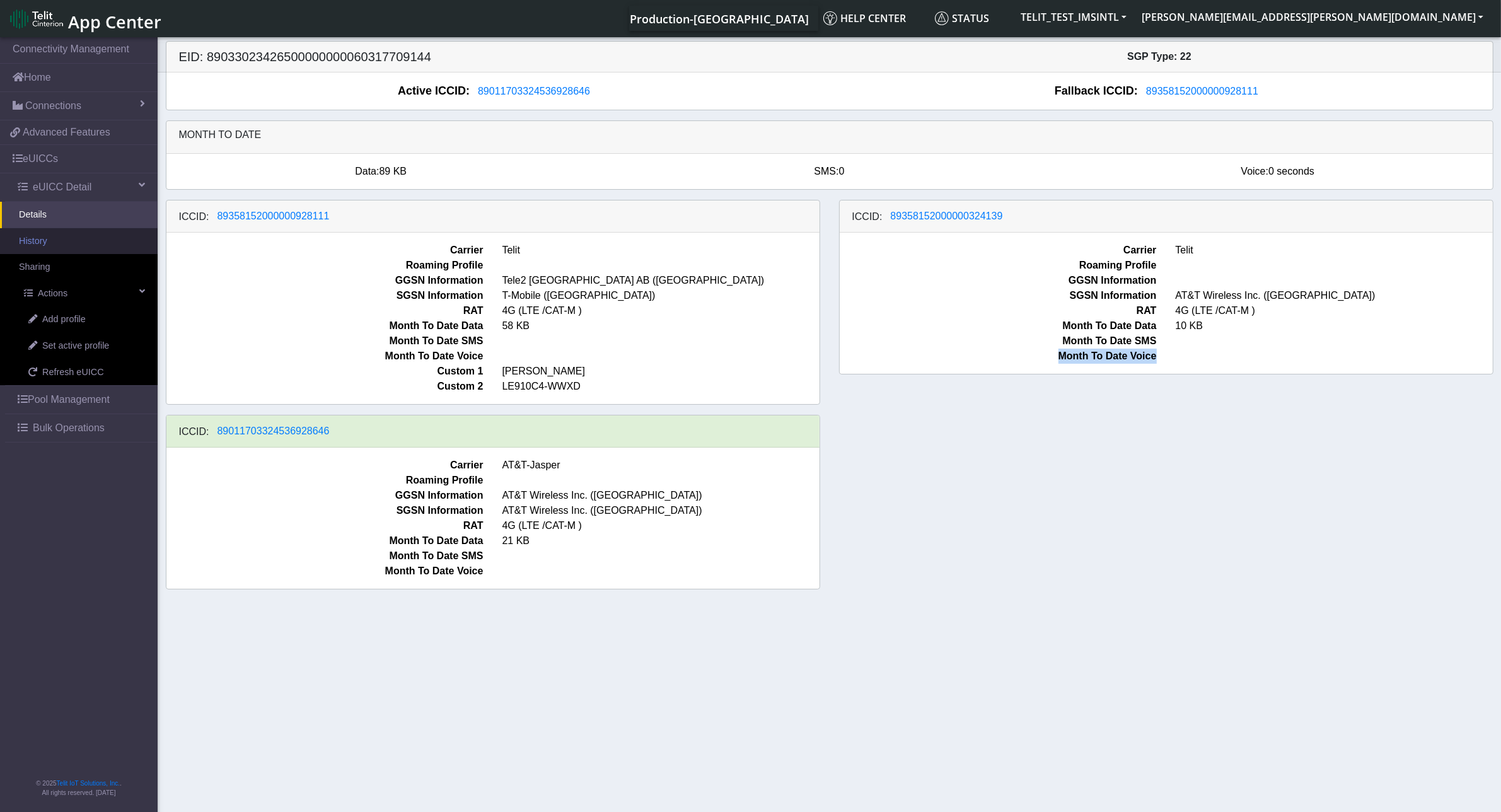
click at [49, 240] on link "History" at bounding box center [79, 241] width 158 height 26
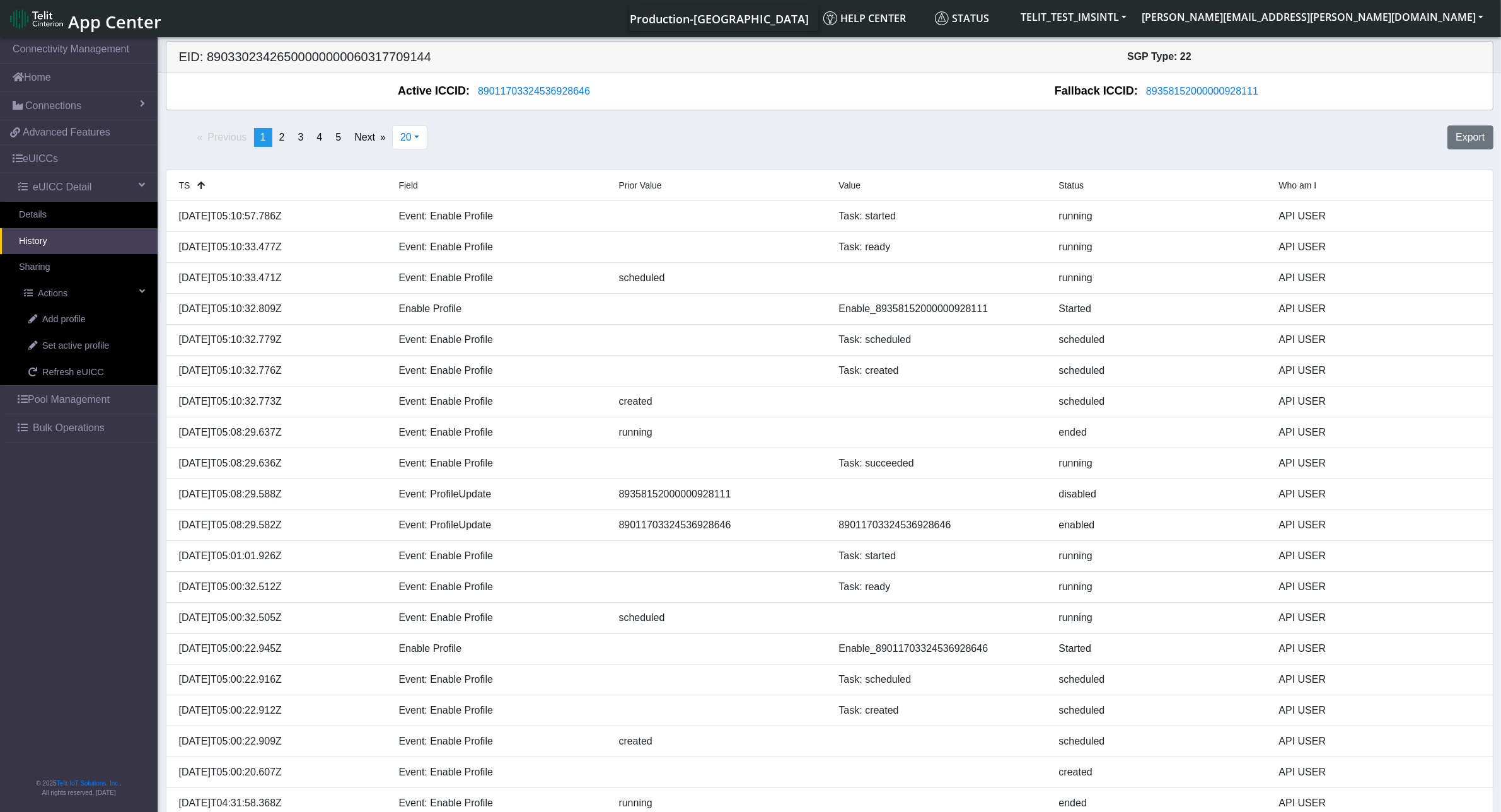
click at [263, 60] on h5 "EID: 89033023426500000000060317709144" at bounding box center [499, 57] width 660 height 15
copy h5 "89033023426500000000060317709144"
click at [67, 215] on link "Details" at bounding box center [79, 215] width 158 height 26
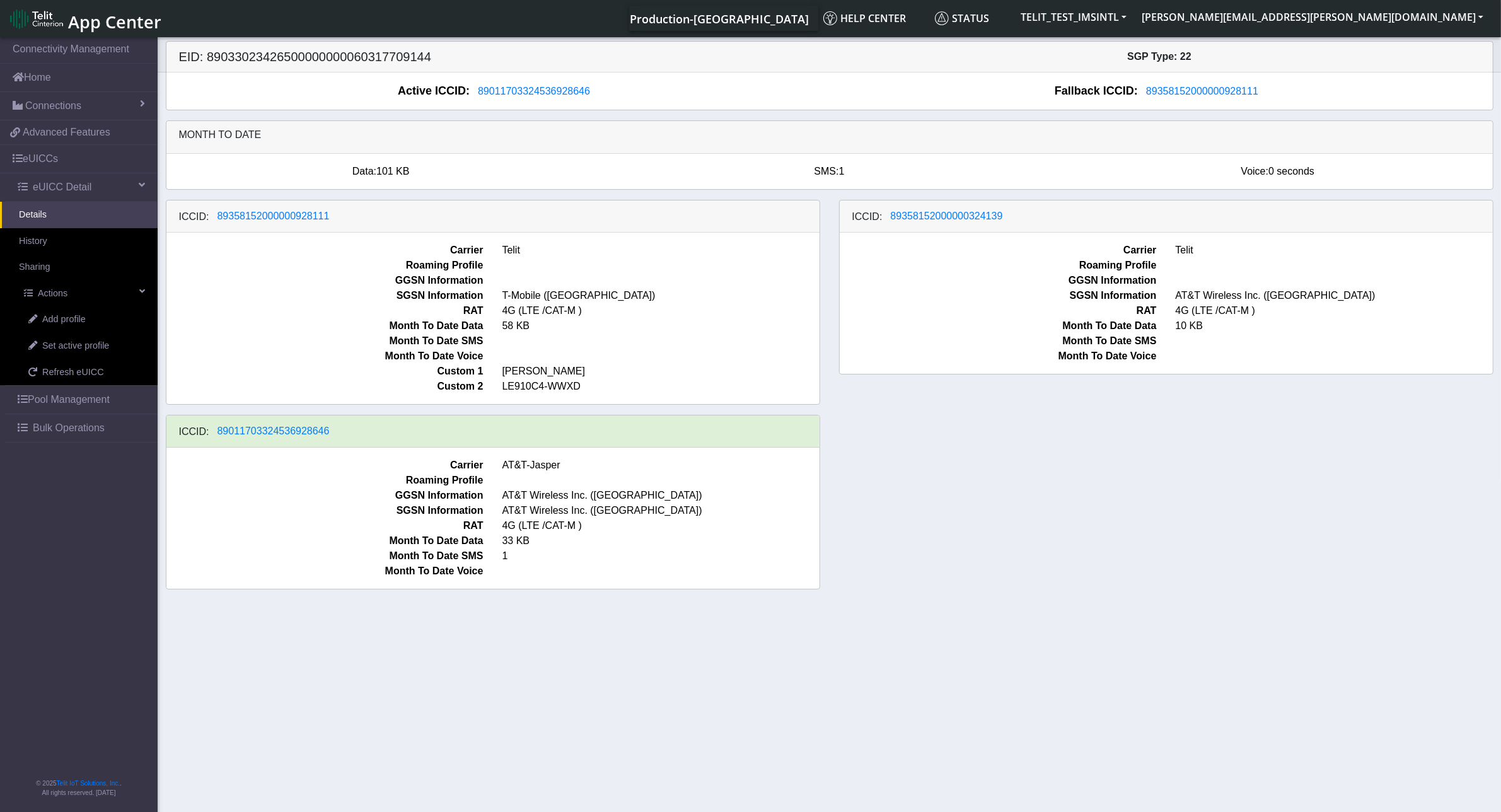
click at [278, 318] on span "RAT" at bounding box center [325, 311] width 336 height 15
click at [282, 219] on span "89358152000000928111" at bounding box center [274, 216] width 112 height 11
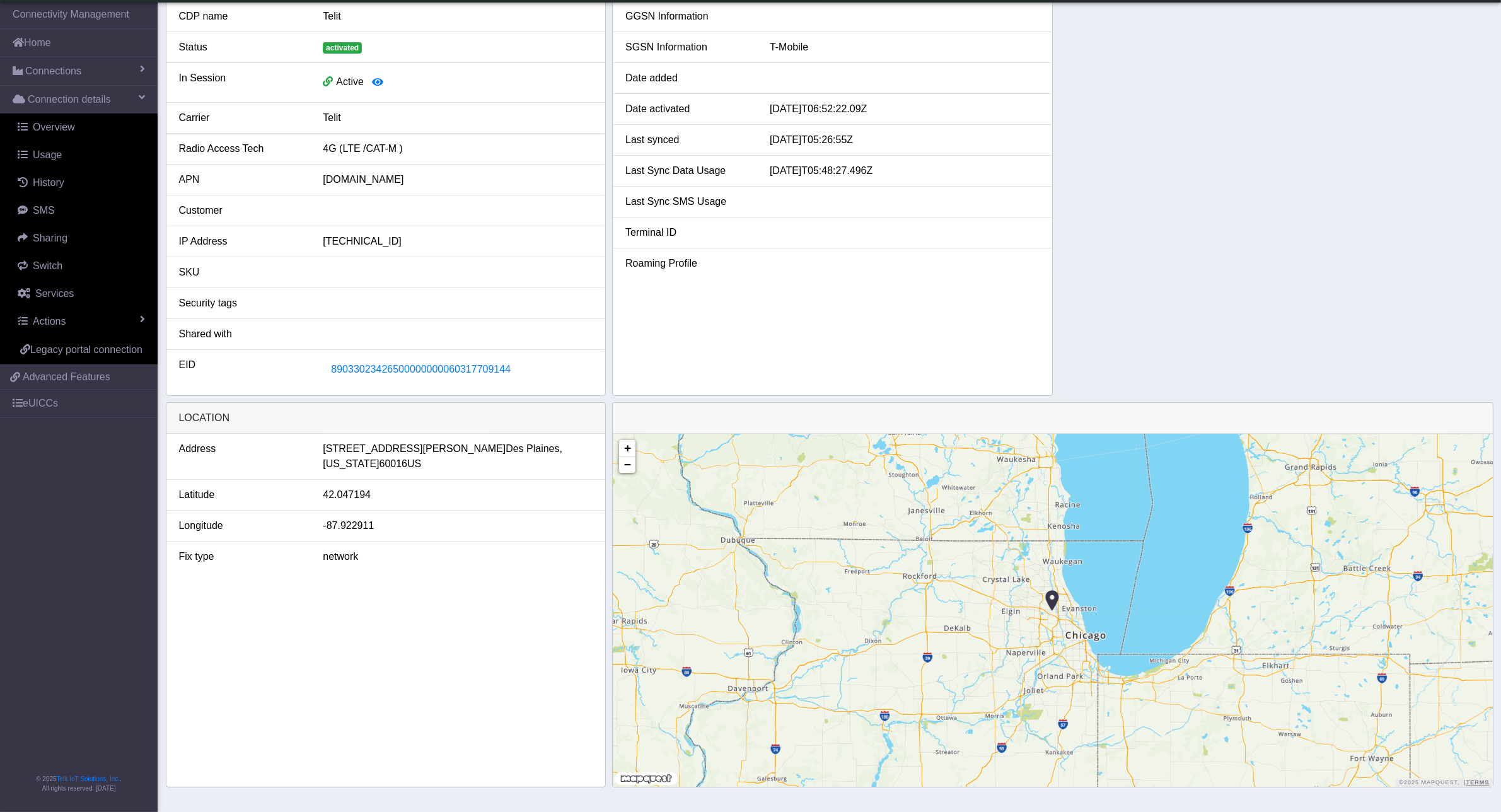
scroll to position [163, 0]
click at [345, 367] on span "89033023426500000000060317709144" at bounding box center [421, 369] width 179 height 11
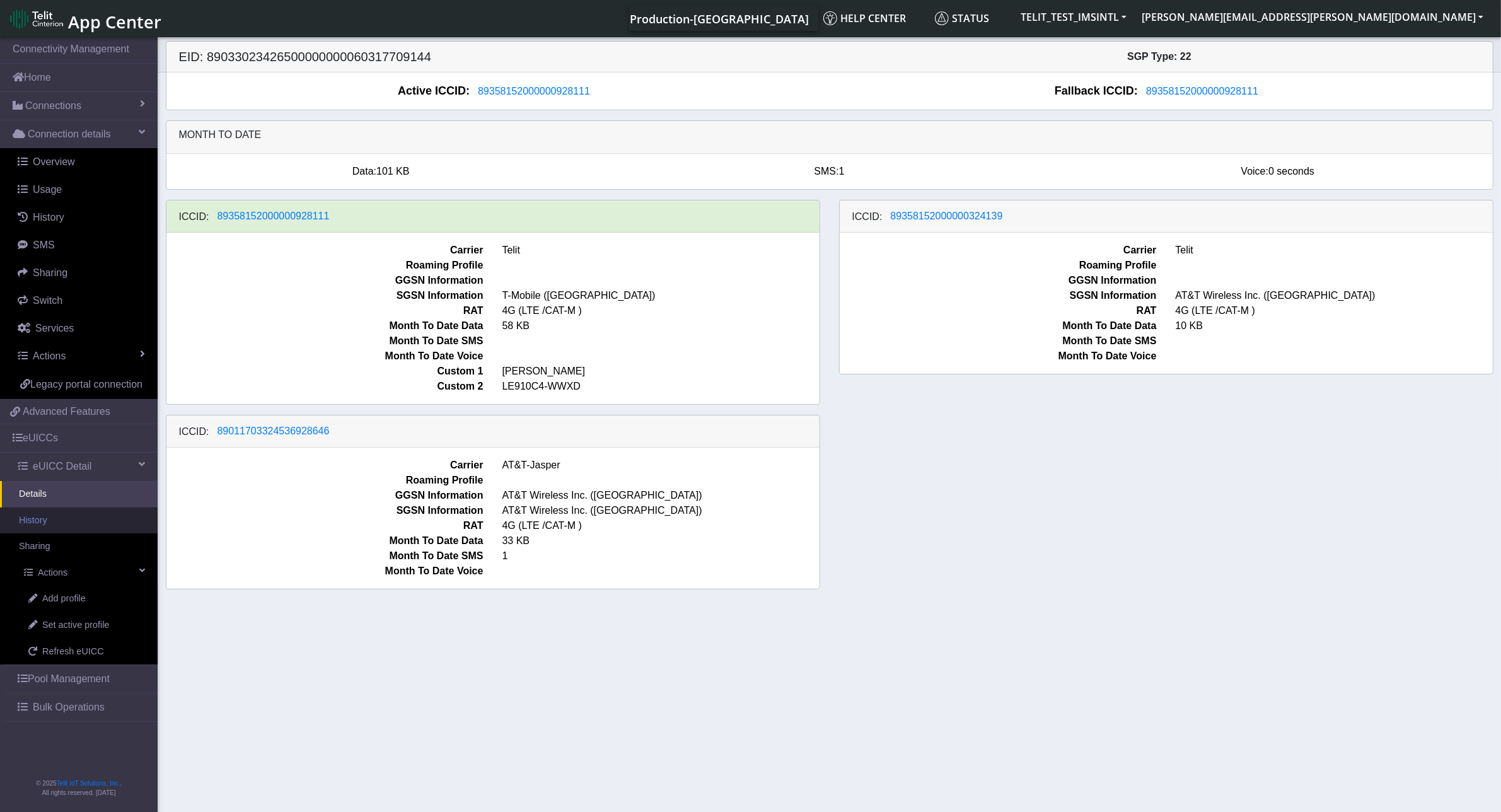
click at [108, 520] on link "History" at bounding box center [79, 520] width 158 height 26
